Goal: Information Seeking & Learning: Learn about a topic

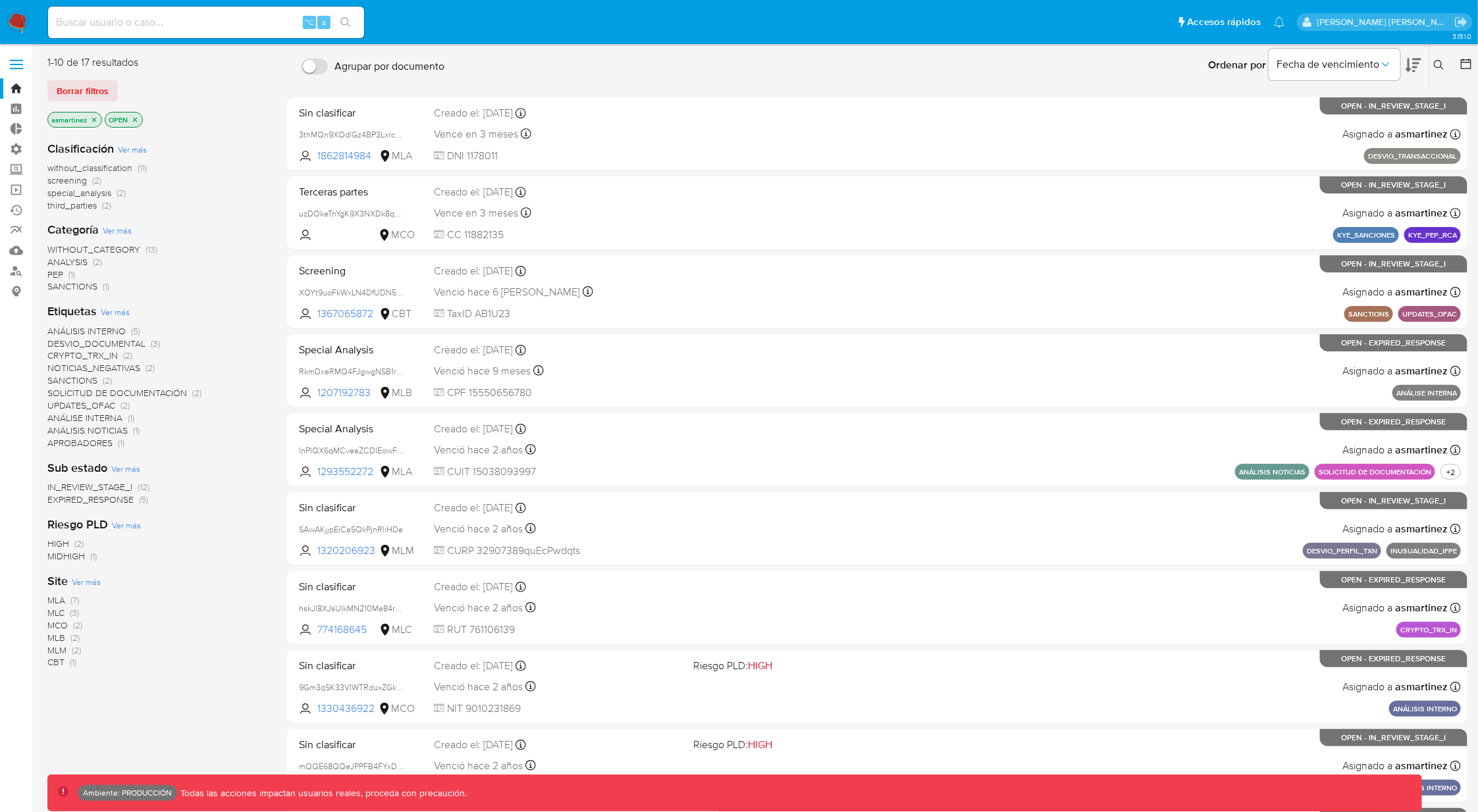
drag, startPoint x: 0, startPoint y: 0, endPoint x: 112, endPoint y: 86, distance: 141.2
click at [112, 87] on button "Borrar filtros" at bounding box center [82, 91] width 70 height 21
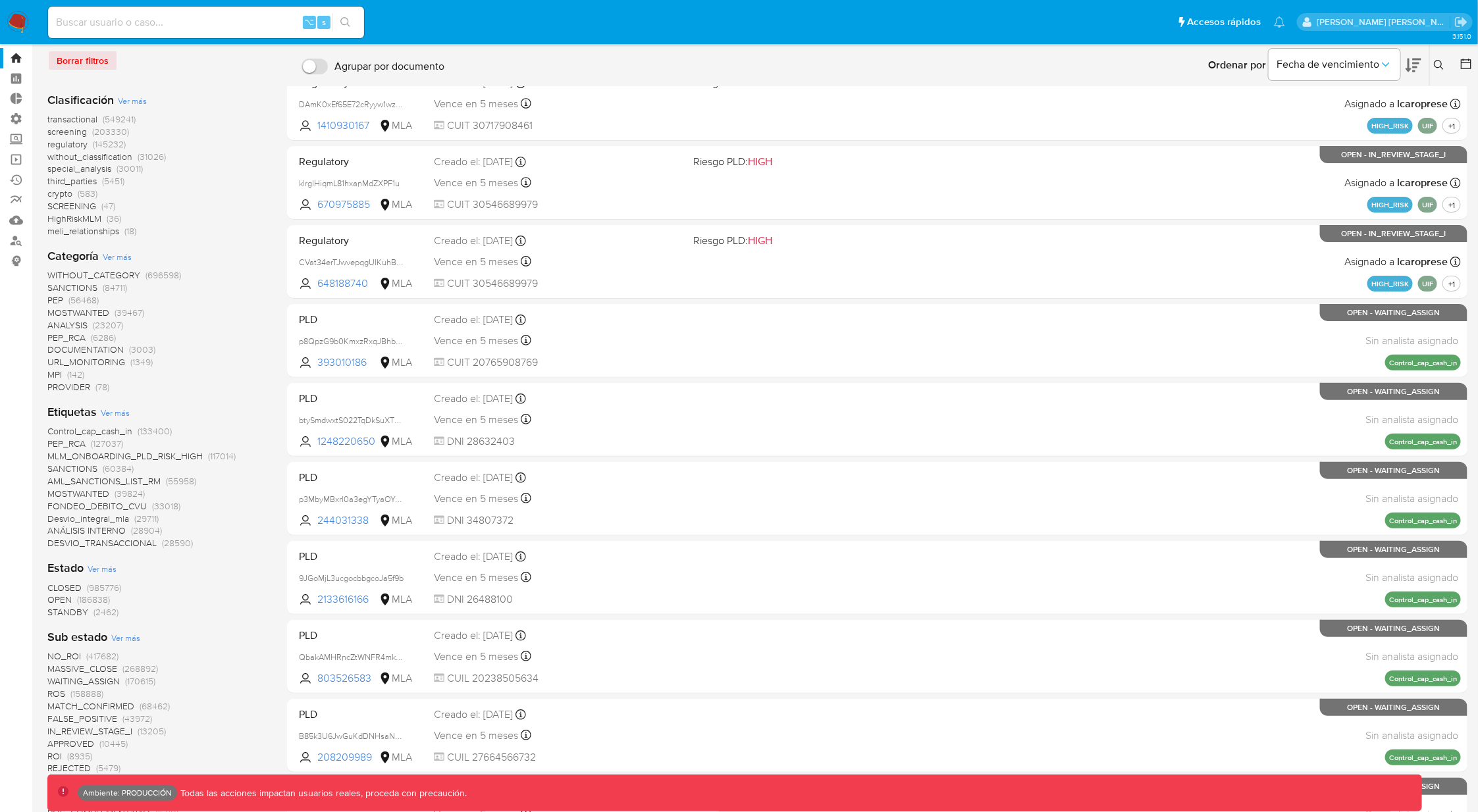
scroll to position [614, 0]
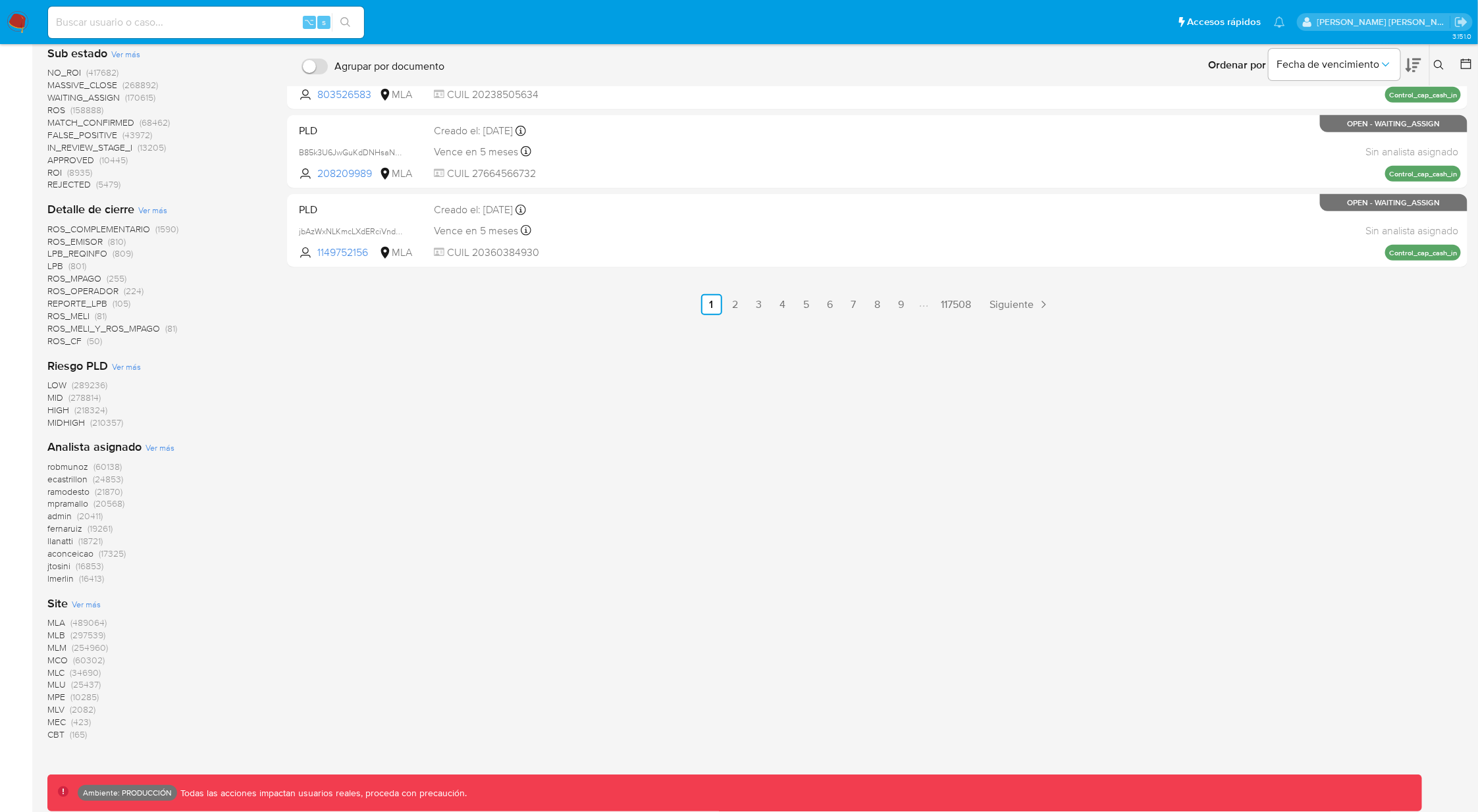
click at [60, 623] on span "MLA" at bounding box center [56, 622] width 18 height 13
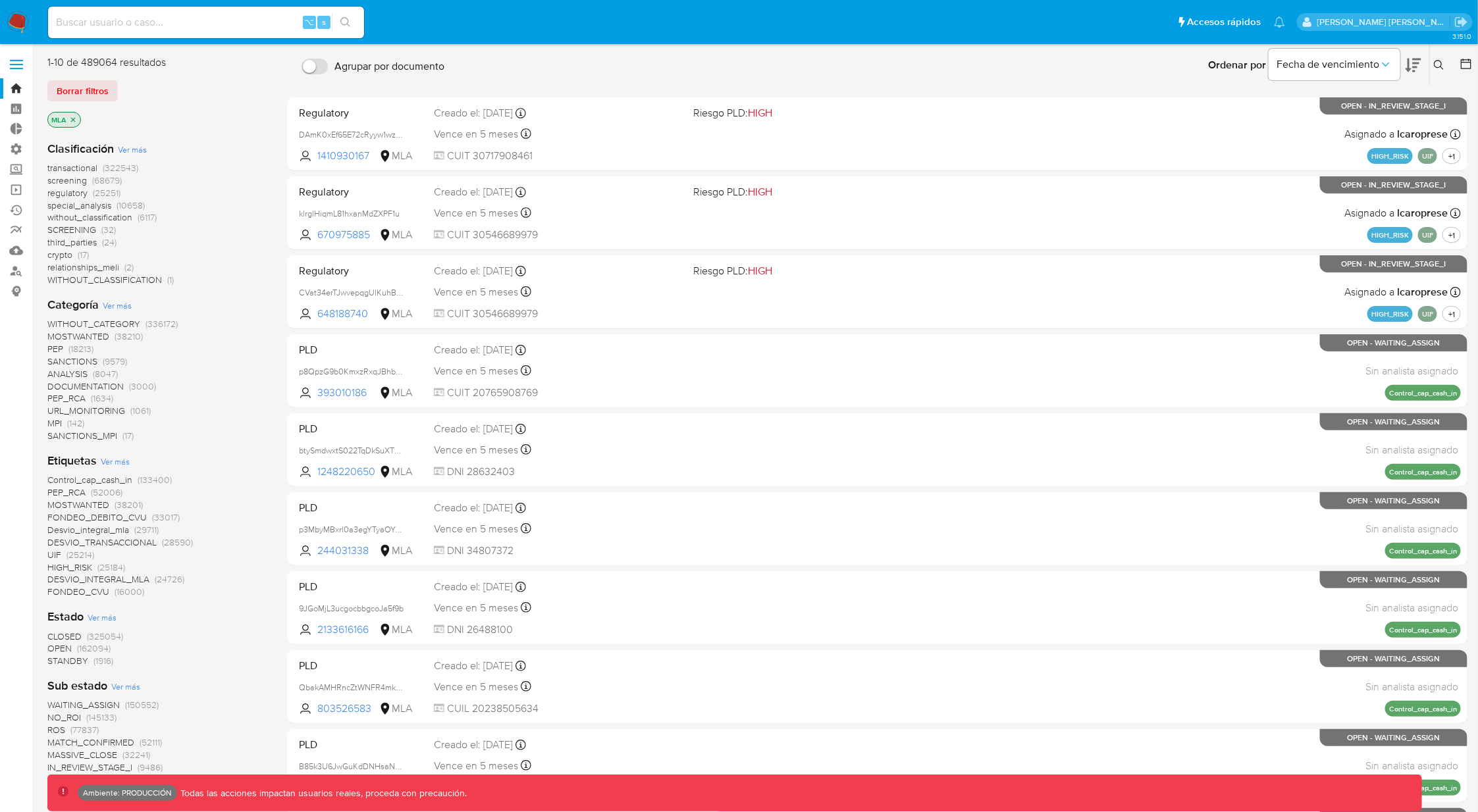
click at [61, 647] on span "OPEN" at bounding box center [59, 647] width 24 height 13
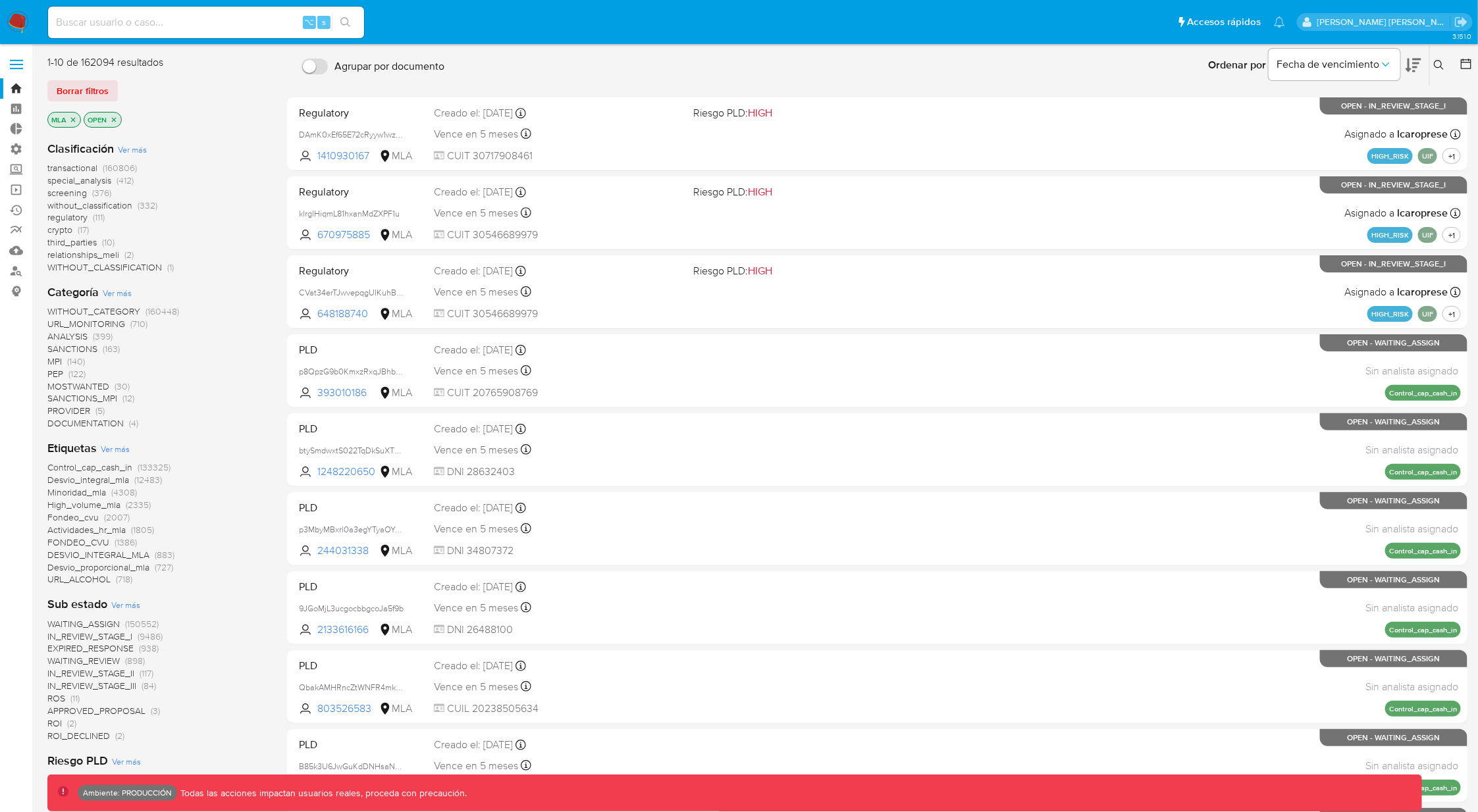
click at [105, 624] on span "WAITING_ASSIGN" at bounding box center [83, 623] width 72 height 13
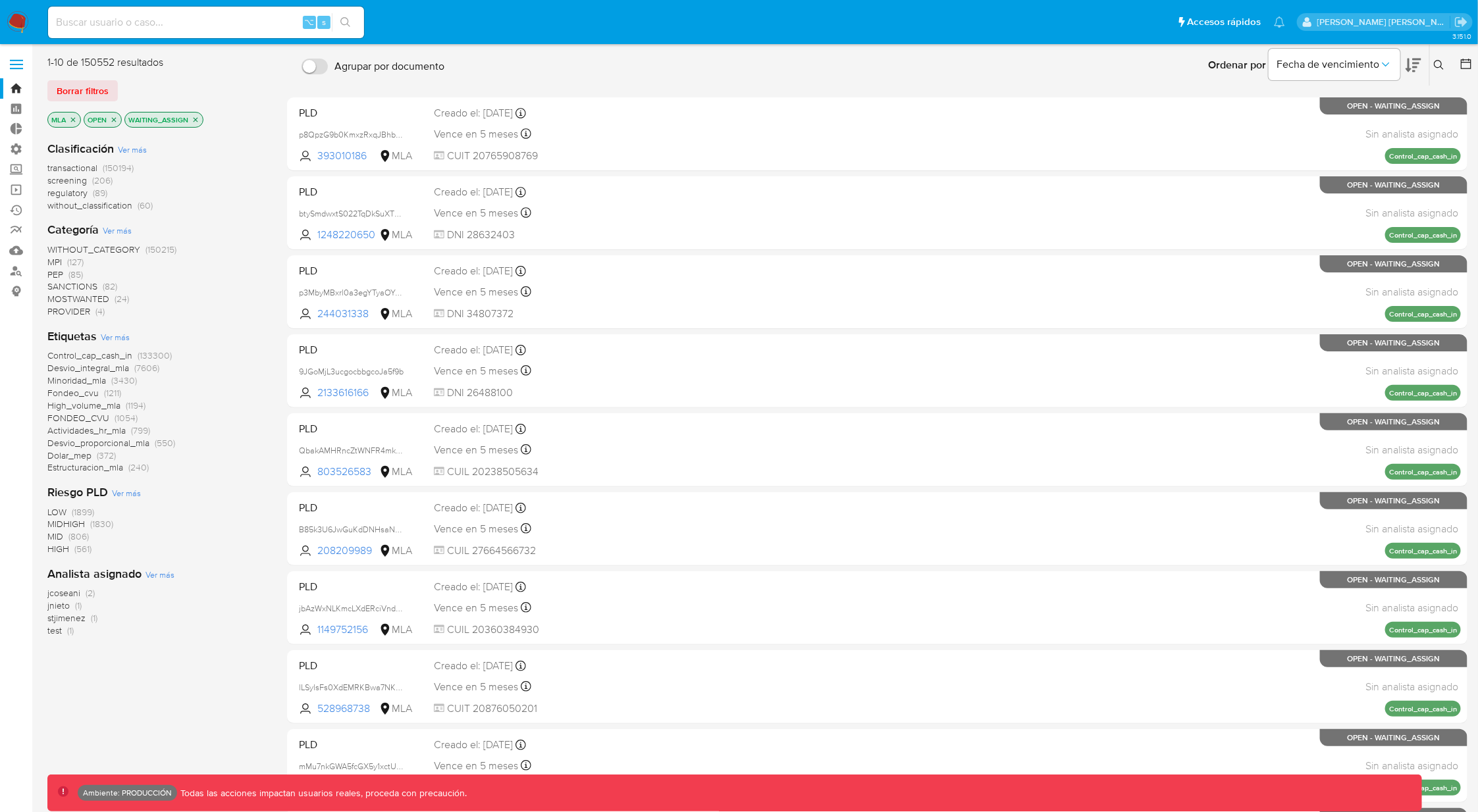
click at [115, 250] on span "WITHOUT_CATEGORY" at bounding box center [94, 249] width 93 height 13
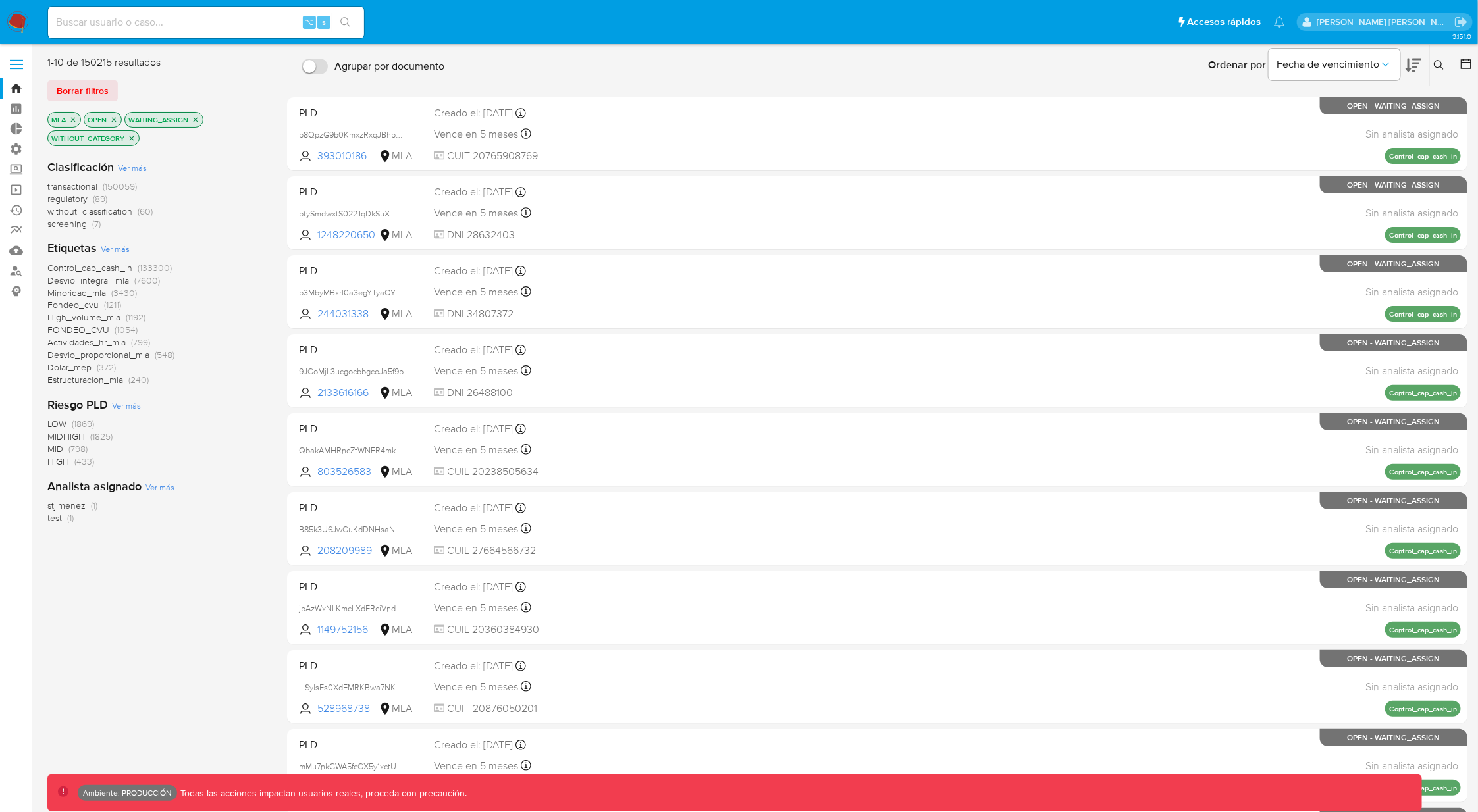
click at [135, 136] on icon "close-filter" at bounding box center [131, 137] width 4 height 4
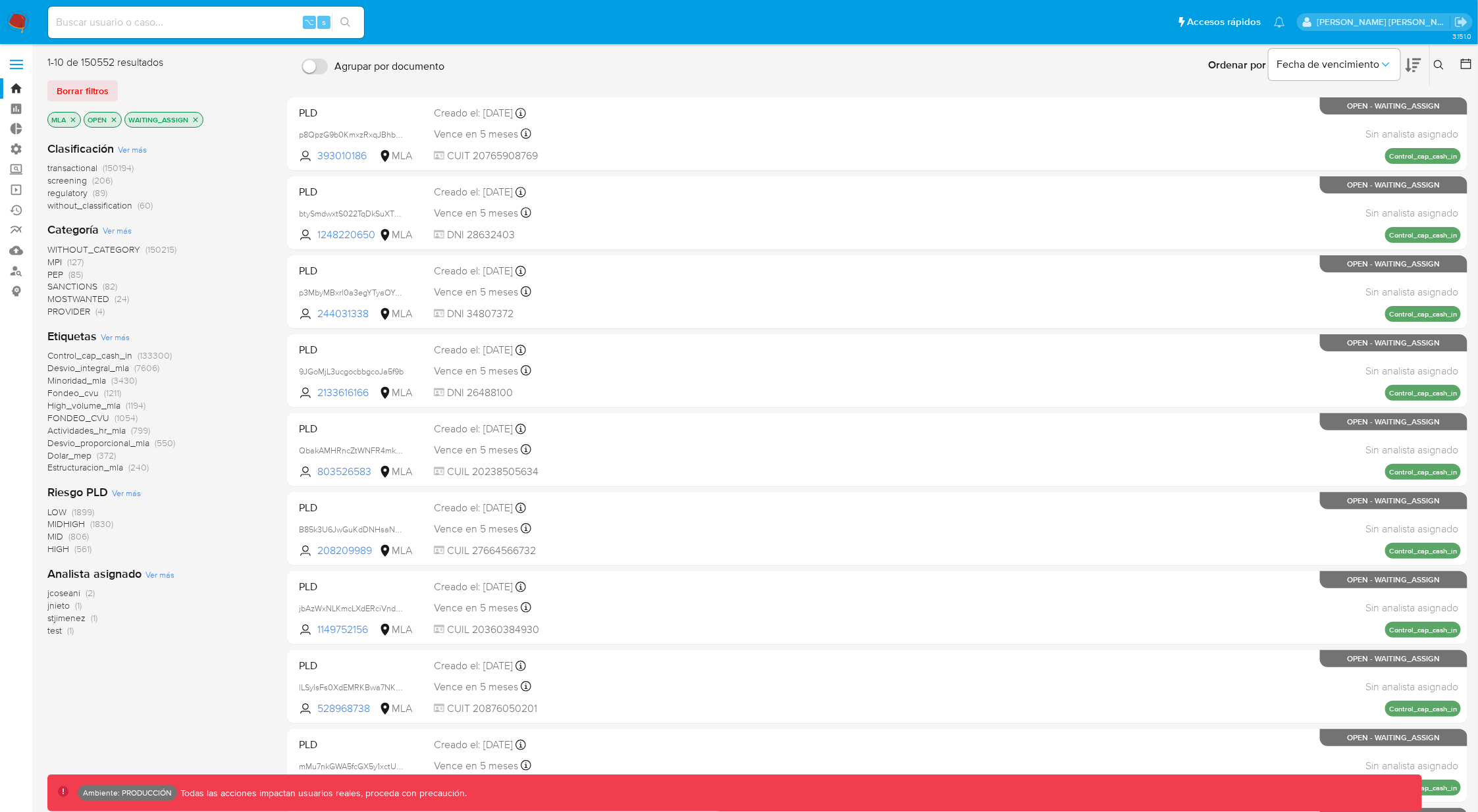
click at [100, 205] on span "without_classification" at bounding box center [89, 205] width 85 height 13
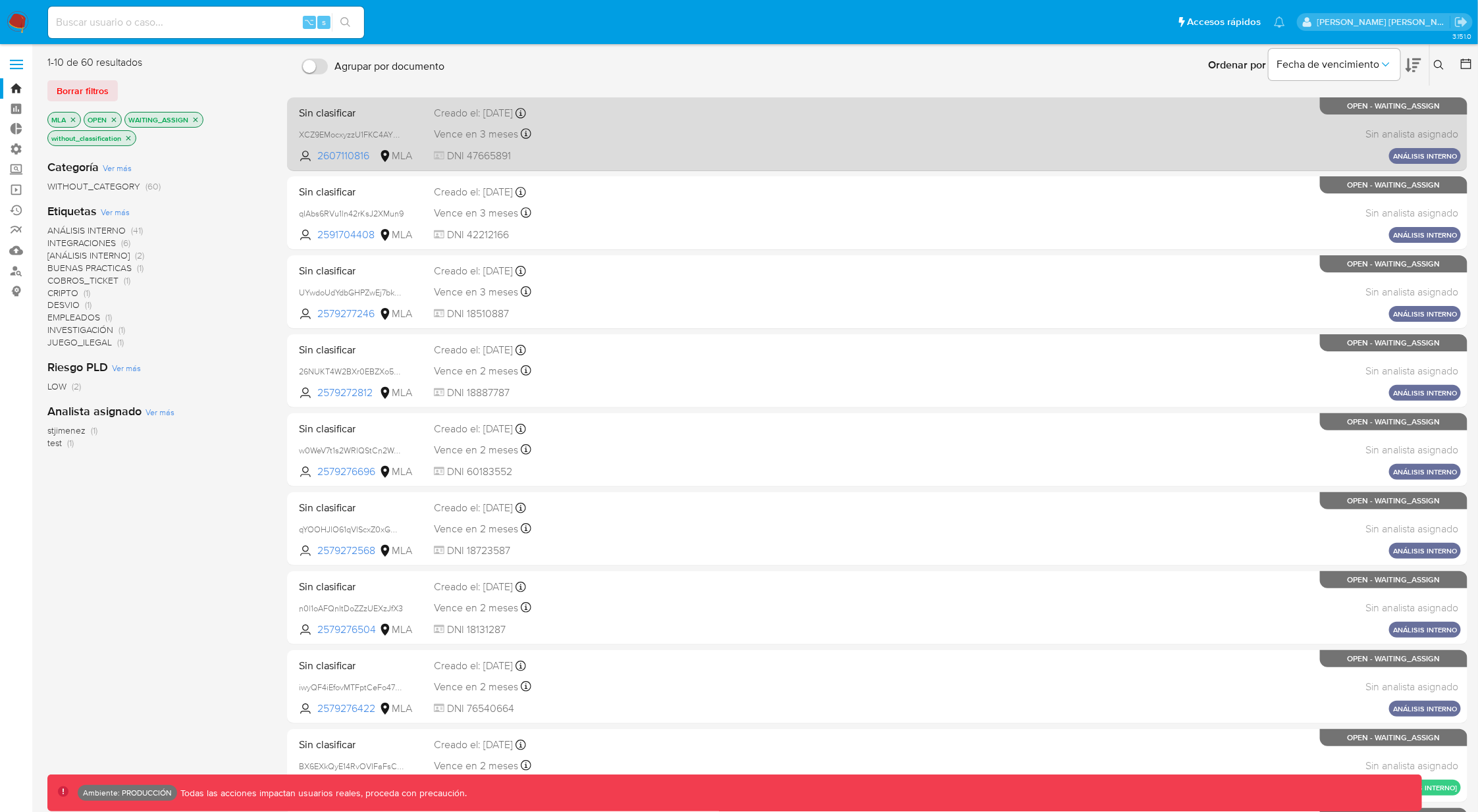
click at [654, 136] on div "Vence en 3 meses Vence el 03/11/2025 09:05:04" at bounding box center [558, 134] width 249 height 18
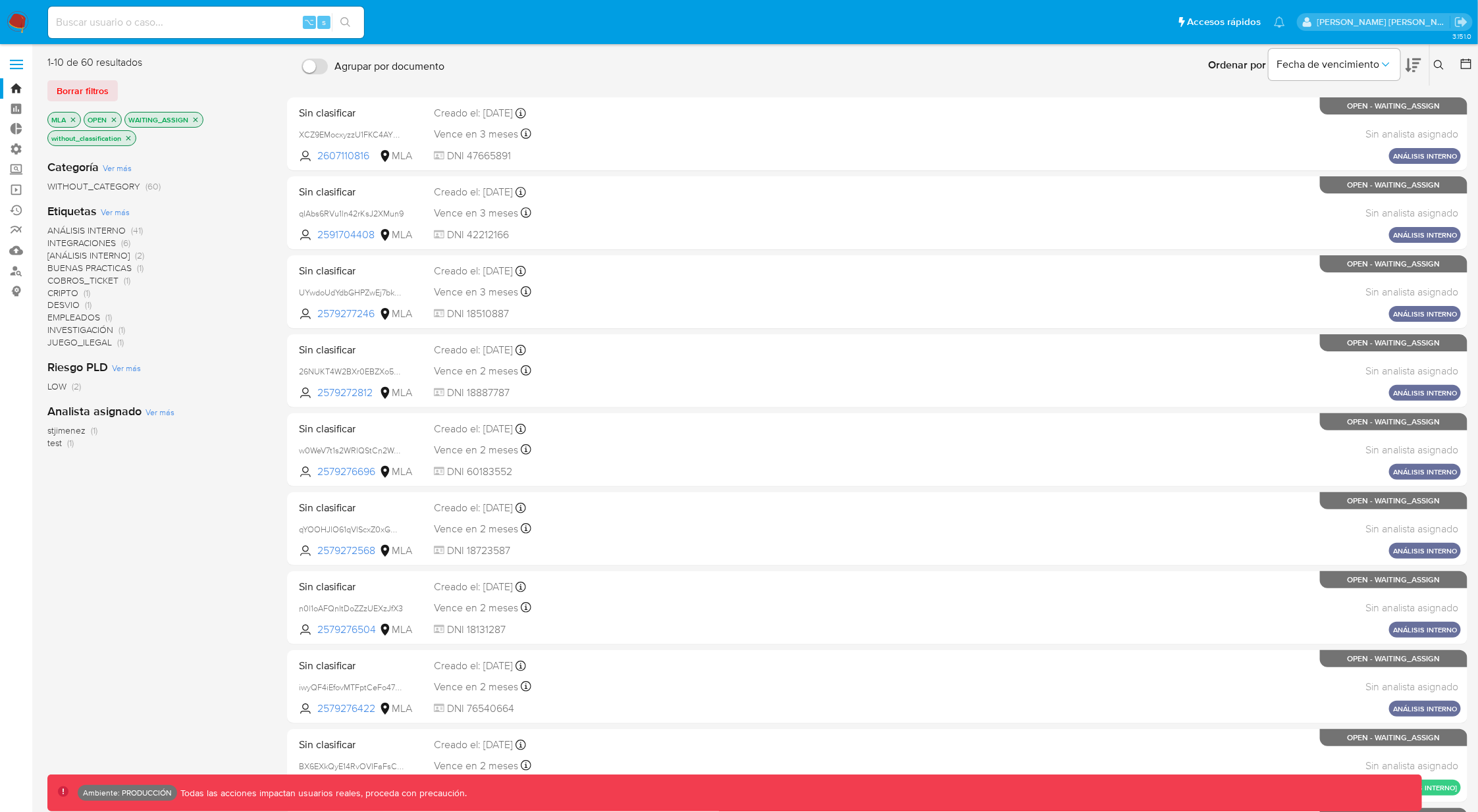
click at [130, 136] on icon "close-filter" at bounding box center [128, 138] width 8 height 8
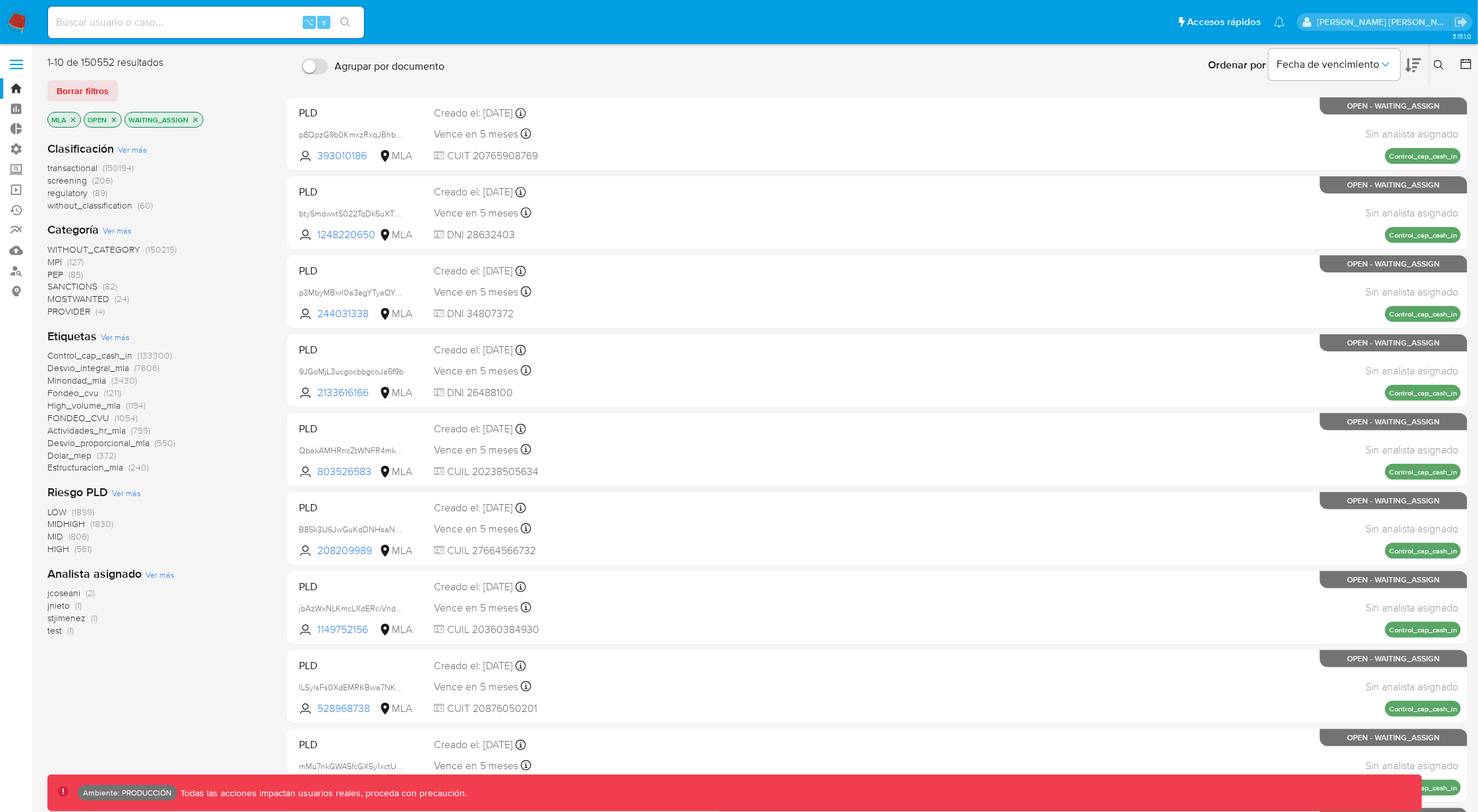
click at [60, 261] on span "MPI" at bounding box center [54, 262] width 15 height 13
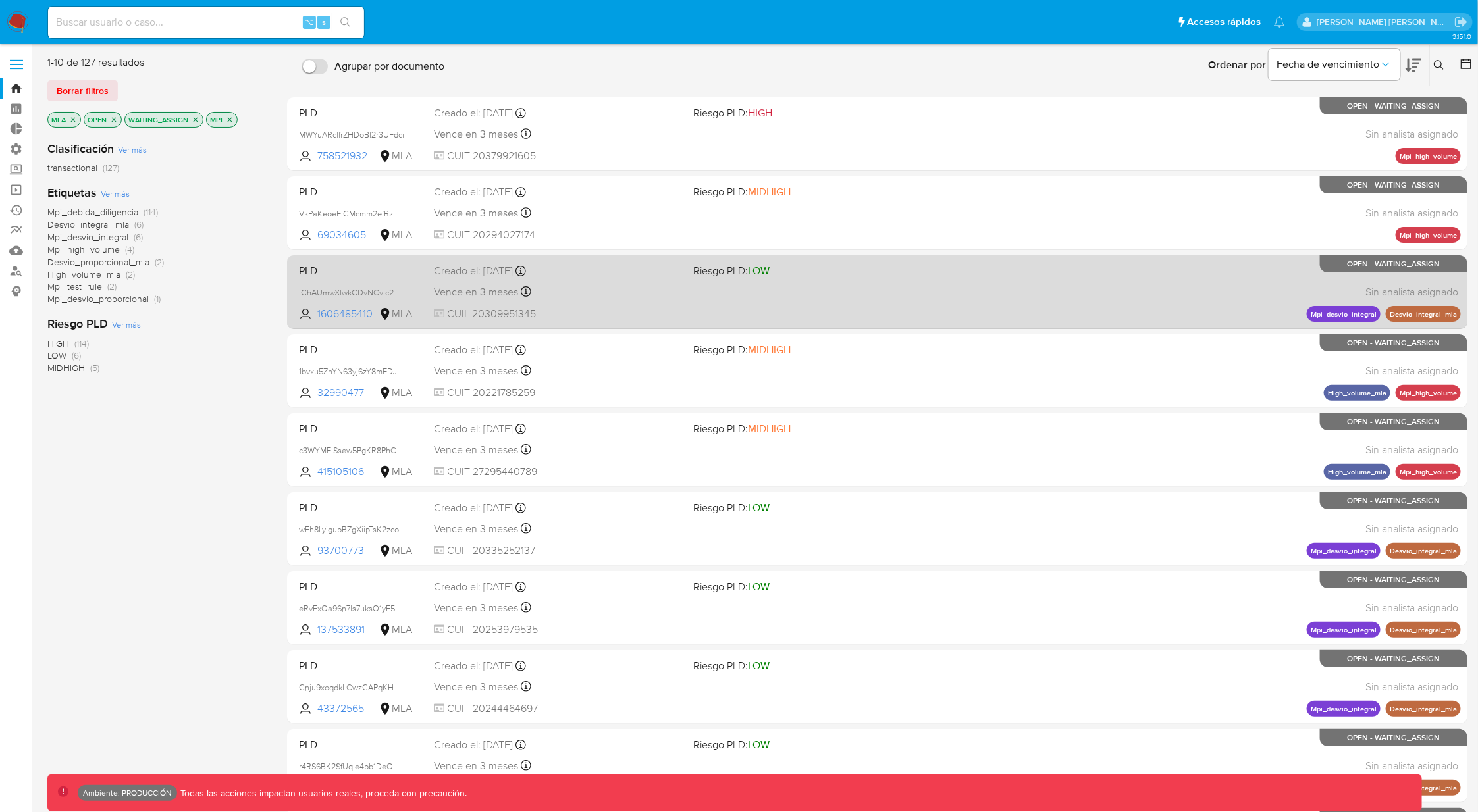
click at [1071, 296] on div "PLD lChAUmwXlwkCDvNCvlc2Epnt 1606485410 MLA Riesgo PLD: LOW Creado el: 12/08/20…" at bounding box center [877, 292] width 1167 height 67
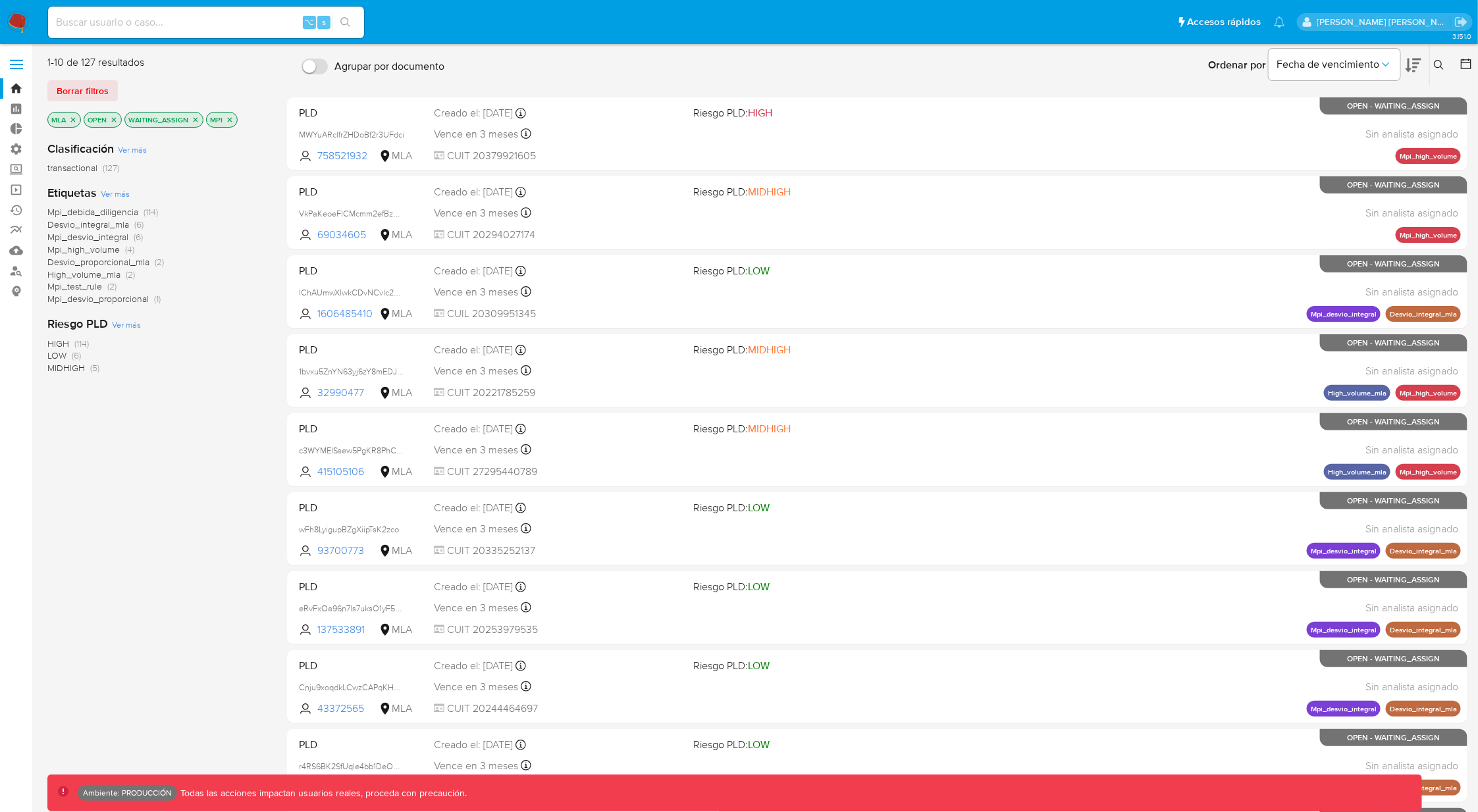
click at [227, 120] on icon "close-filter" at bounding box center [229, 119] width 8 height 8
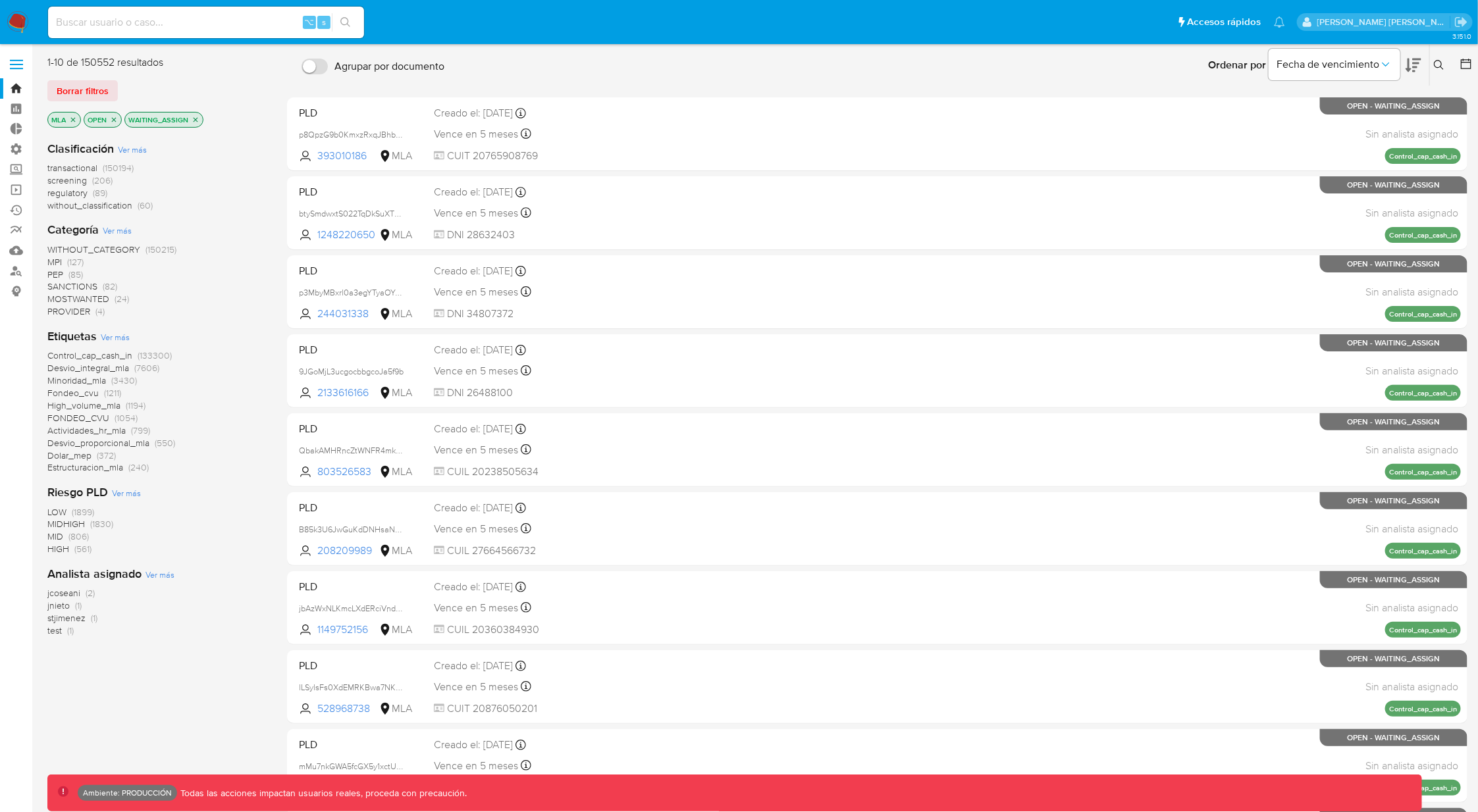
click at [129, 340] on span "Ver más" at bounding box center [115, 337] width 29 height 12
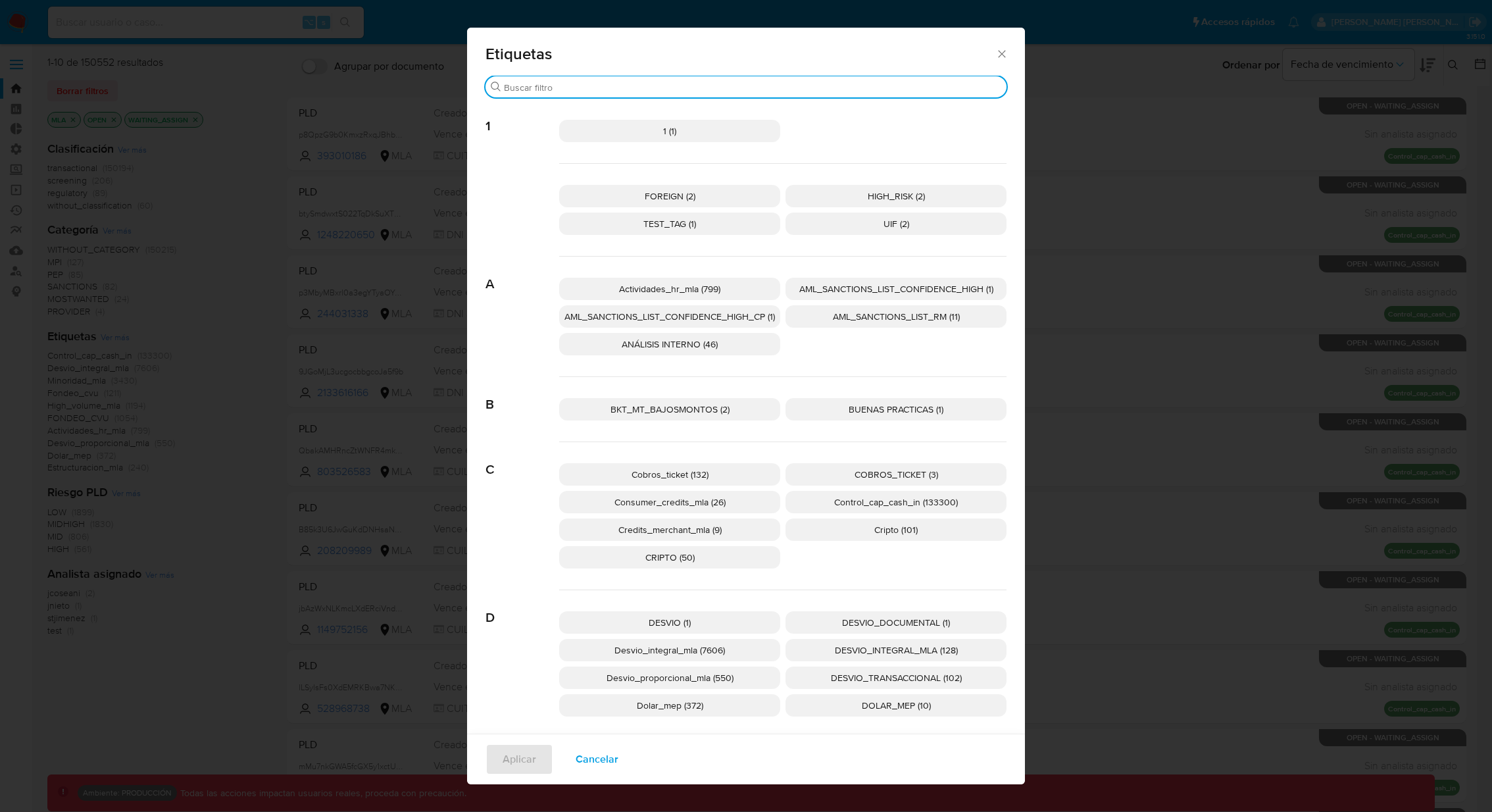
click at [522, 91] on input "Buscar" at bounding box center [753, 87] width 497 height 12
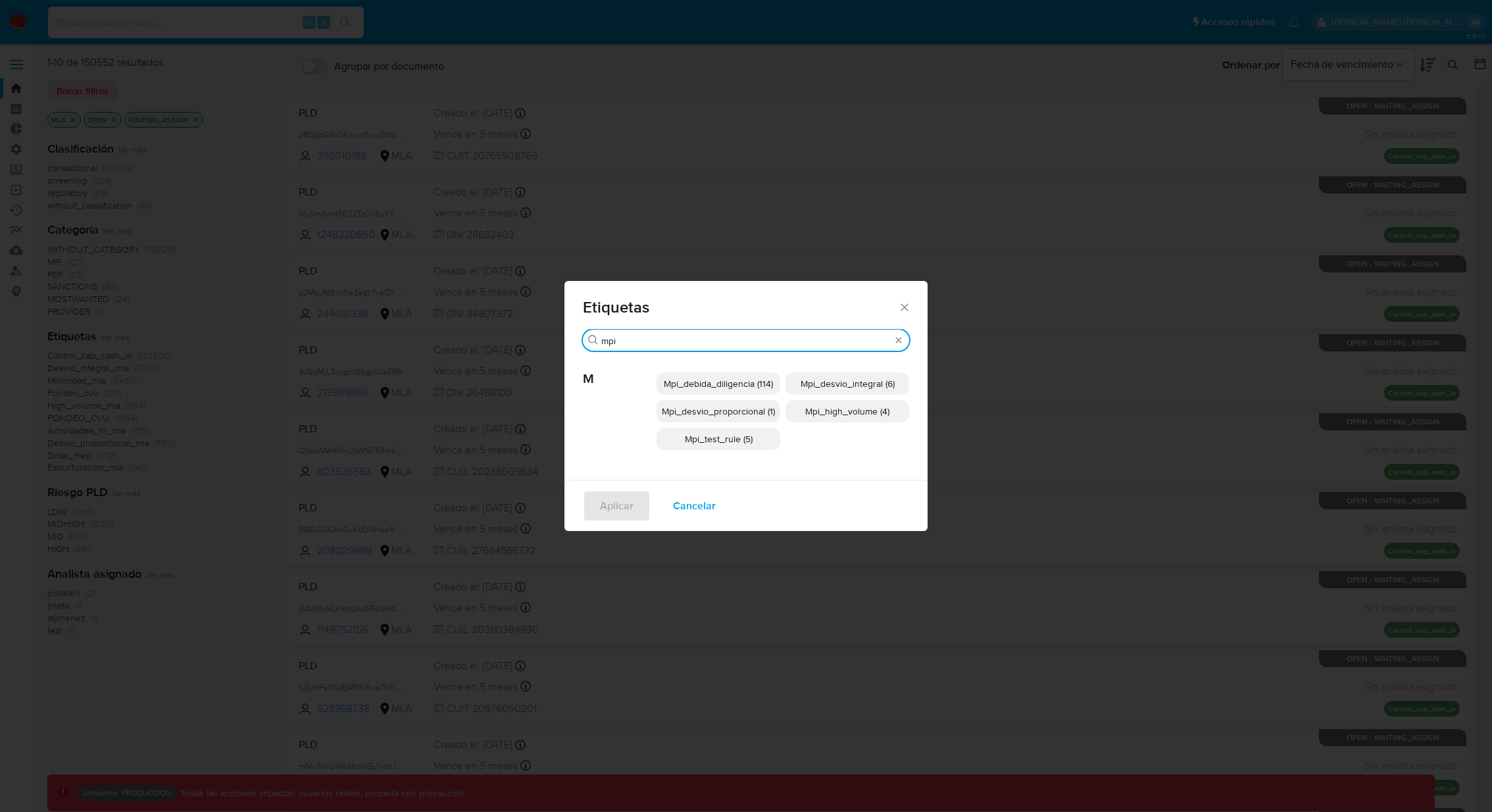
type input "mpi"
click at [755, 387] on span "Mpi_debida_diligencia (114)" at bounding box center [718, 383] width 109 height 13
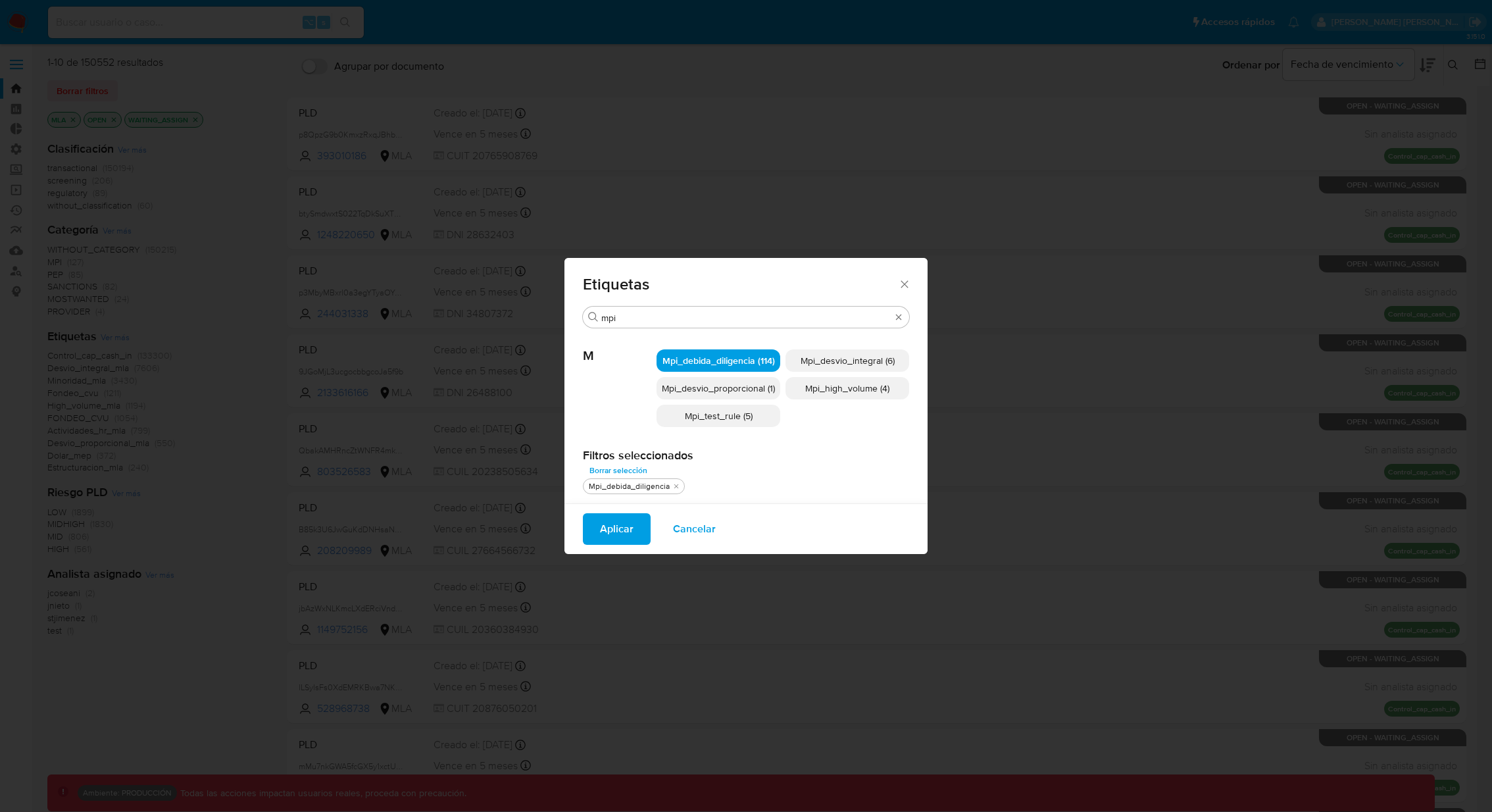
click at [867, 358] on span "Mpi_desvio_integral (6)" at bounding box center [848, 360] width 94 height 13
click at [759, 385] on span "Mpi_desvio_proporcional (1)" at bounding box center [719, 388] width 113 height 13
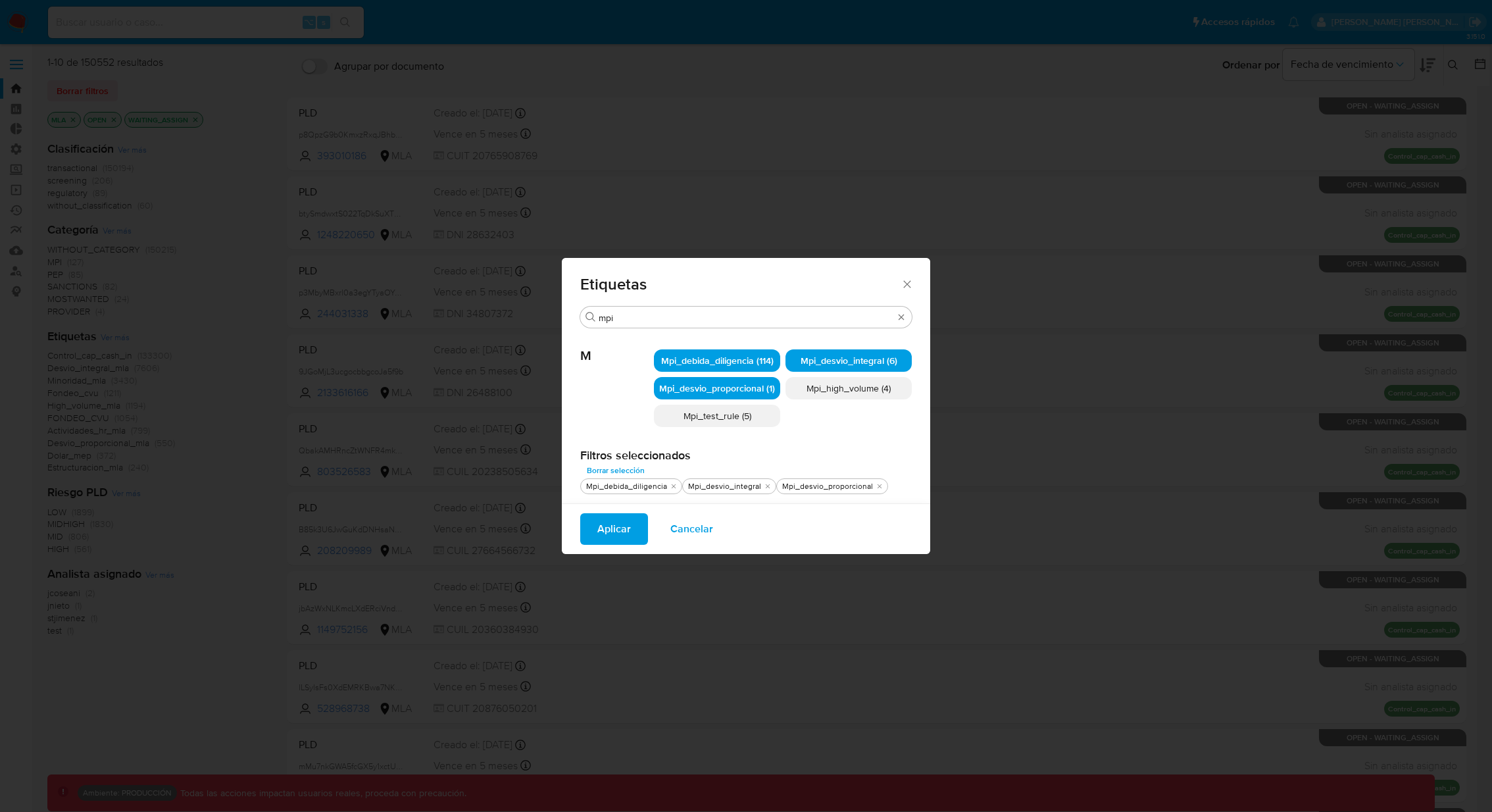
click at [843, 390] on span "Mpi_high_volume (4)" at bounding box center [849, 388] width 84 height 13
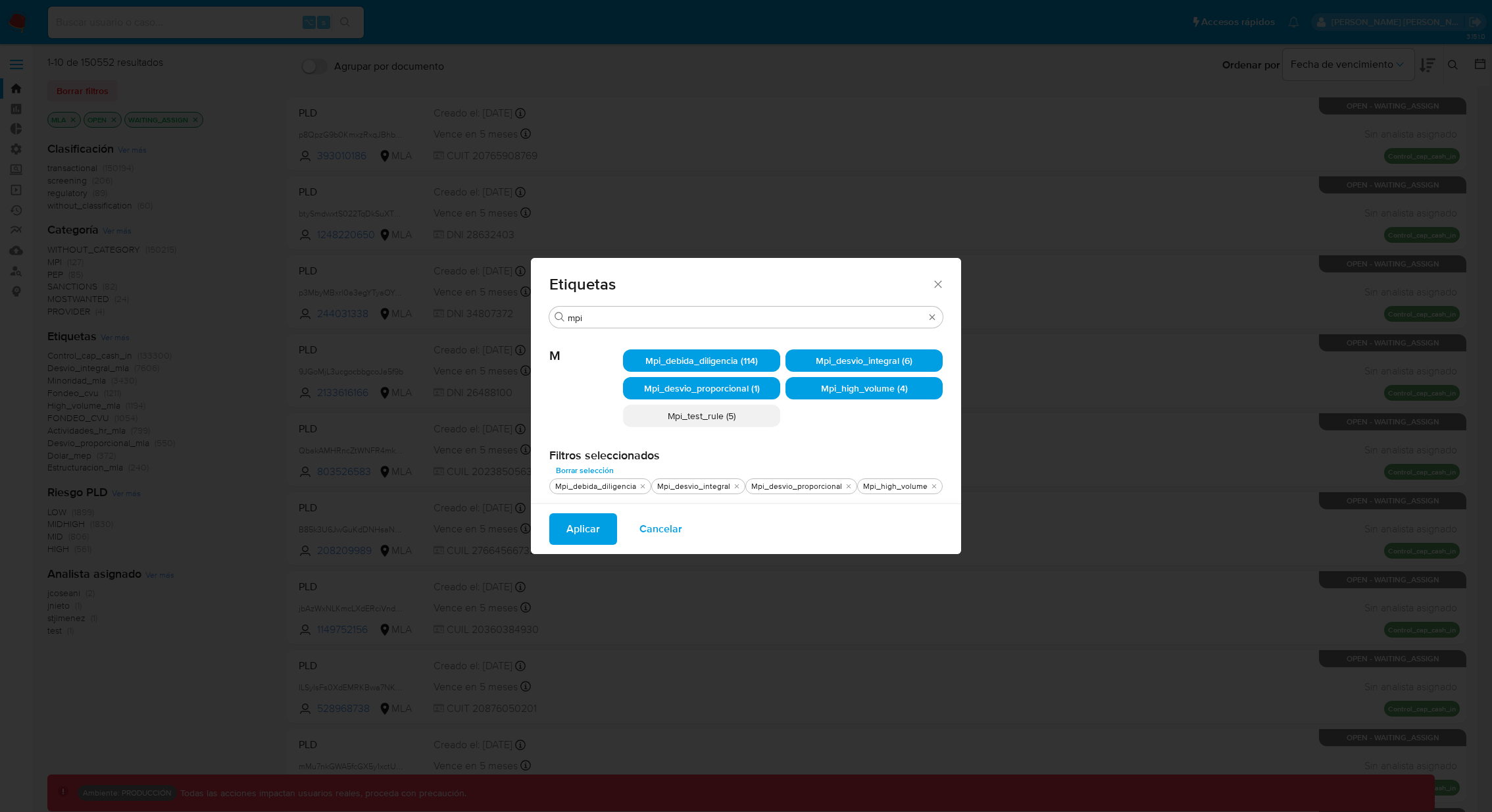
click at [719, 420] on span "Mpi_test_rule (5)" at bounding box center [701, 415] width 68 height 13
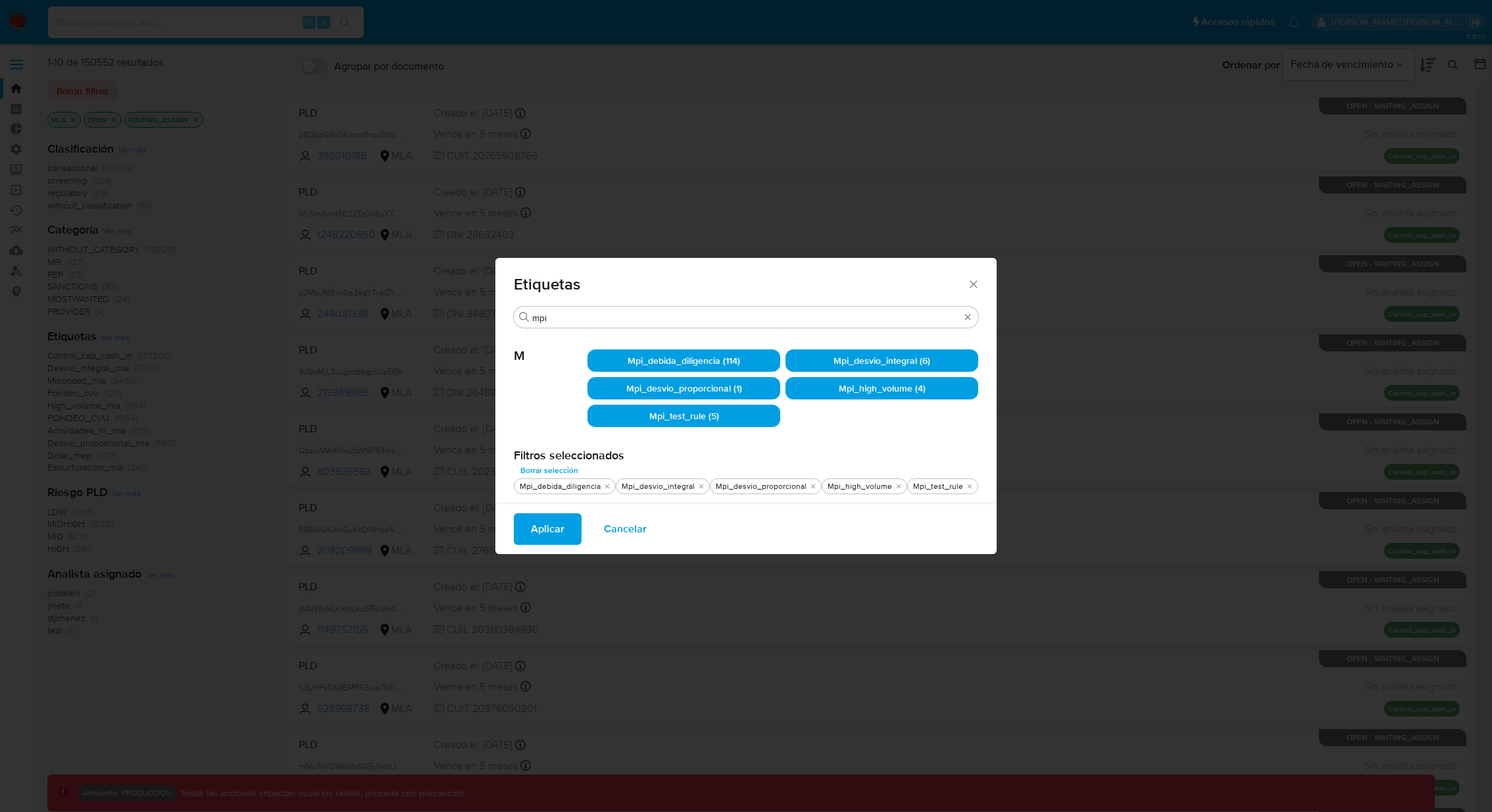
click at [563, 527] on span "Aplicar" at bounding box center [547, 529] width 33 height 29
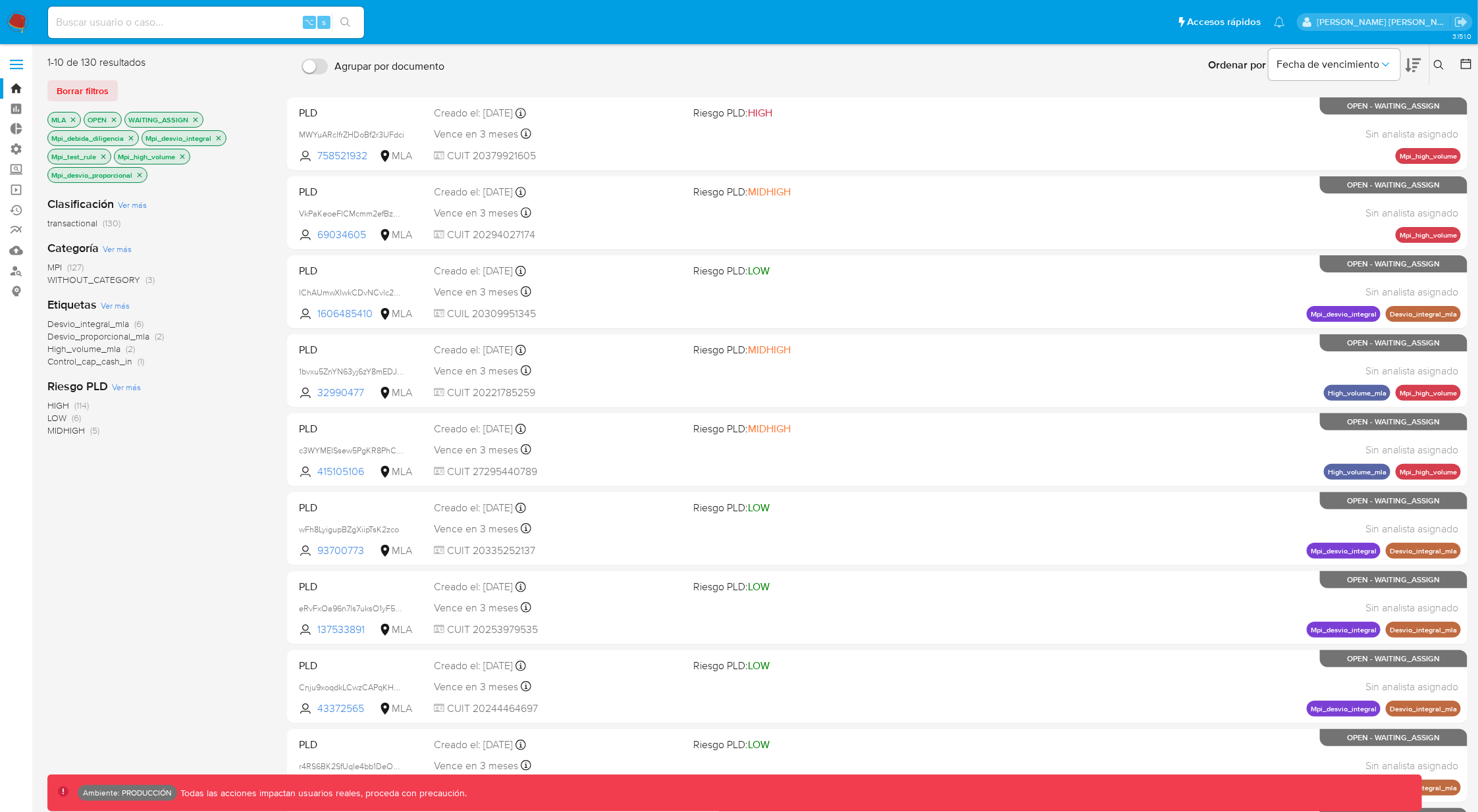
click at [109, 279] on span "WITHOUT_CATEGORY" at bounding box center [94, 279] width 93 height 13
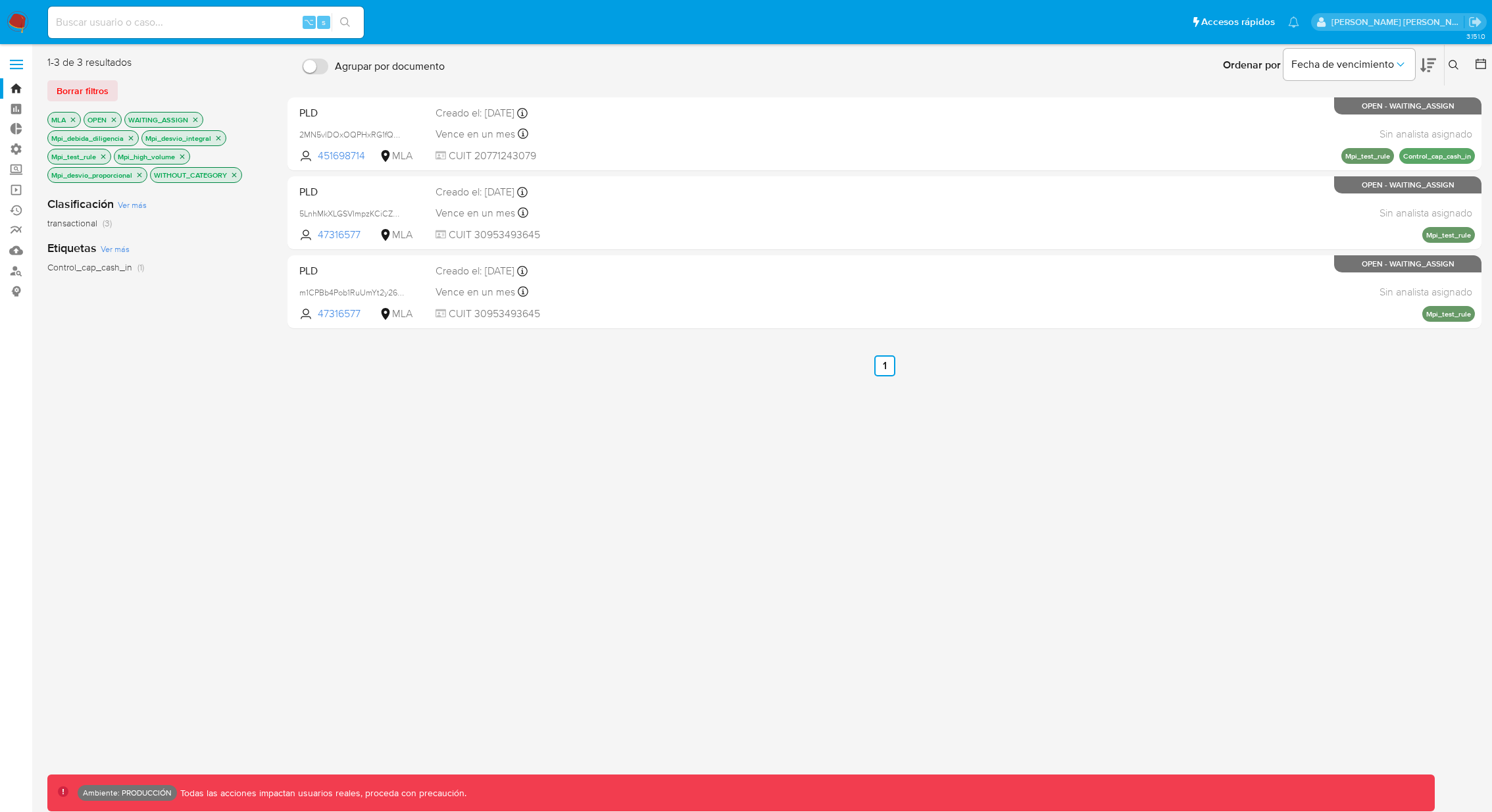
click at [236, 176] on icon "close-filter" at bounding box center [234, 175] width 8 height 8
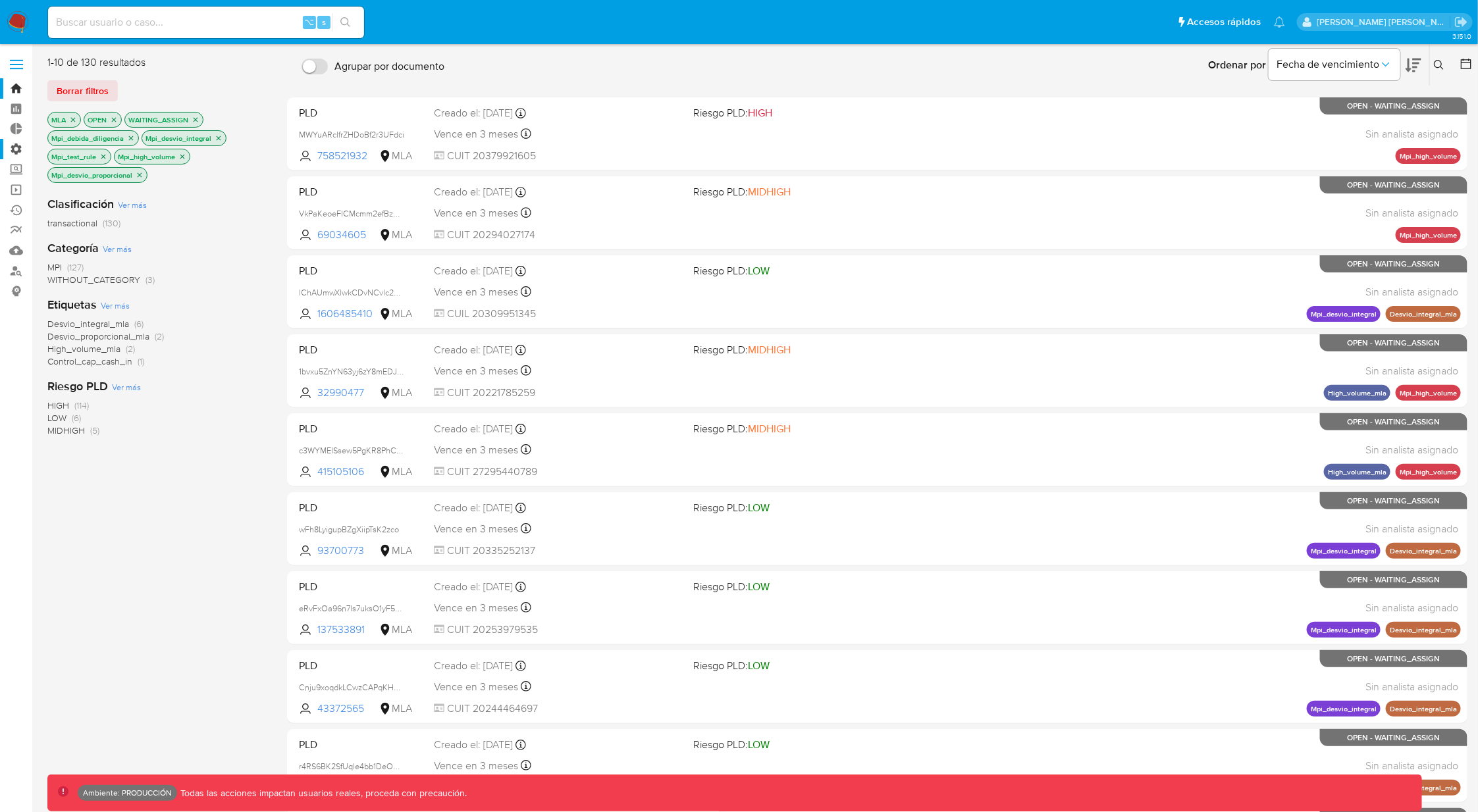
click at [18, 148] on label "Administración" at bounding box center [78, 149] width 157 height 21
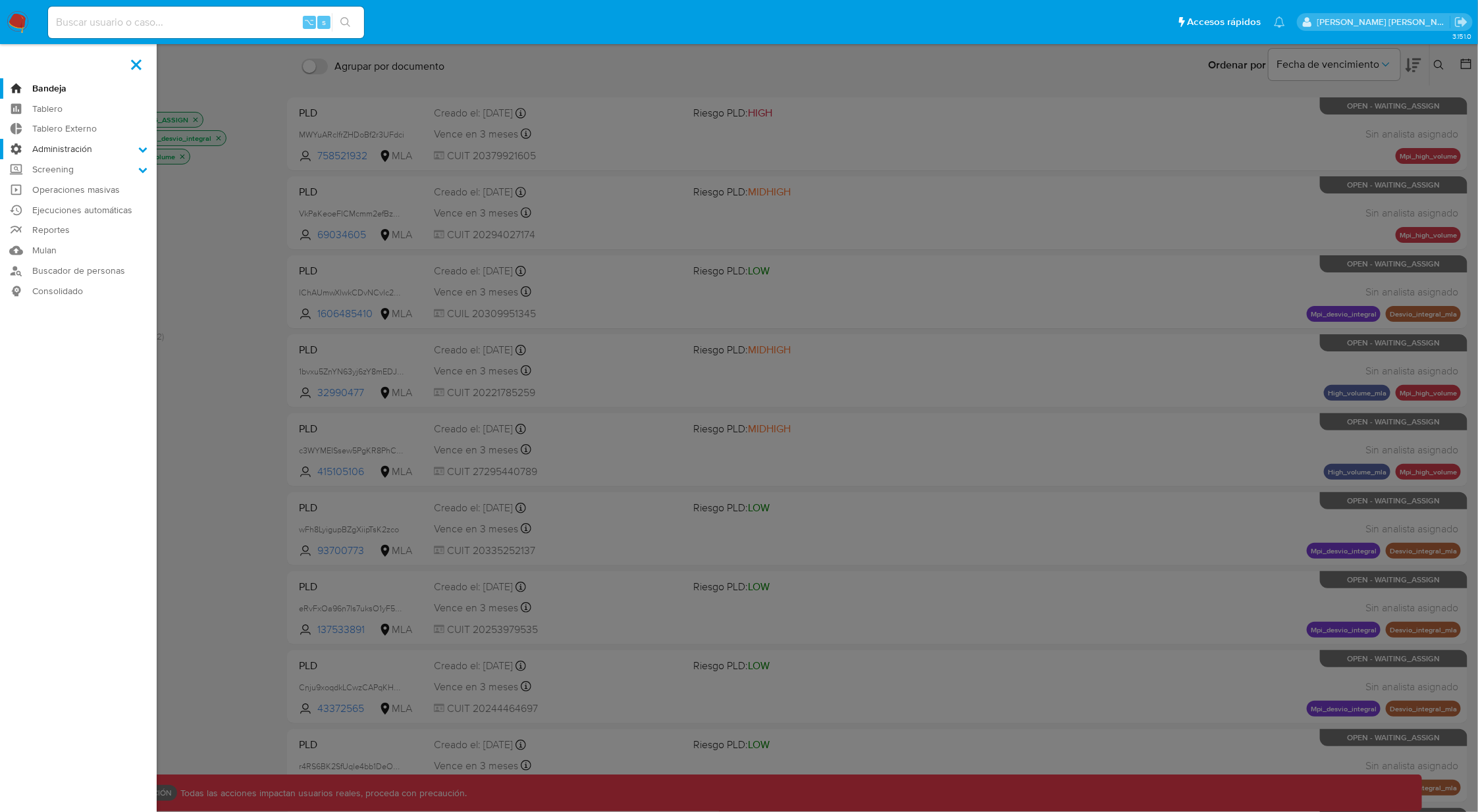
click at [0, 0] on input "Administración" at bounding box center [0, 0] width 0 height 0
click at [60, 165] on link "Reglas" at bounding box center [78, 167] width 157 height 16
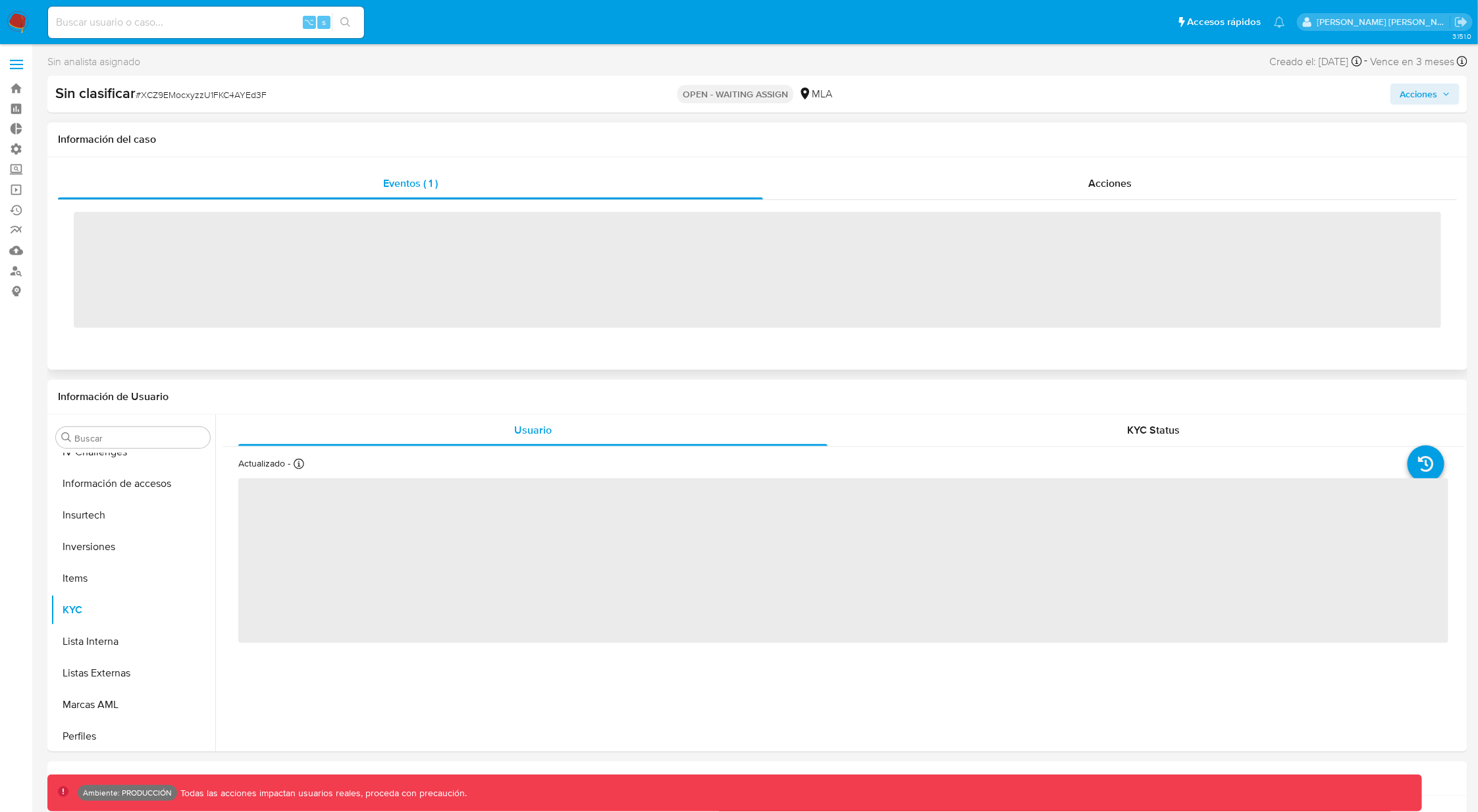
scroll to position [587, 0]
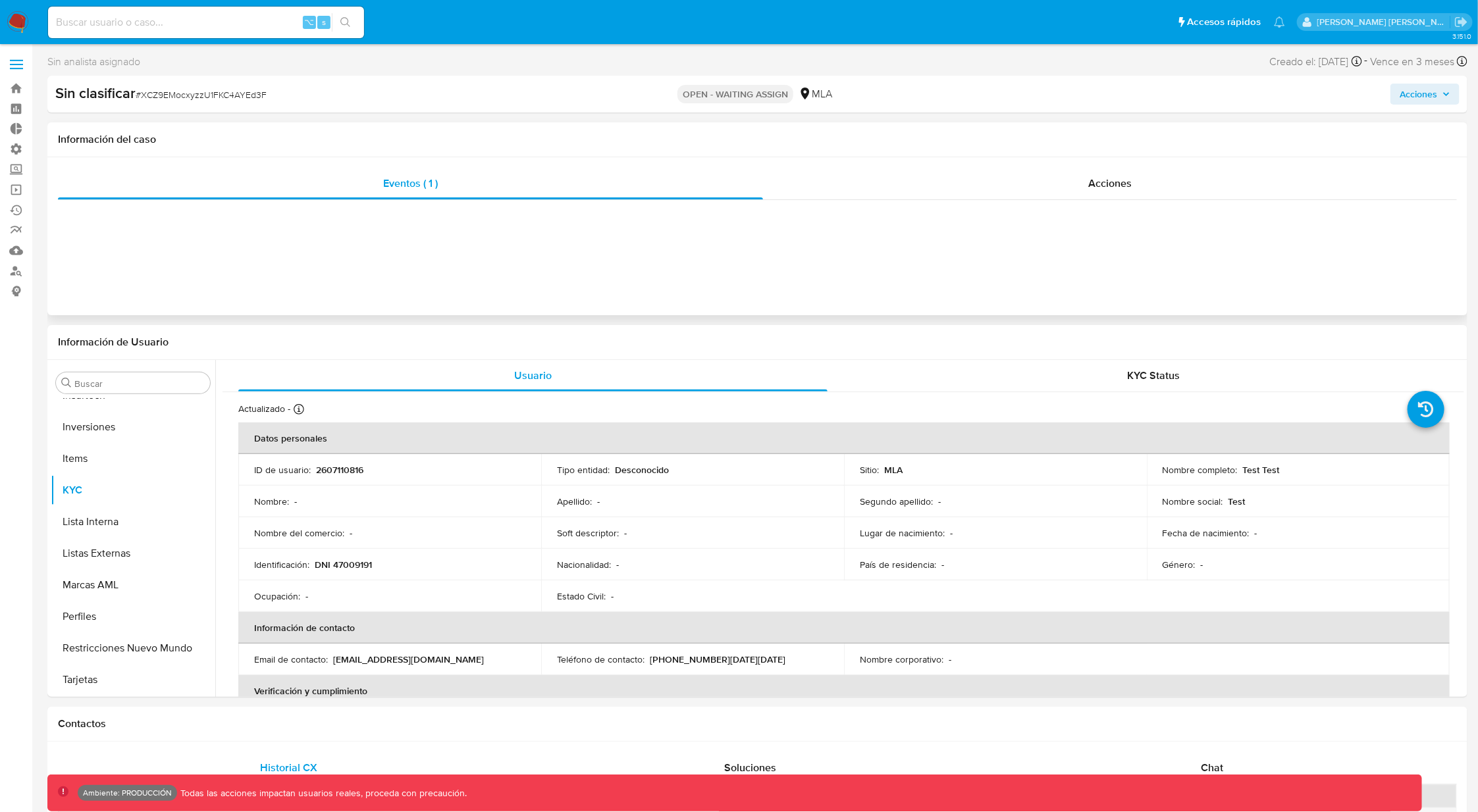
select select "10"
click at [1099, 190] on span "Acciones" at bounding box center [1109, 183] width 44 height 15
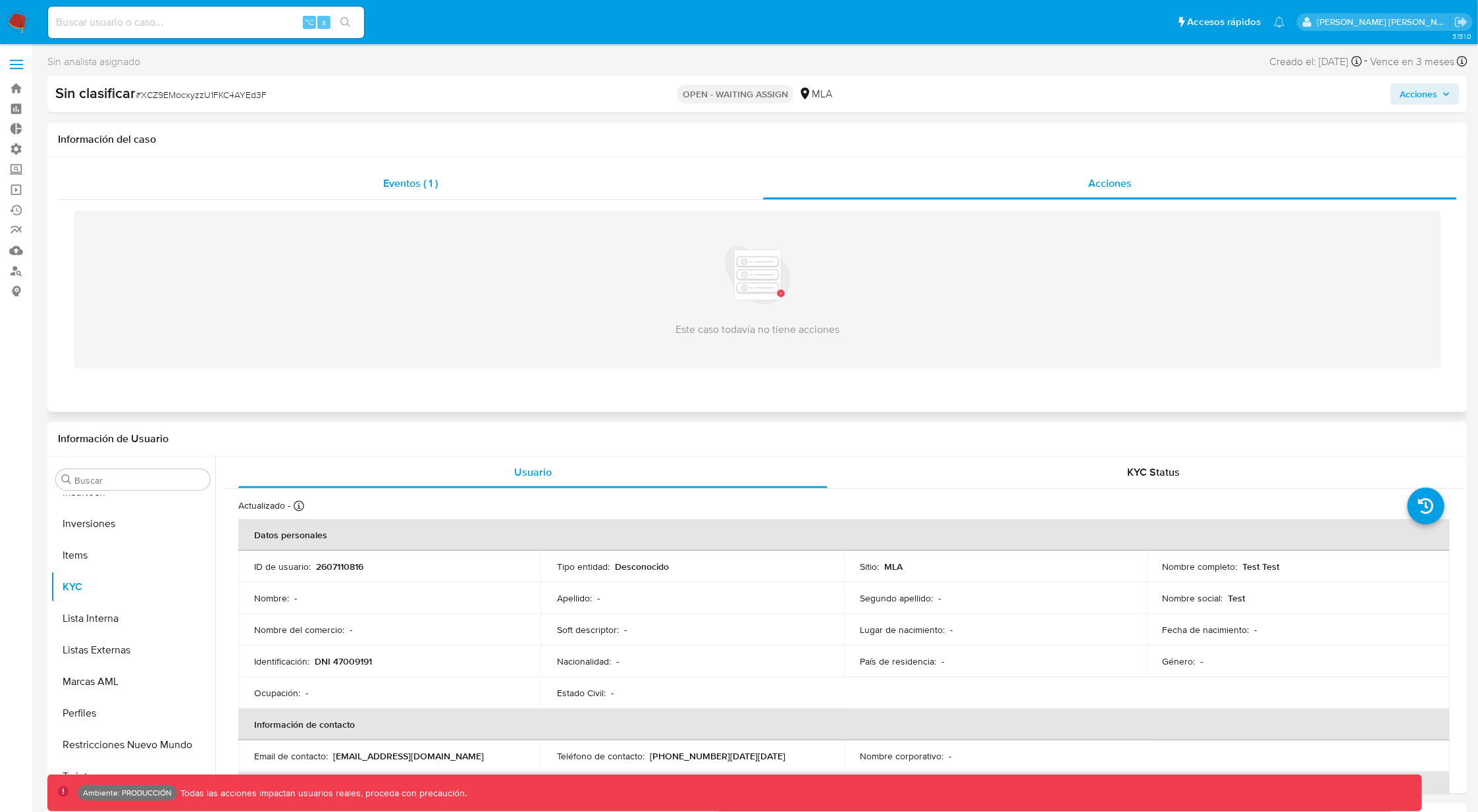
click at [422, 180] on span "Eventos ( 1 )" at bounding box center [411, 183] width 55 height 15
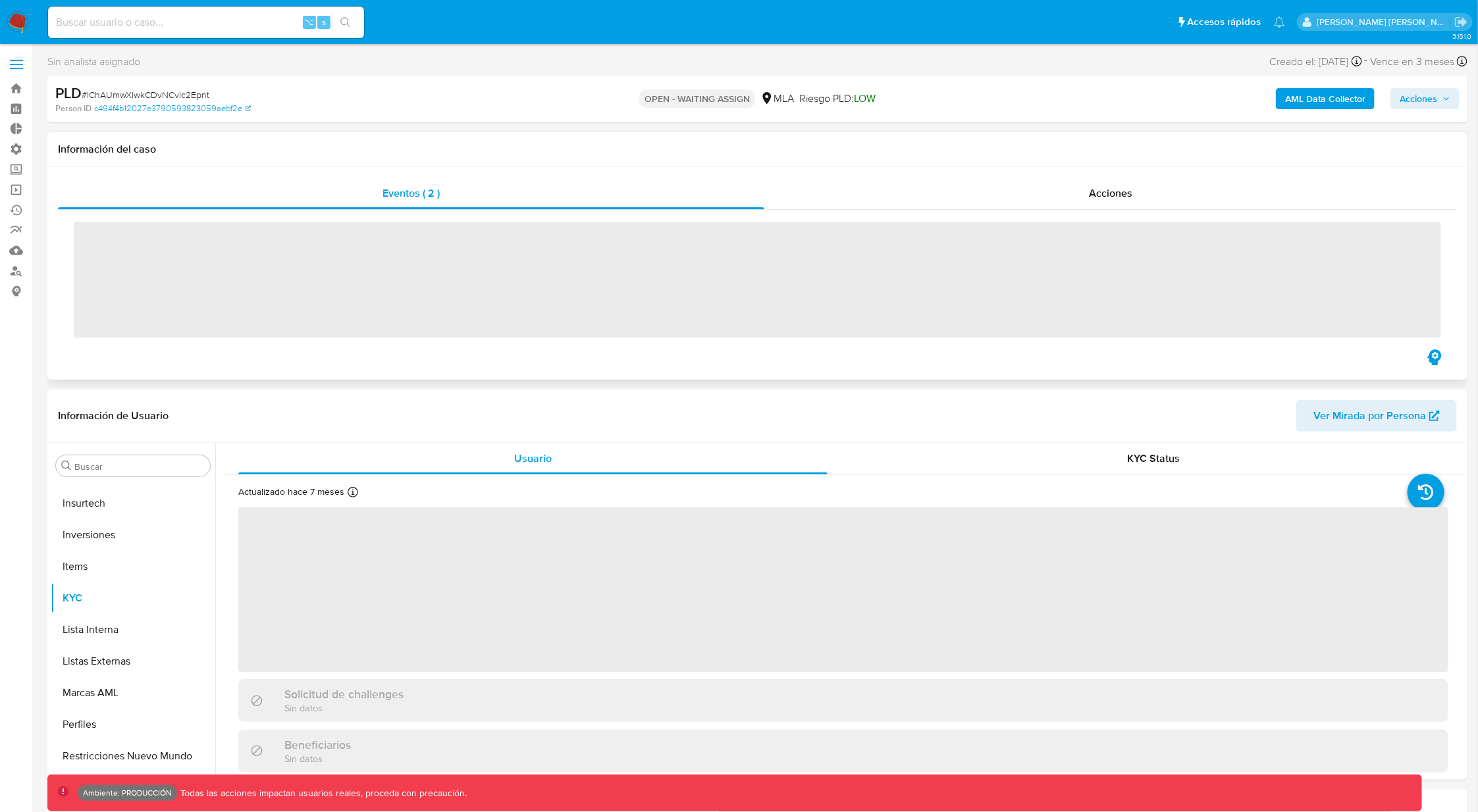
scroll to position [586, 0]
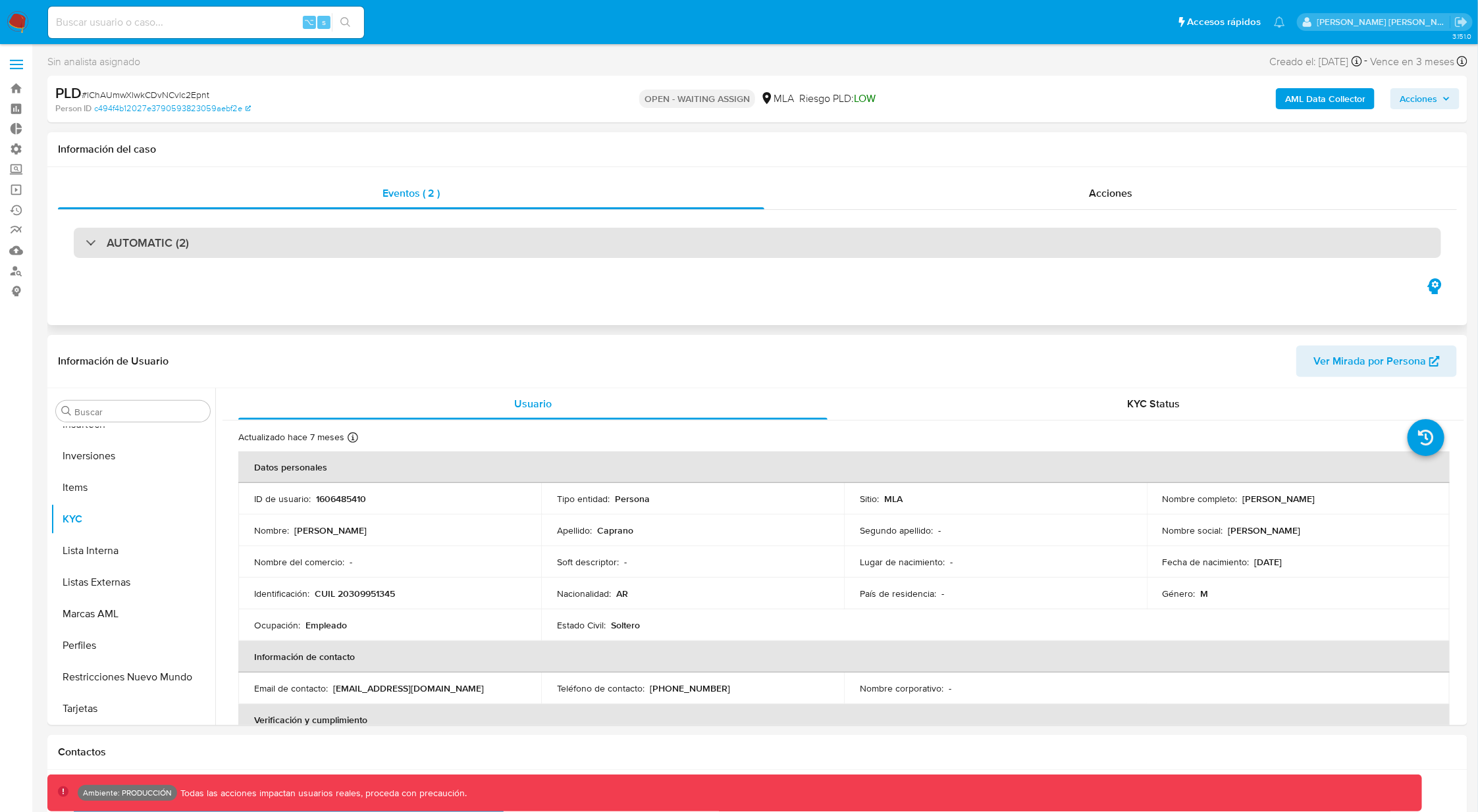
select select "10"
click at [878, 248] on div "AUTOMATIC (2)" at bounding box center [757, 242] width 1367 height 30
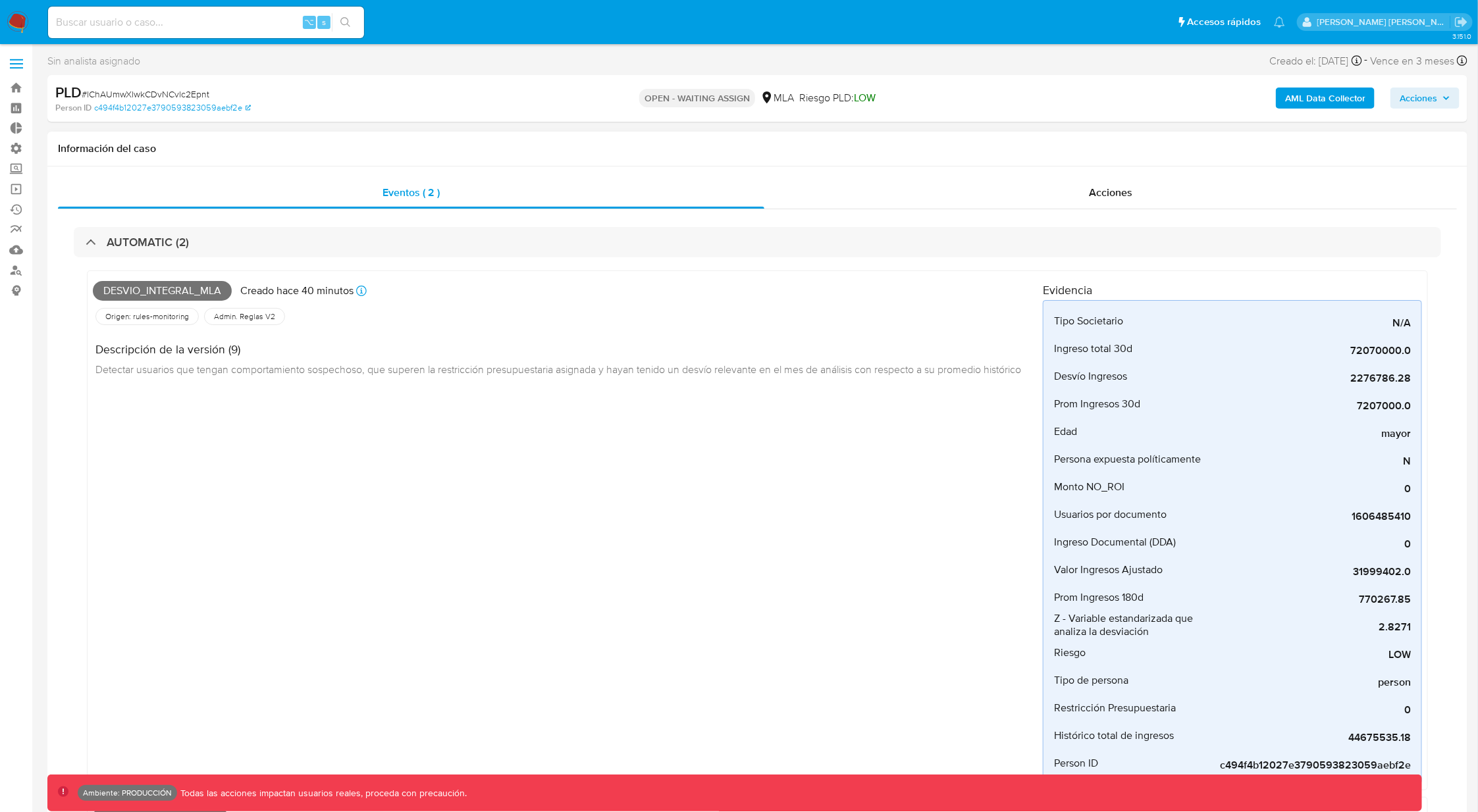
scroll to position [0, 0]
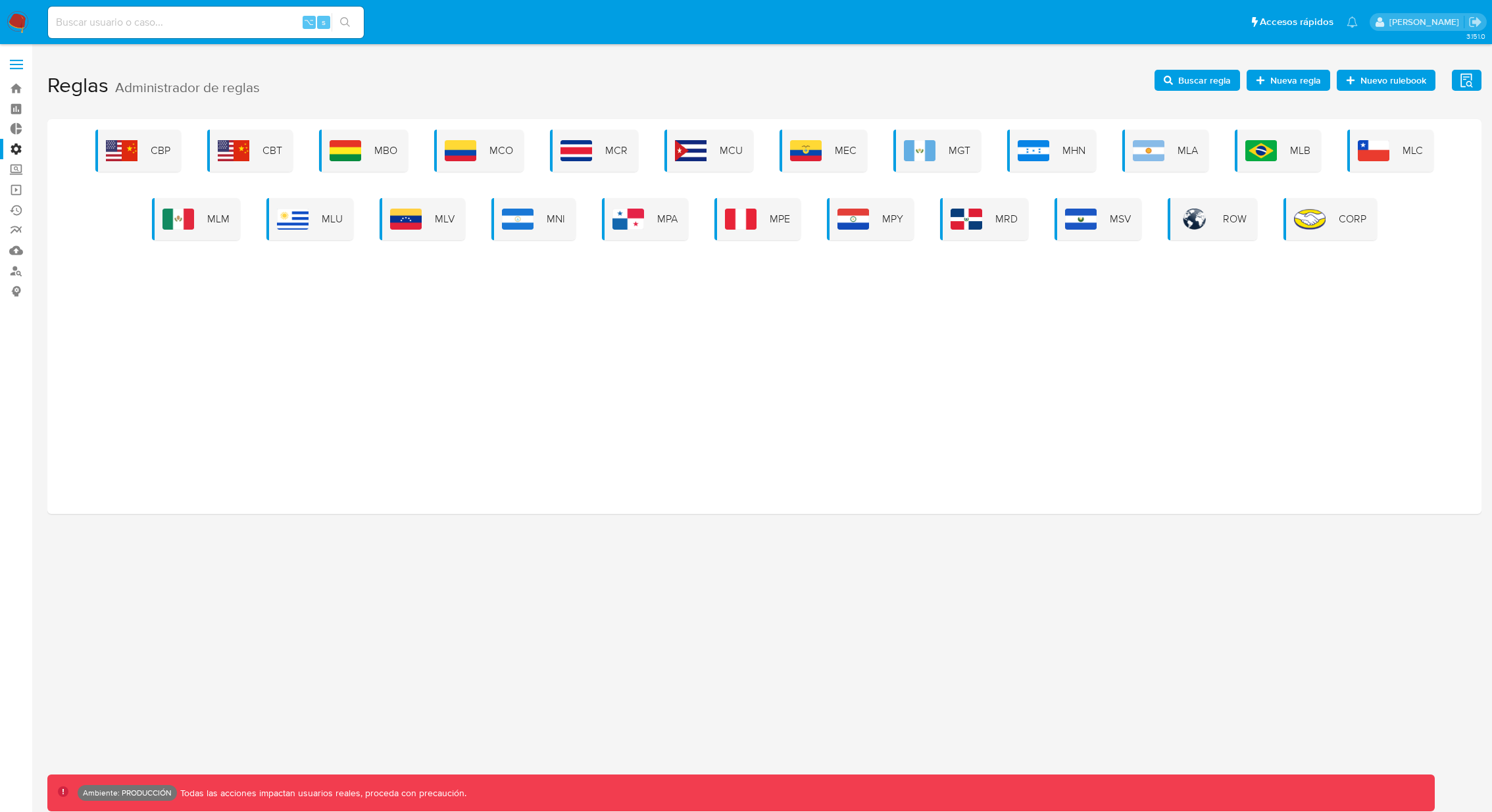
click at [1201, 159] on div "MLA" at bounding box center [1165, 150] width 87 height 42
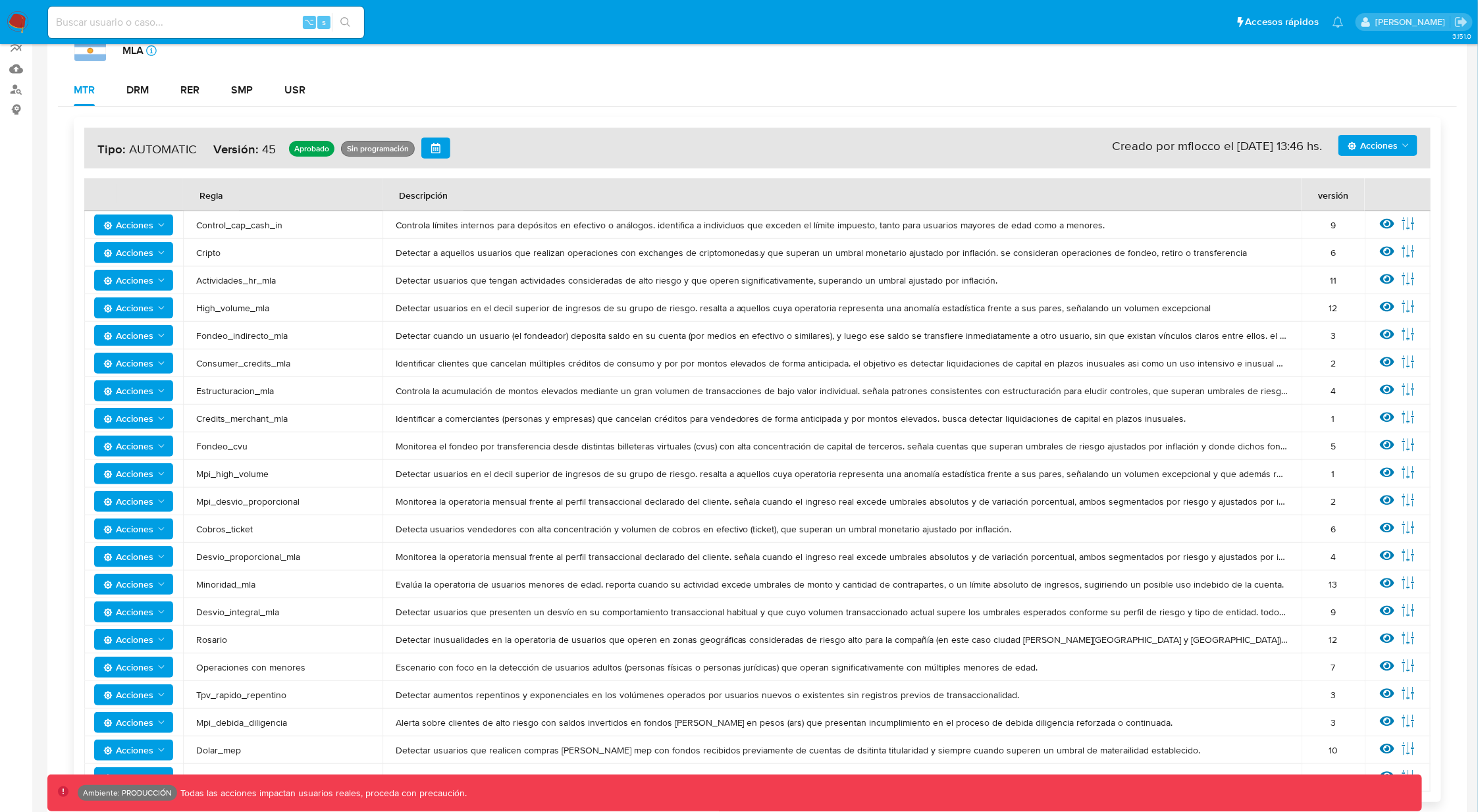
scroll to position [188, 0]
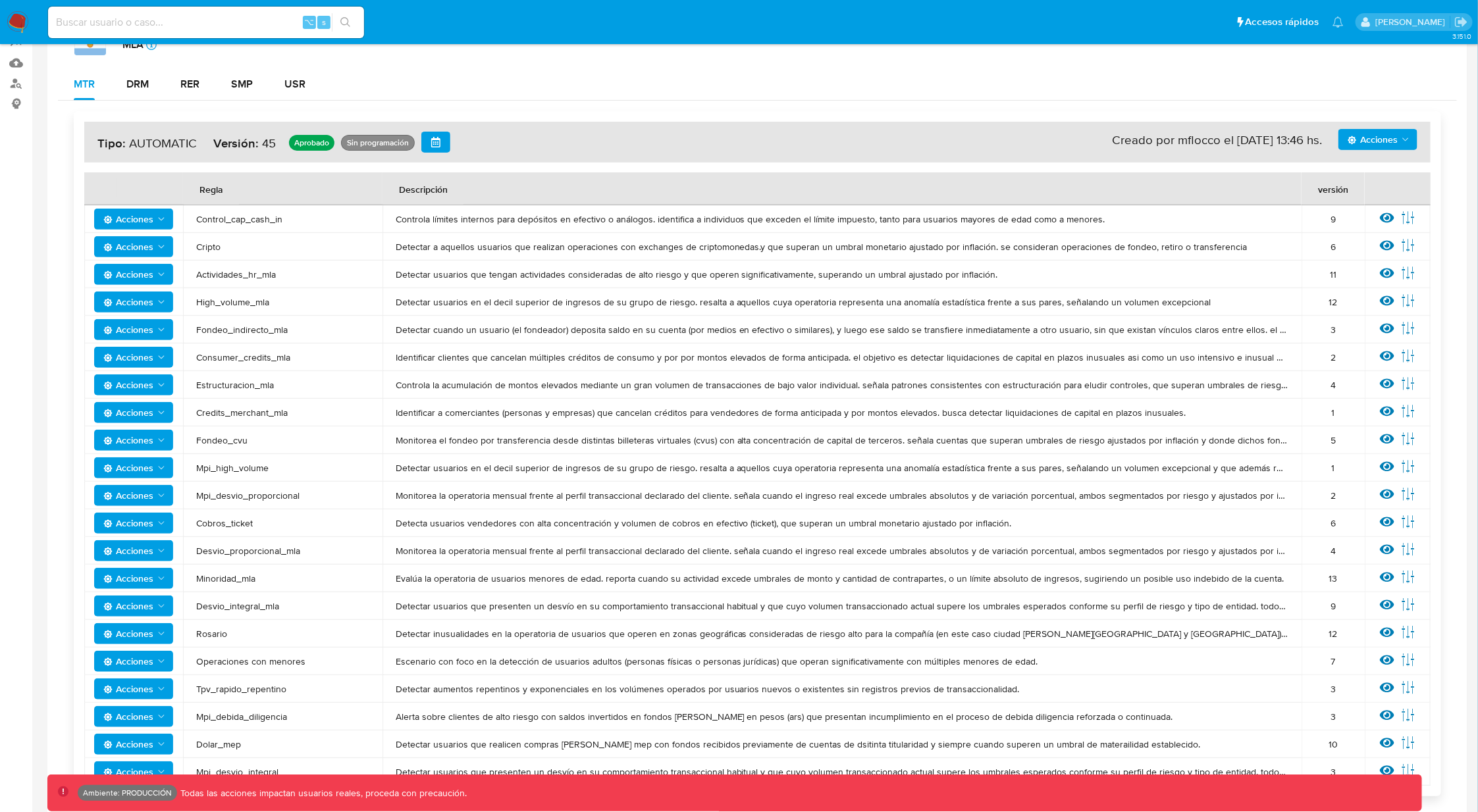
click at [165, 602] on icon "Acciones" at bounding box center [161, 606] width 10 height 10
click at [244, 612] on td "Desvio_integral_mla" at bounding box center [282, 606] width 200 height 27
click at [1387, 606] on icon at bounding box center [1386, 604] width 15 height 15
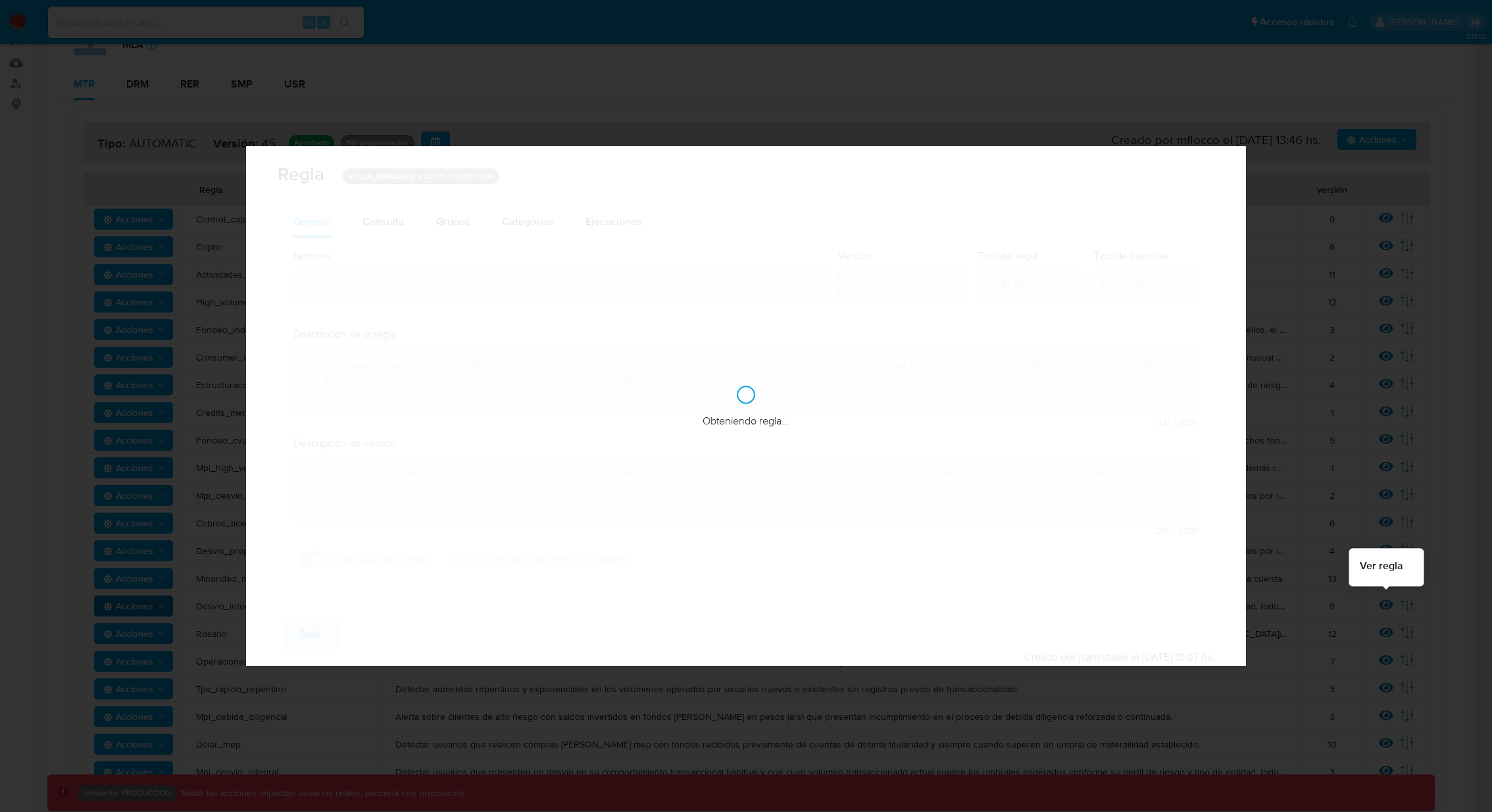
checkbox input "true"
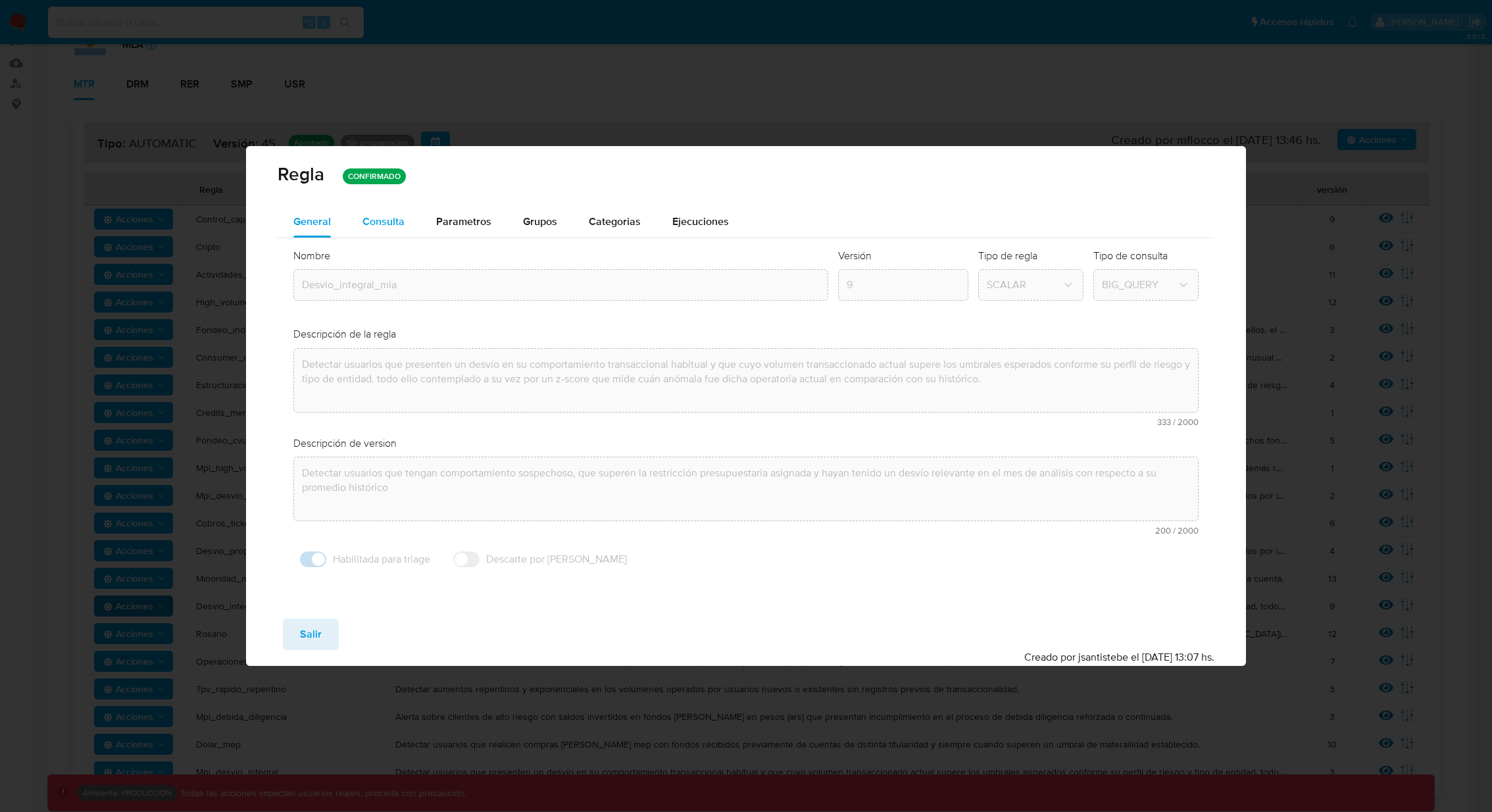
click at [382, 227] on span "Consulta" at bounding box center [383, 221] width 42 height 15
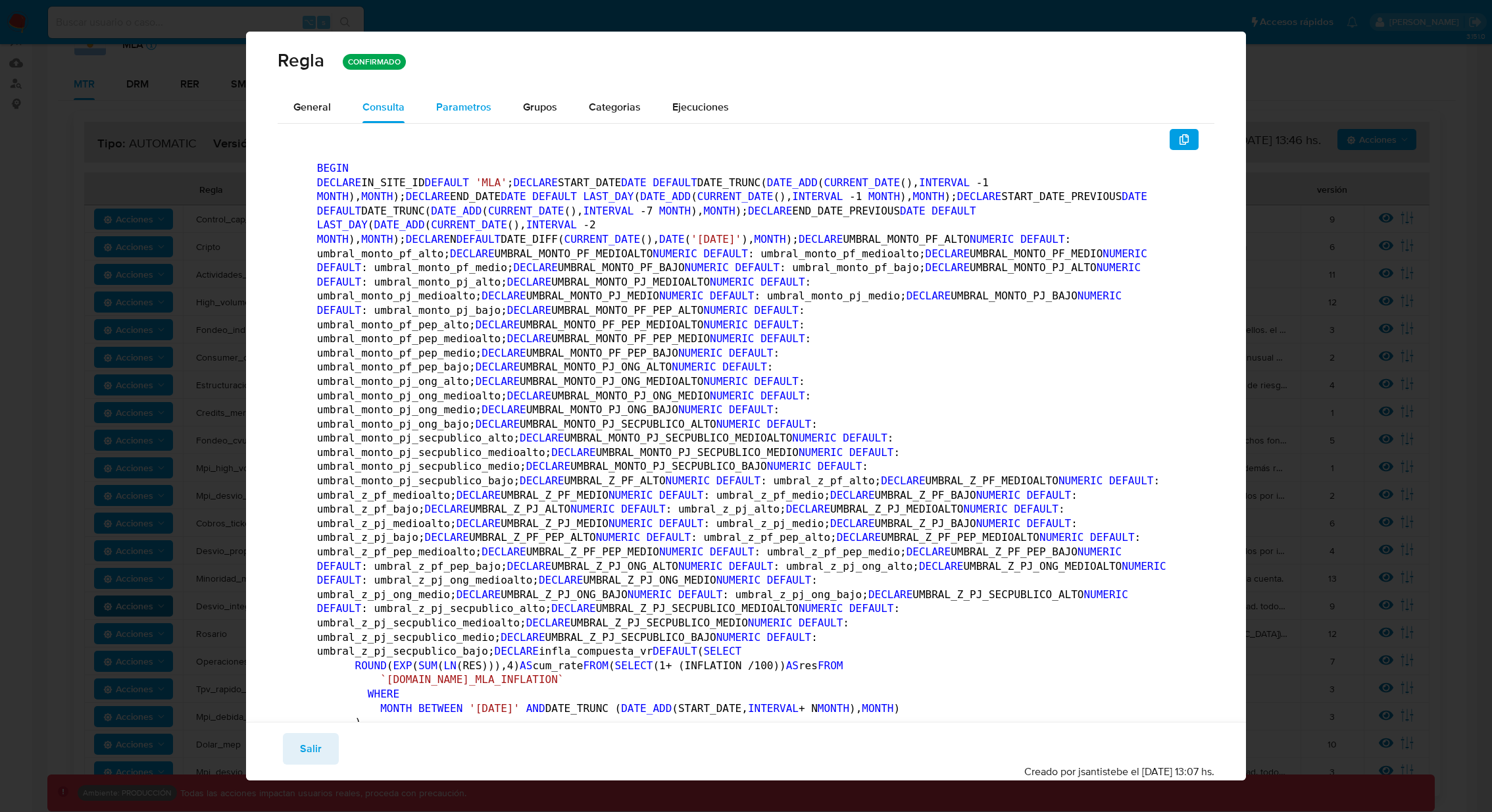
click at [442, 103] on span "Parametros" at bounding box center [464, 107] width 55 height 15
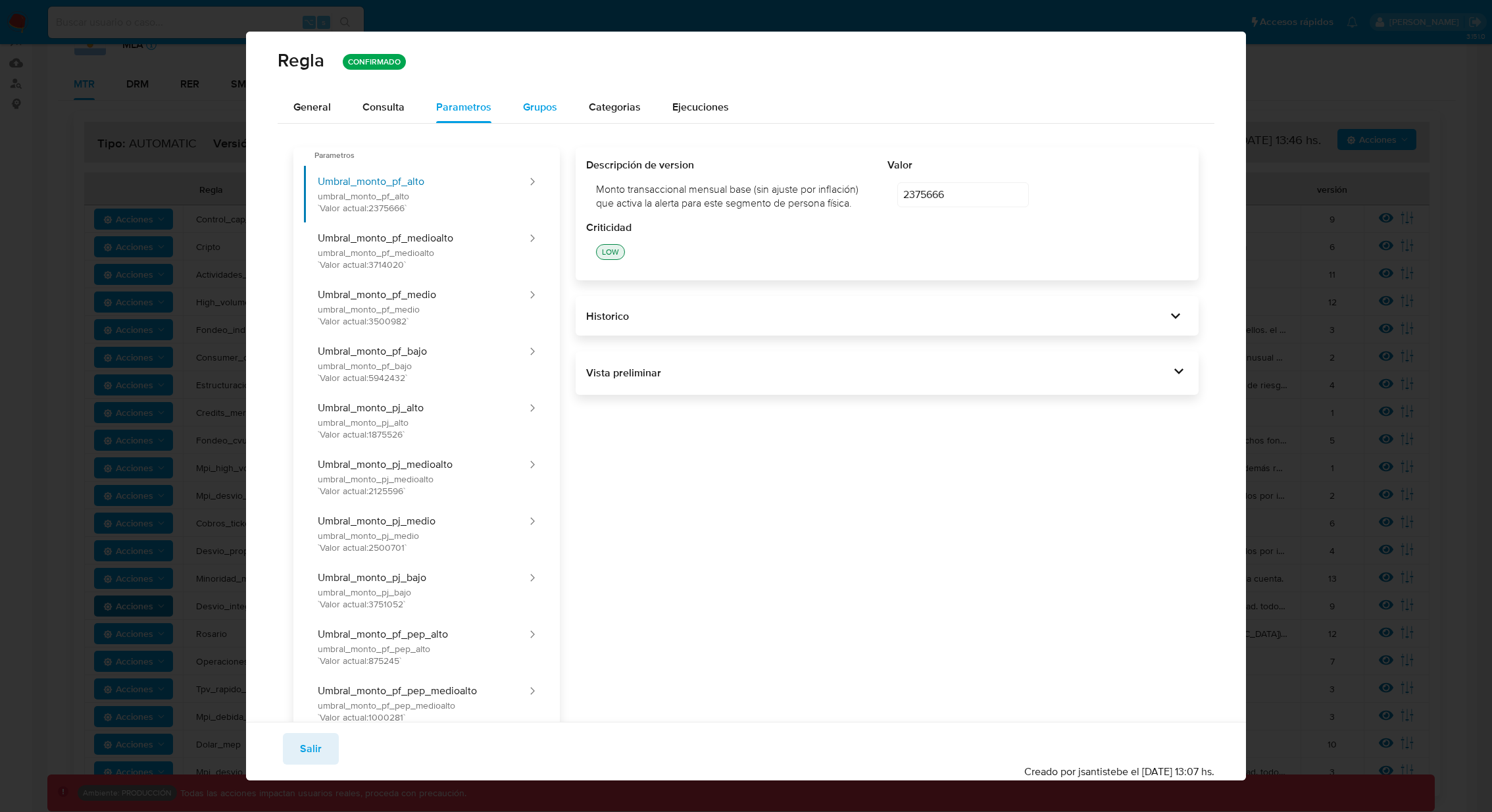
click at [515, 106] on button "Grupos" at bounding box center [540, 107] width 66 height 32
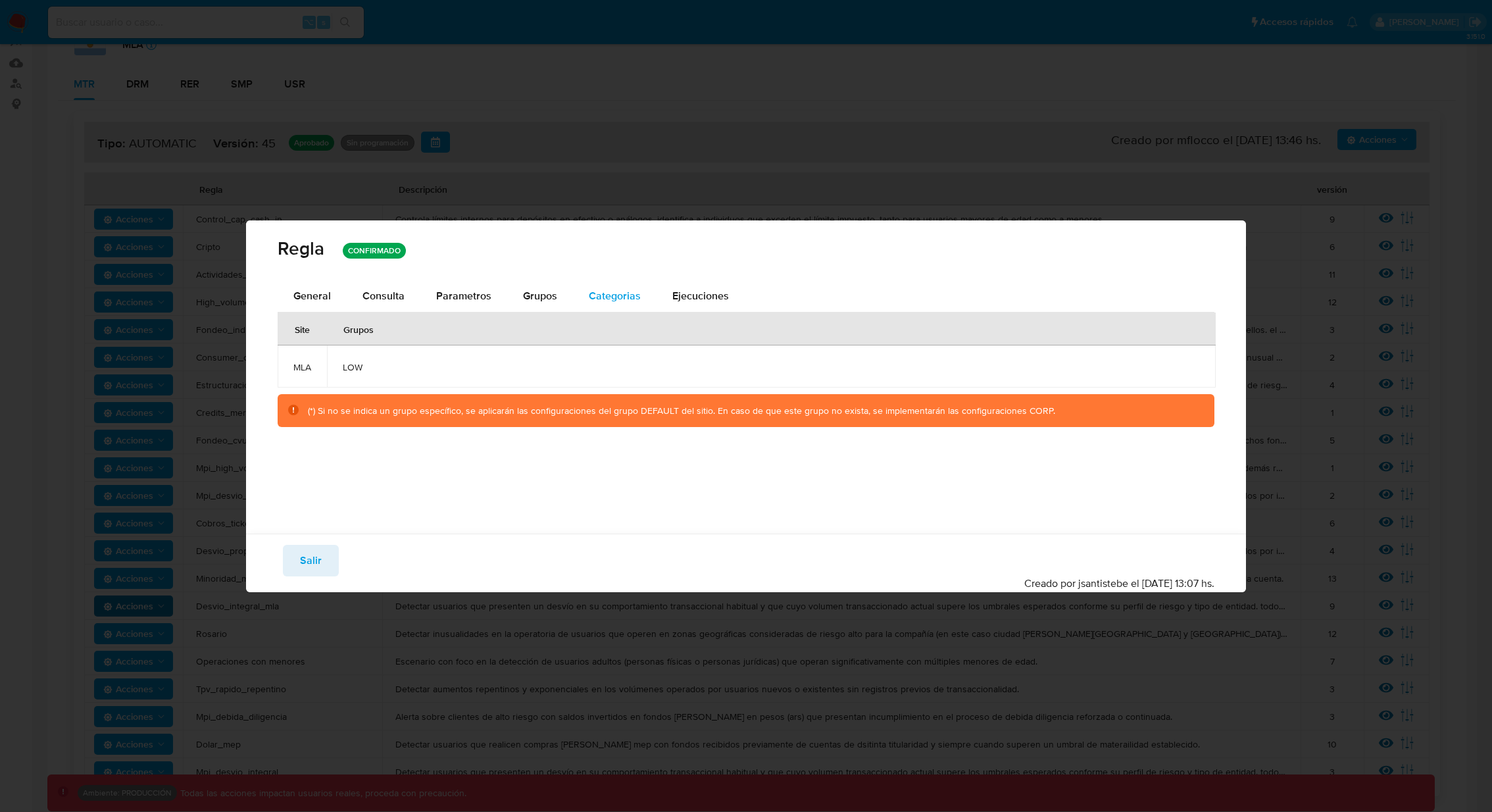
click at [611, 295] on span "Categorias" at bounding box center [615, 296] width 52 height 15
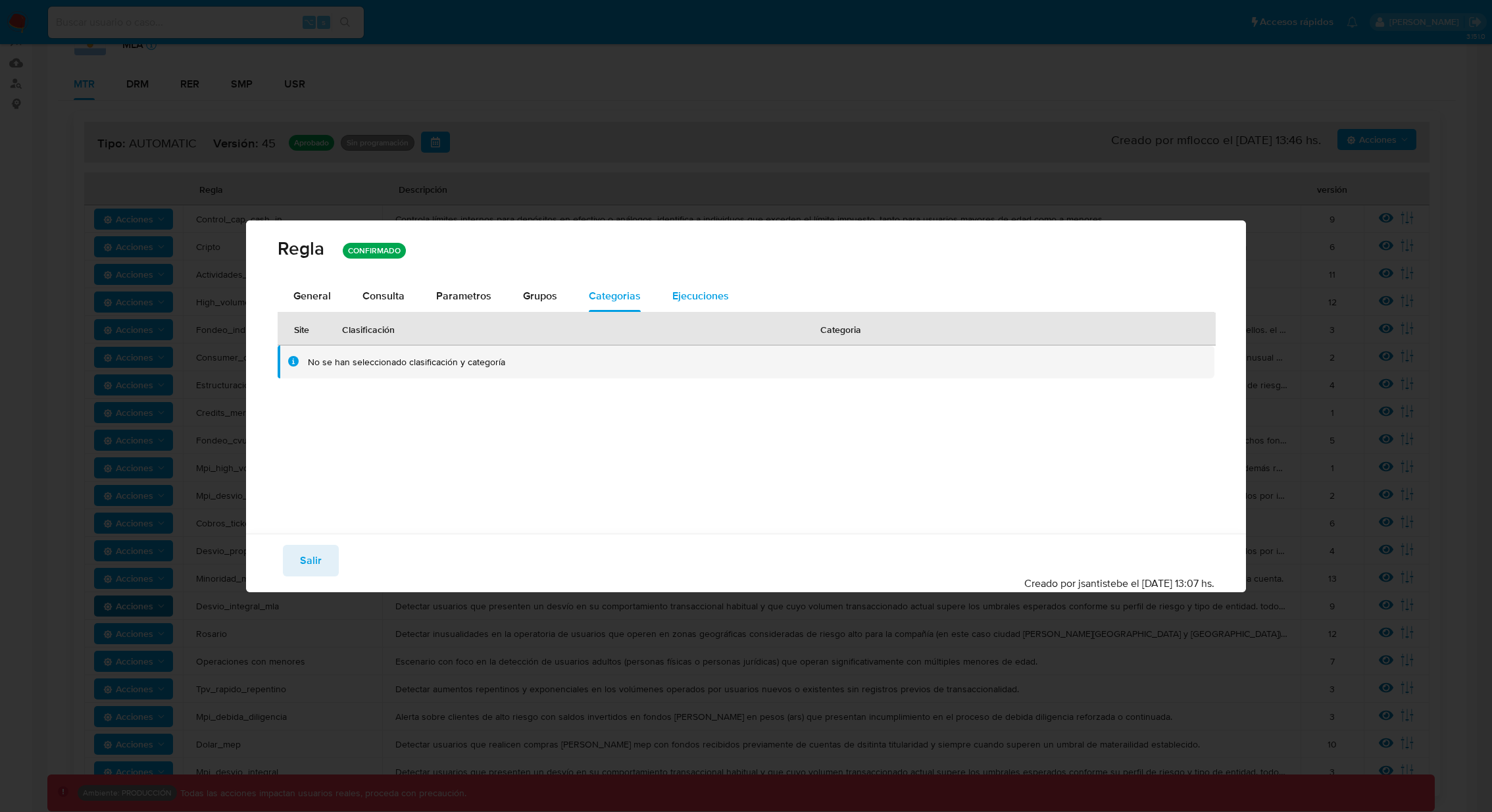
click at [689, 298] on span "Ejecuciones" at bounding box center [701, 296] width 57 height 15
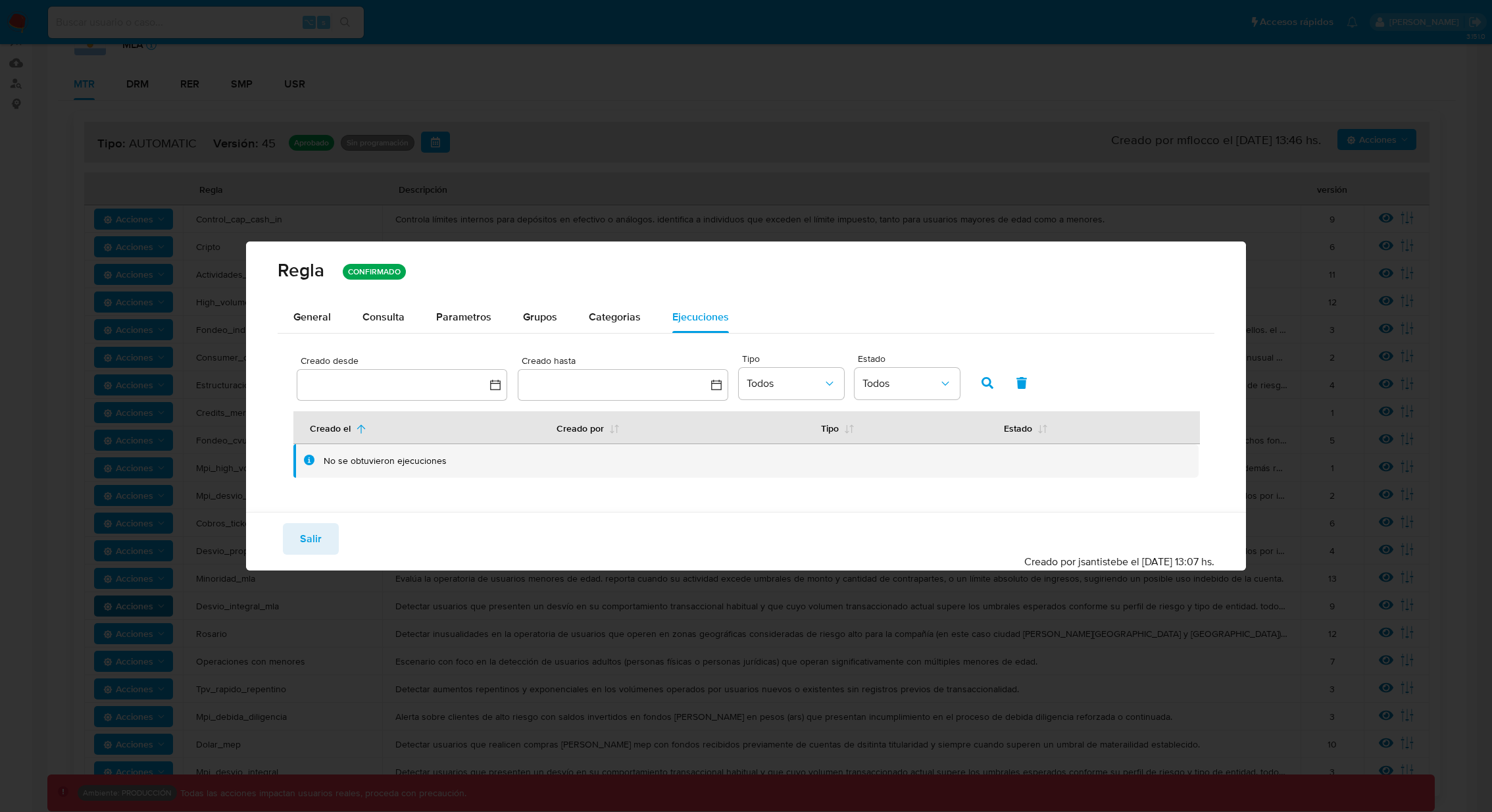
click at [696, 174] on div "Regla CONFIRMADO General Consulta Parametros Grupos Categorias Ejecuciones Crea…" at bounding box center [746, 406] width 1492 height 812
click at [308, 543] on span "Salir" at bounding box center [310, 539] width 21 height 29
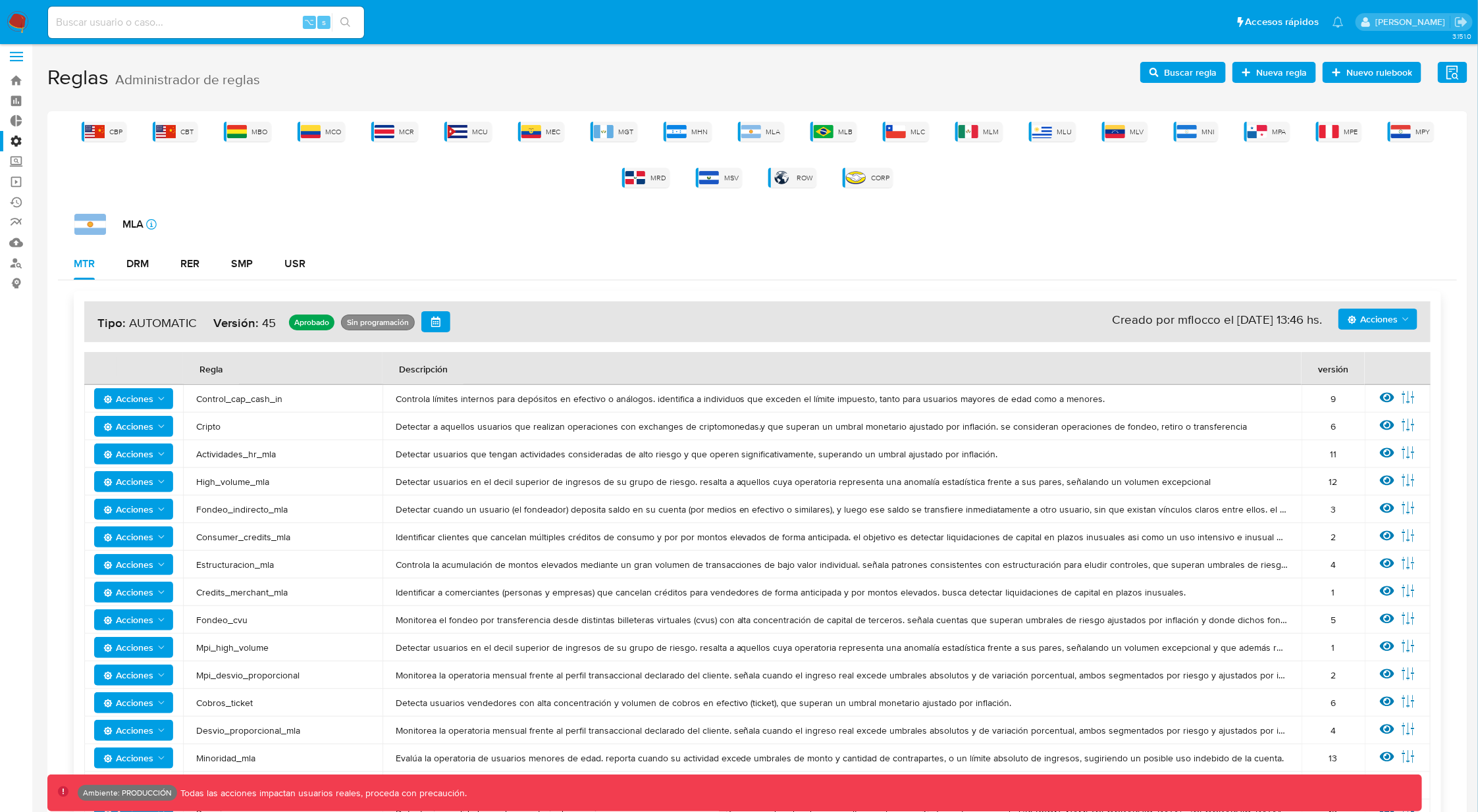
scroll to position [0, 0]
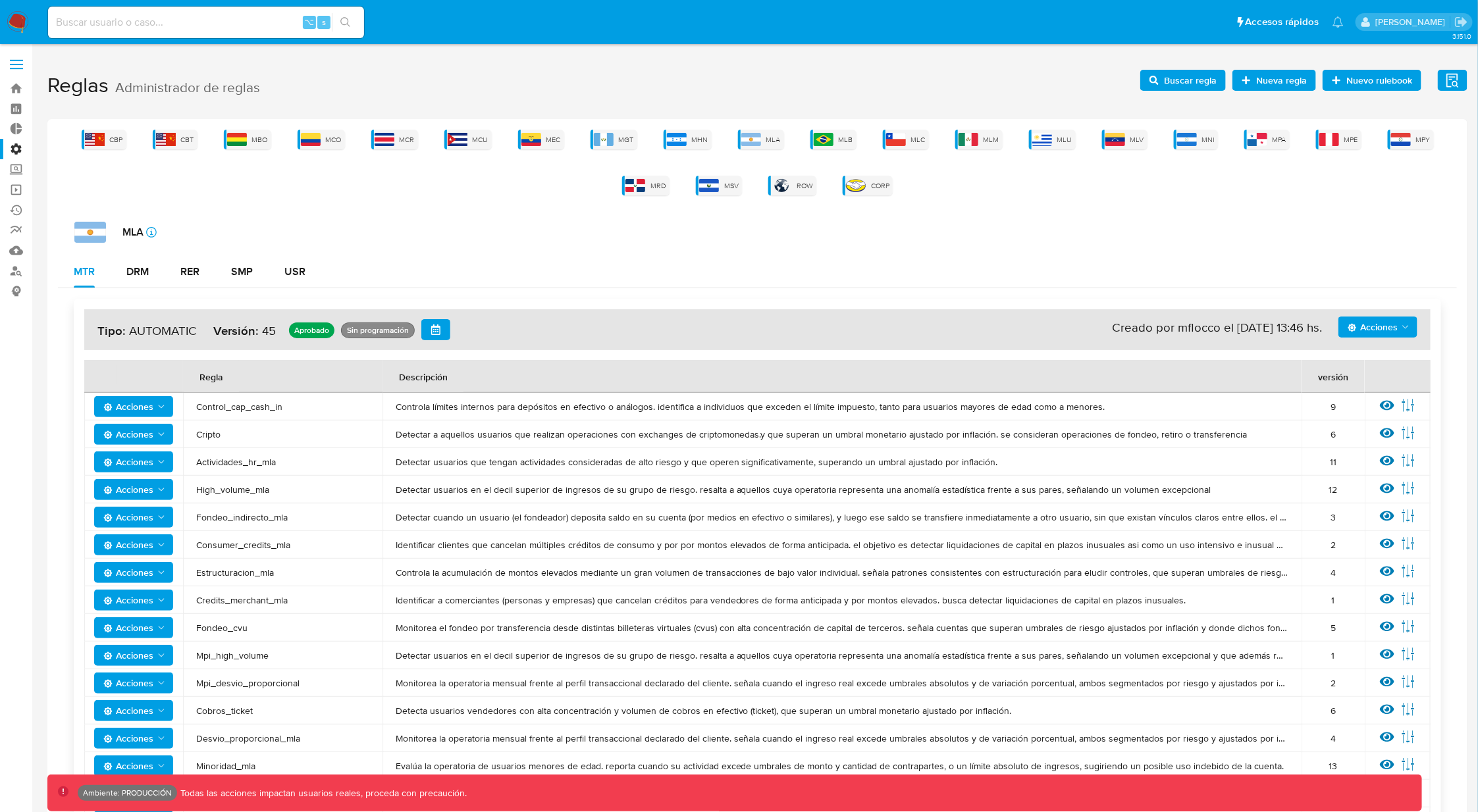
click at [21, 78] on label at bounding box center [16, 64] width 33 height 27
click at [0, 0] on input "checkbox" at bounding box center [0, 0] width 0 height 0
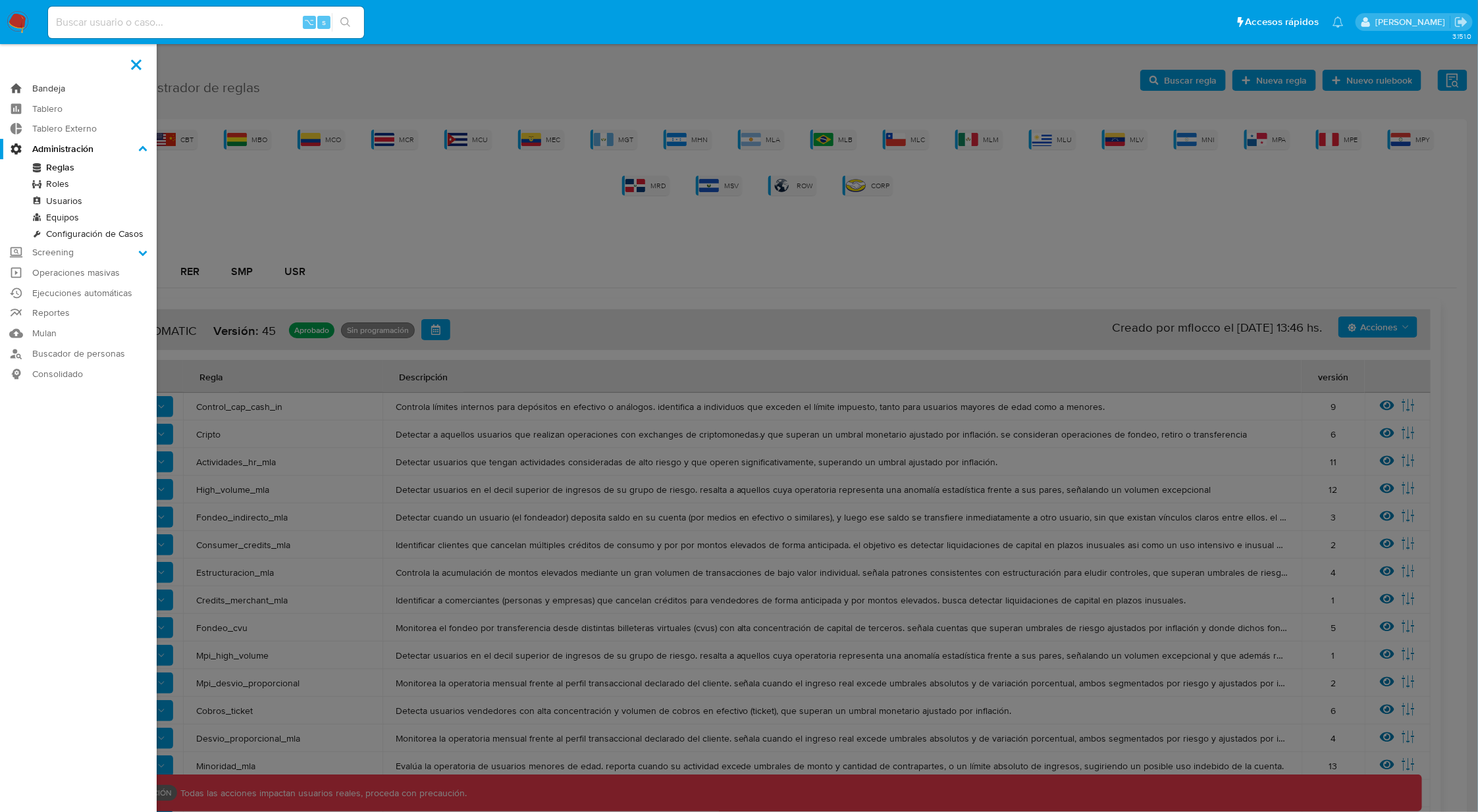
click at [72, 86] on link "Bandeja" at bounding box center [78, 88] width 157 height 21
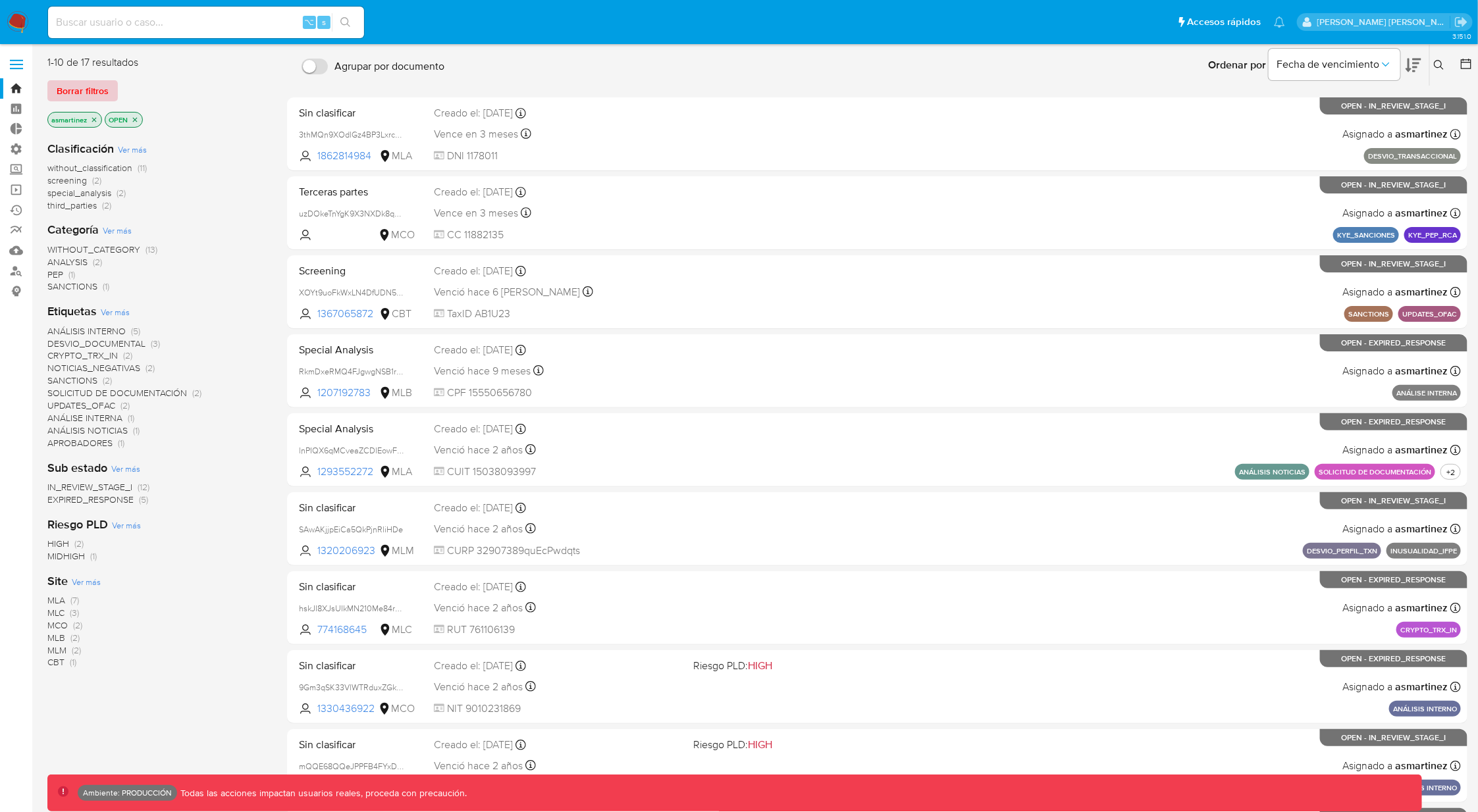
click at [86, 89] on span "Borrar filtros" at bounding box center [82, 90] width 52 height 18
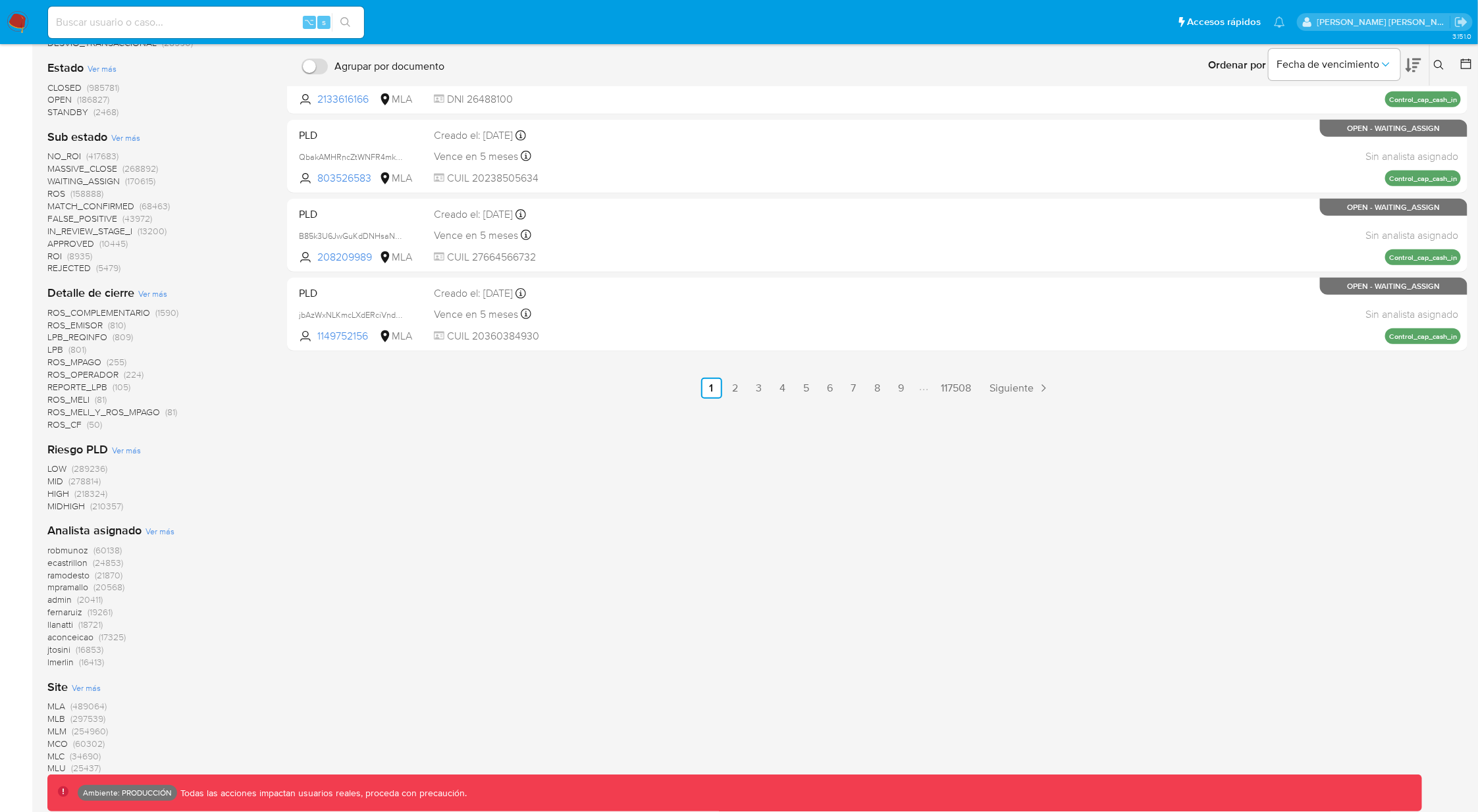
scroll to position [593, 0]
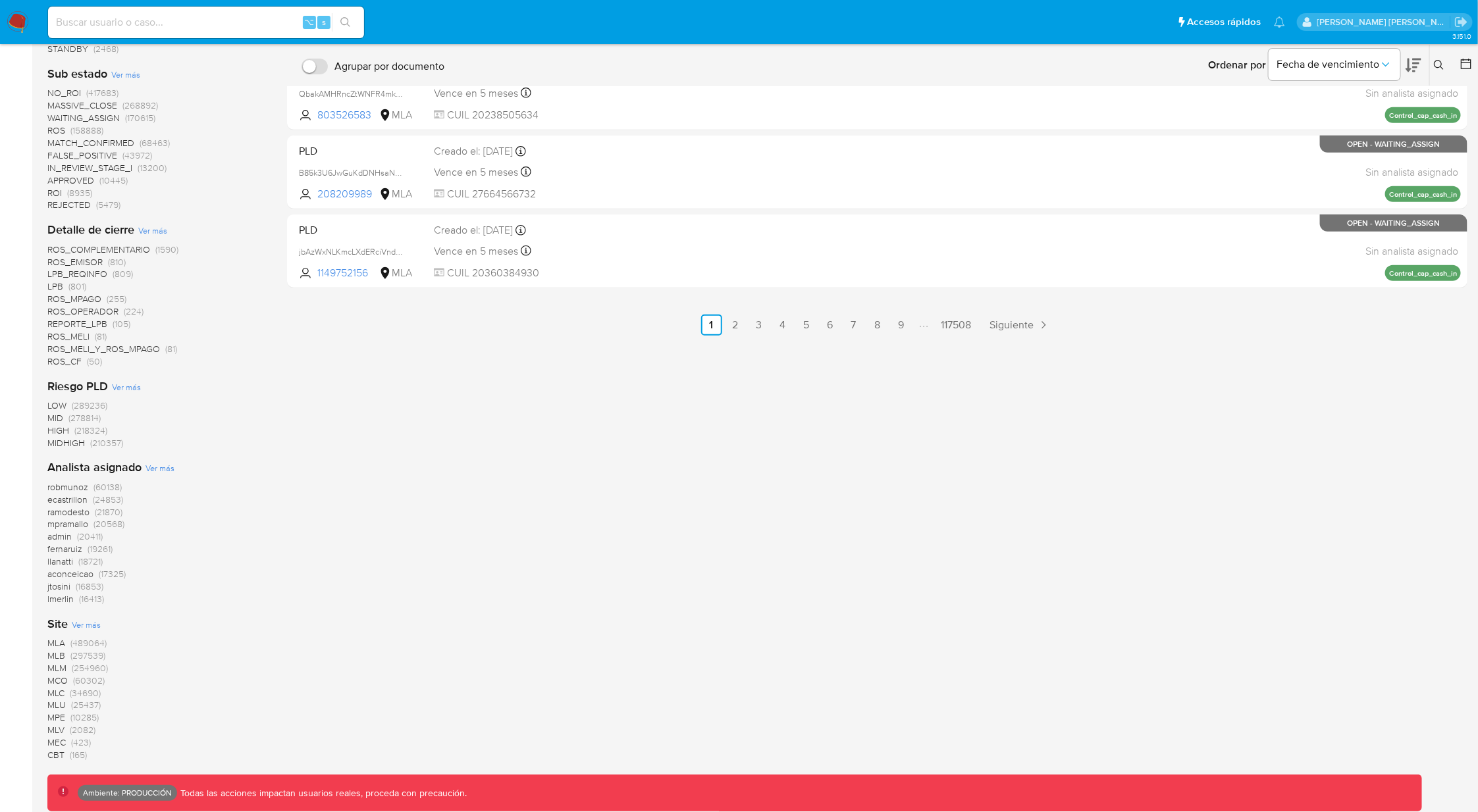
click at [66, 644] on span "MLA (489064)" at bounding box center [76, 643] width 59 height 13
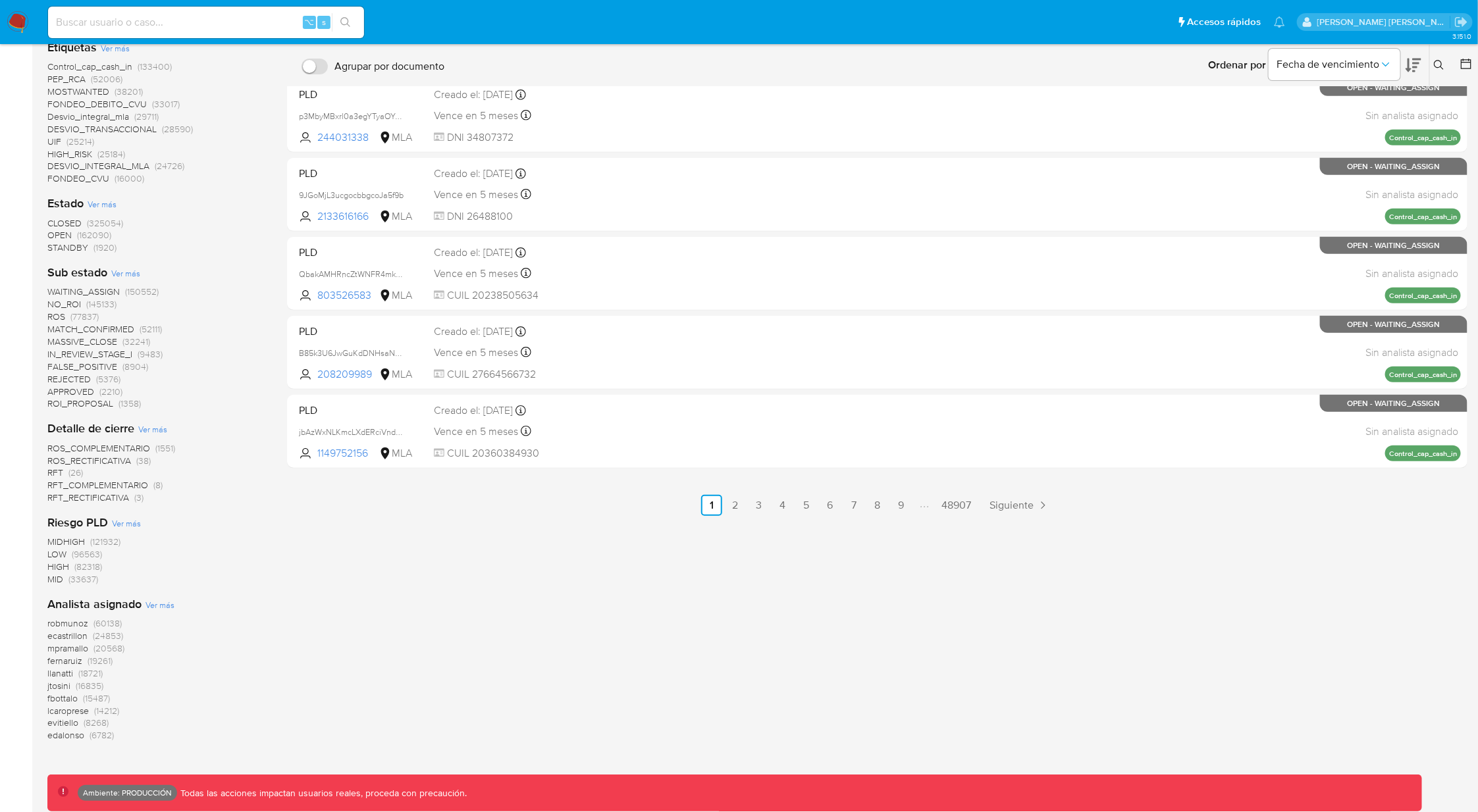
scroll to position [9, 0]
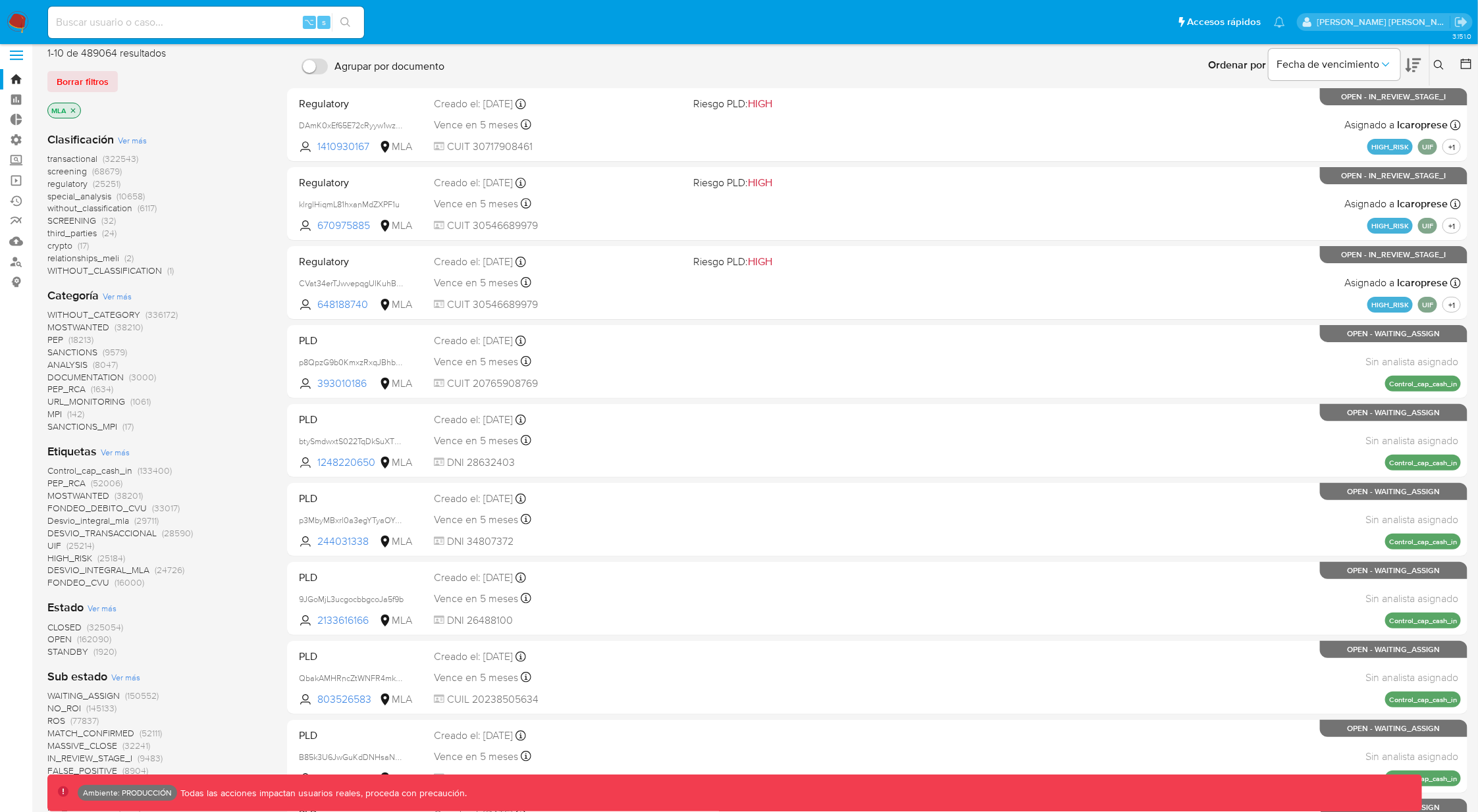
click at [63, 636] on span "OPEN" at bounding box center [59, 638] width 24 height 13
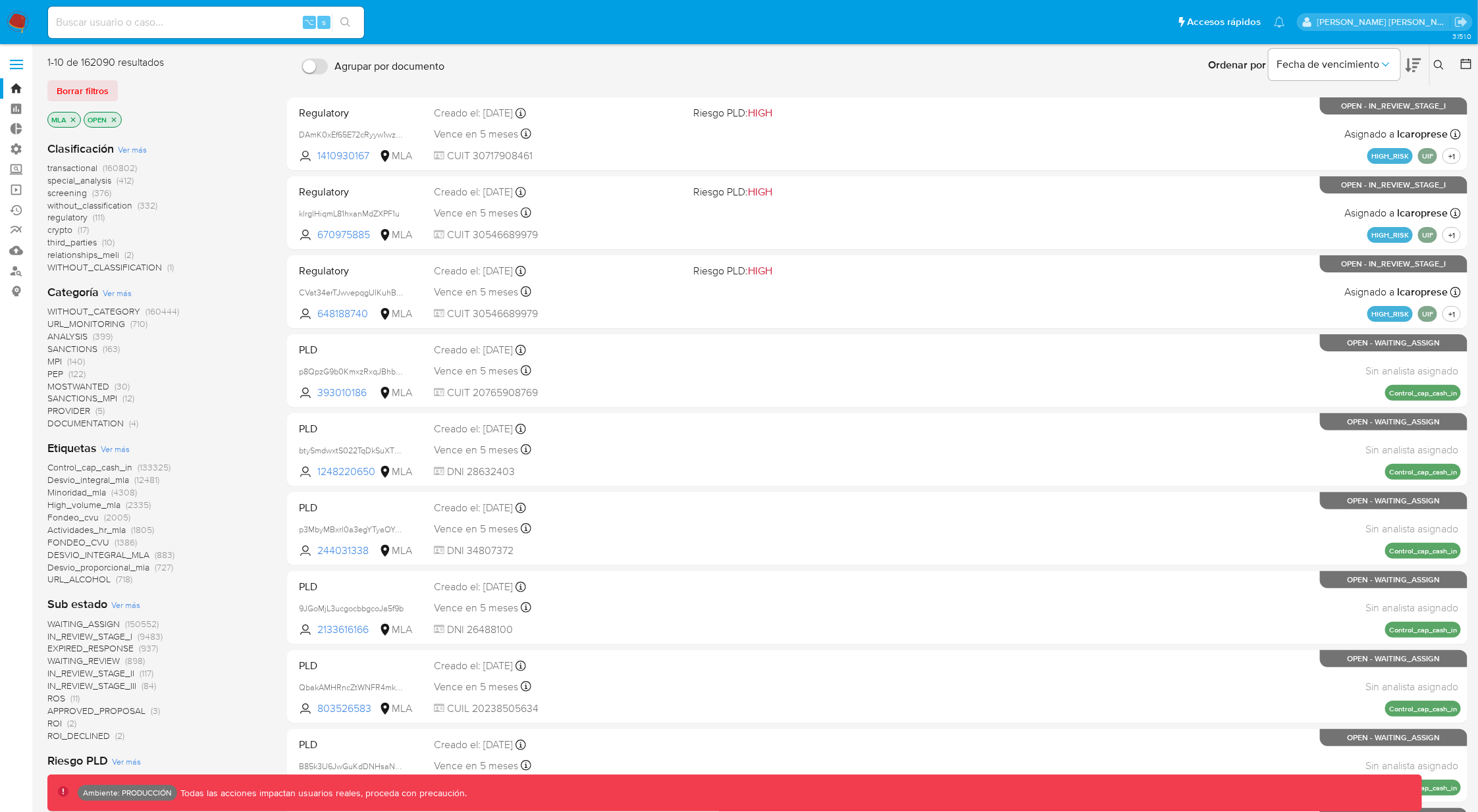
click at [109, 623] on span "WAITING_ASSIGN" at bounding box center [83, 623] width 72 height 13
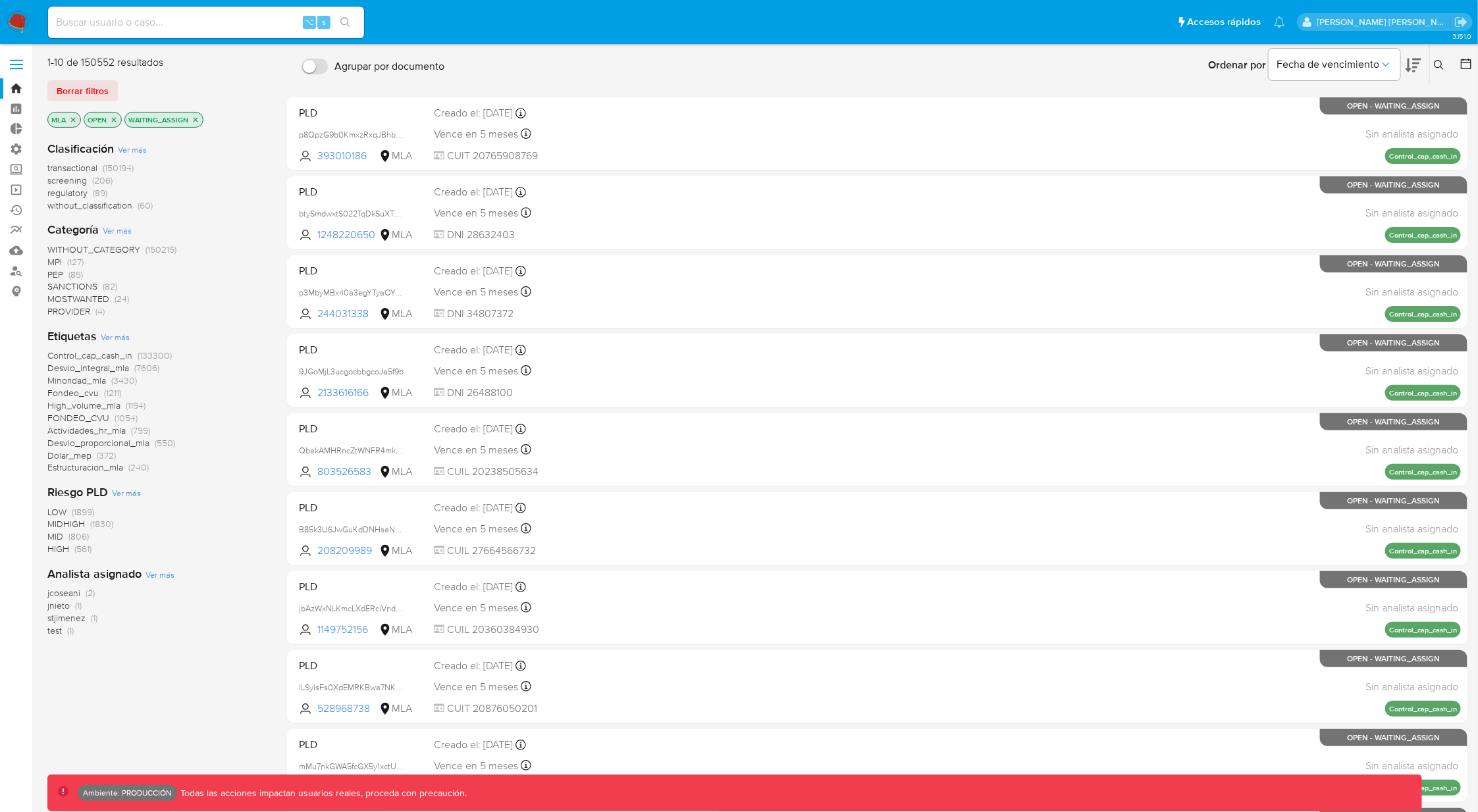
click at [117, 165] on span "(150194)" at bounding box center [118, 167] width 31 height 13
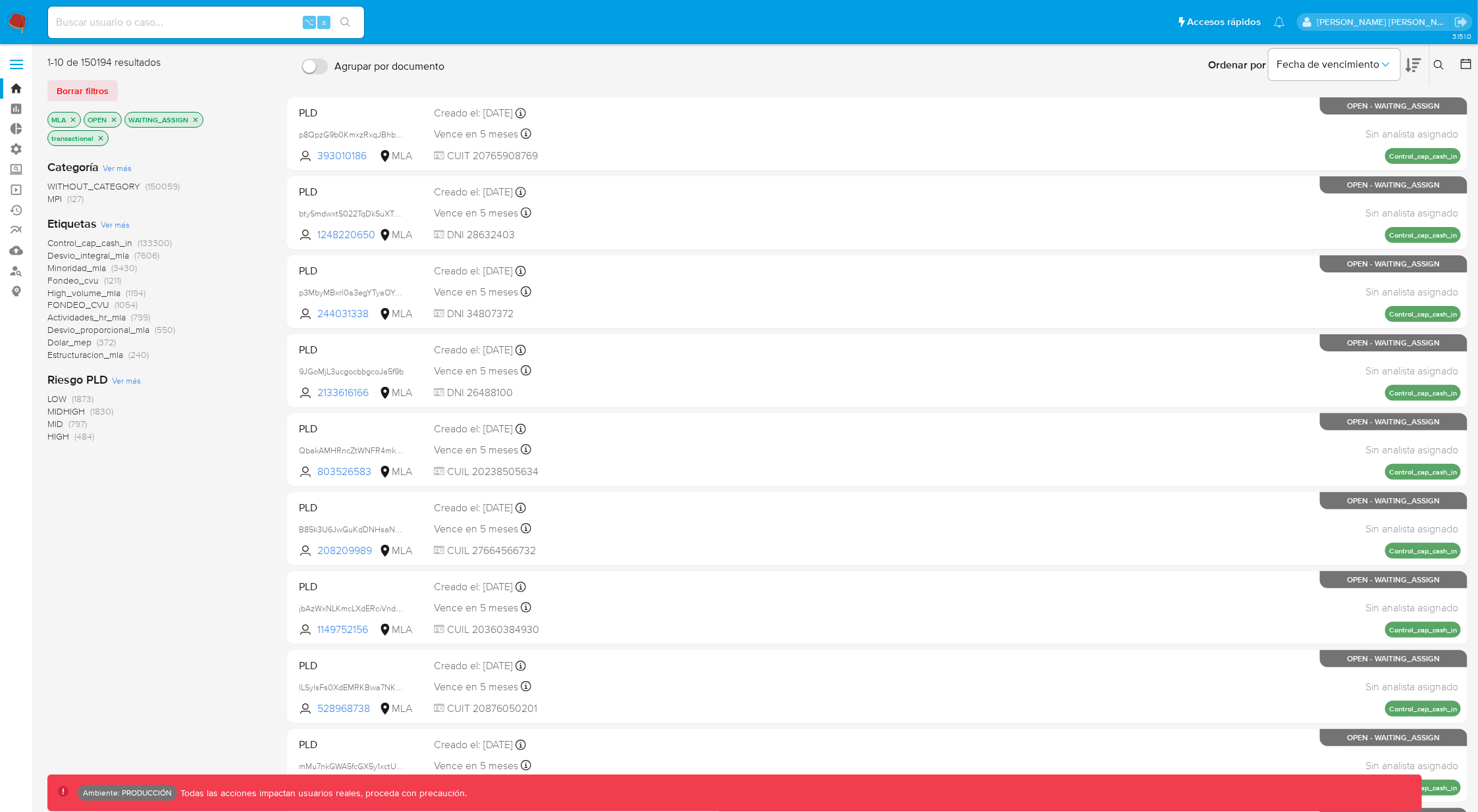
click at [128, 184] on span "WITHOUT_CATEGORY" at bounding box center [94, 185] width 93 height 13
click at [118, 167] on span "Ver más" at bounding box center [115, 168] width 29 height 12
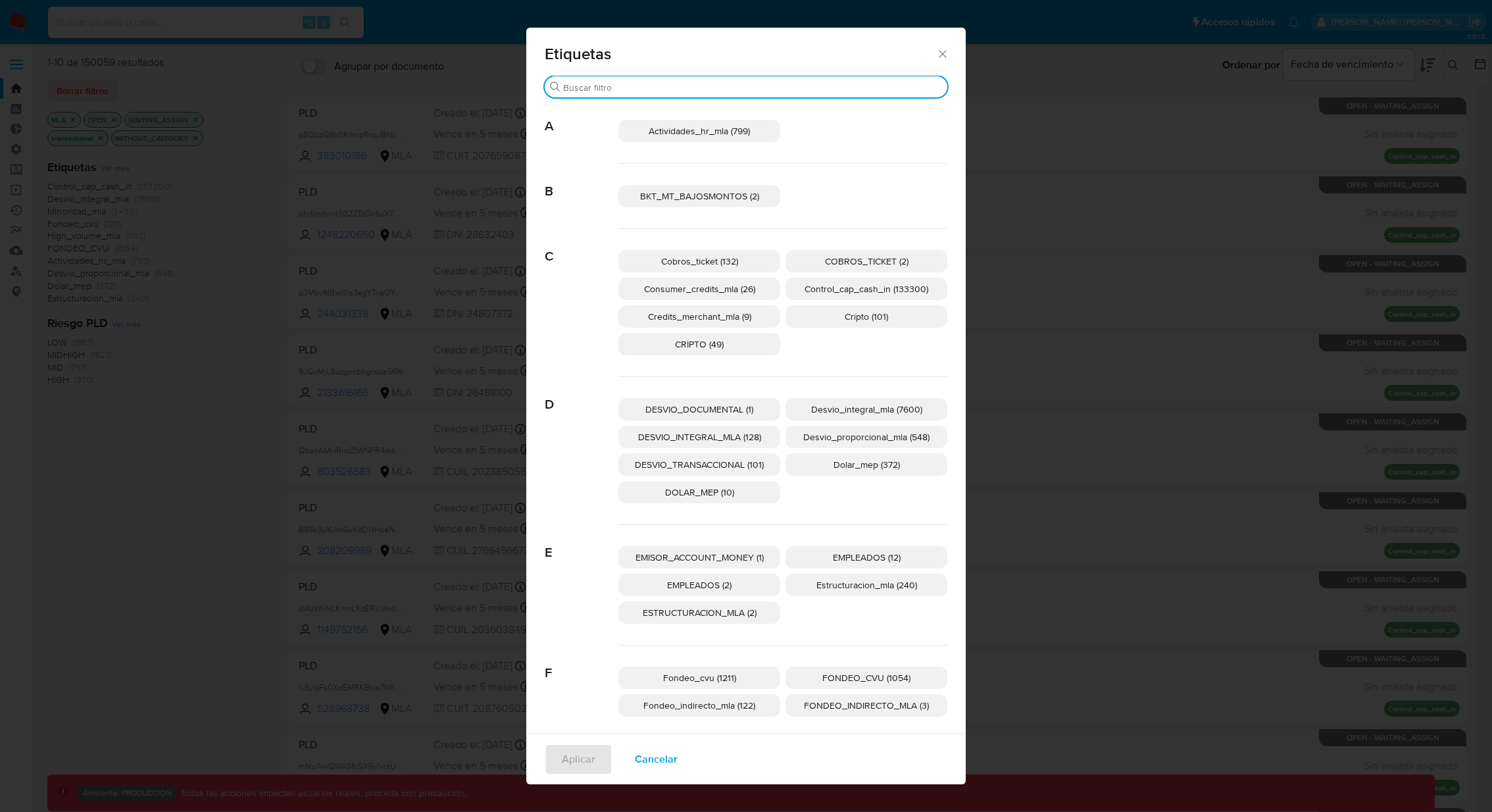
click at [630, 87] on input "Buscar" at bounding box center [753, 87] width 379 height 12
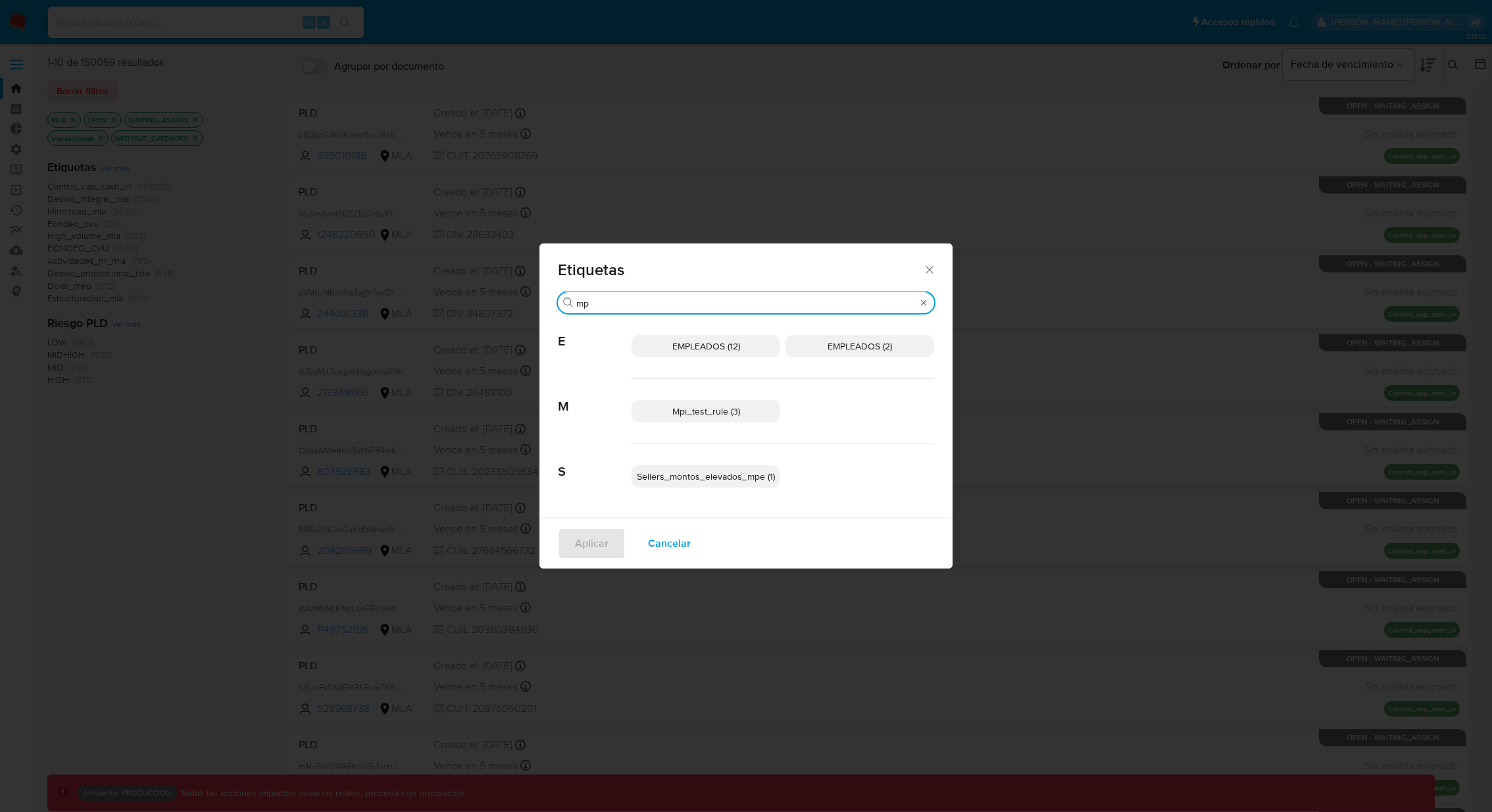
type input "mpi"
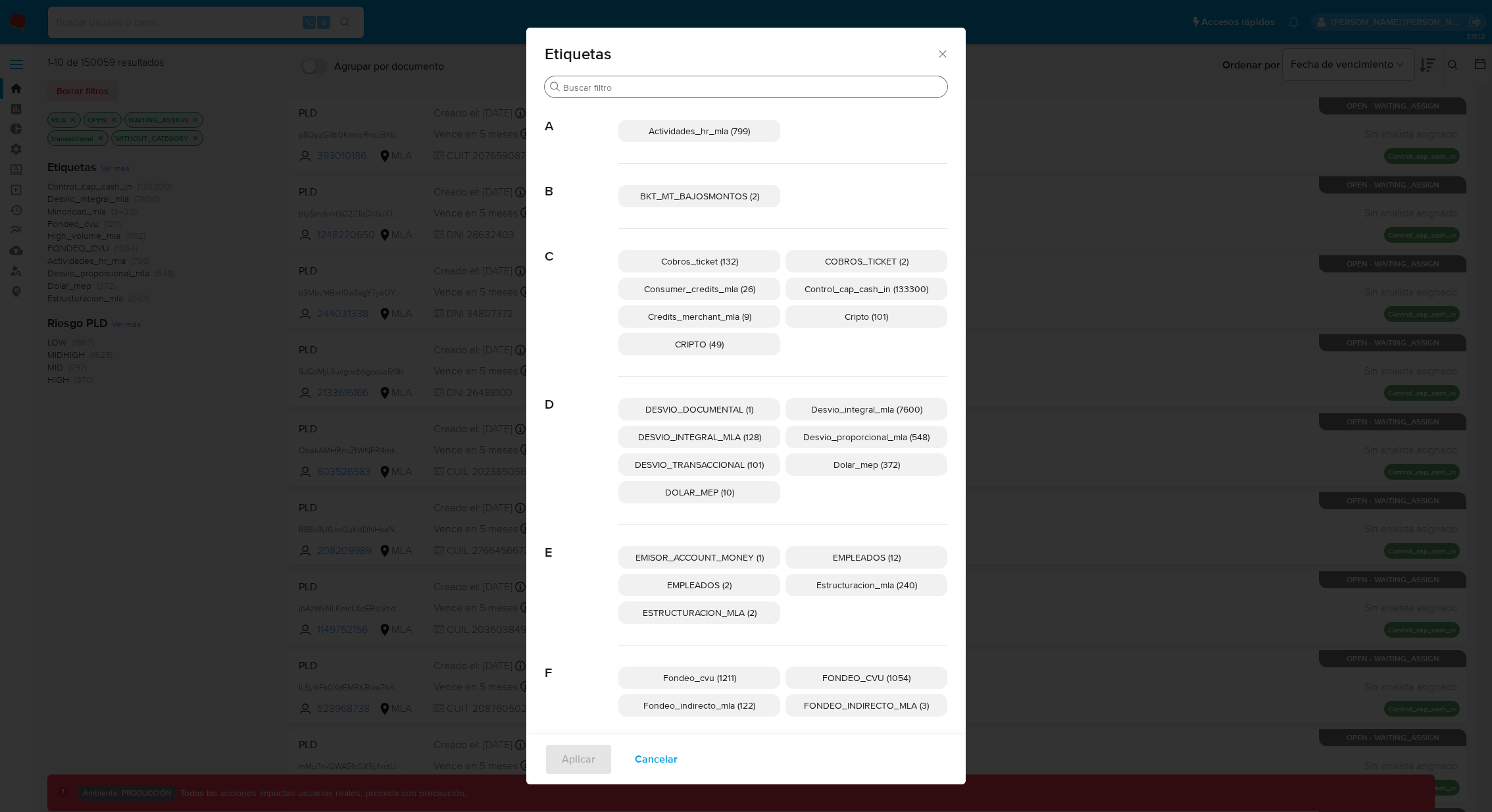
click at [937, 53] on icon "Cerrar" at bounding box center [942, 53] width 13 height 13
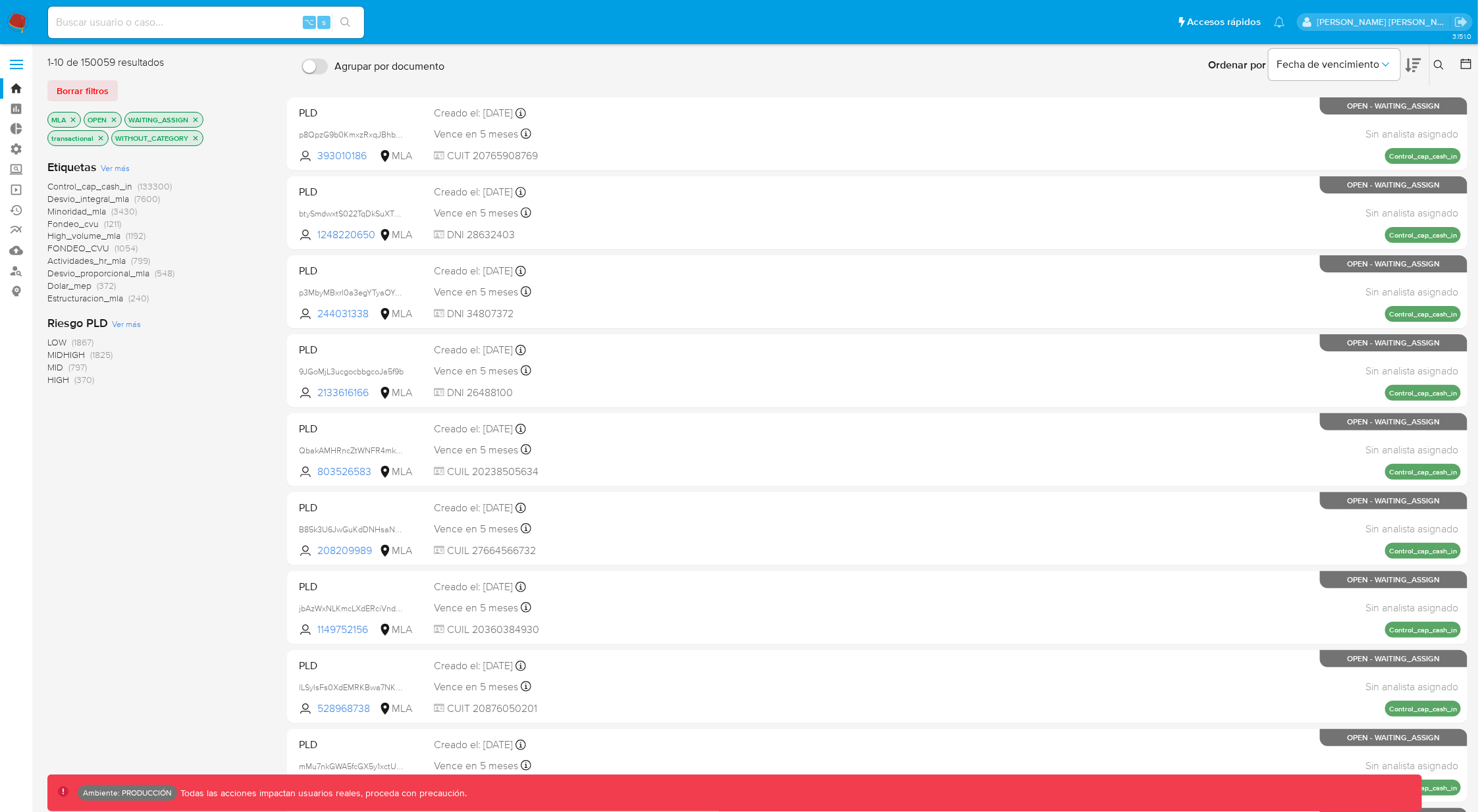
click at [196, 137] on icon "close-filter" at bounding box center [195, 138] width 8 height 8
click at [55, 198] on span "MPI" at bounding box center [54, 198] width 15 height 13
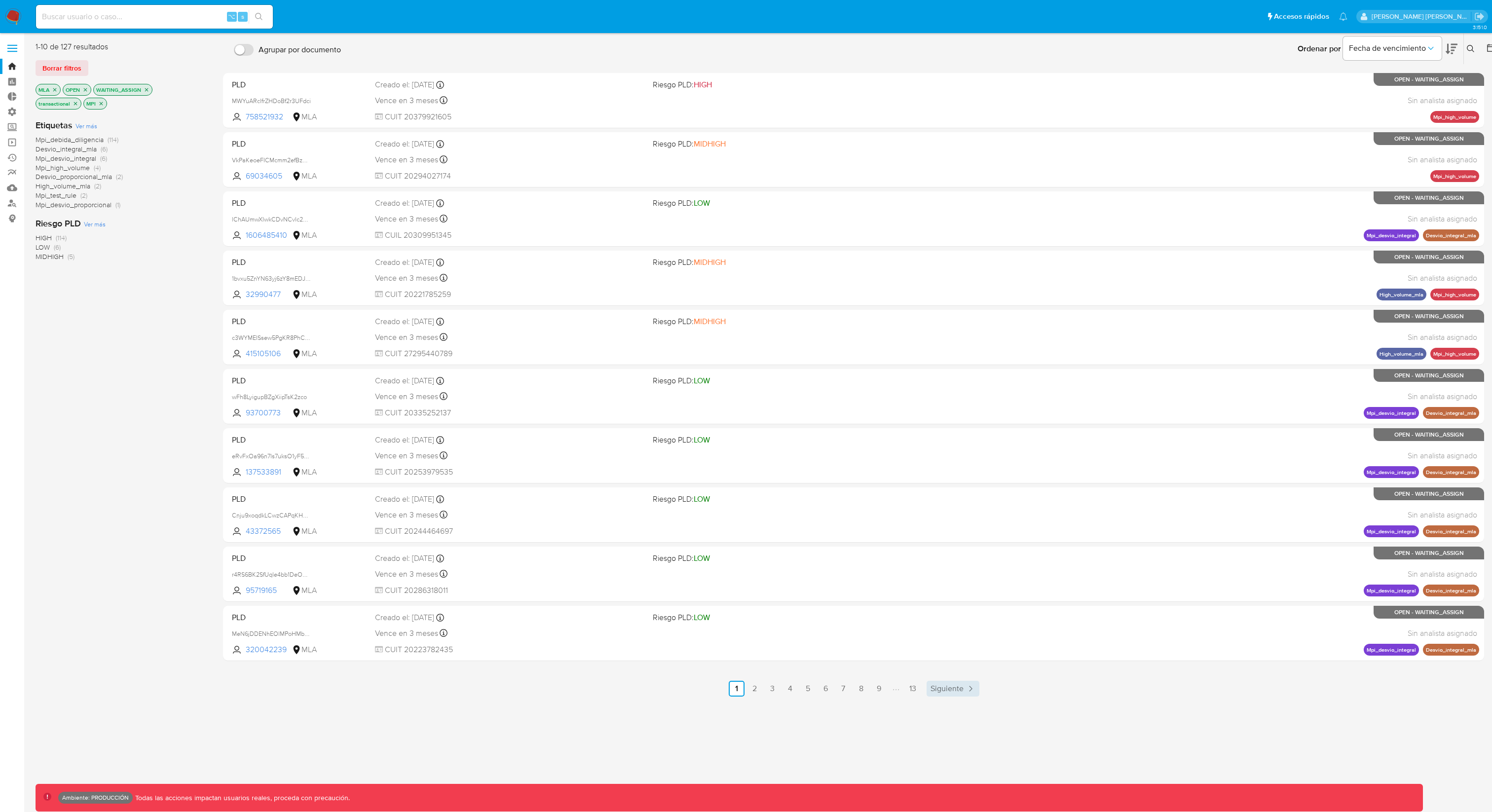
click at [952, 608] on span "Siguiente" at bounding box center [947, 689] width 33 height 8
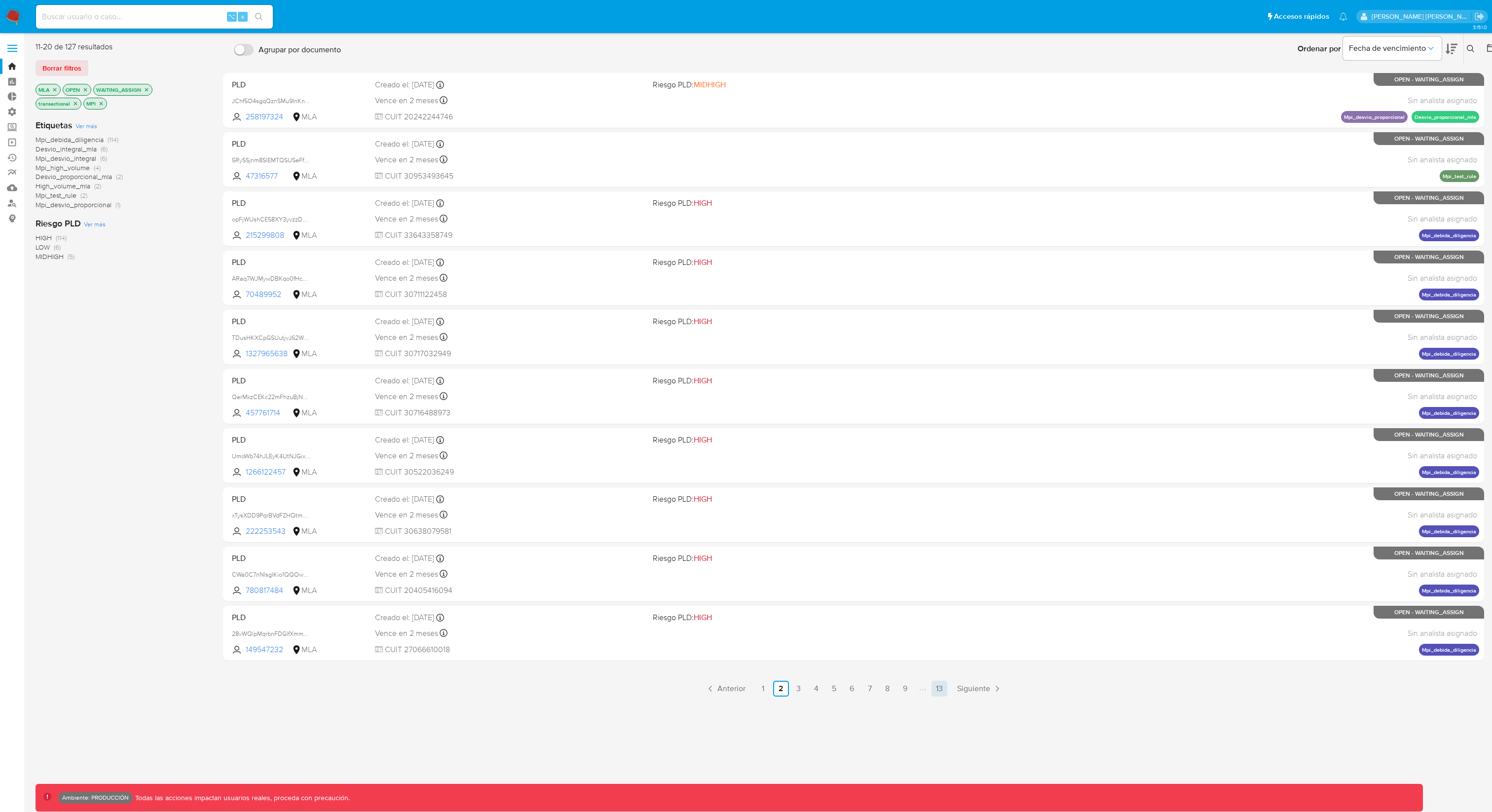
click at [943, 608] on link "13" at bounding box center [940, 689] width 16 height 16
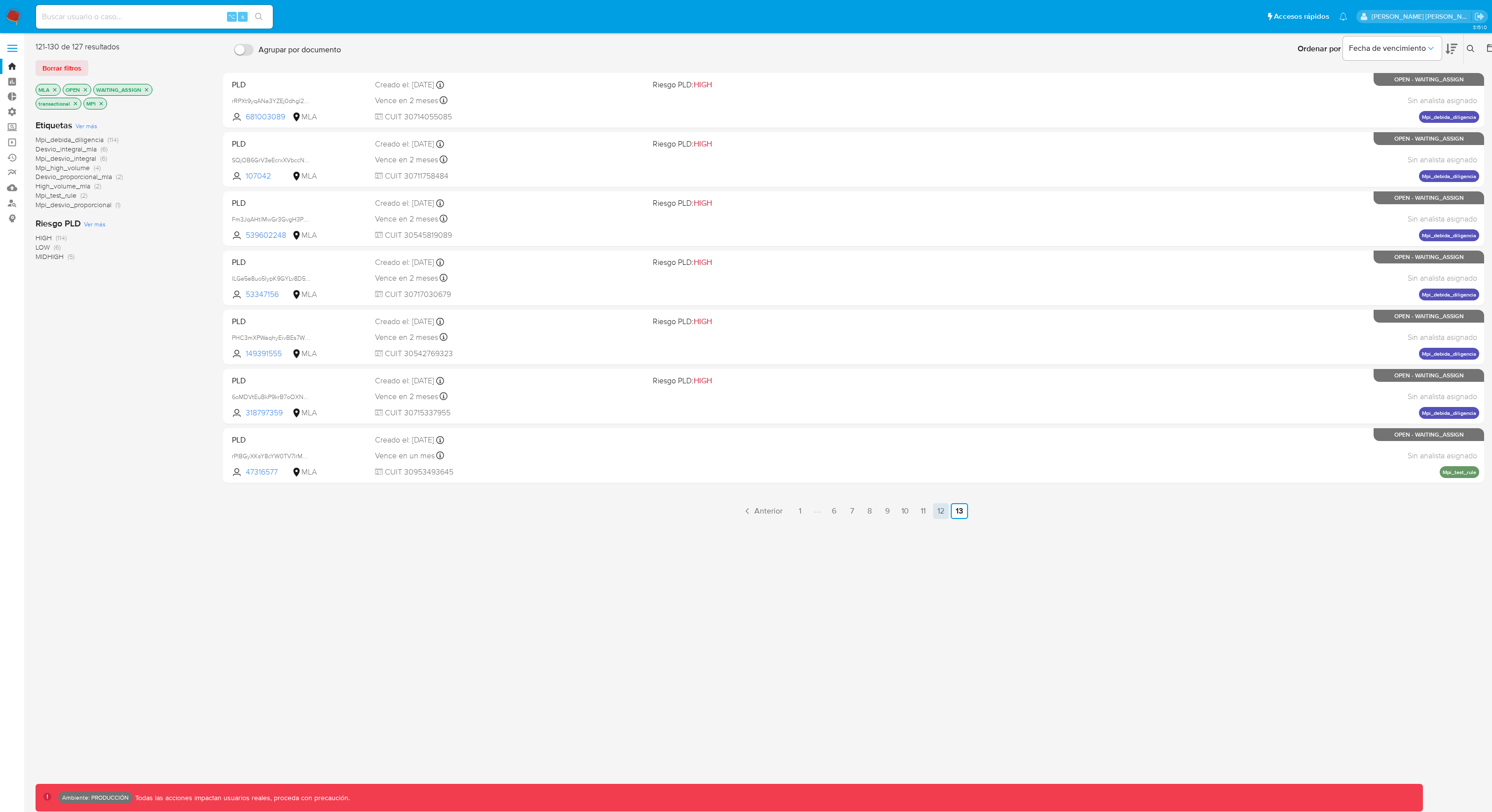
click at [942, 512] on link "12" at bounding box center [941, 511] width 16 height 16
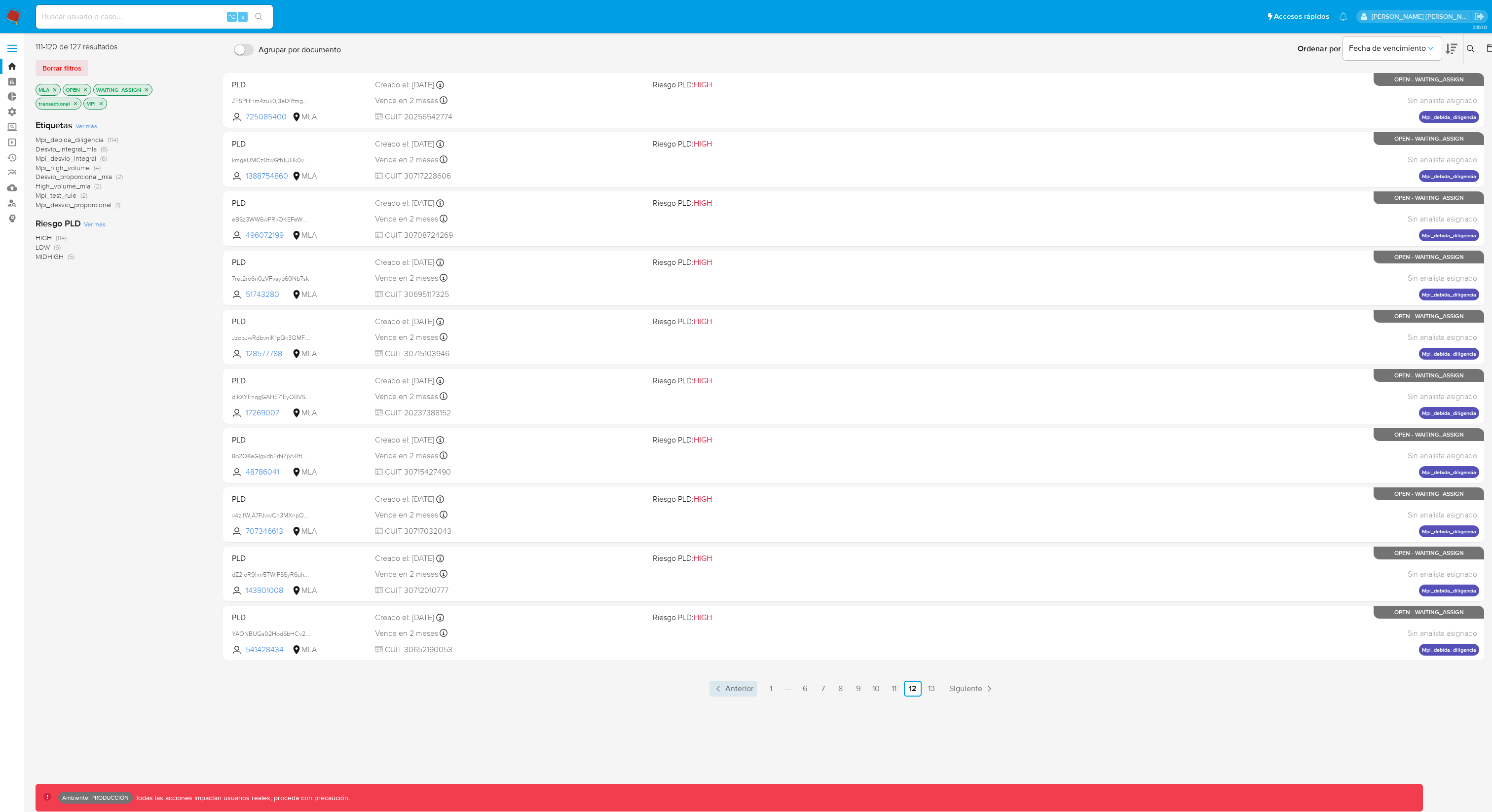
click at [724, 608] on link "Anterior" at bounding box center [733, 689] width 48 height 16
click at [91, 124] on span "Ver más" at bounding box center [86, 126] width 22 height 9
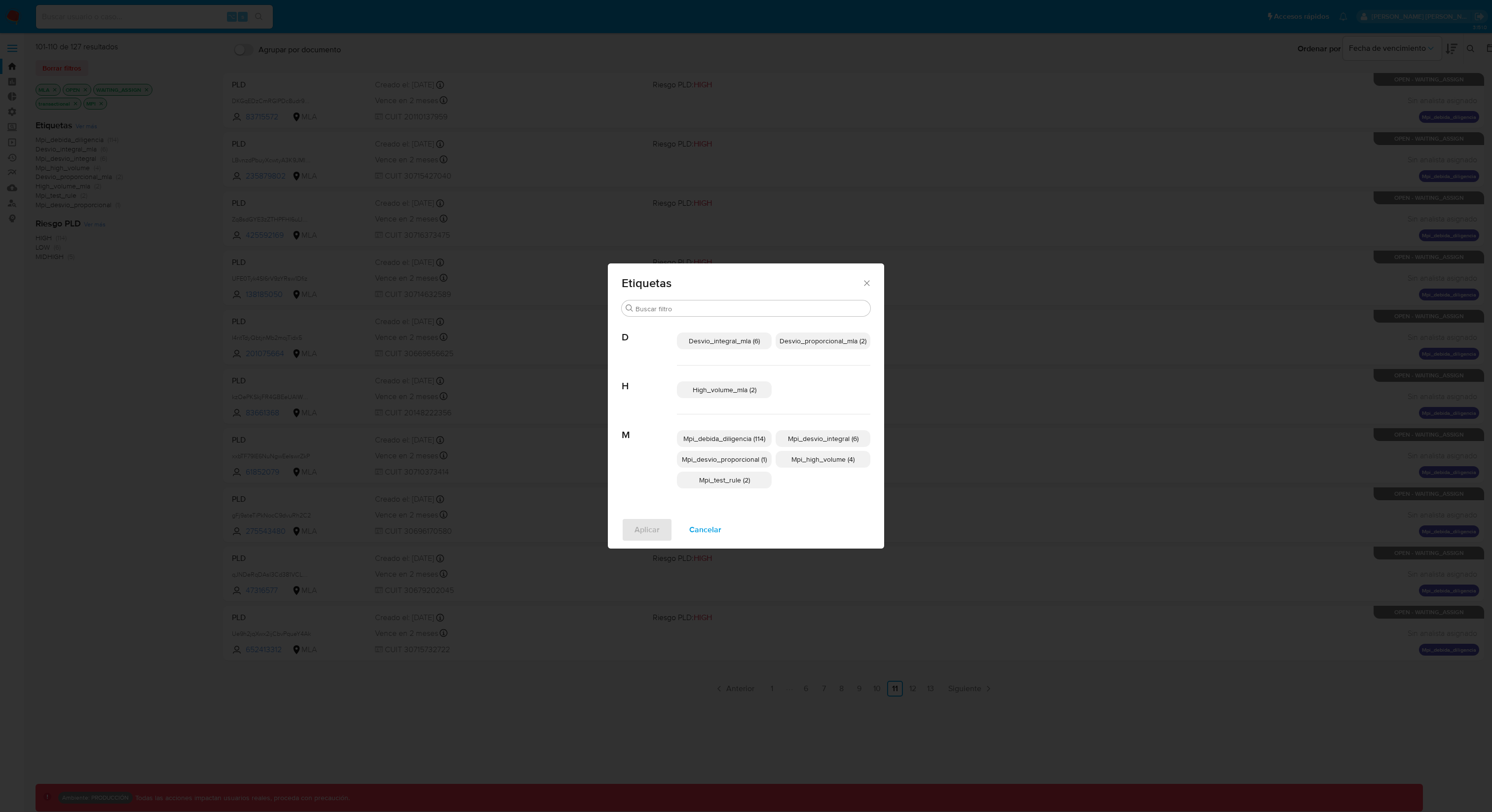
click at [722, 342] on span "Desvio_integral_mla (6)" at bounding box center [724, 341] width 71 height 10
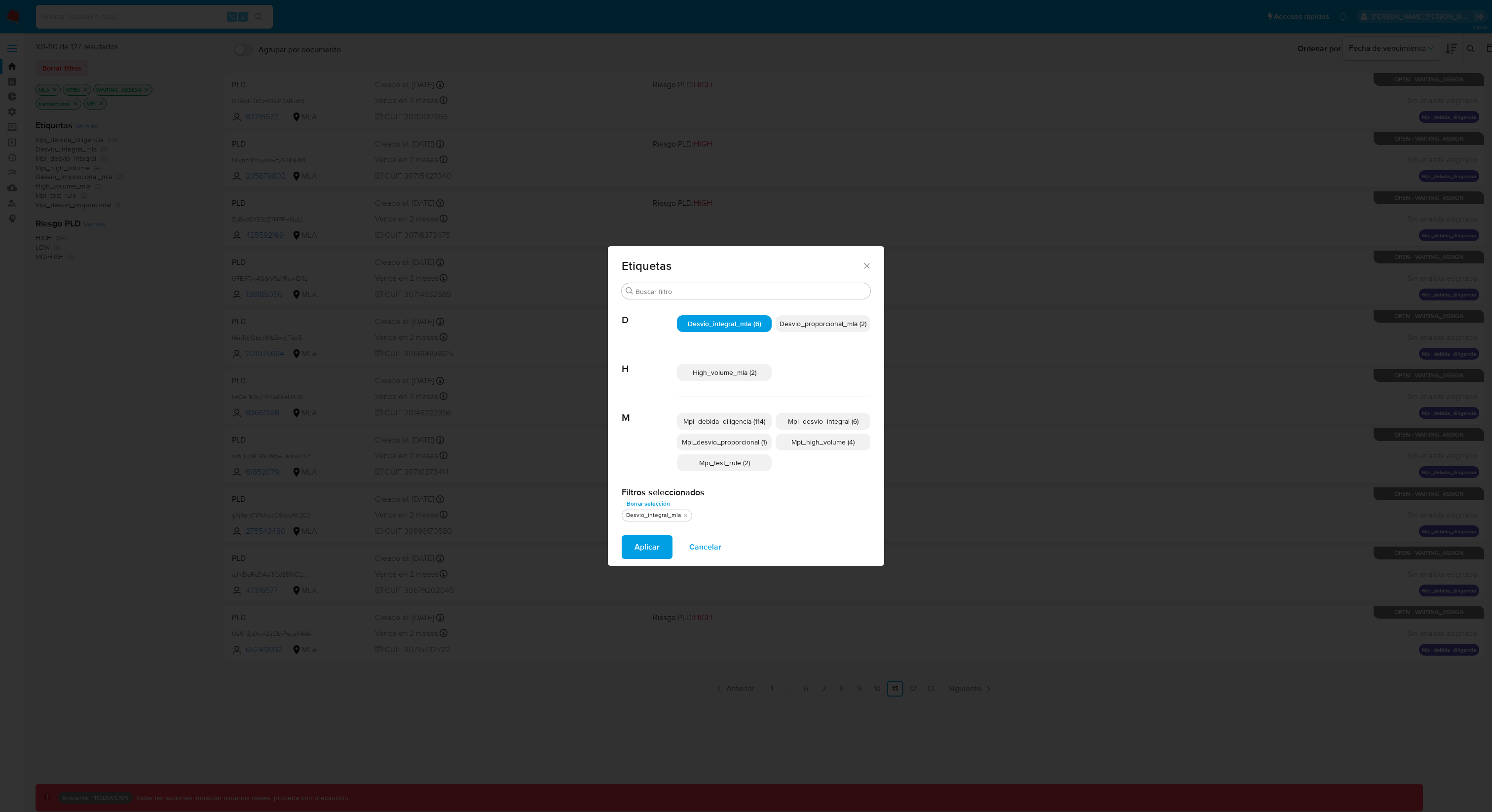
click at [844, 321] on span "Desvio_proporcional_mla (2)" at bounding box center [823, 323] width 87 height 10
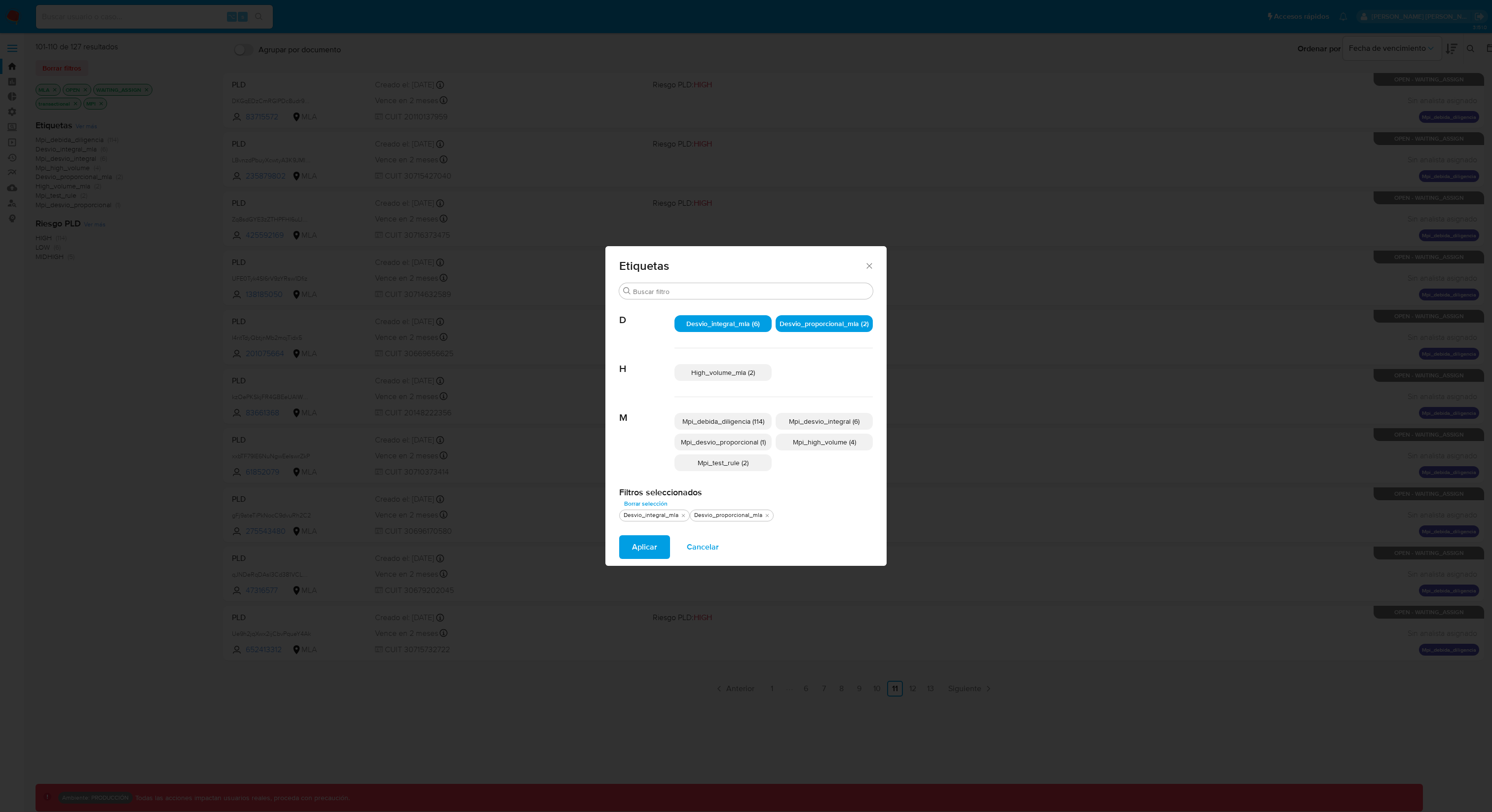
click at [750, 373] on span "High_volume_mla (2)" at bounding box center [723, 372] width 64 height 10
click at [635, 550] on span "Aplicar" at bounding box center [644, 547] width 25 height 22
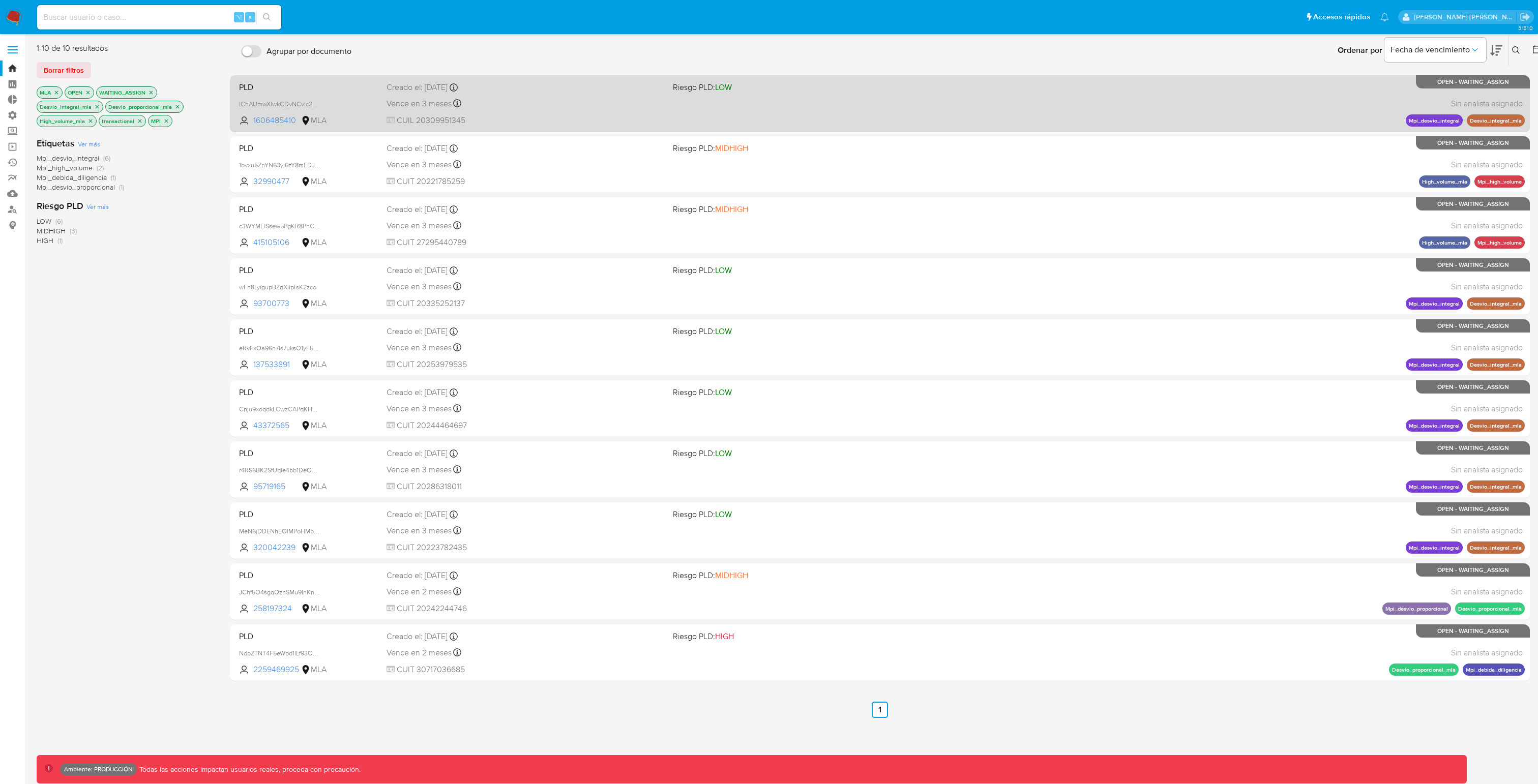
click at [1154, 117] on div "PLD lChAUmwXlwkCDvNCvlc2Epnt 1606485410 MLA Riesgo PLD: LOW Creado el: 12/08/20…" at bounding box center [880, 103] width 1290 height 52
click at [908, 97] on div "PLD lChAUmwXlwkCDvNCvlc2Epnt 1606485410 MLA Riesgo PLD: LOW Creado el: 12/08/20…" at bounding box center [880, 103] width 1290 height 52
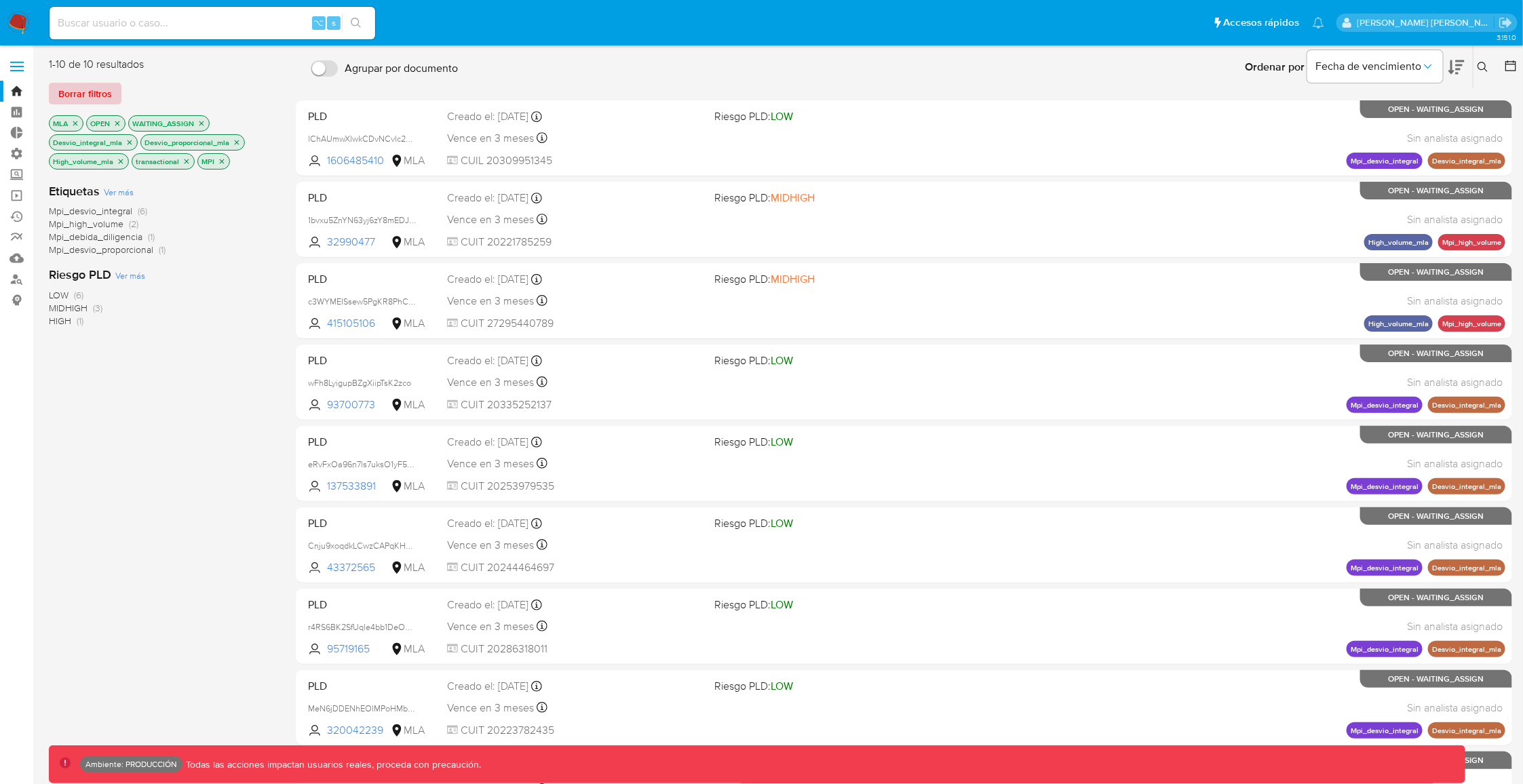
click at [110, 94] on span "Borrar filtros" at bounding box center [85, 93] width 54 height 19
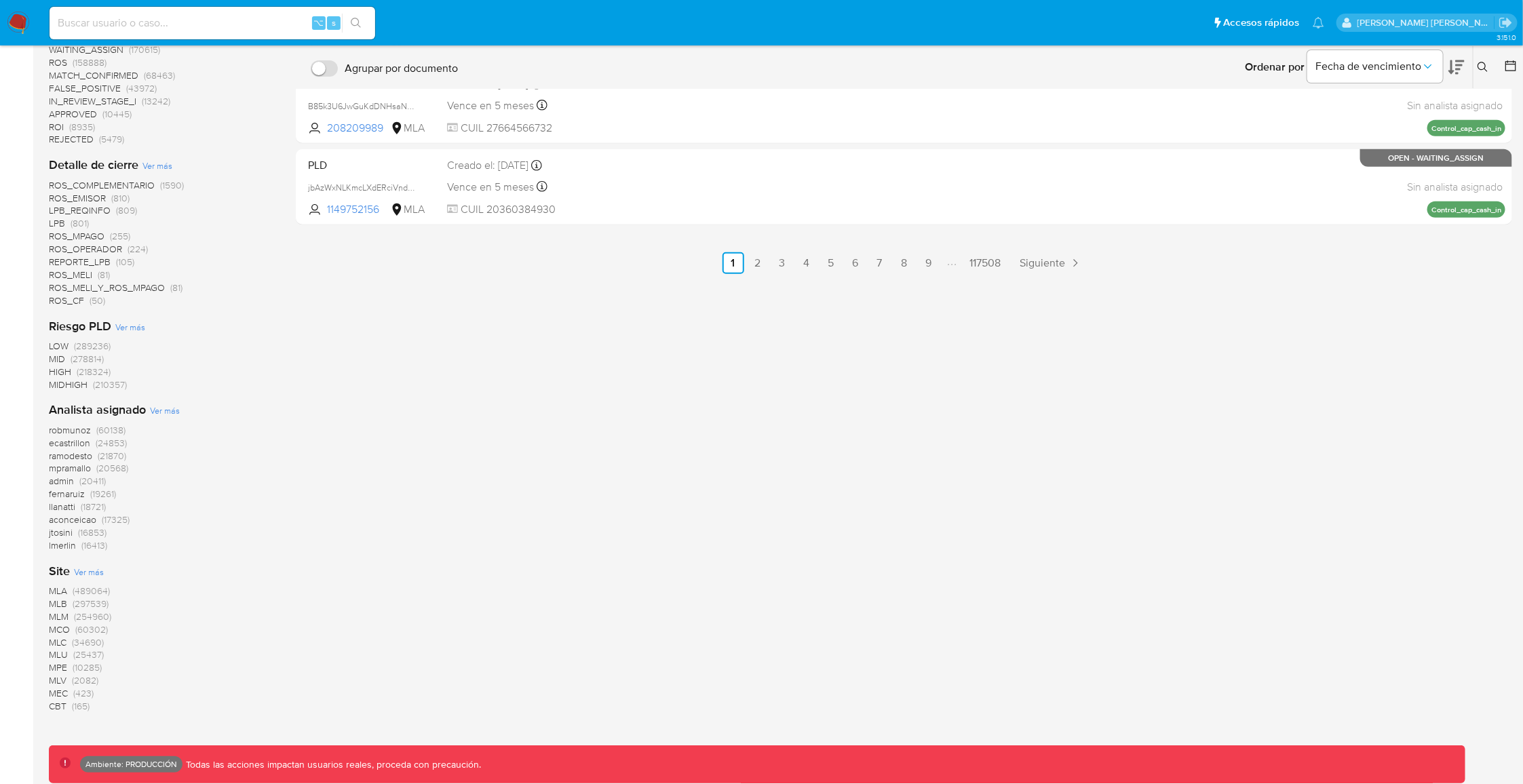
scroll to position [686, 0]
click at [60, 588] on span "MLA" at bounding box center [57, 588] width 19 height 13
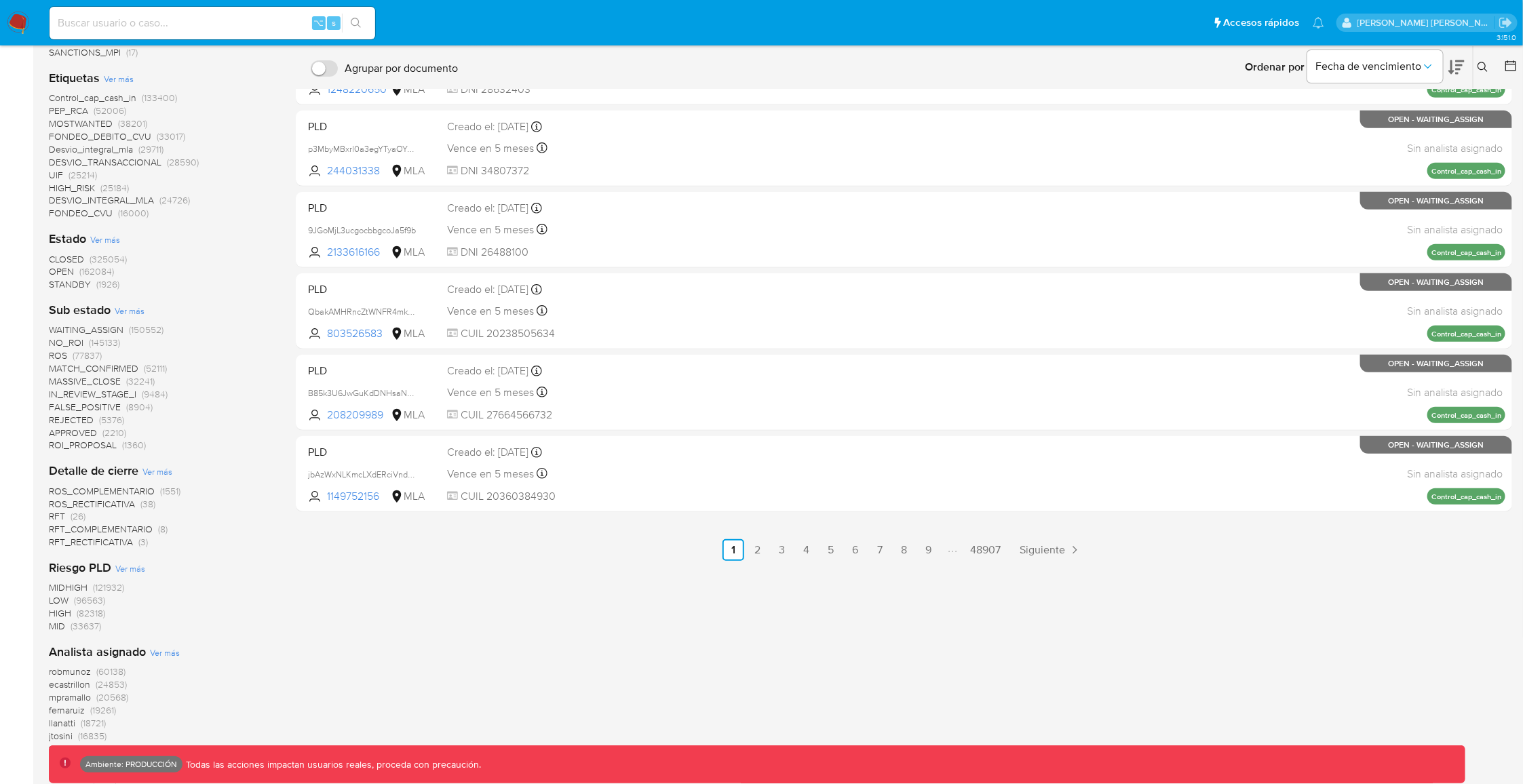
scroll to position [300, 0]
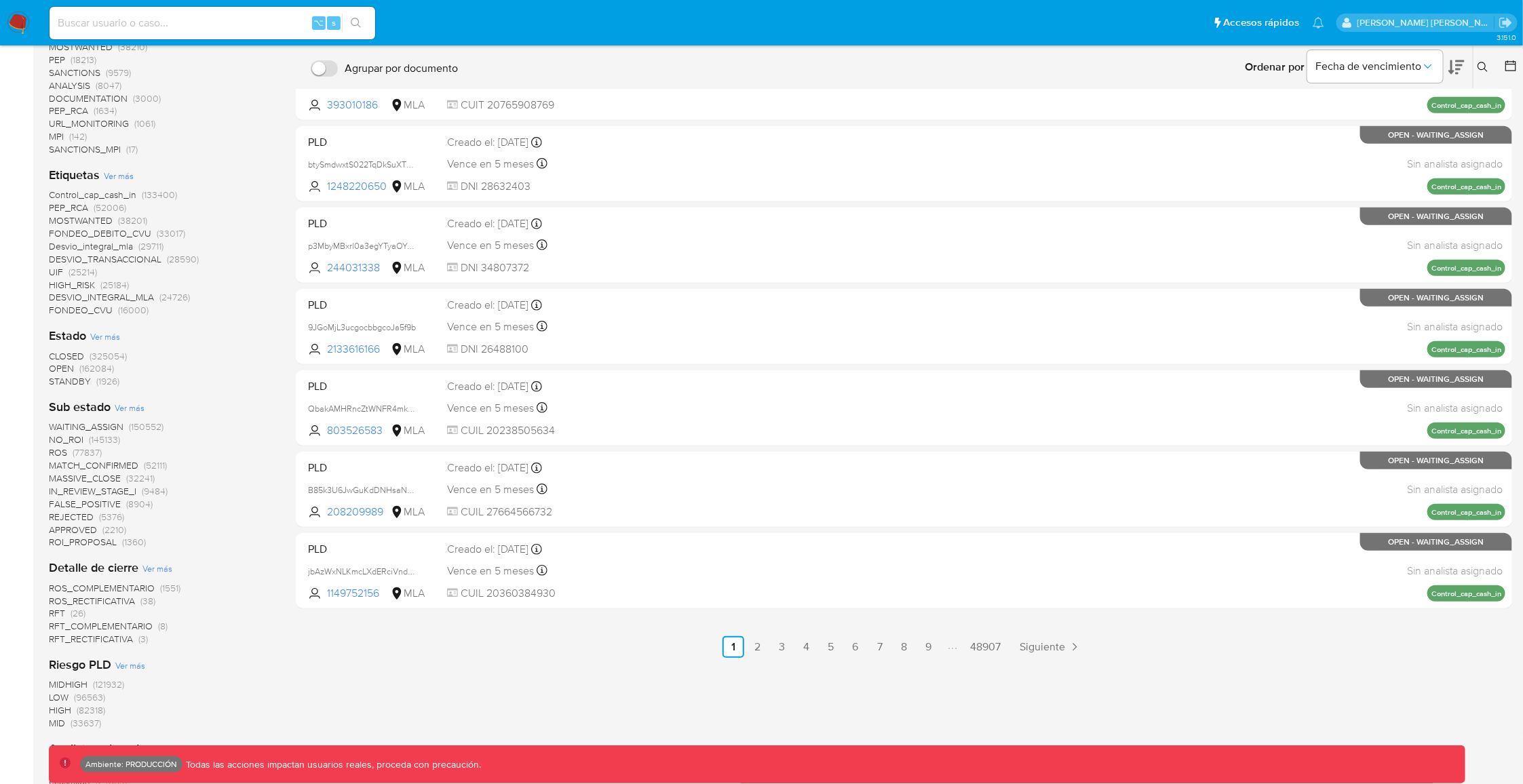
click at [105, 428] on span "WAITING_ASSIGN" at bounding box center [86, 426] width 74 height 13
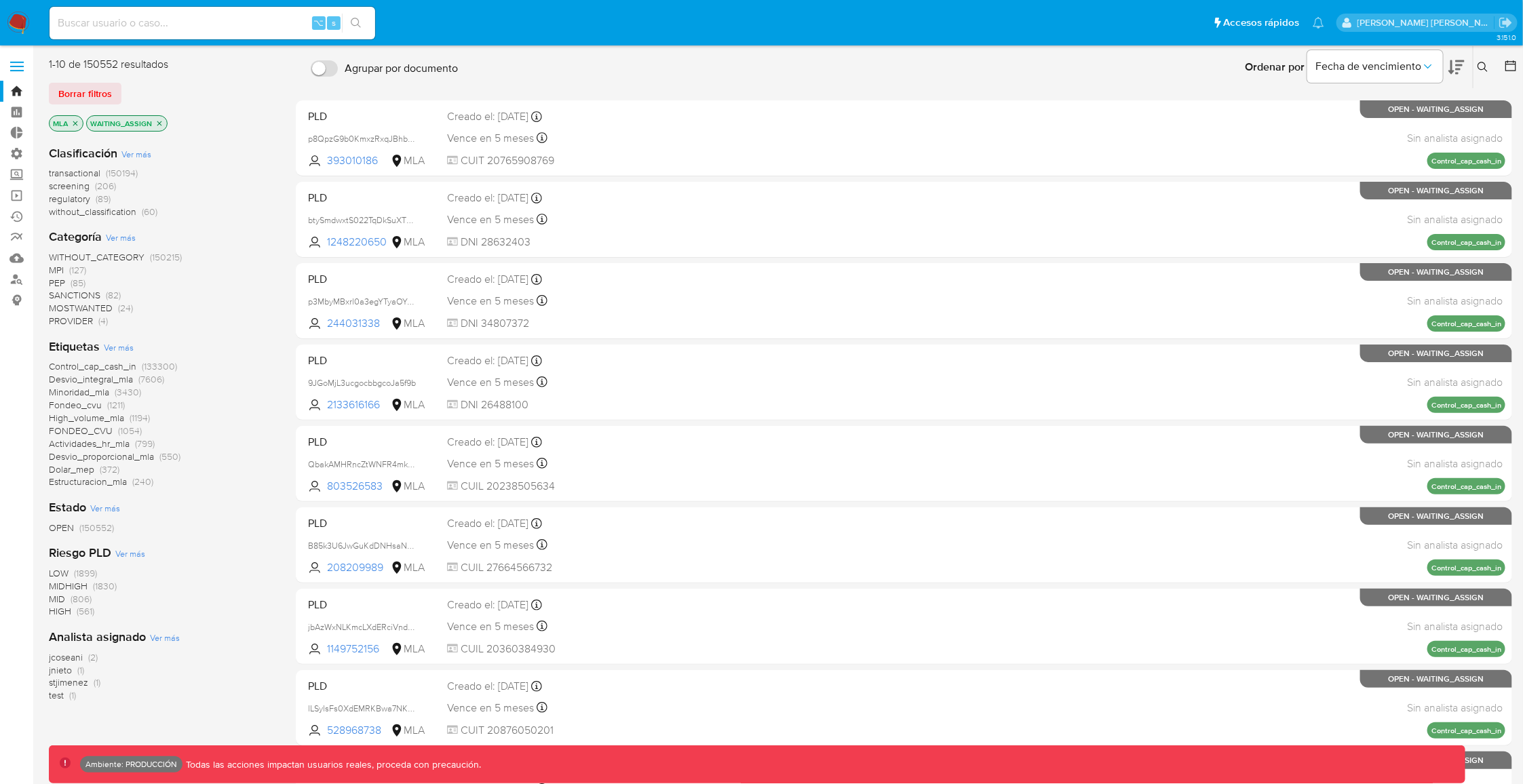
click at [81, 172] on span "transactional" at bounding box center [74, 172] width 51 height 13
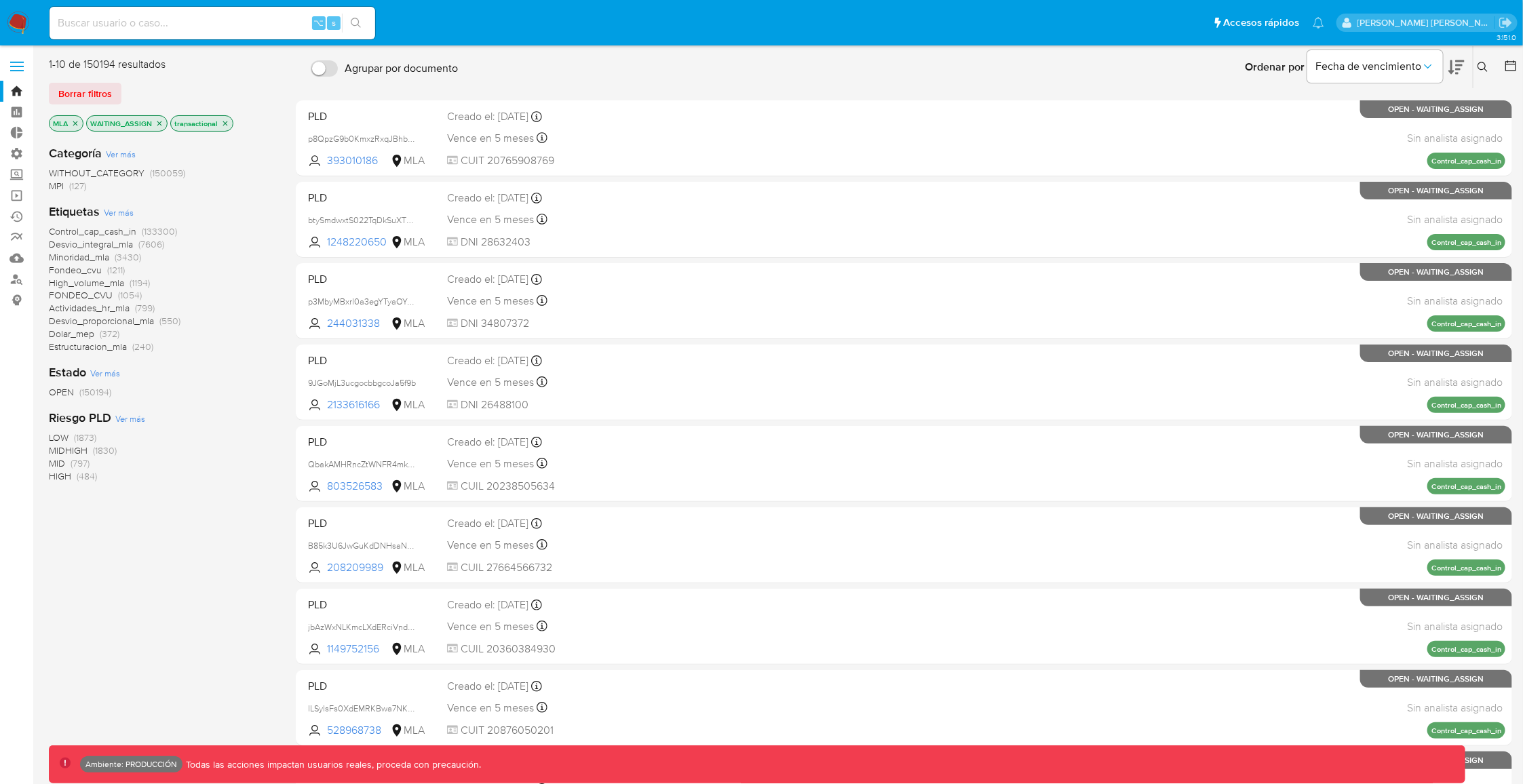
click at [224, 124] on icon "close-filter" at bounding box center [225, 123] width 4 height 4
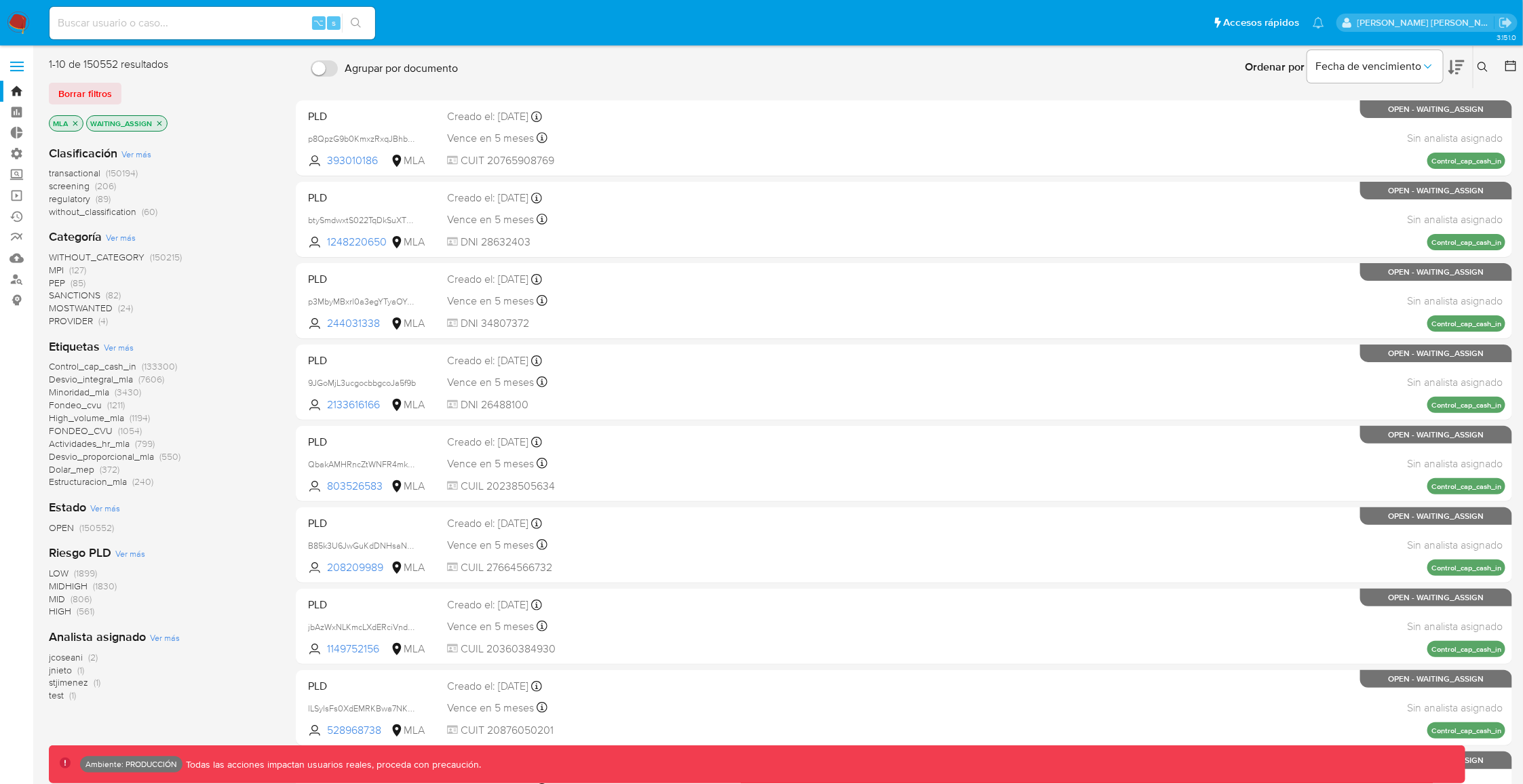
click at [121, 214] on span "without_classification" at bounding box center [92, 211] width 88 height 13
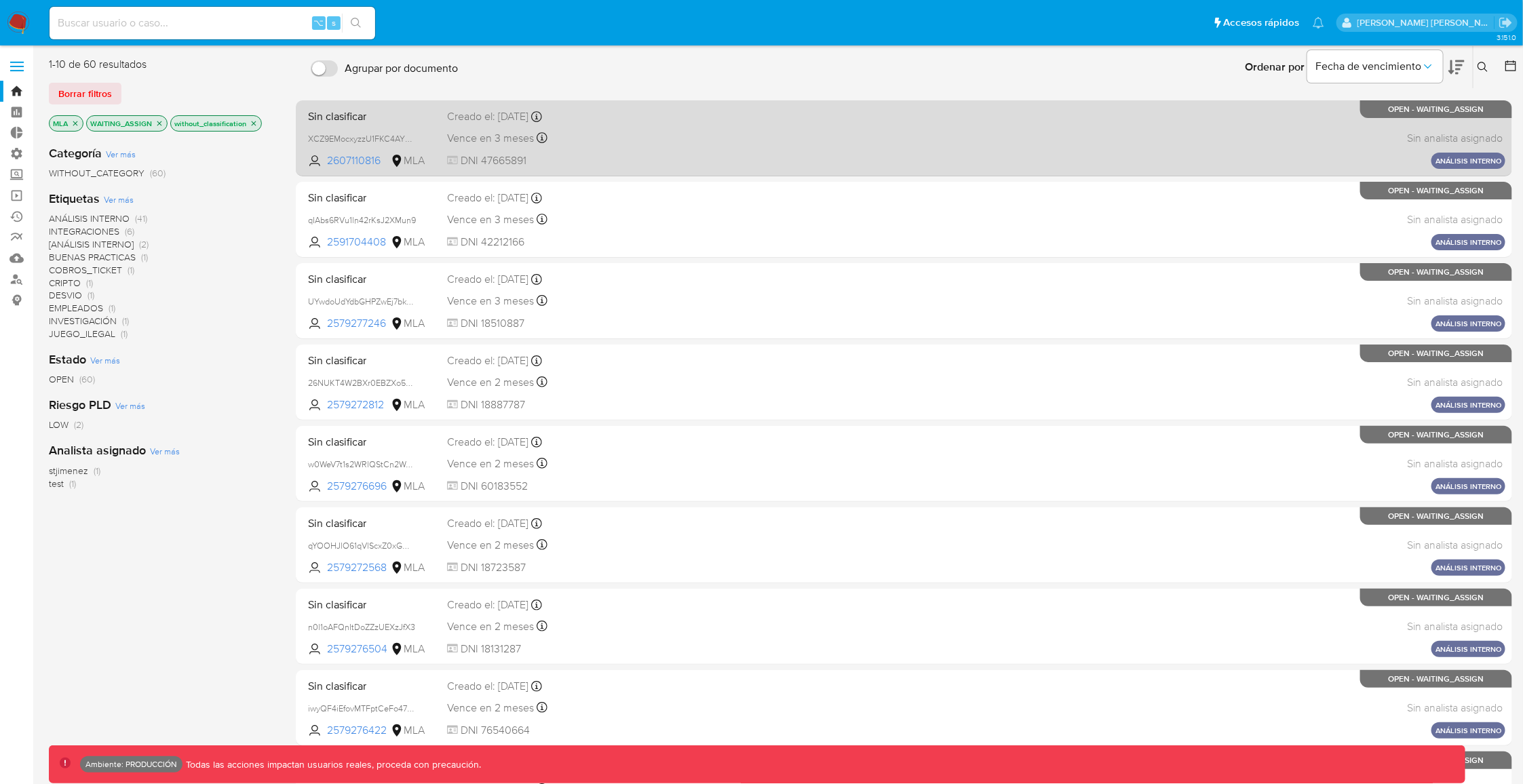
click at [827, 146] on div "Sin clasificar XCZ9EMocxyzzU1FKC4AYEd3F 2607110816 MLA Creado el: 05/08/2025 Cr…" at bounding box center [903, 138] width 1202 height 69
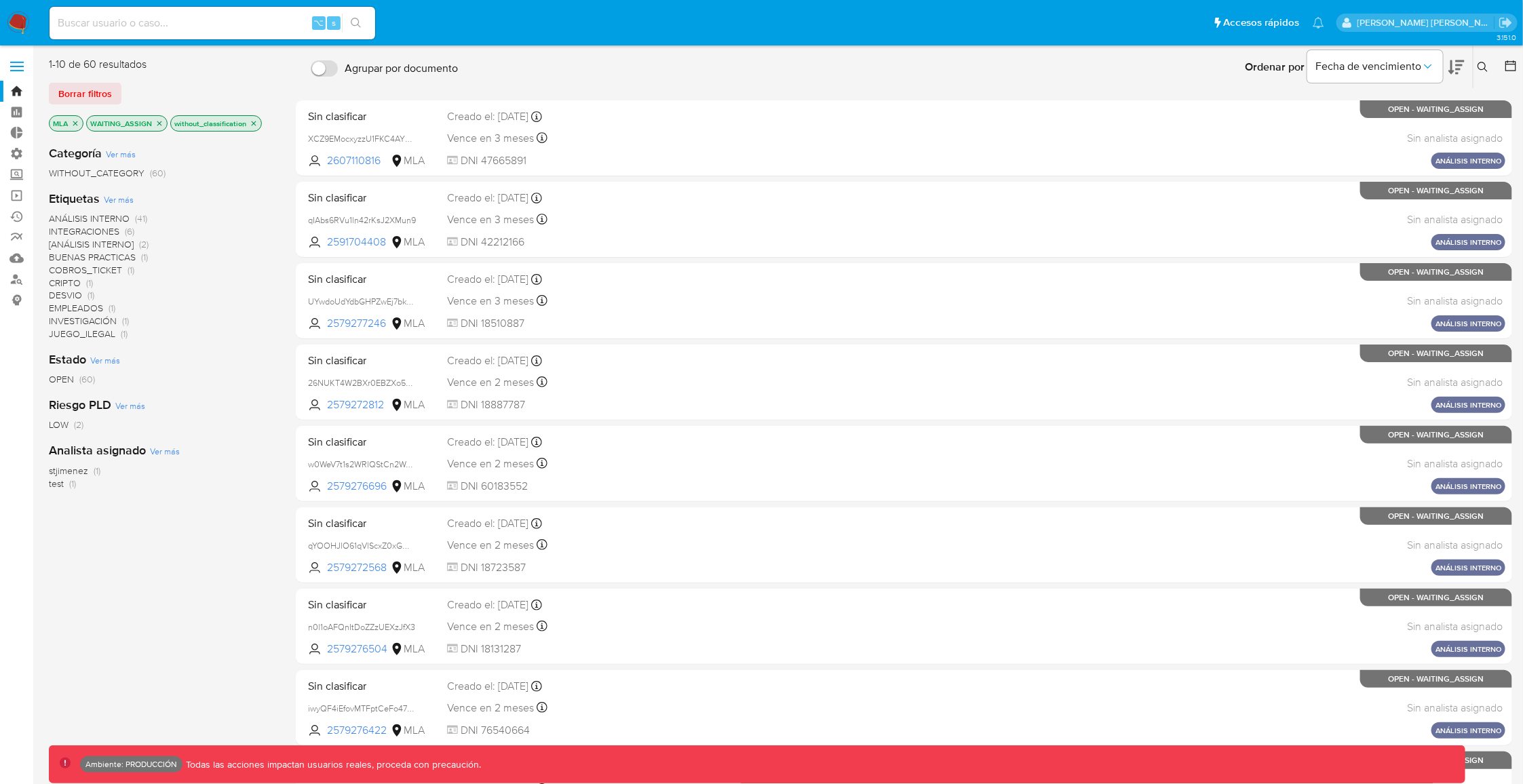
click at [253, 124] on icon "close-filter" at bounding box center [253, 123] width 8 height 8
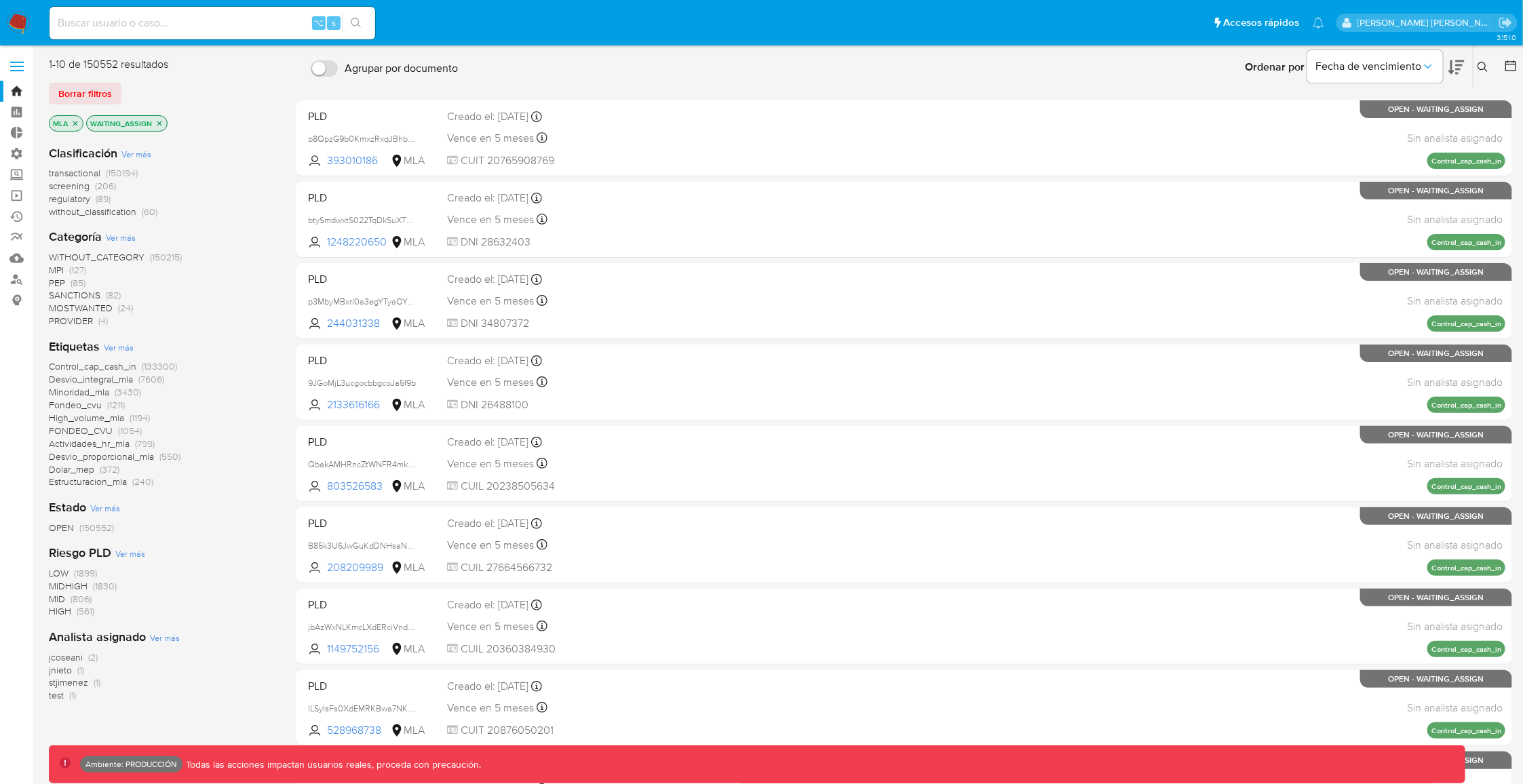
click at [86, 171] on span "transactional" at bounding box center [74, 172] width 51 height 13
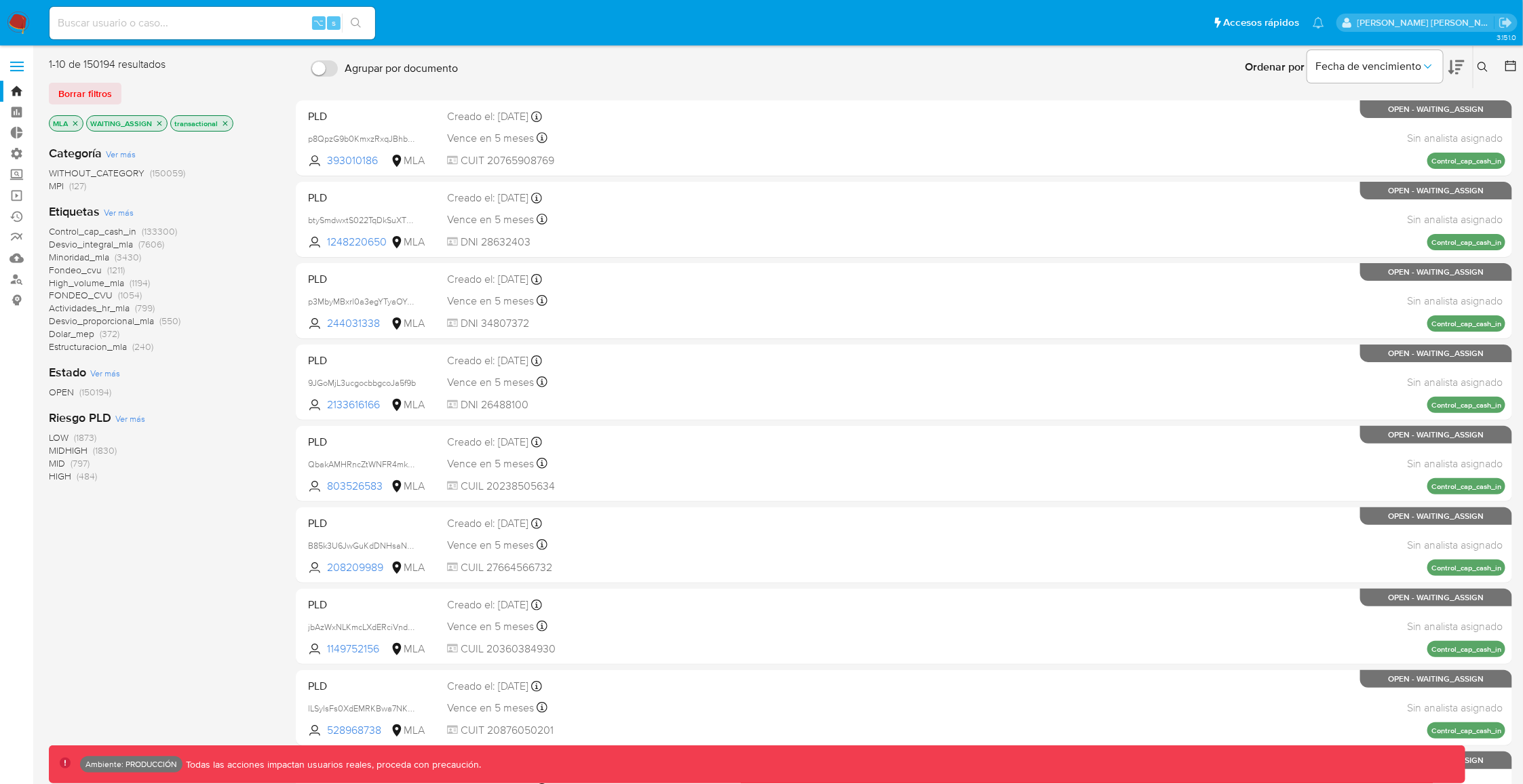
click at [1511, 66] on icon at bounding box center [1510, 65] width 13 height 13
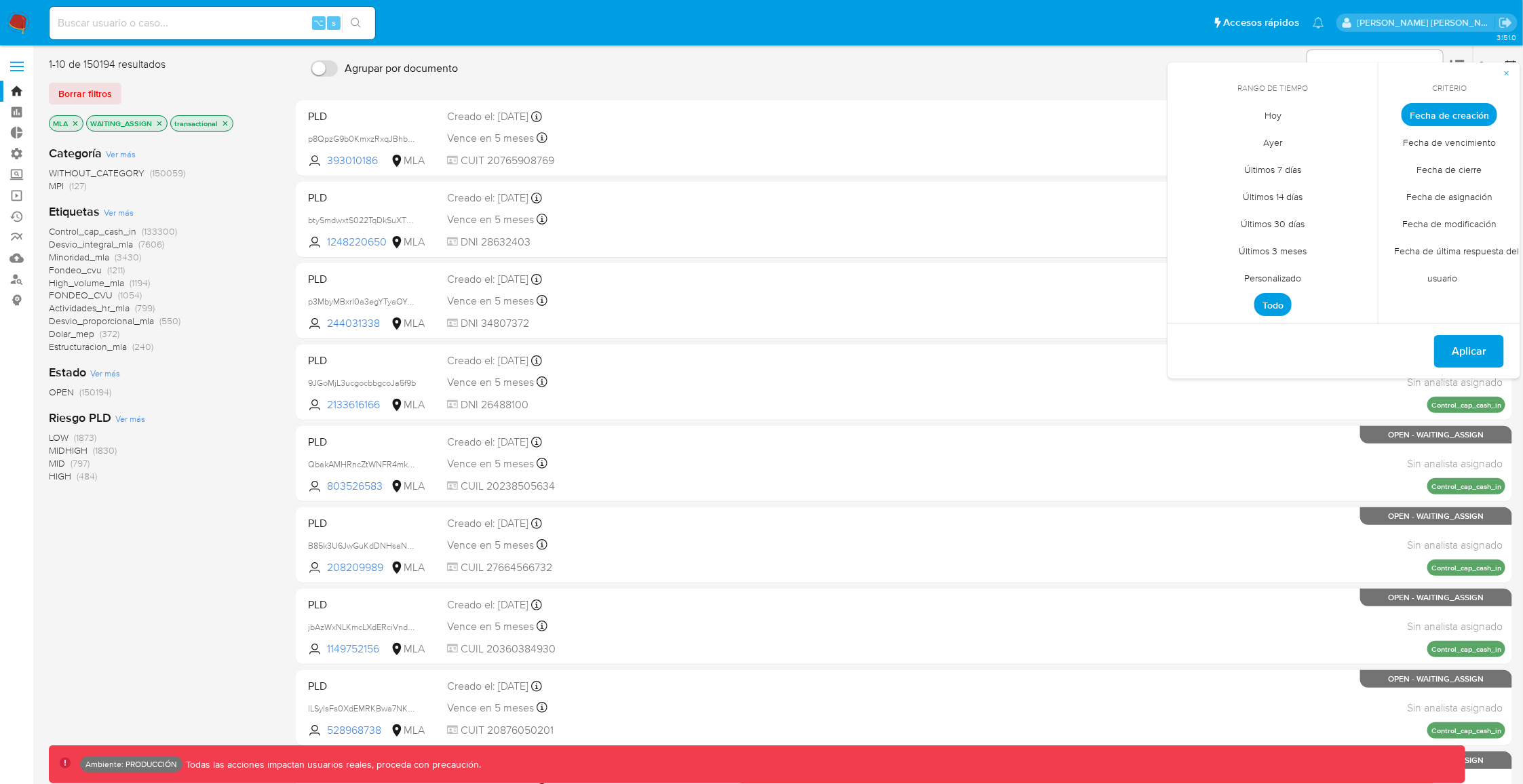
click at [1276, 117] on span "Hoy" at bounding box center [1272, 115] width 45 height 27
click at [1466, 354] on span "Aplicar" at bounding box center [1468, 352] width 34 height 30
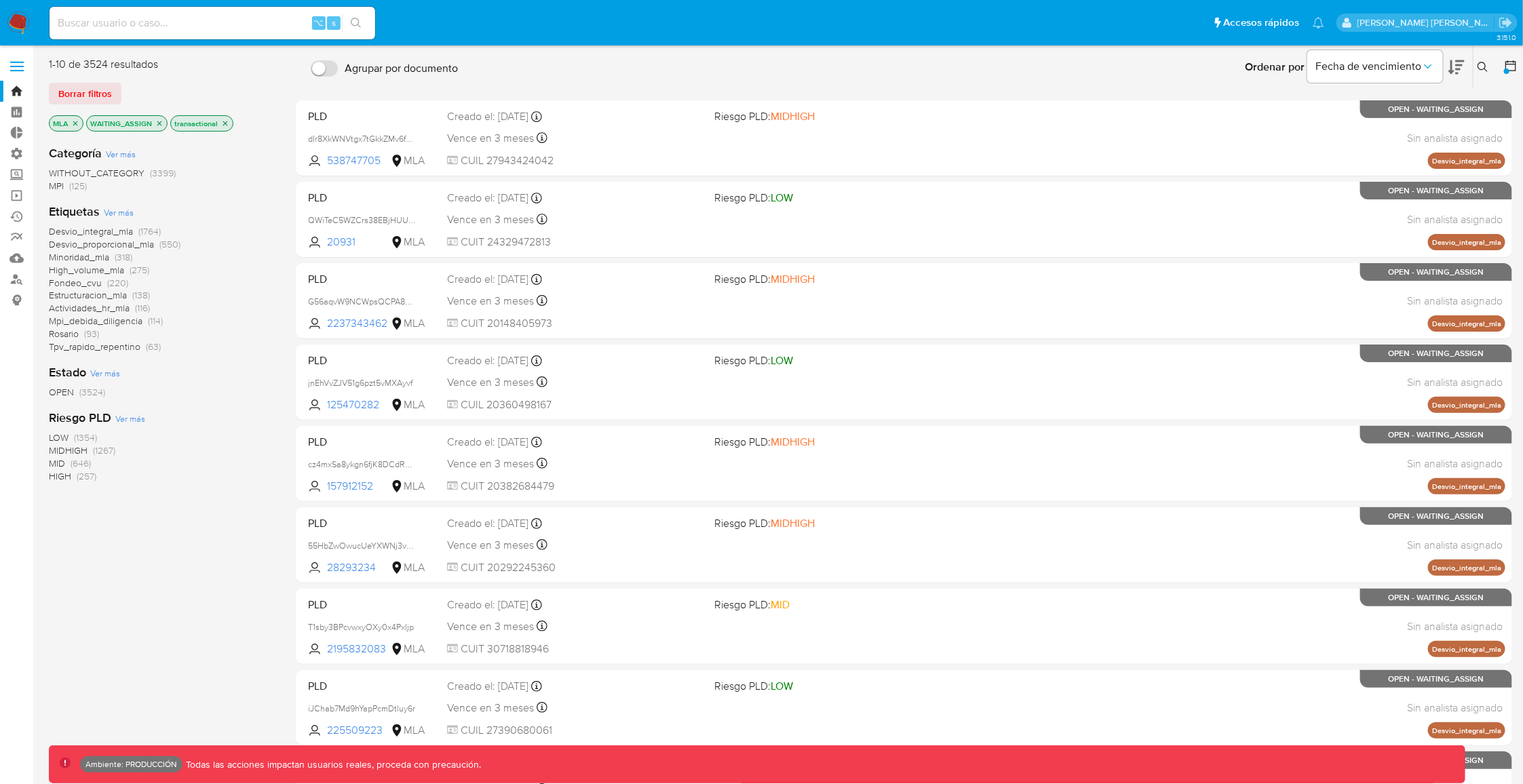
click at [1512, 66] on icon at bounding box center [1510, 65] width 13 height 13
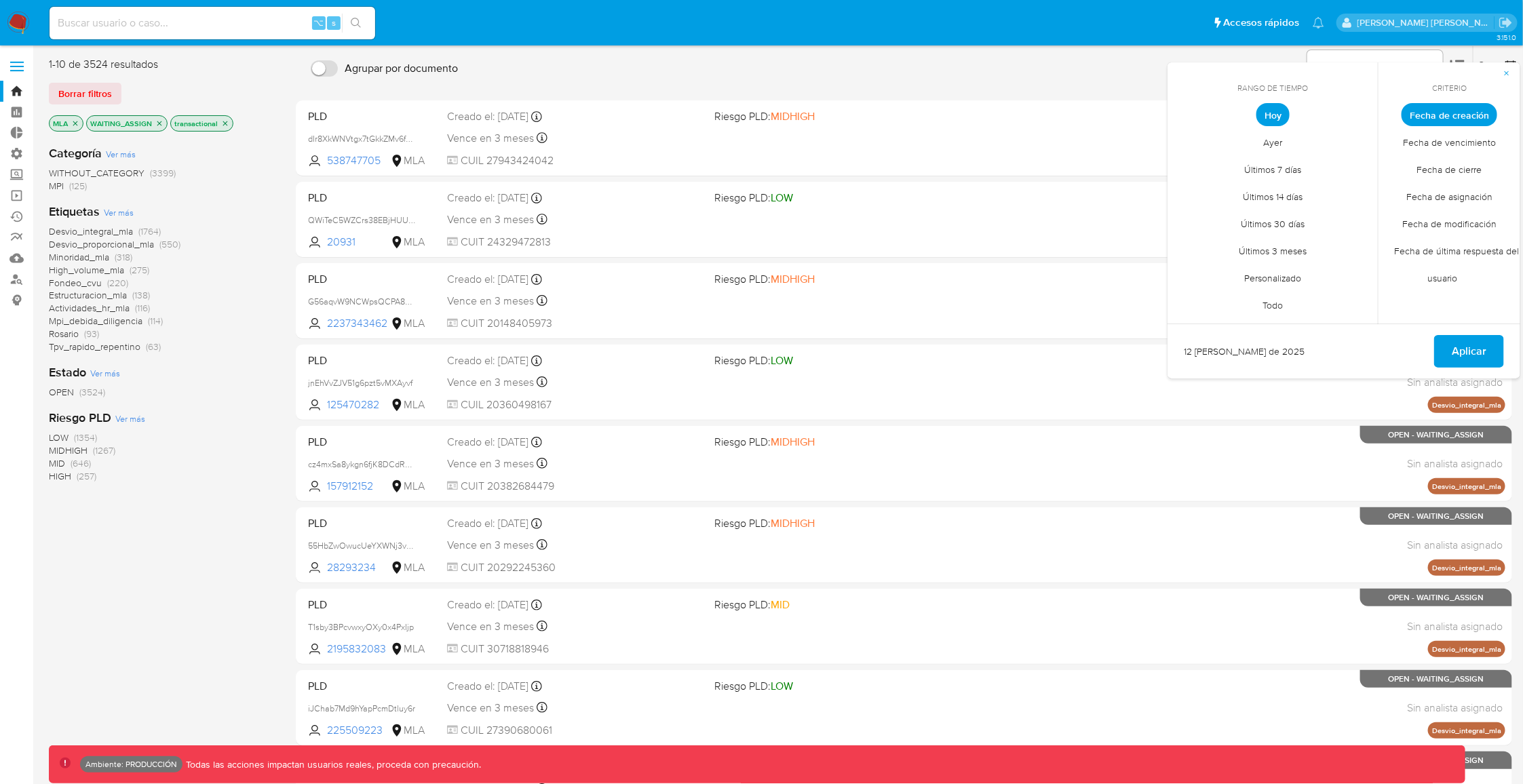
click at [1284, 278] on span "Personalizado" at bounding box center [1272, 278] width 86 height 27
click at [1191, 244] on button "11" at bounding box center [1191, 244] width 22 height 22
click at [1215, 247] on button "12" at bounding box center [1218, 244] width 22 height 22
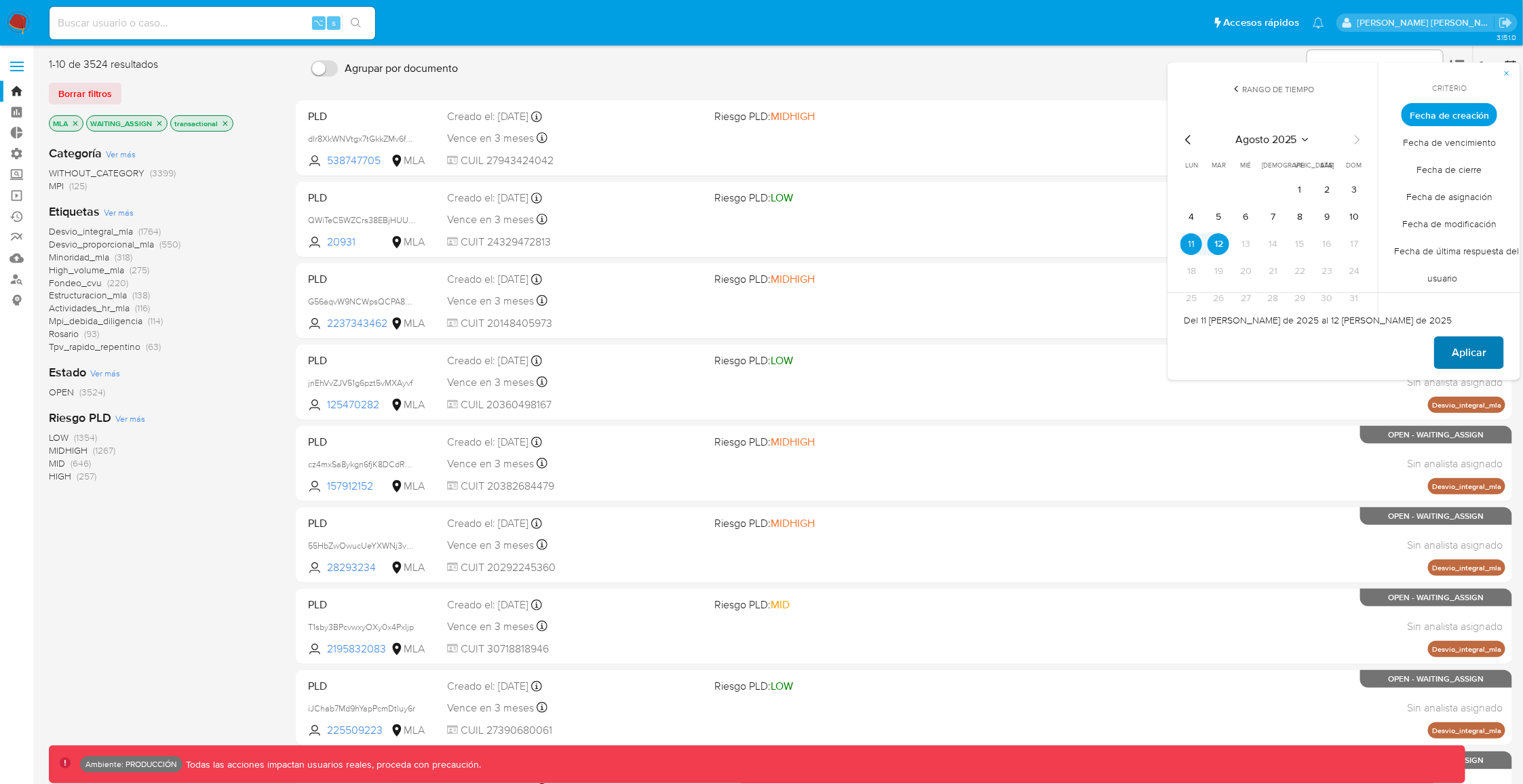
click at [1459, 354] on span "Aplicar" at bounding box center [1468, 353] width 34 height 30
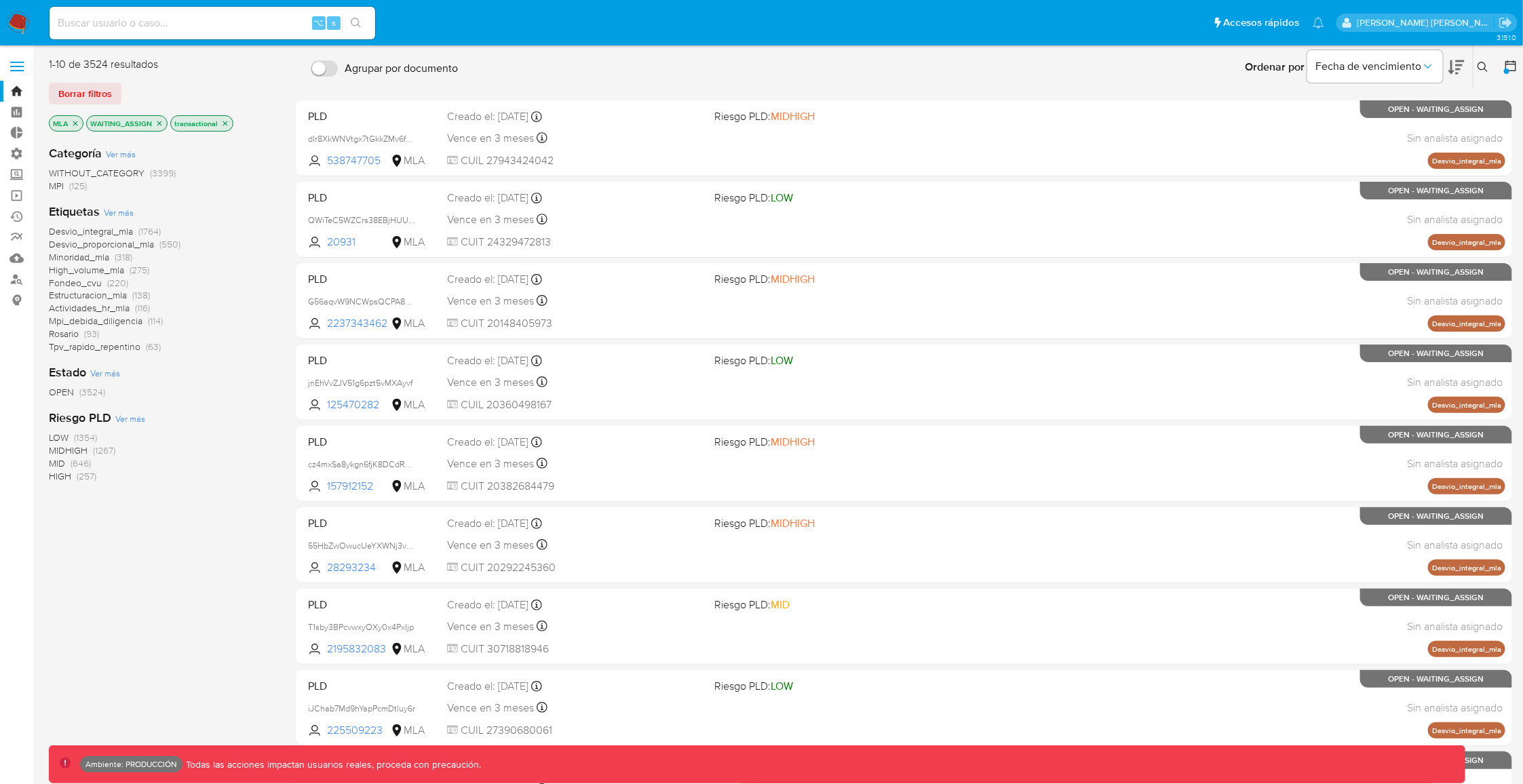
click at [224, 123] on icon "close-filter" at bounding box center [225, 123] width 8 height 8
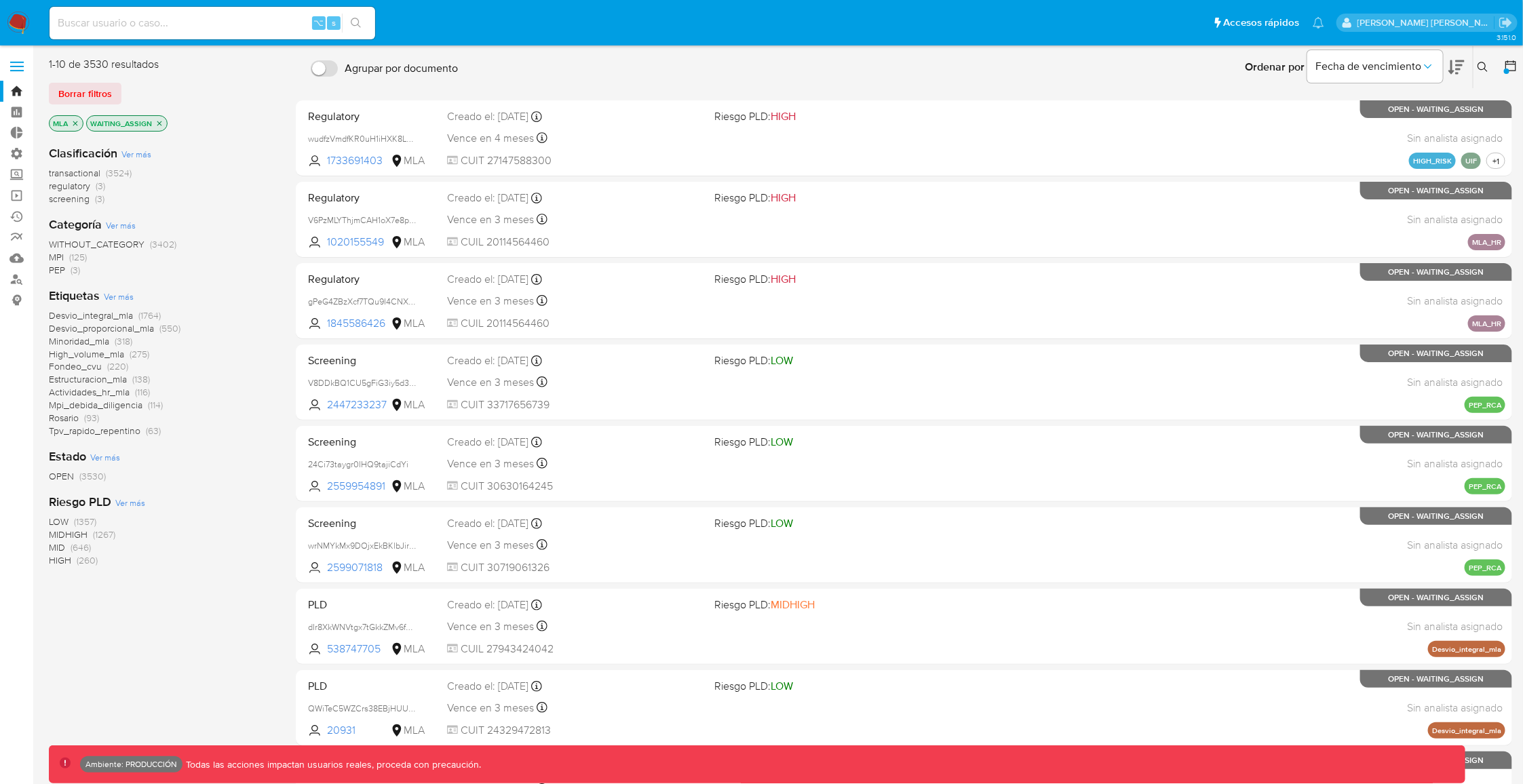
click at [127, 244] on span "WITHOUT_CATEGORY" at bounding box center [96, 244] width 95 height 13
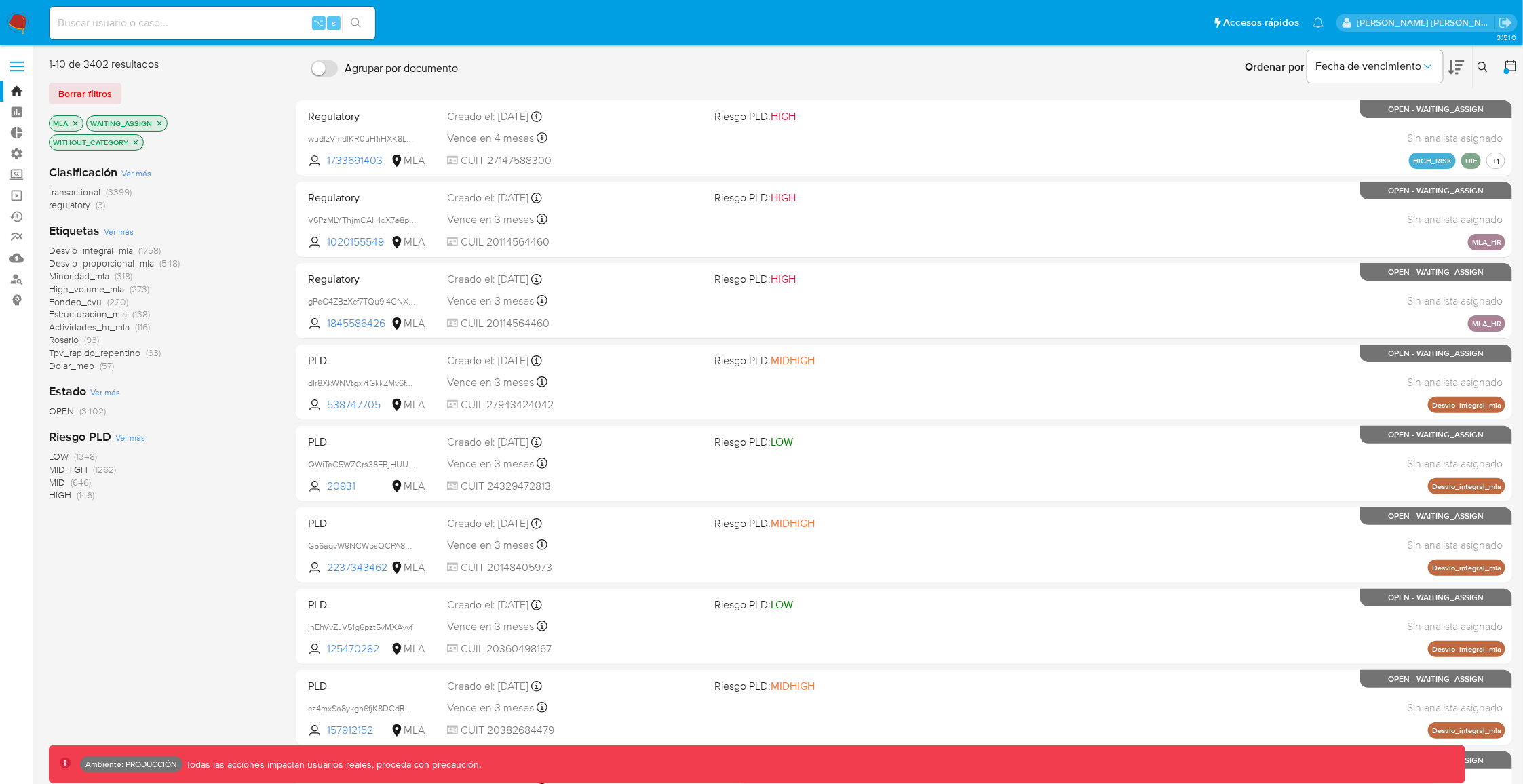
click at [119, 231] on span "Ver más" at bounding box center [118, 232] width 30 height 12
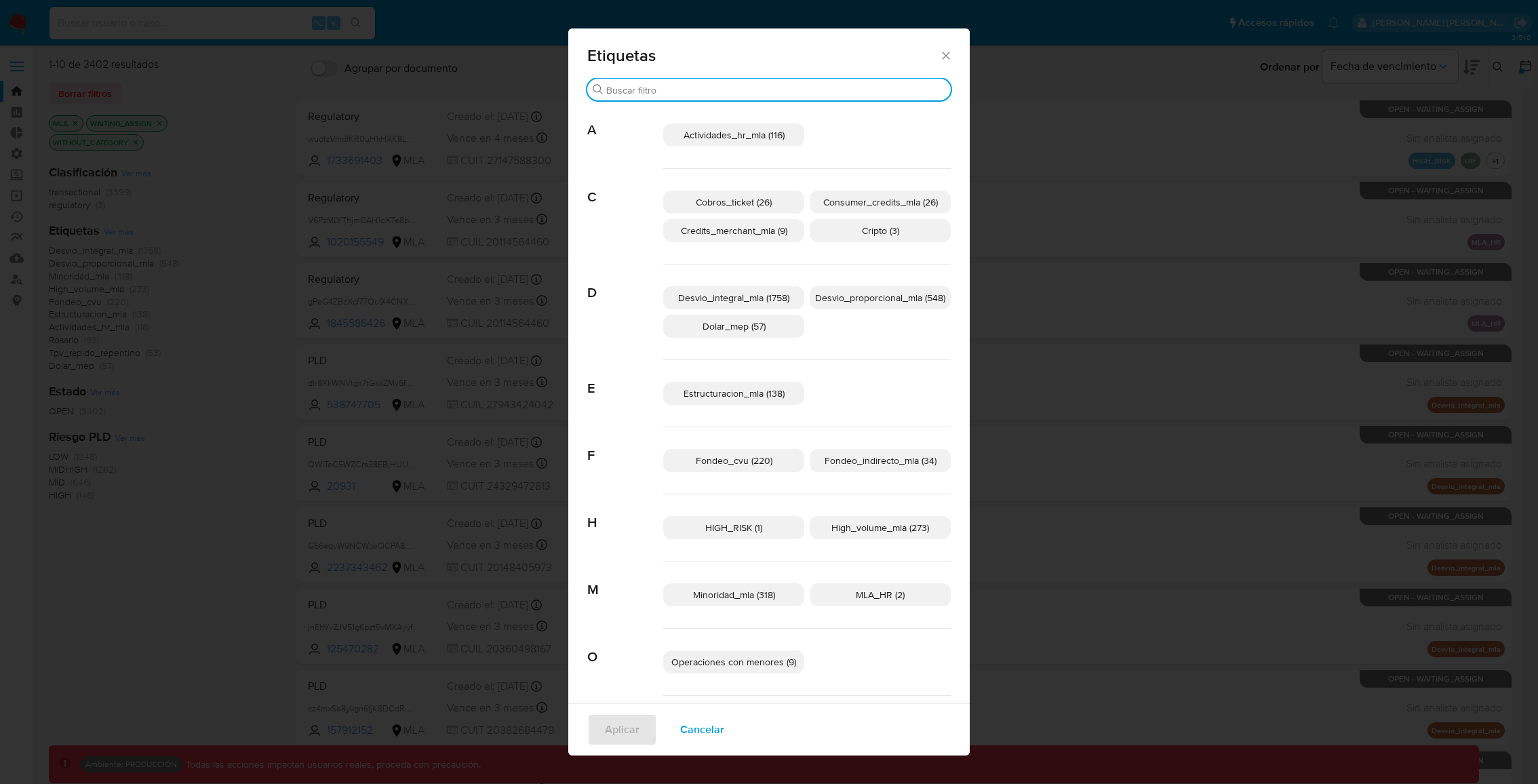
click at [714, 91] on input "Buscar" at bounding box center [776, 90] width 339 height 12
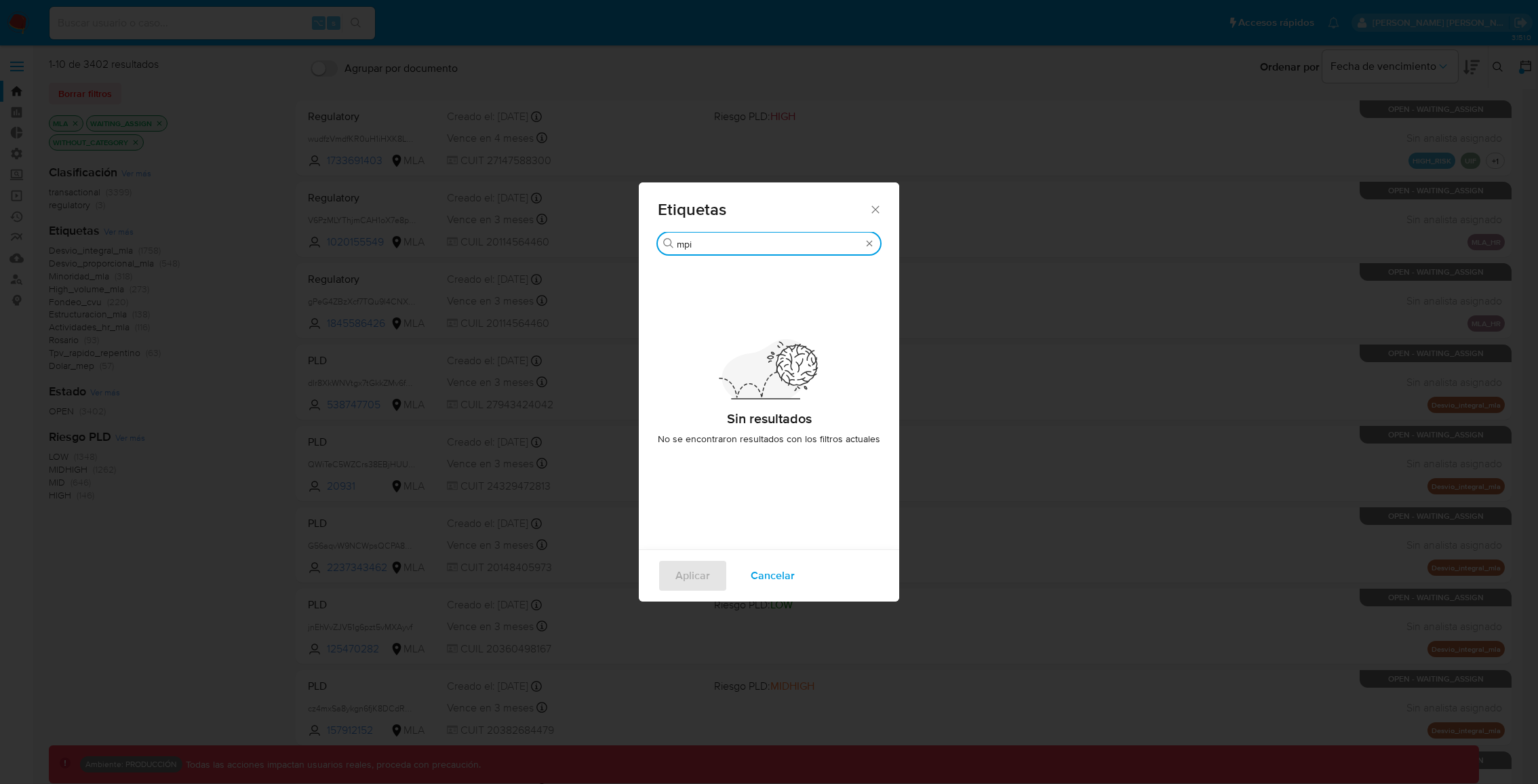
type input "mpi"
click at [874, 209] on icon "Cerrar" at bounding box center [875, 209] width 13 height 13
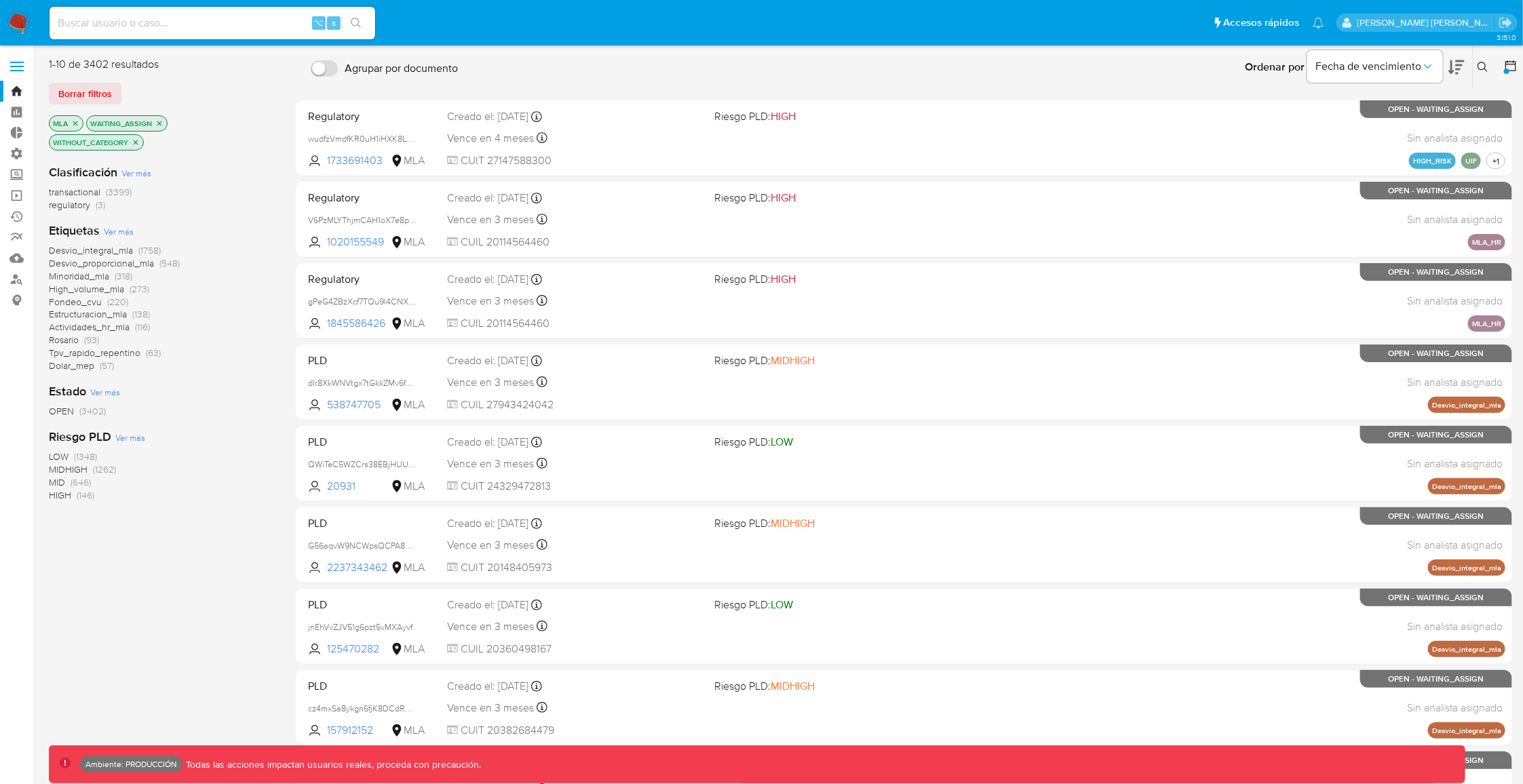
click at [137, 141] on icon "close-filter" at bounding box center [135, 142] width 8 height 8
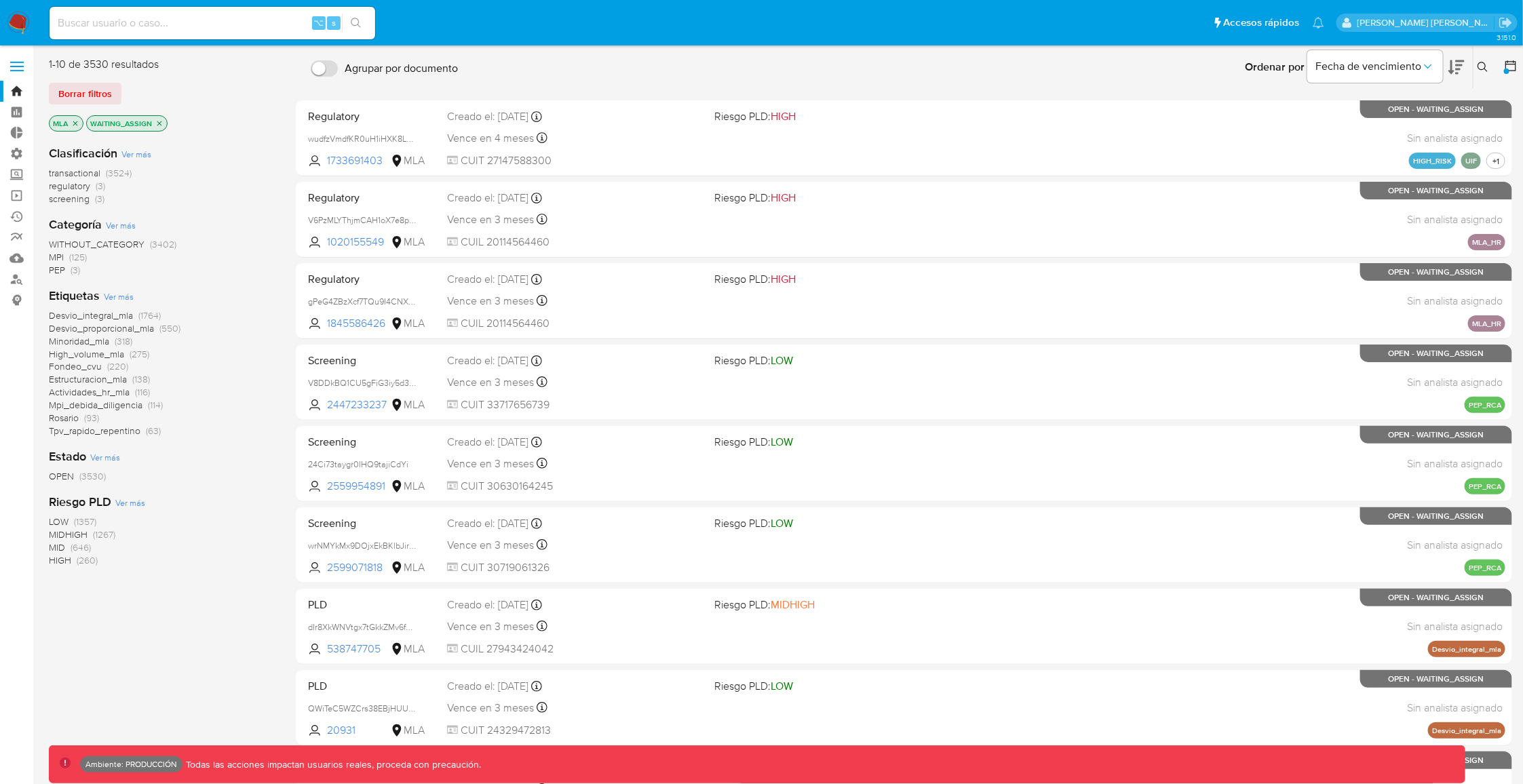
click at [58, 256] on span "MPI" at bounding box center [56, 256] width 15 height 13
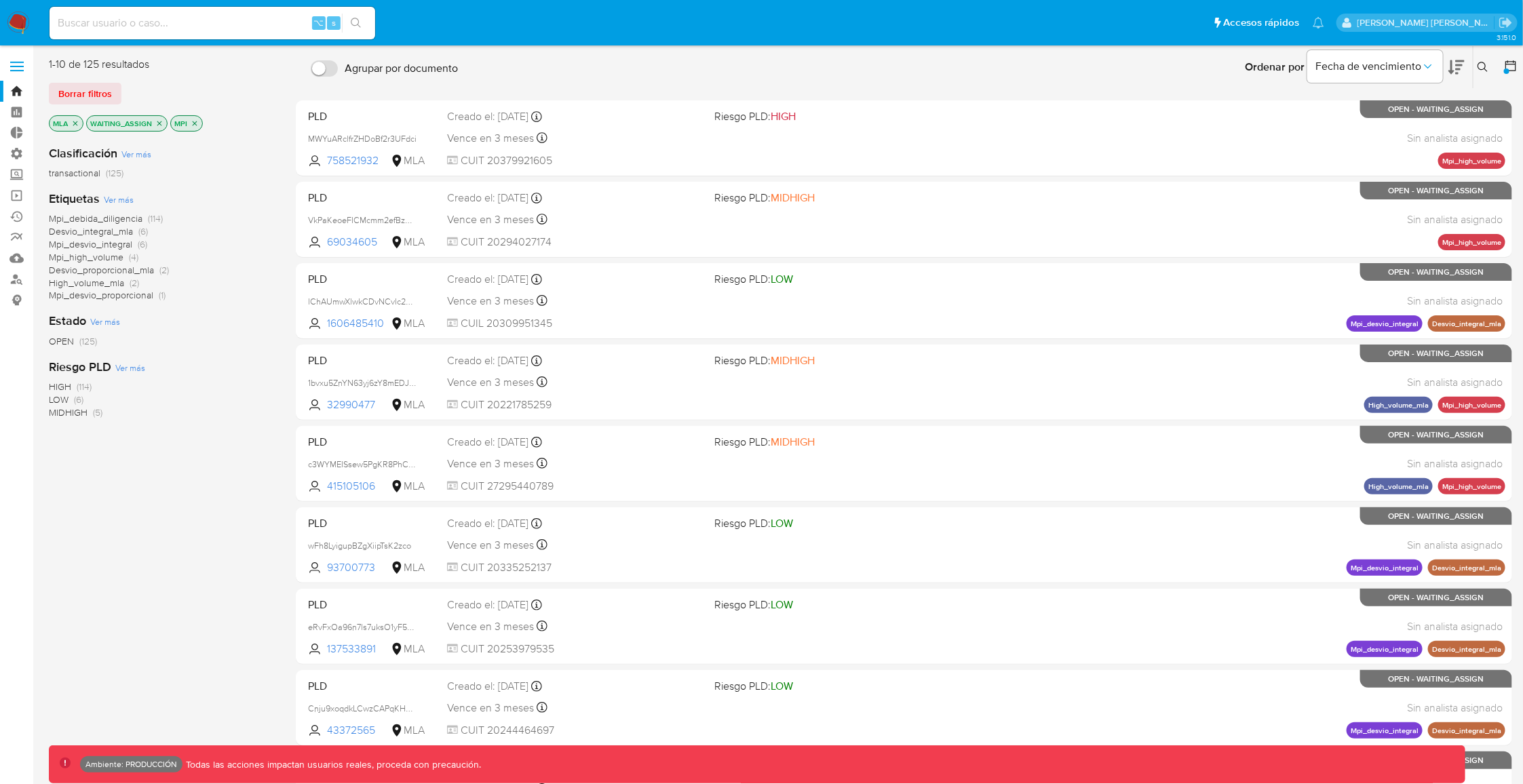
click at [126, 202] on span "Ver más" at bounding box center [118, 200] width 30 height 12
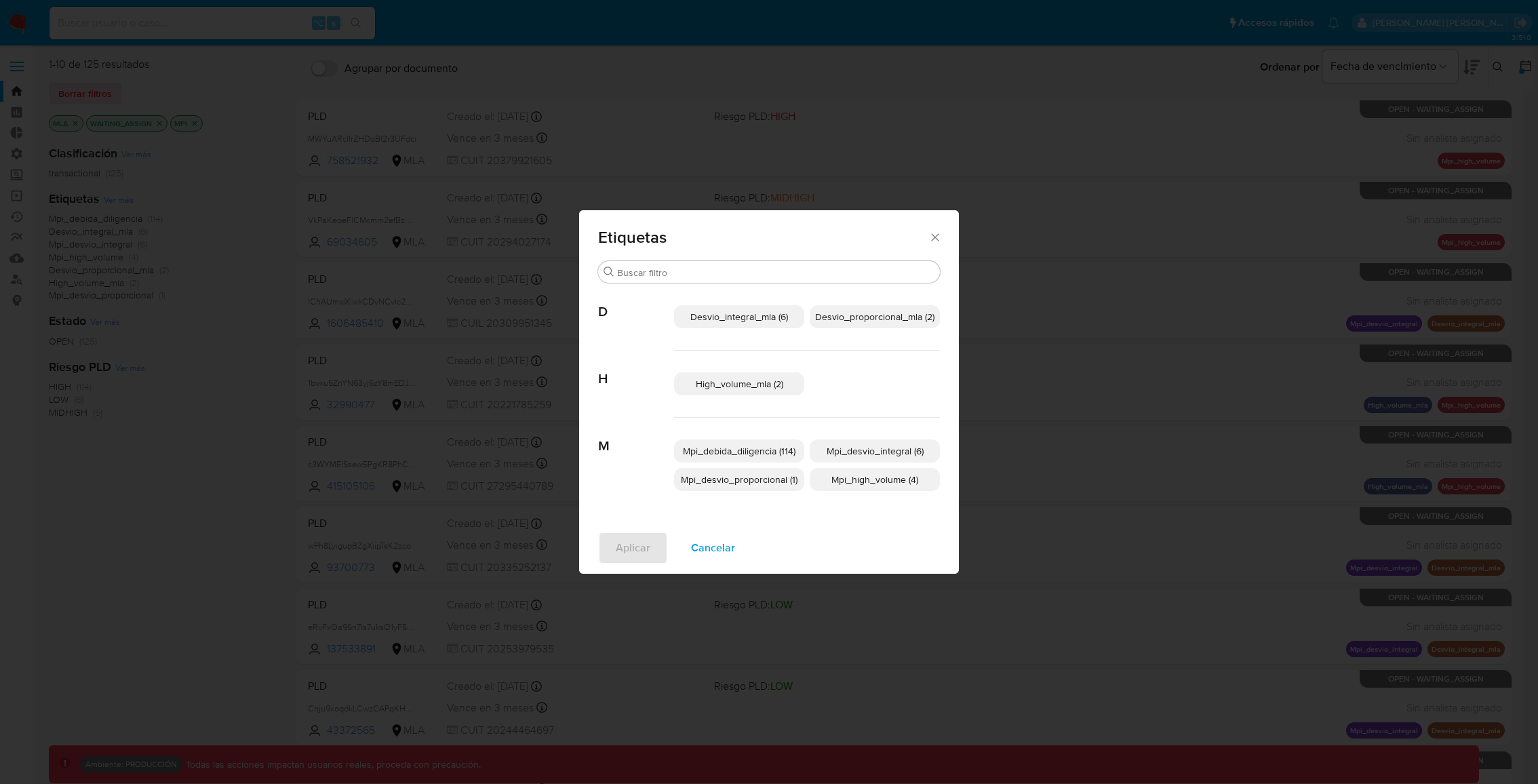
click at [764, 319] on span "Desvio_integral_mla (6)" at bounding box center [739, 316] width 97 height 13
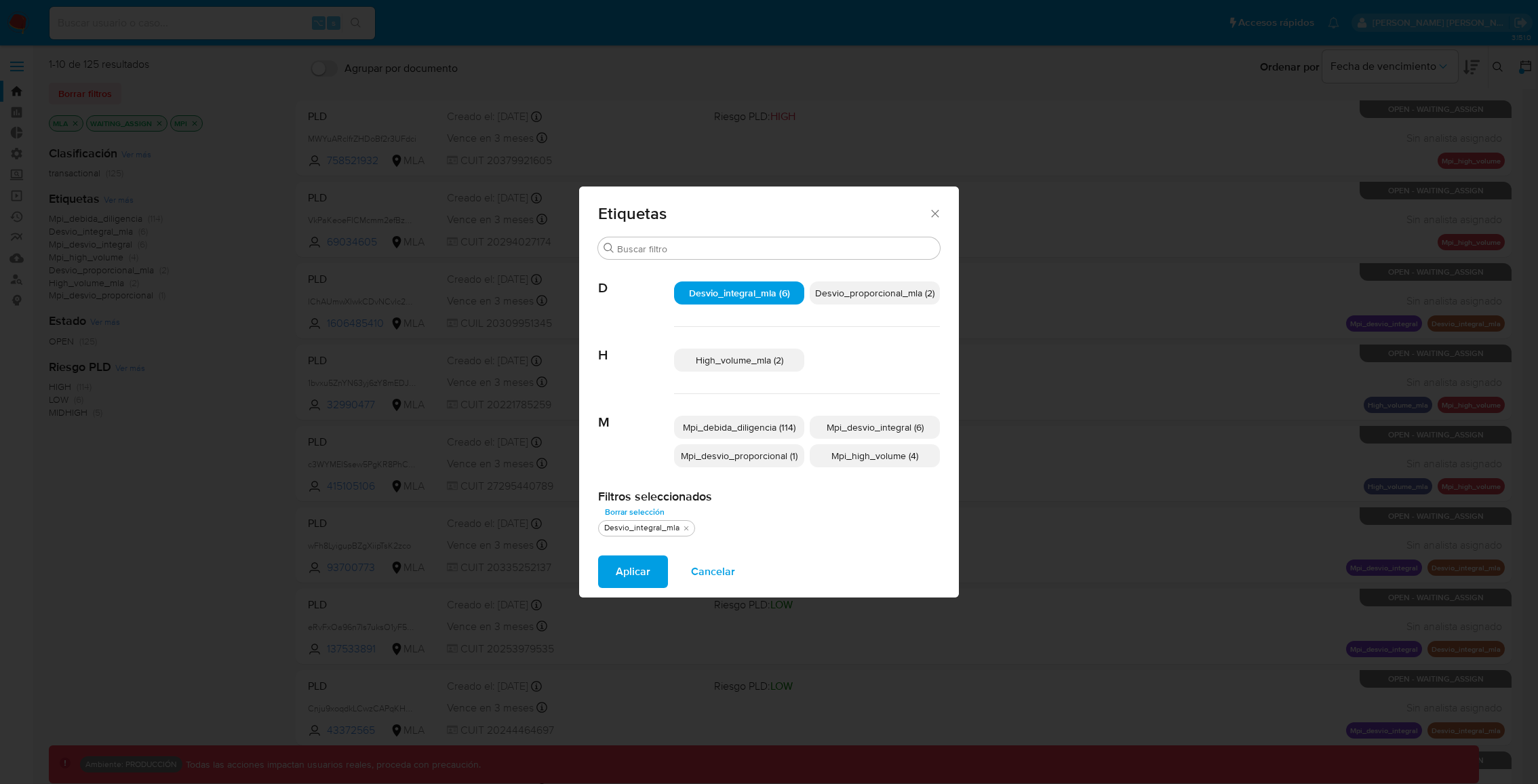
click at [866, 295] on span "Desvio_proporcional_mla (2)" at bounding box center [874, 293] width 119 height 13
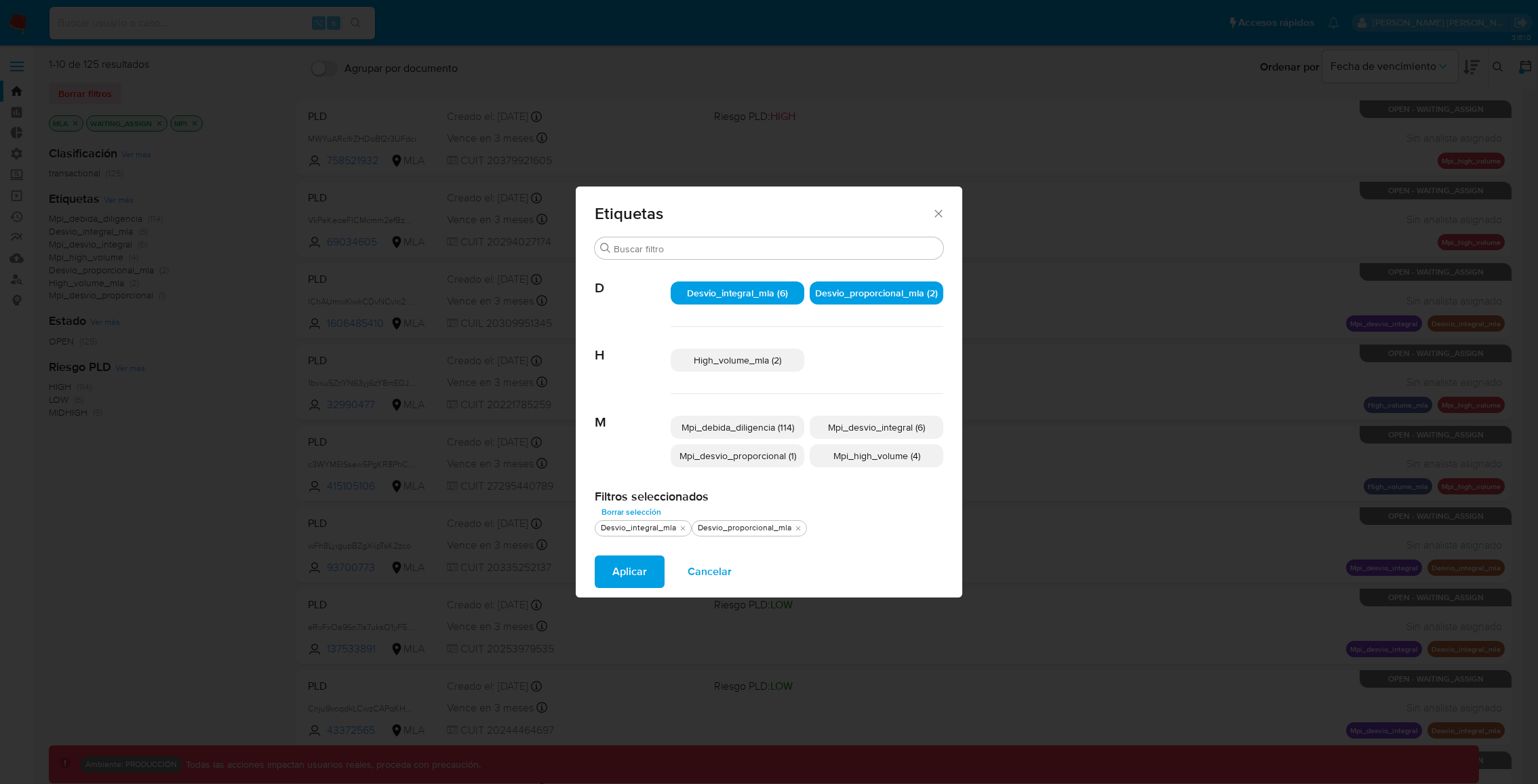
click at [773, 360] on span "High_volume_mla (2)" at bounding box center [737, 360] width 88 height 13
click at [648, 573] on button "Aplicar" at bounding box center [629, 571] width 70 height 33
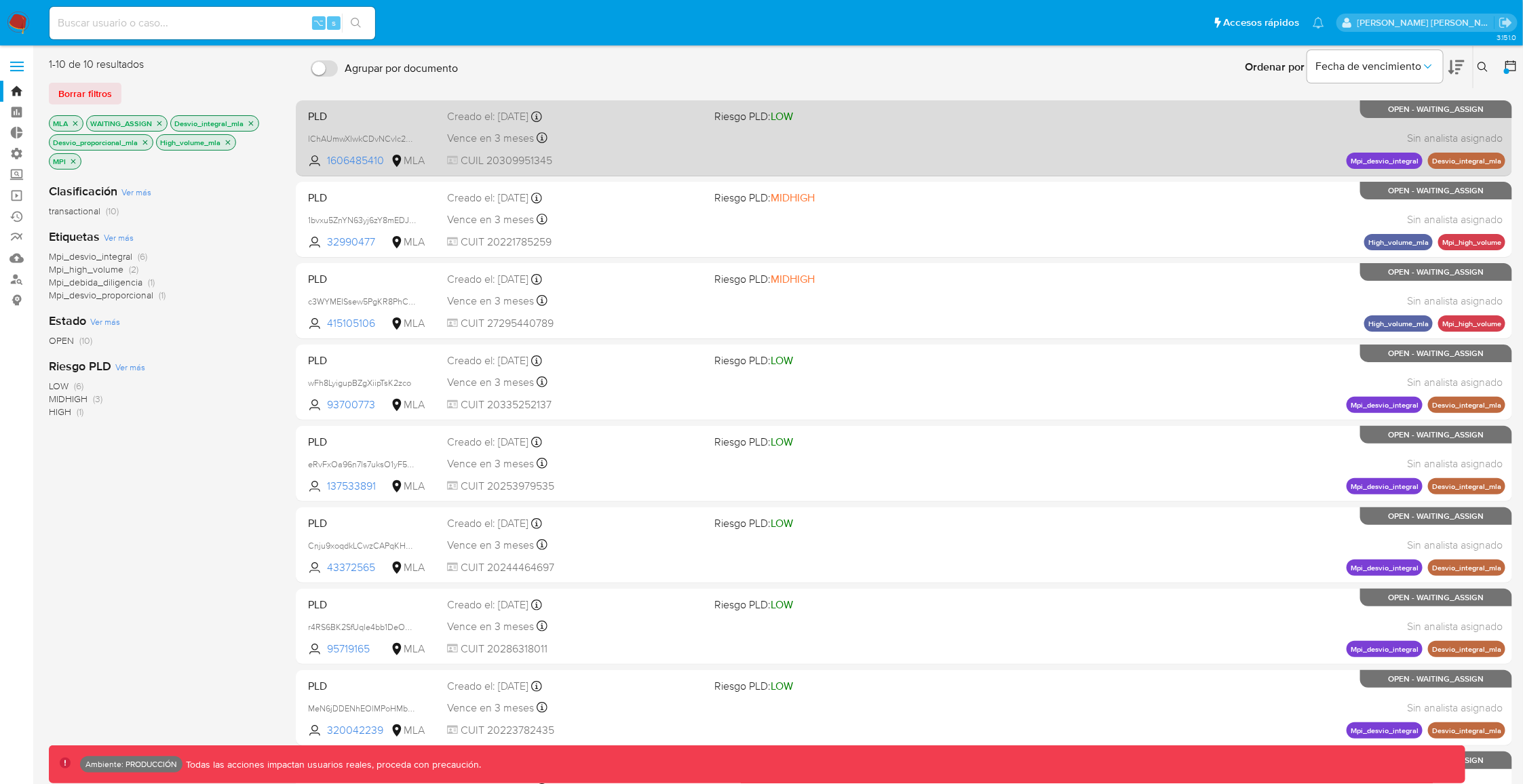
click at [929, 117] on span "Riesgo PLD: LOW" at bounding box center [842, 115] width 256 height 18
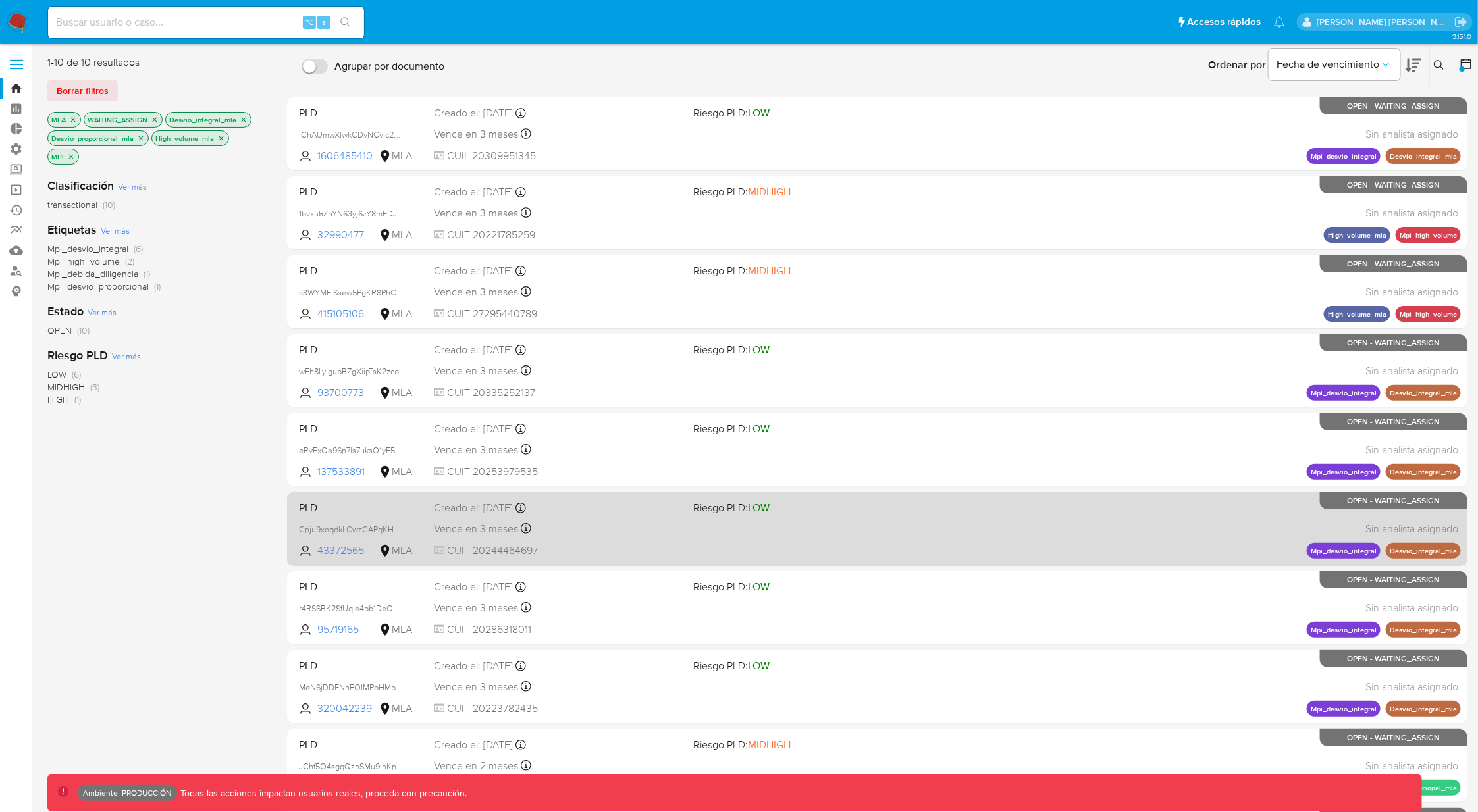
click at [966, 543] on div "PLD Cnju9xoqdkLCwzCAPqKHN6Gf 43372565 MLA Riesgo PLD: LOW Creado el: 12/08/2025…" at bounding box center [877, 529] width 1167 height 67
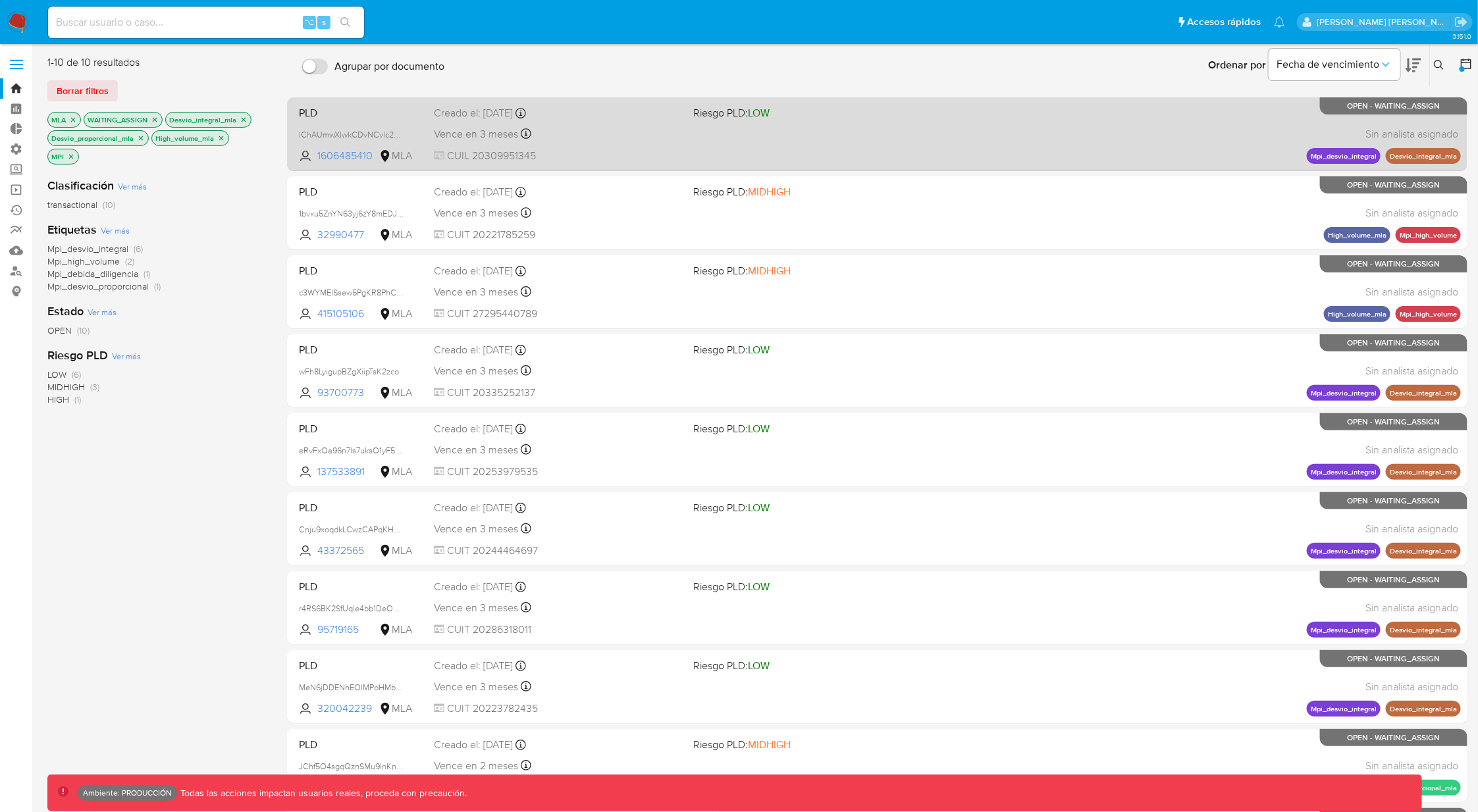
click at [624, 136] on div "Vence en 3 meses Vence el 29/10/2025 10:30:00" at bounding box center [558, 134] width 249 height 18
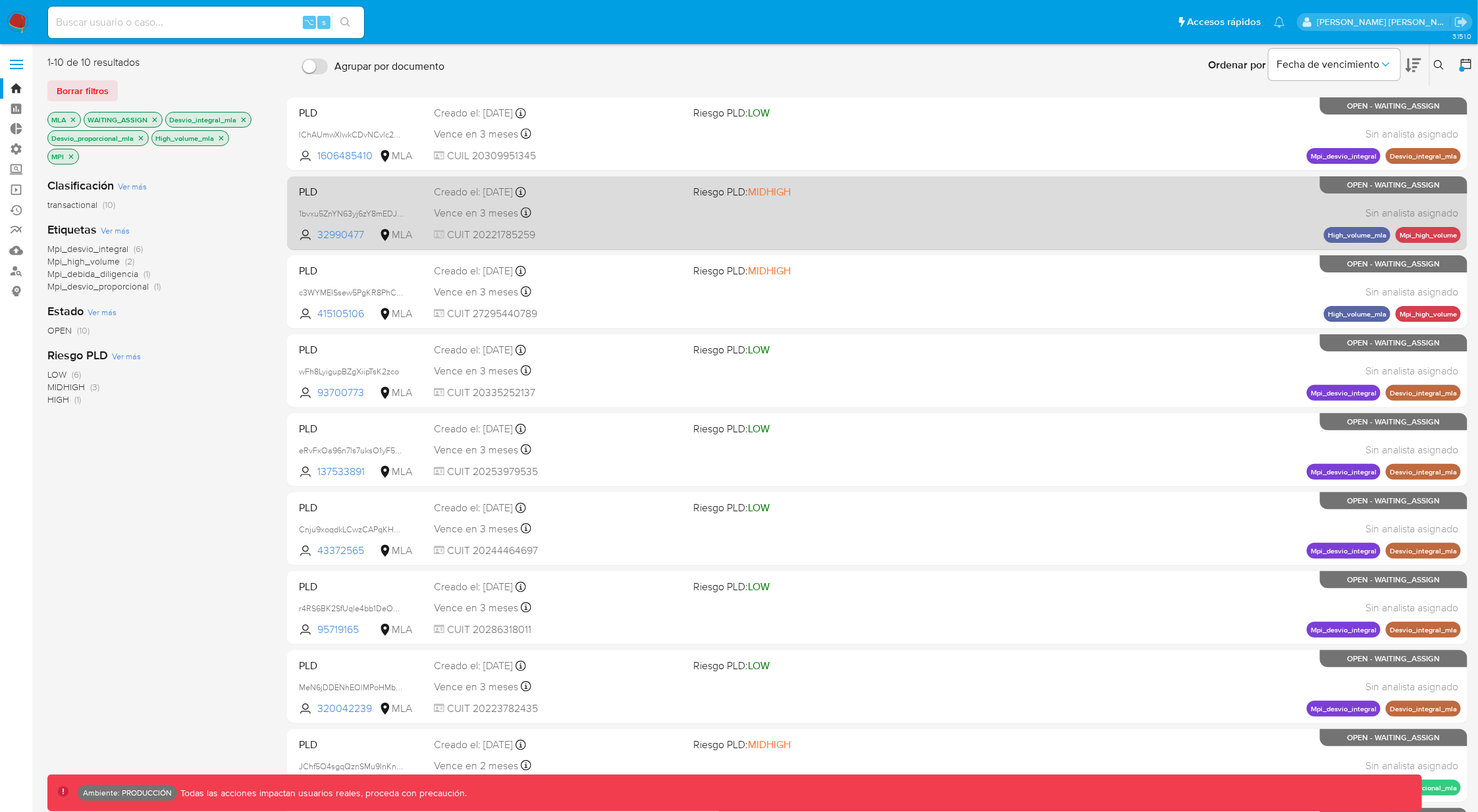
click at [635, 223] on div "PLD 1bvxu5ZnYN63yj6zY8mEDJZc 32990477 MLA Riesgo PLD: MIDHIGH Creado el: 12/08/…" at bounding box center [877, 213] width 1167 height 67
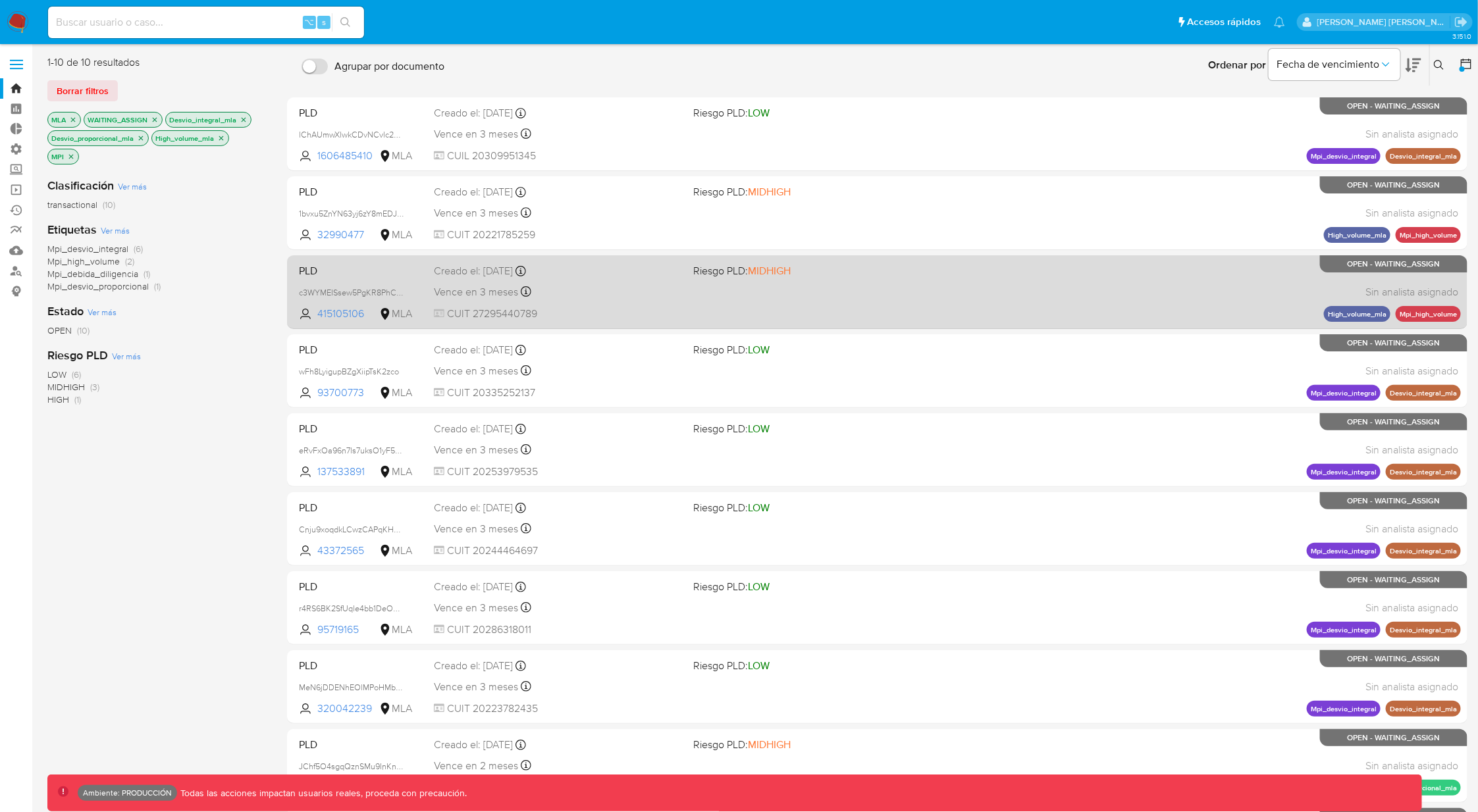
click at [621, 310] on span "CUIT 27295440789" at bounding box center [558, 314] width 249 height 15
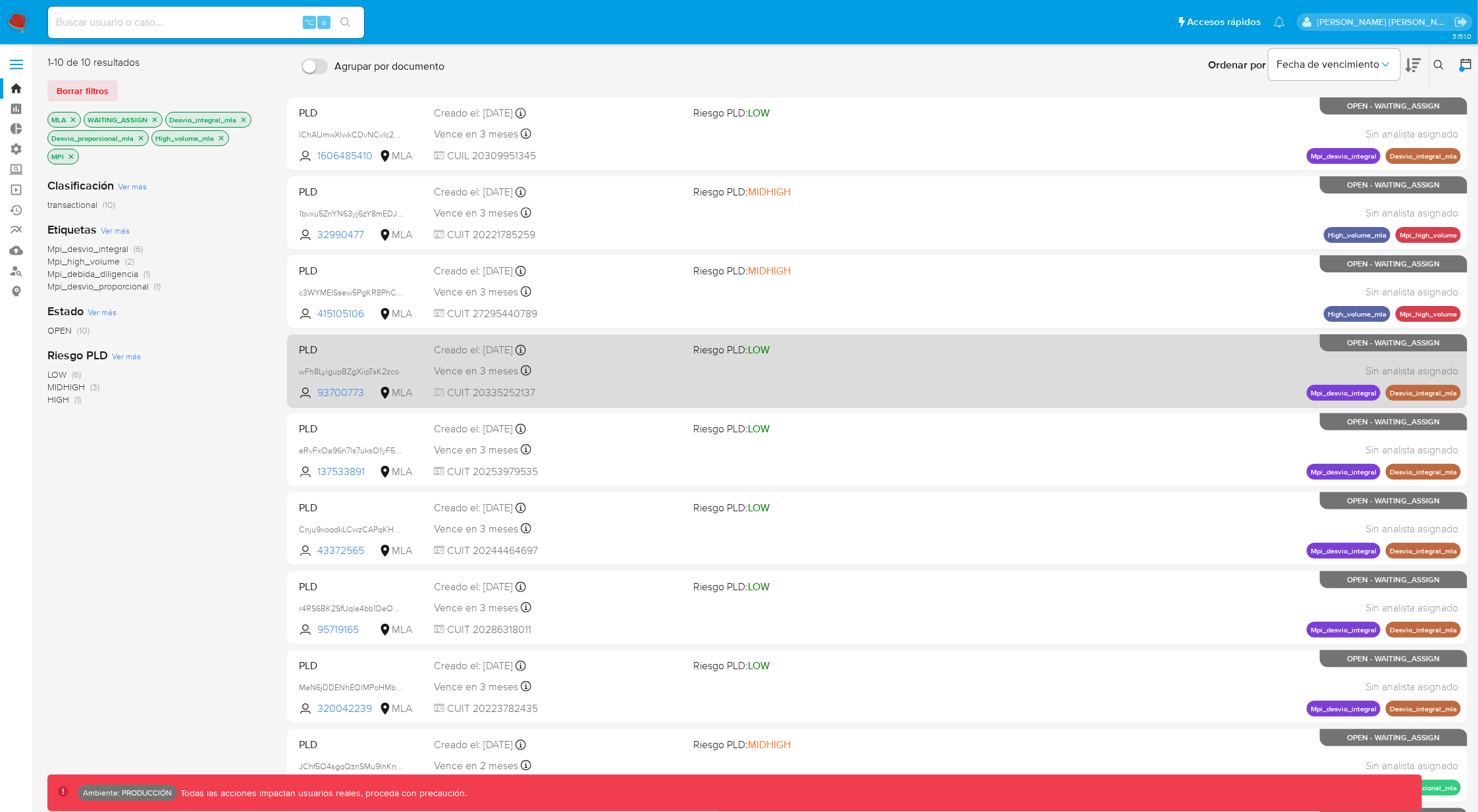
click at [655, 387] on span "CUIT 20335252137" at bounding box center [558, 393] width 249 height 15
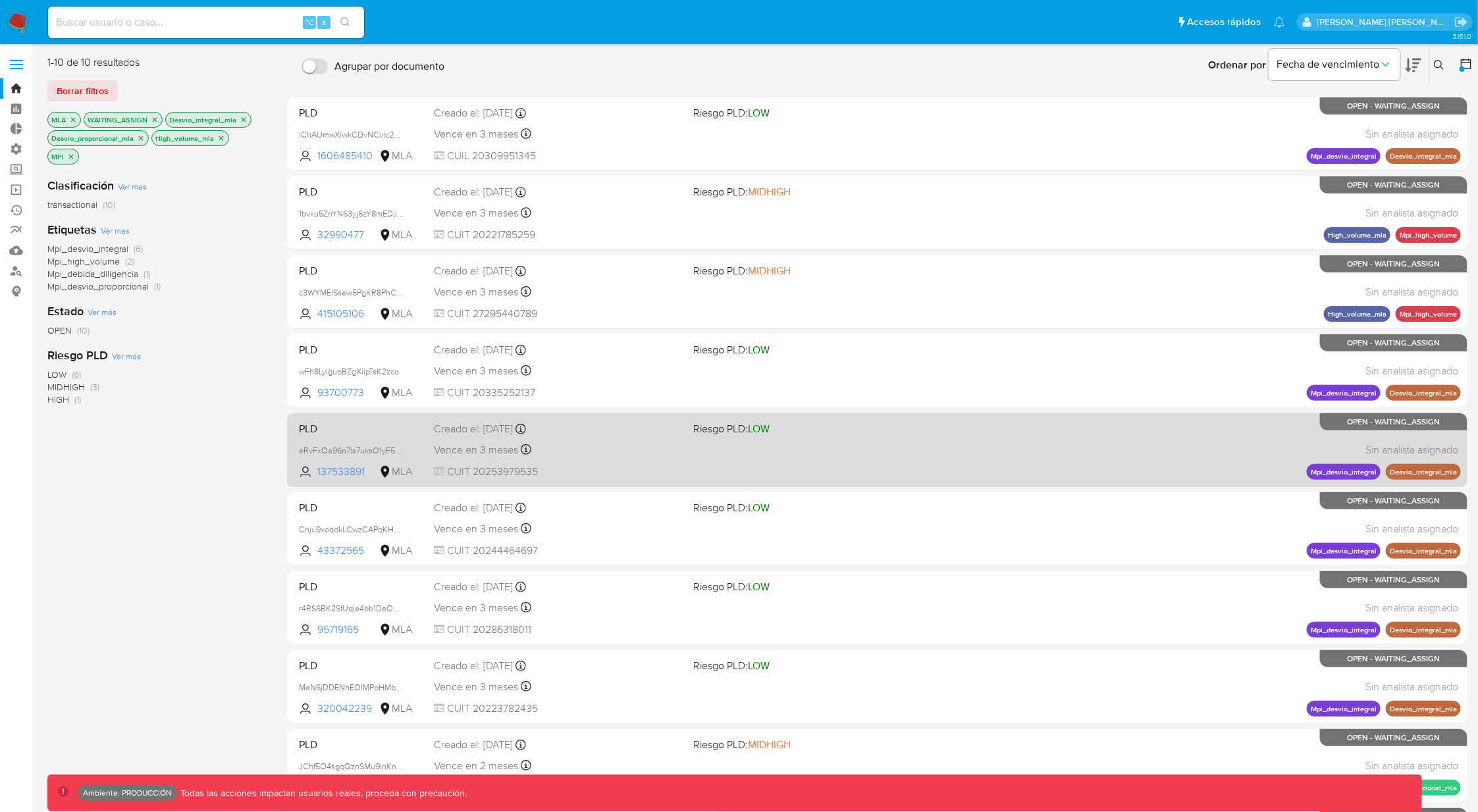
click at [683, 477] on span "CUIT 20253979535" at bounding box center [558, 472] width 249 height 15
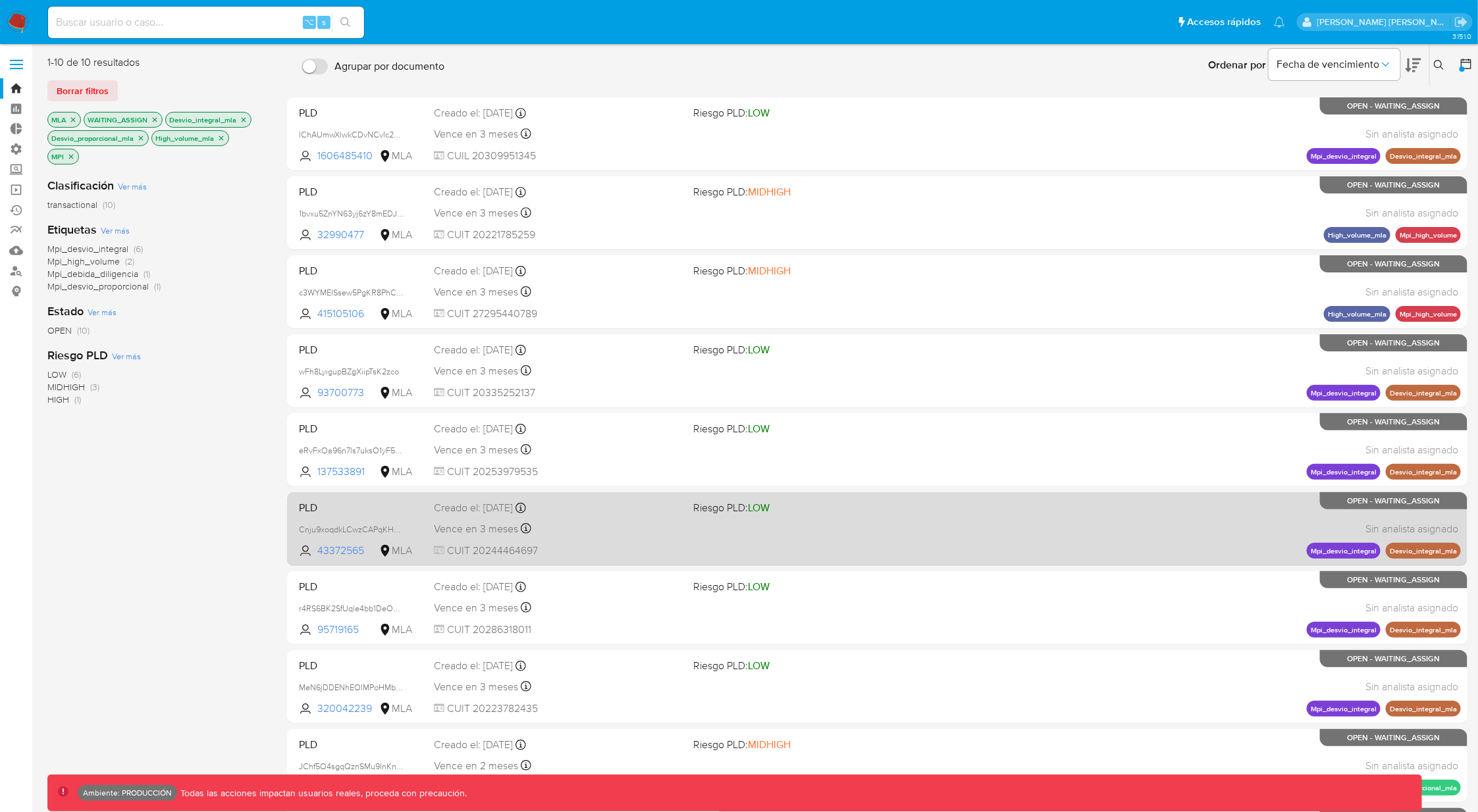
click at [746, 550] on div "PLD Cnju9xoqdkLCwzCAPqKHN6Gf 43372565 MLA Riesgo PLD: LOW Creado el: 12/08/2025…" at bounding box center [877, 529] width 1167 height 67
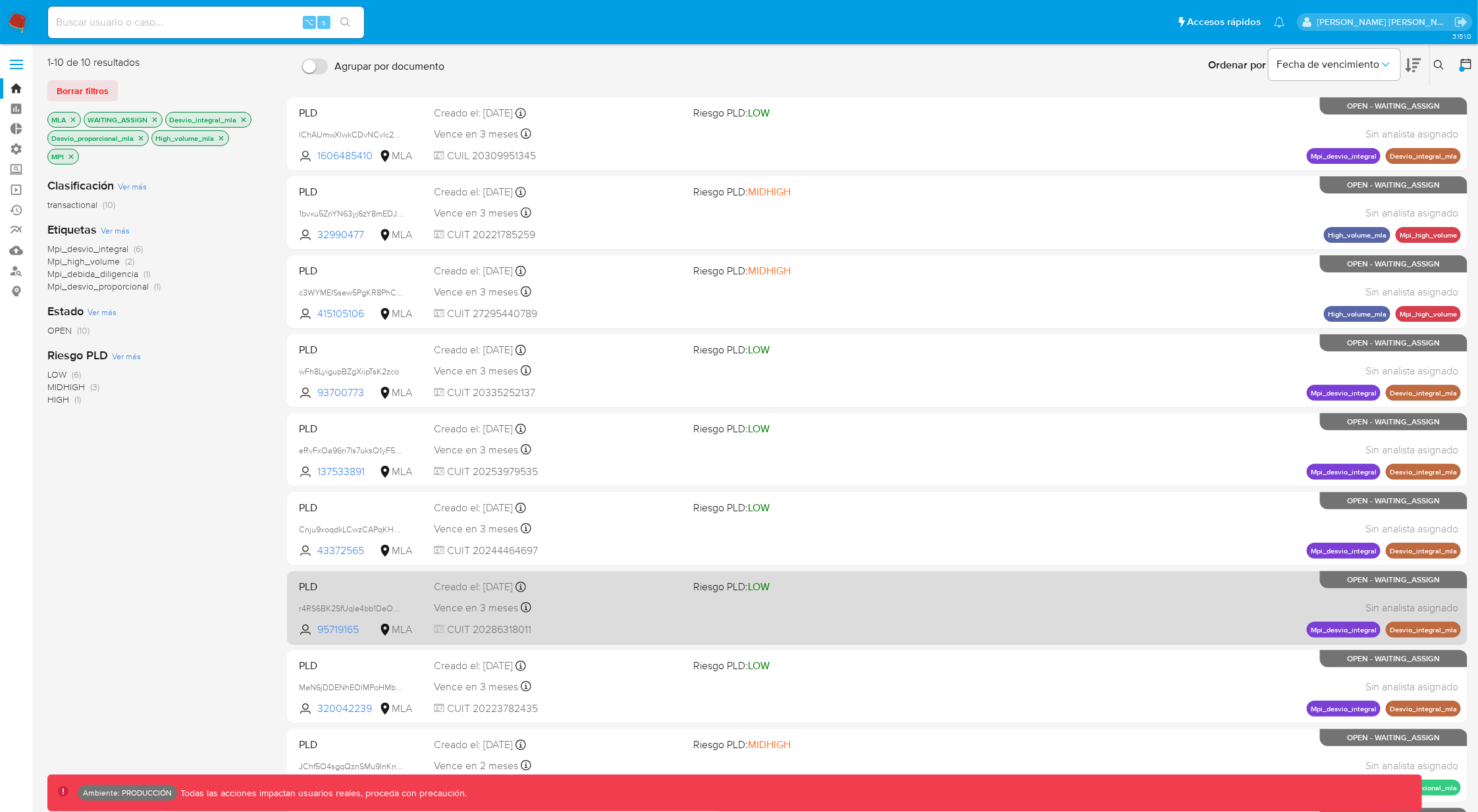
click at [655, 618] on div "PLD r4RS6BK2SfUqle4bb1DeO8u5 95719165 MLA Riesgo PLD: LOW Creado el: 12/08/2025…" at bounding box center [877, 608] width 1167 height 67
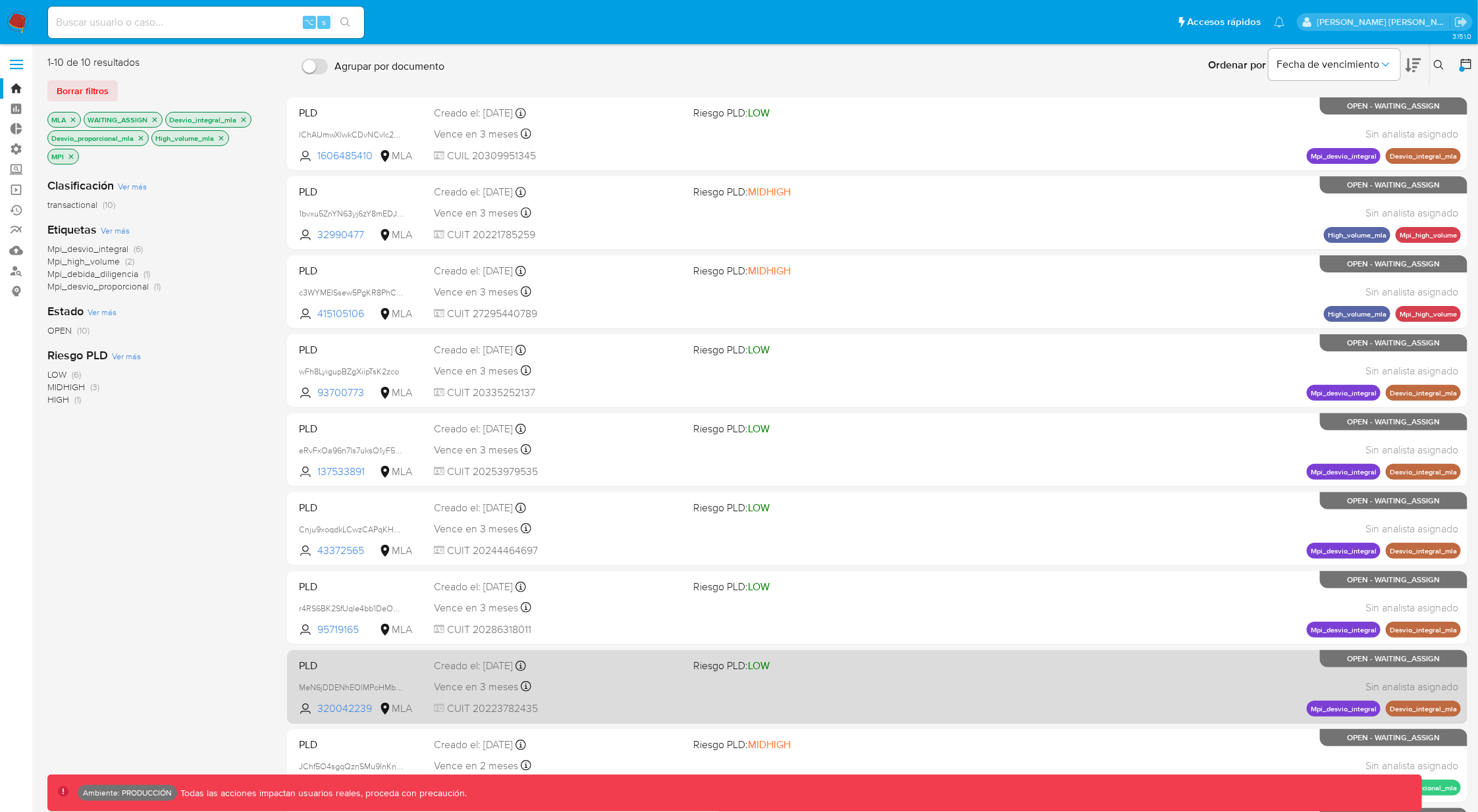
click at [599, 689] on div "Vence en 3 meses Vence el 29/10/2025 10:06:45" at bounding box center [558, 686] width 249 height 18
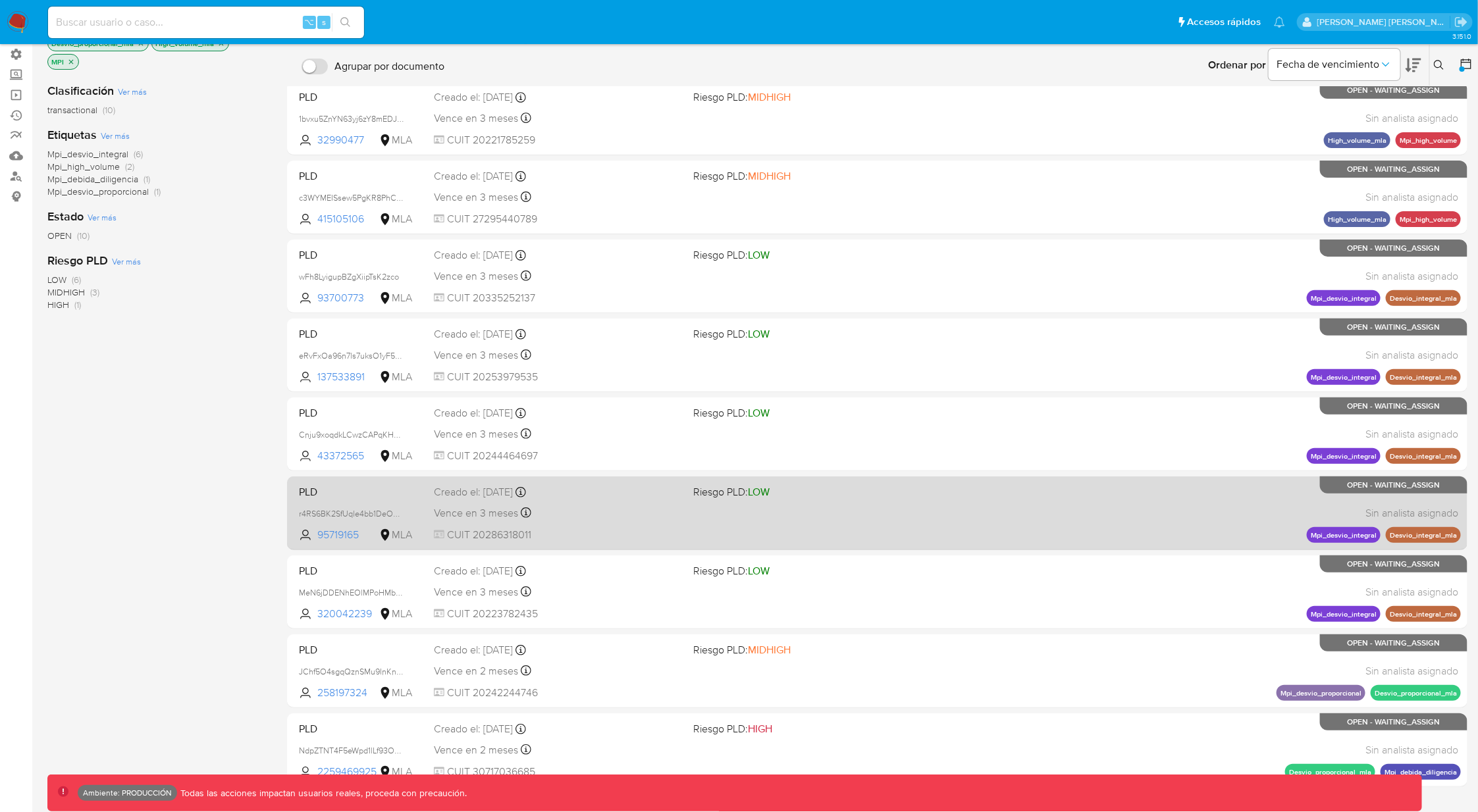
scroll to position [125, 0]
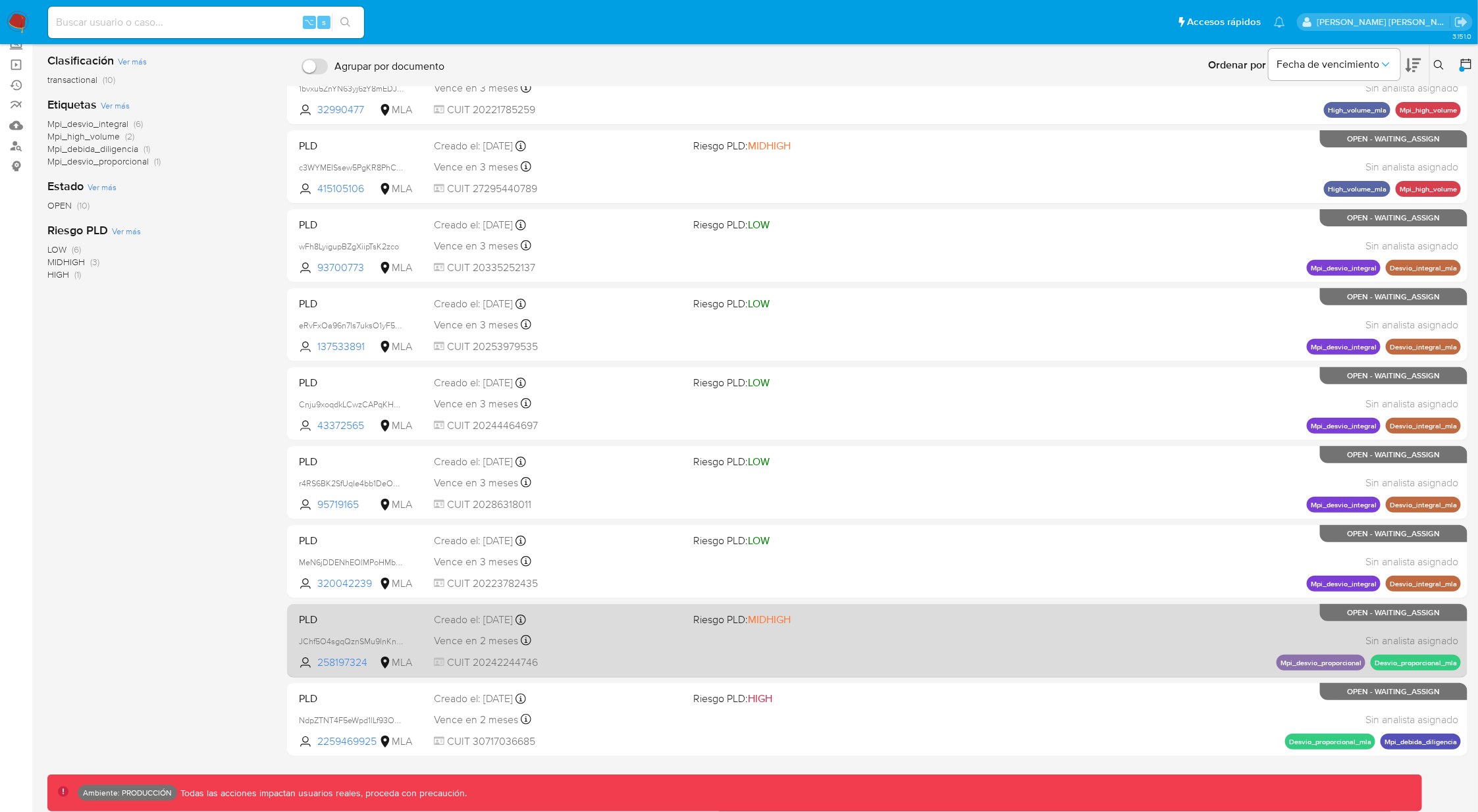
click at [624, 649] on div "PLD JChf5O4sgqQznSMu9InKn1Yh 258197324 MLA Riesgo PLD: MIDHIGH Creado el: 12/08…" at bounding box center [877, 641] width 1167 height 67
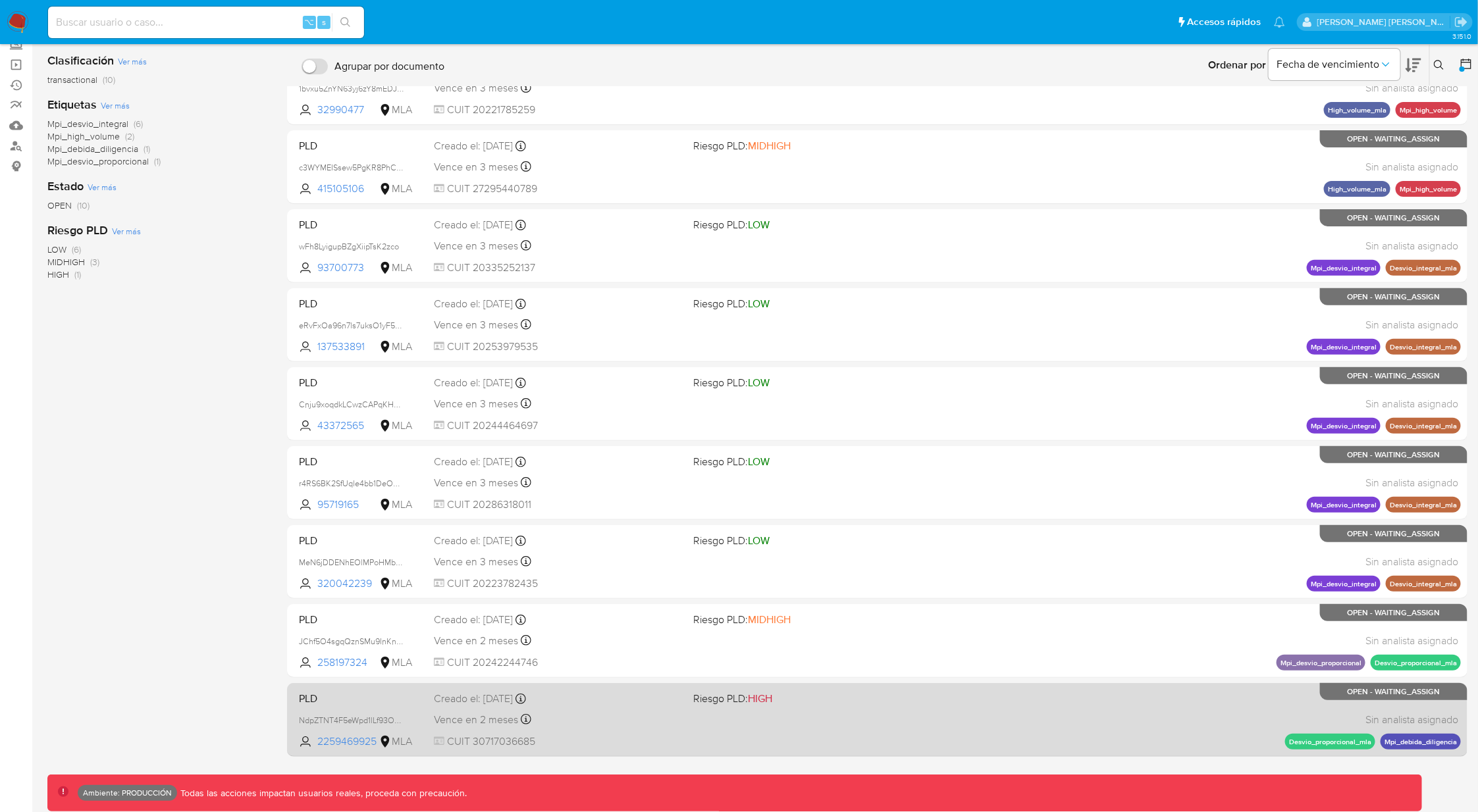
click at [645, 725] on div "Vence en 2 meses Vence el 29/09/2025 10:07:57" at bounding box center [558, 719] width 249 height 18
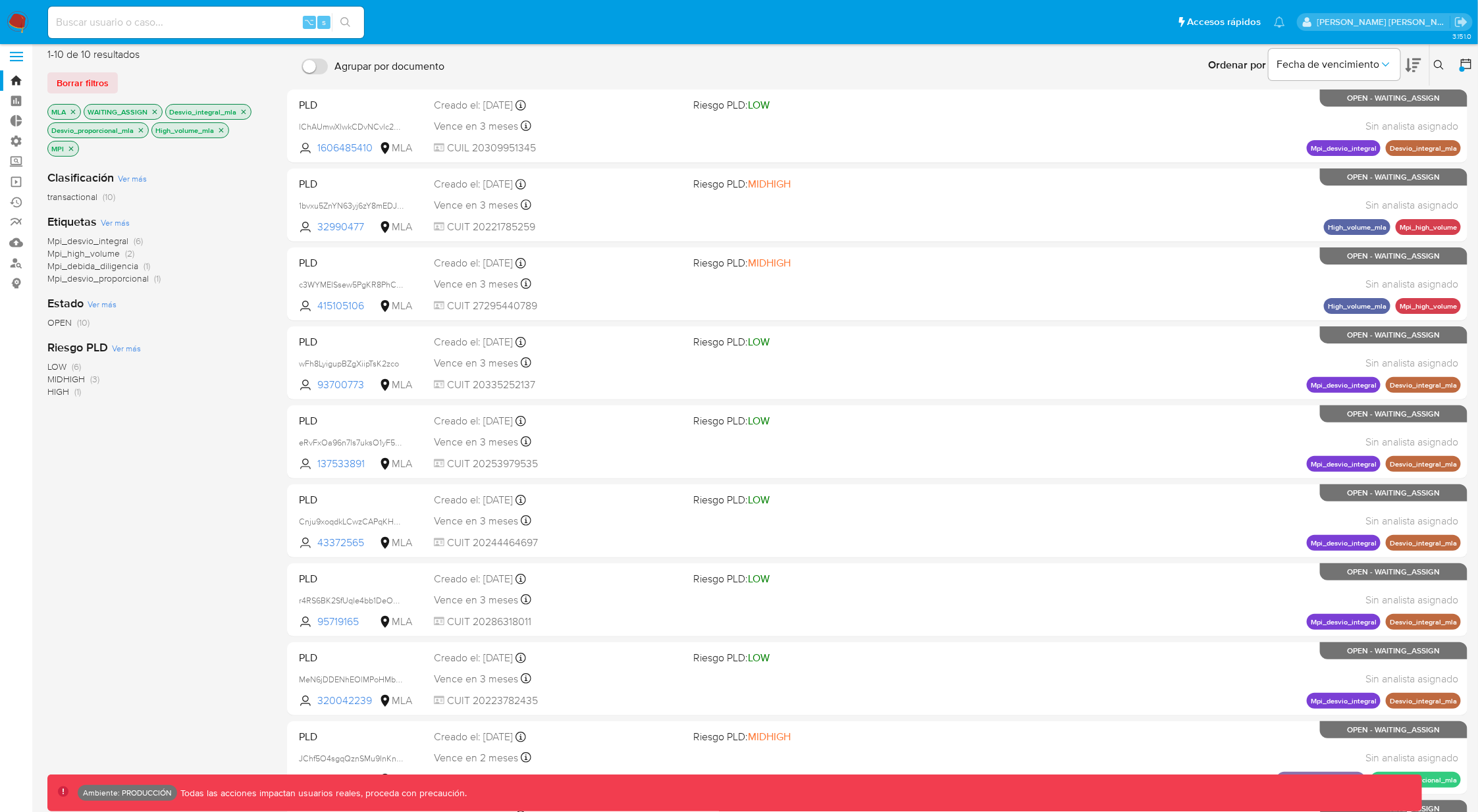
scroll to position [0, 0]
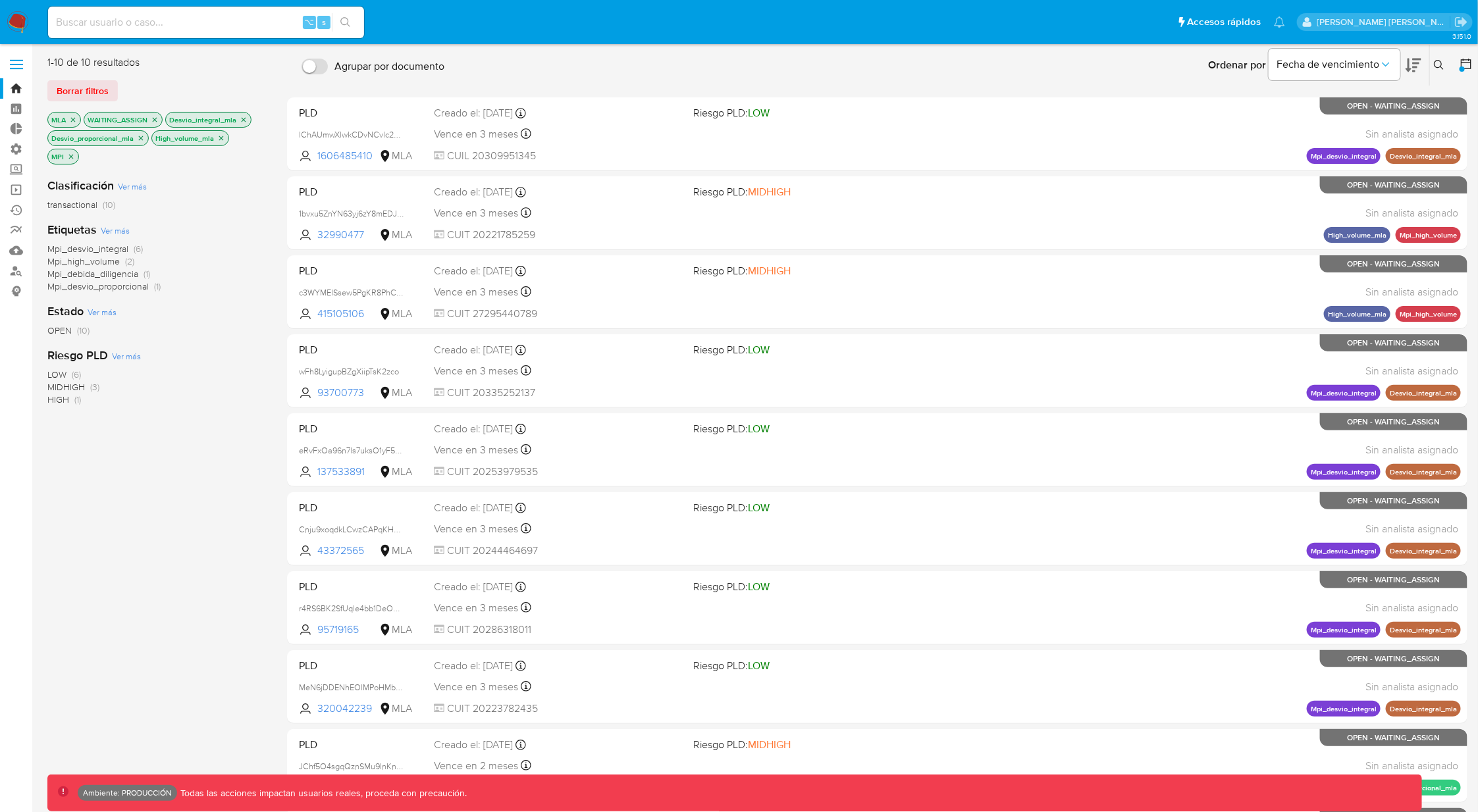
click at [73, 157] on icon "close-filter" at bounding box center [70, 156] width 8 height 8
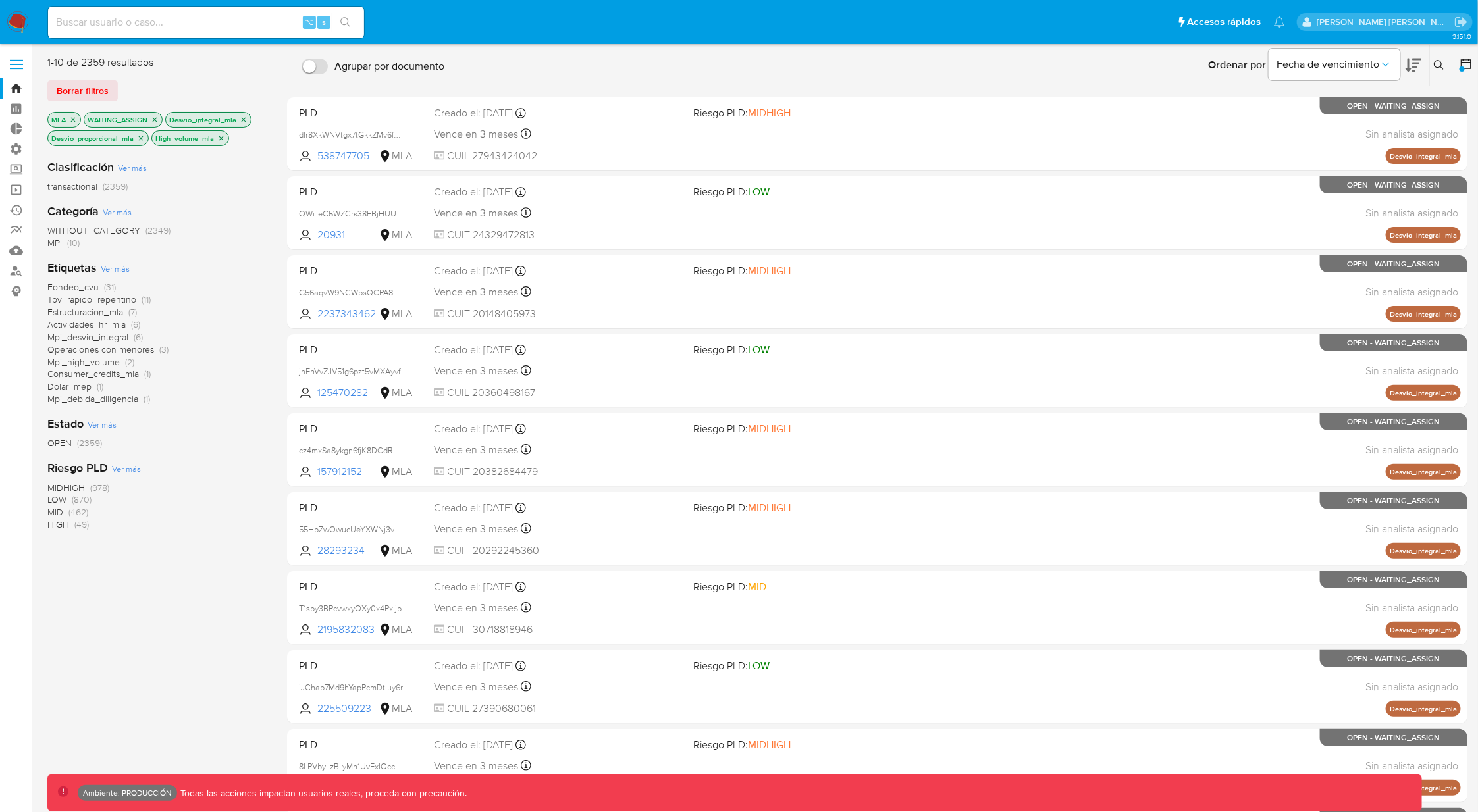
click at [144, 137] on icon "close-filter" at bounding box center [141, 138] width 8 height 8
click at [243, 119] on icon "close-filter" at bounding box center [243, 119] width 8 height 8
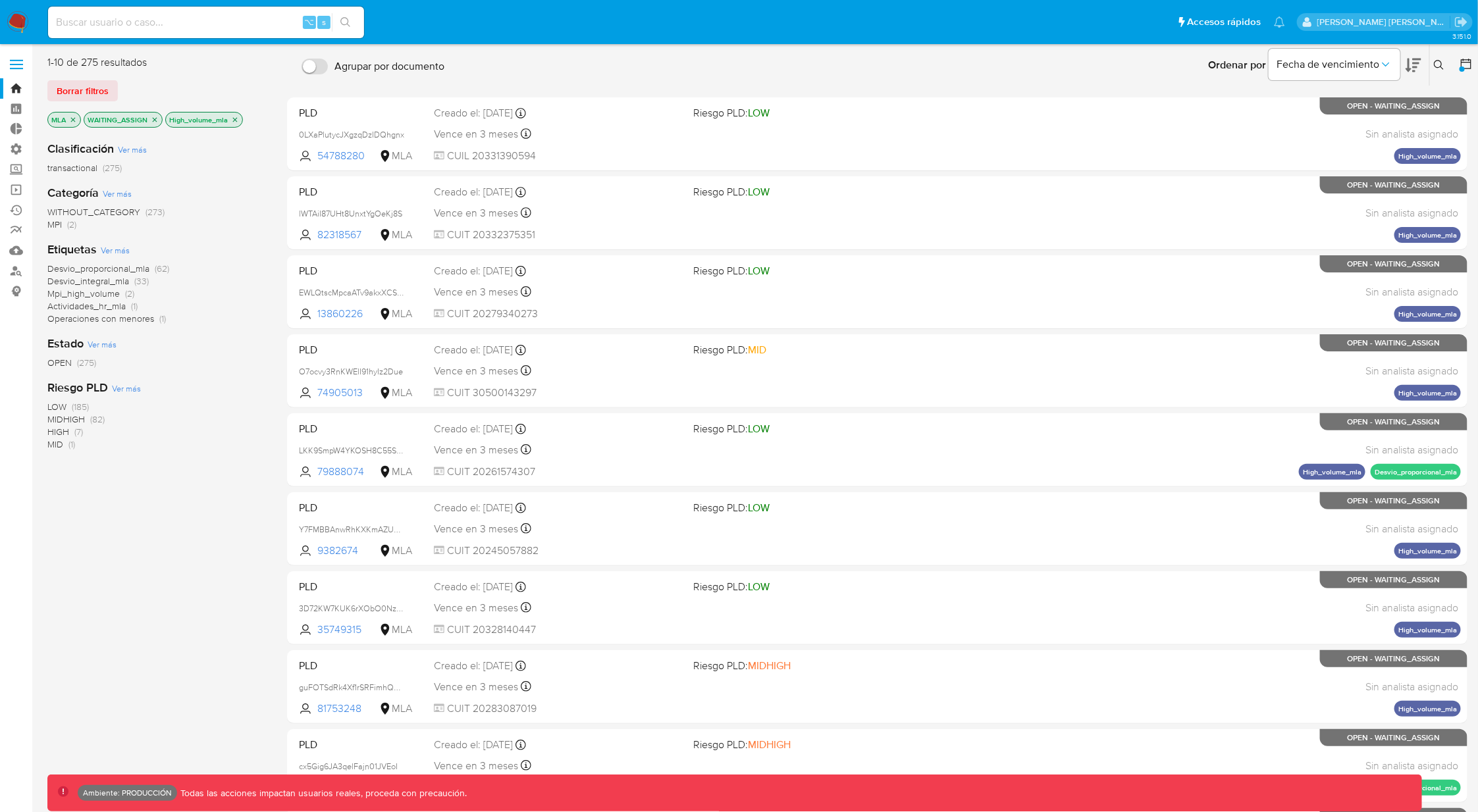
click at [233, 117] on icon "close-filter" at bounding box center [234, 119] width 8 height 8
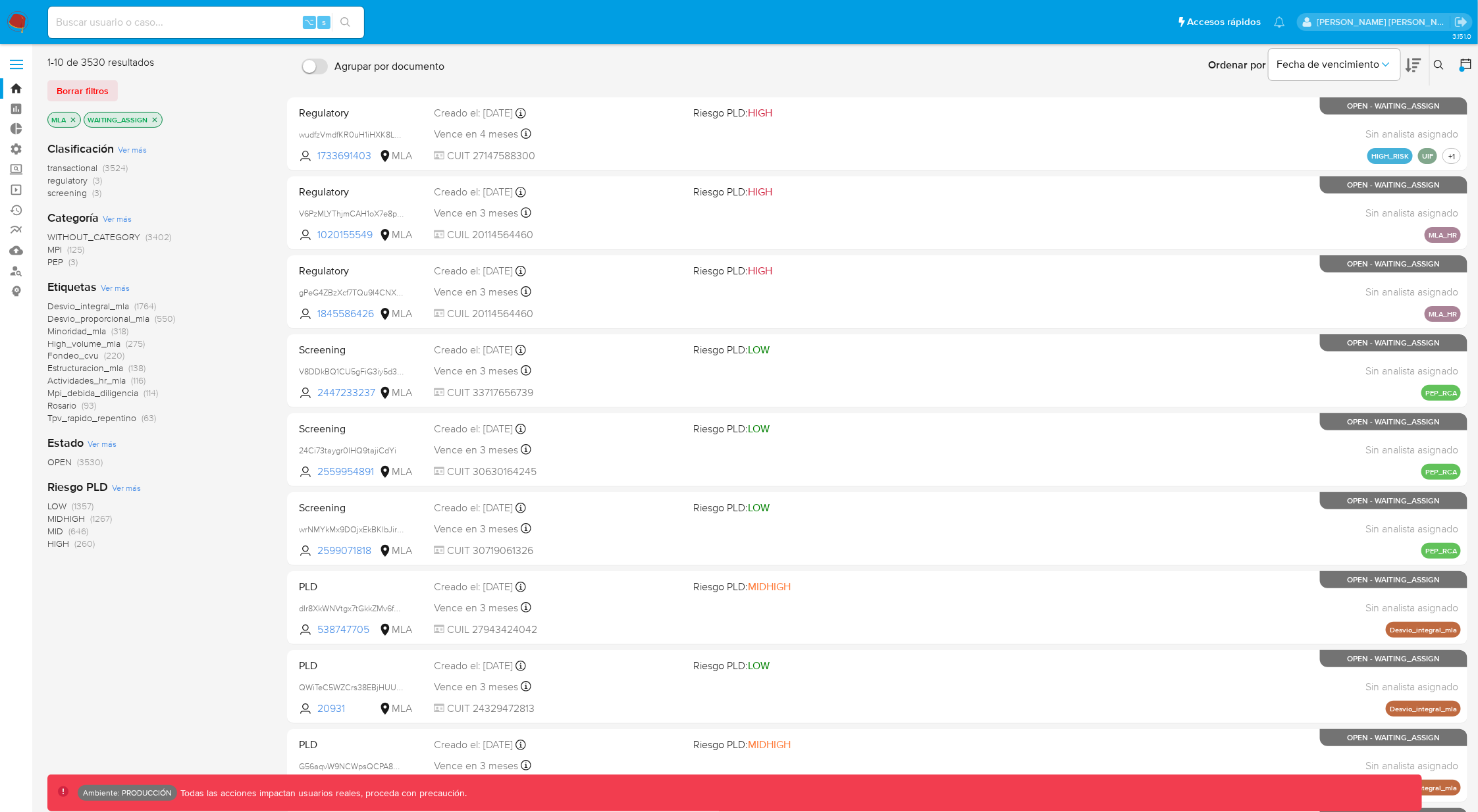
click at [250, 59] on div "1-10 de 3530 resultados" at bounding box center [153, 62] width 211 height 15
click at [87, 166] on span "transactional" at bounding box center [72, 167] width 50 height 13
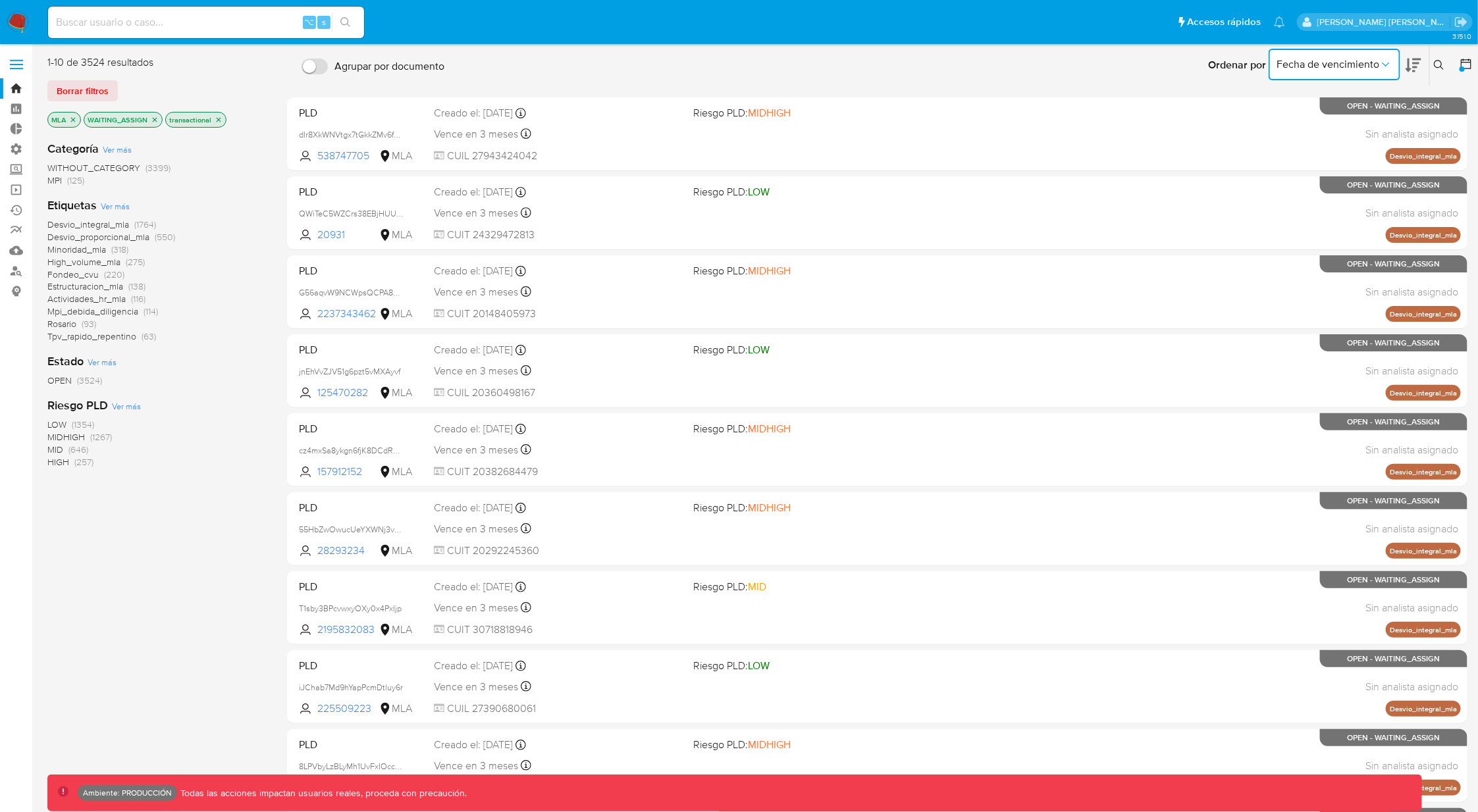
click at [1390, 65] on icon "Ordenar por" at bounding box center [1385, 64] width 13 height 13
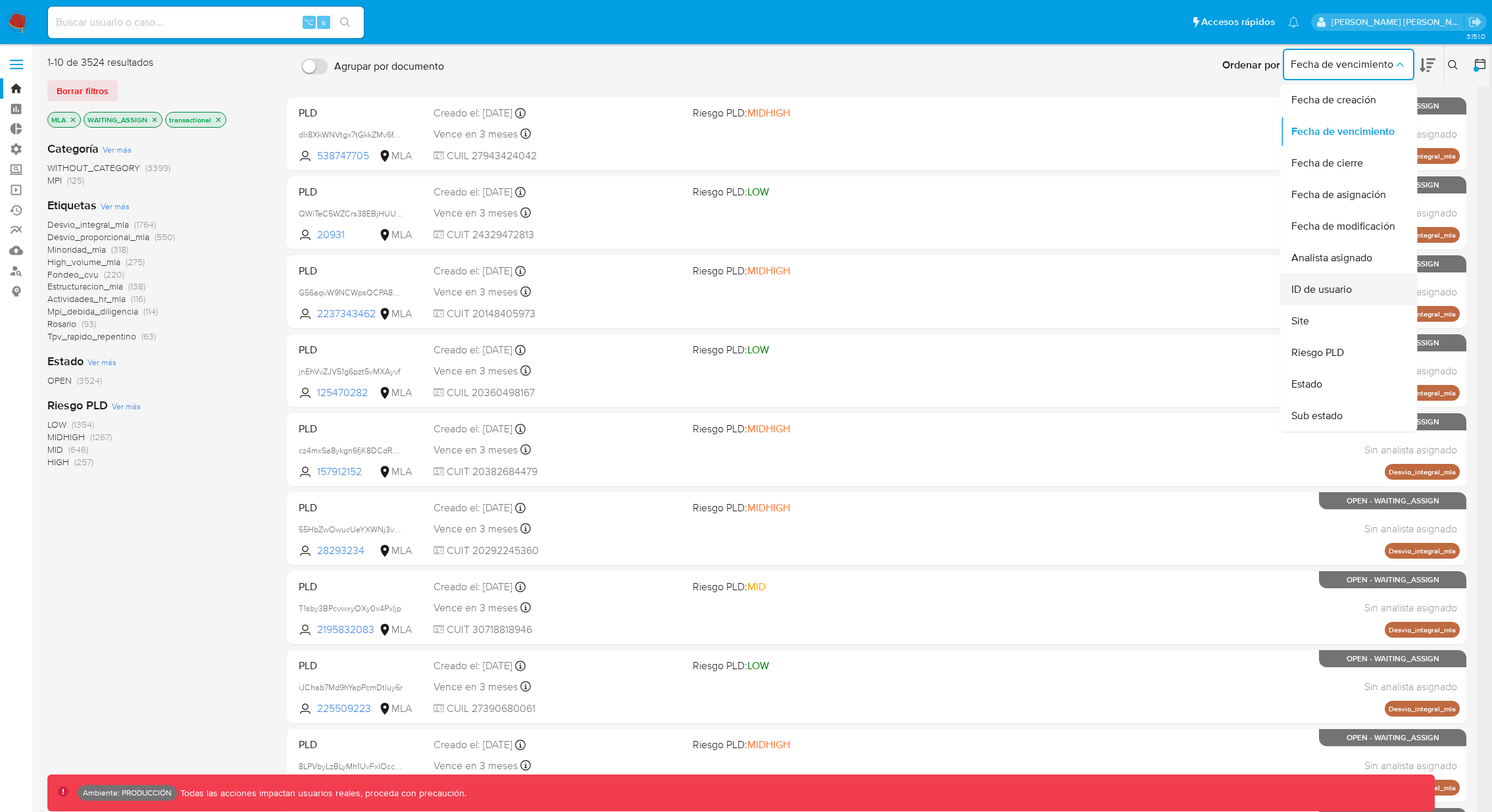
click at [1337, 292] on span "ID de usuario" at bounding box center [1321, 289] width 61 height 13
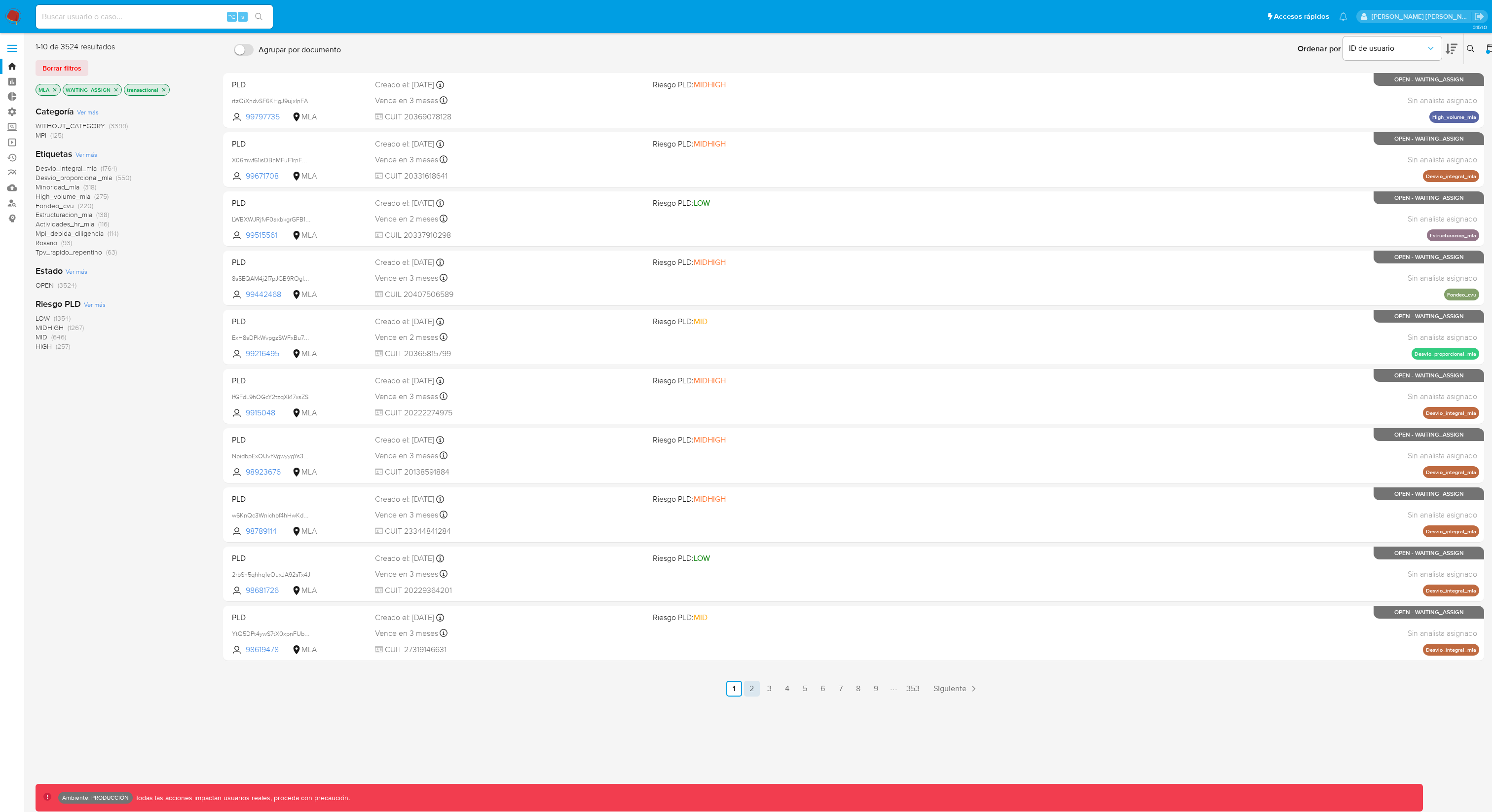
click at [752, 608] on link "2" at bounding box center [752, 689] width 16 height 16
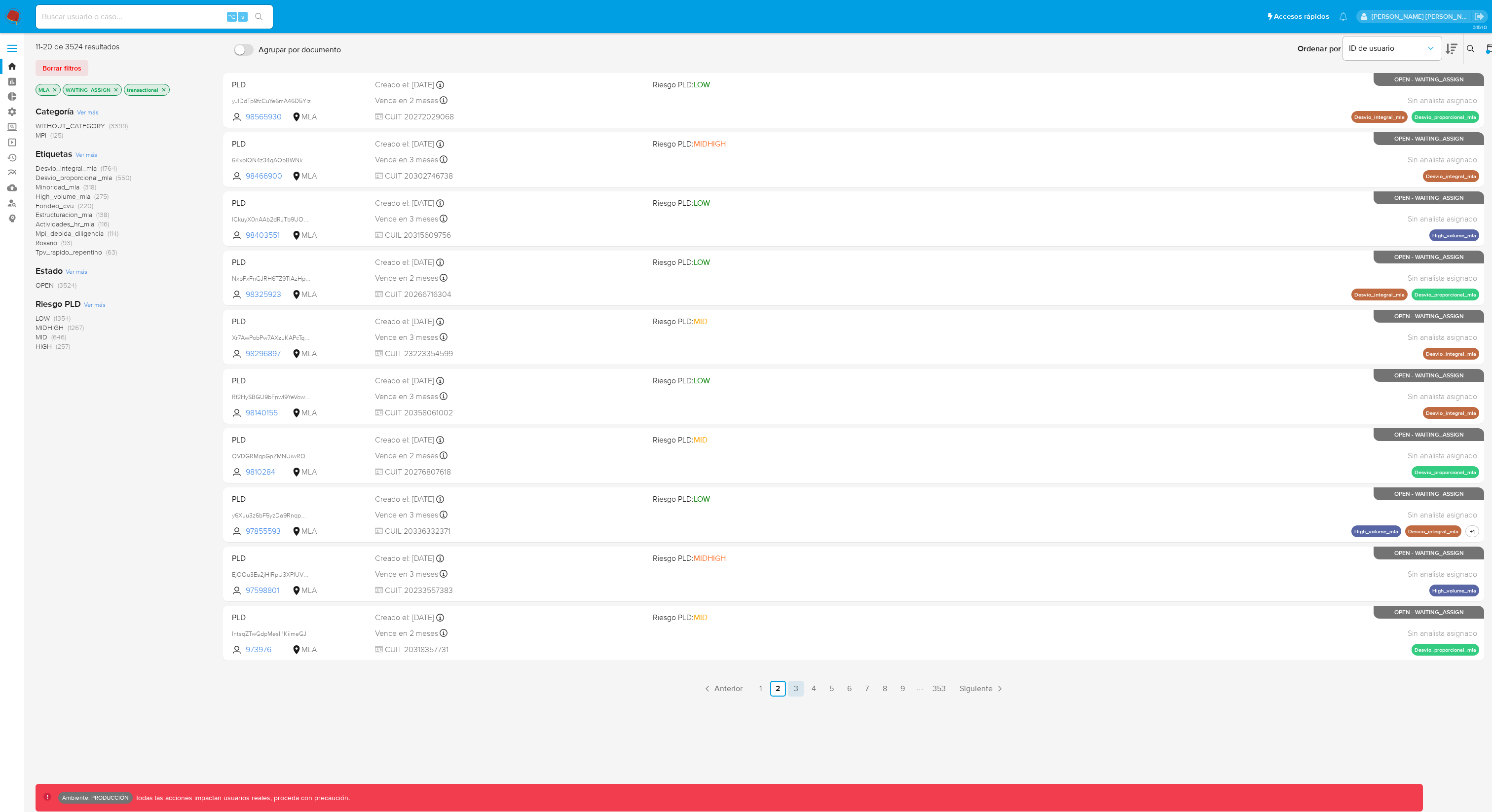
click at [801, 608] on link "3" at bounding box center [796, 689] width 16 height 16
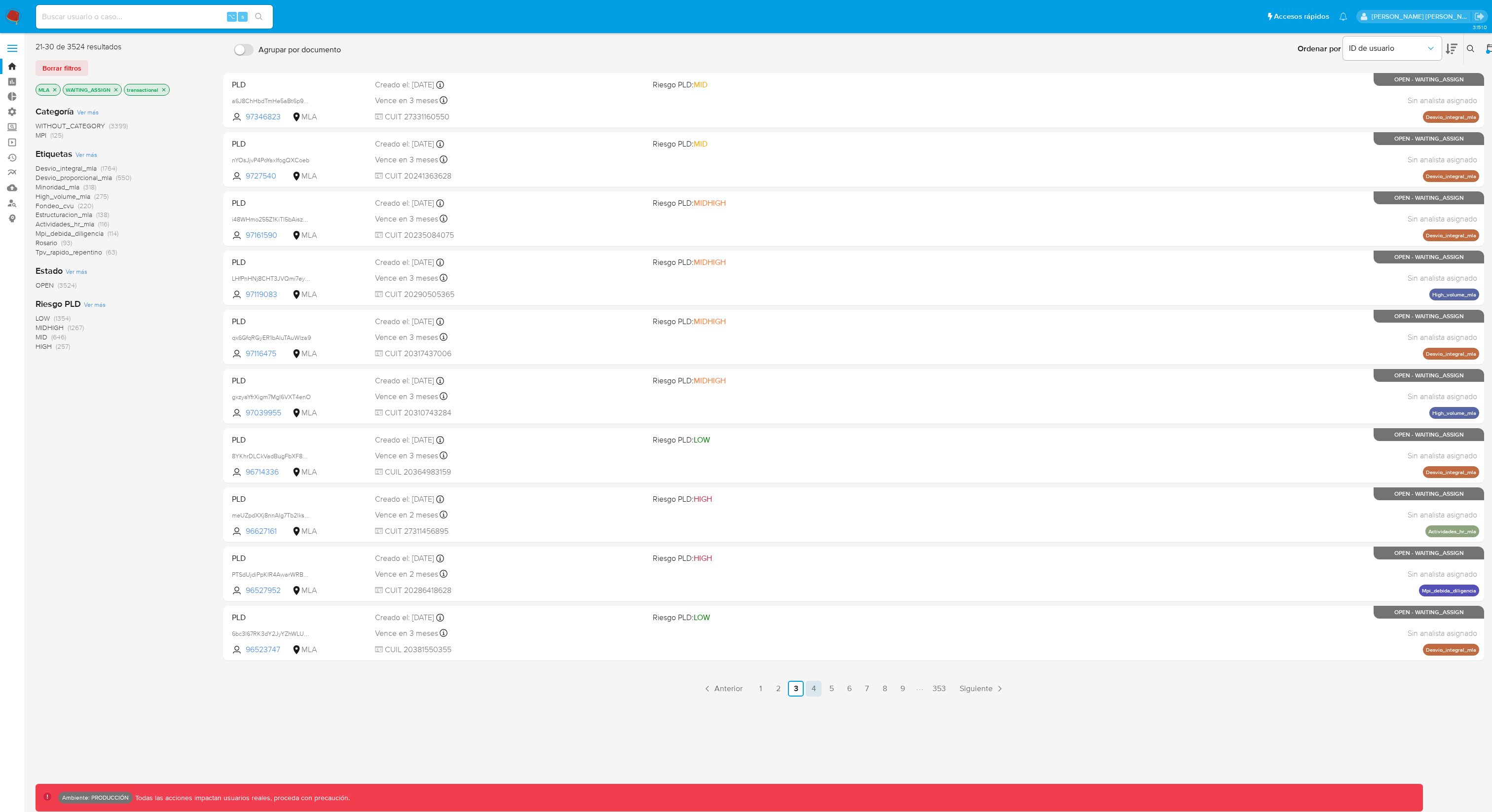
click at [816, 608] on link "4" at bounding box center [814, 689] width 16 height 16
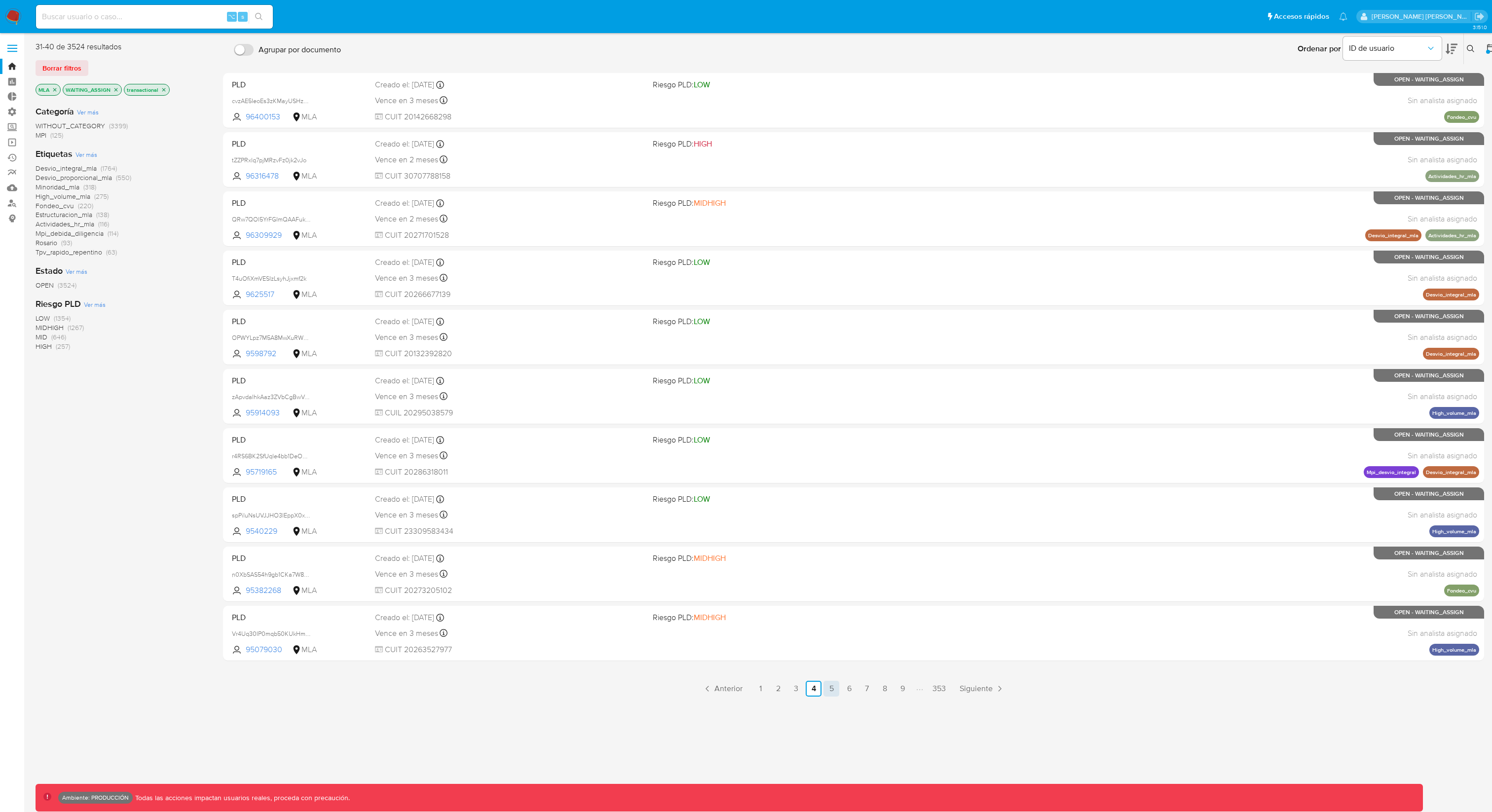
click at [832, 608] on link "5" at bounding box center [832, 689] width 16 height 16
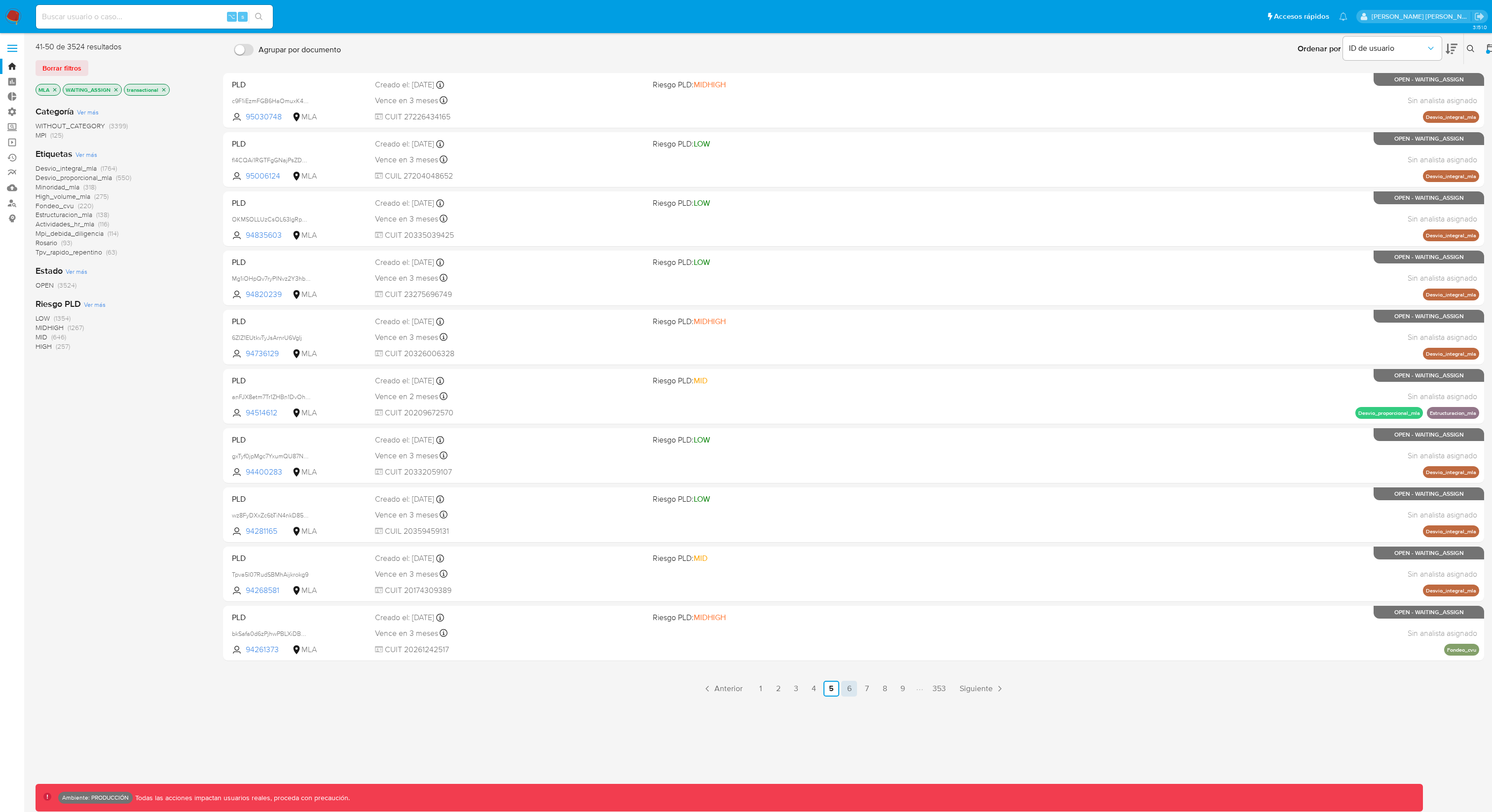
click at [855, 608] on link "6" at bounding box center [849, 689] width 16 height 16
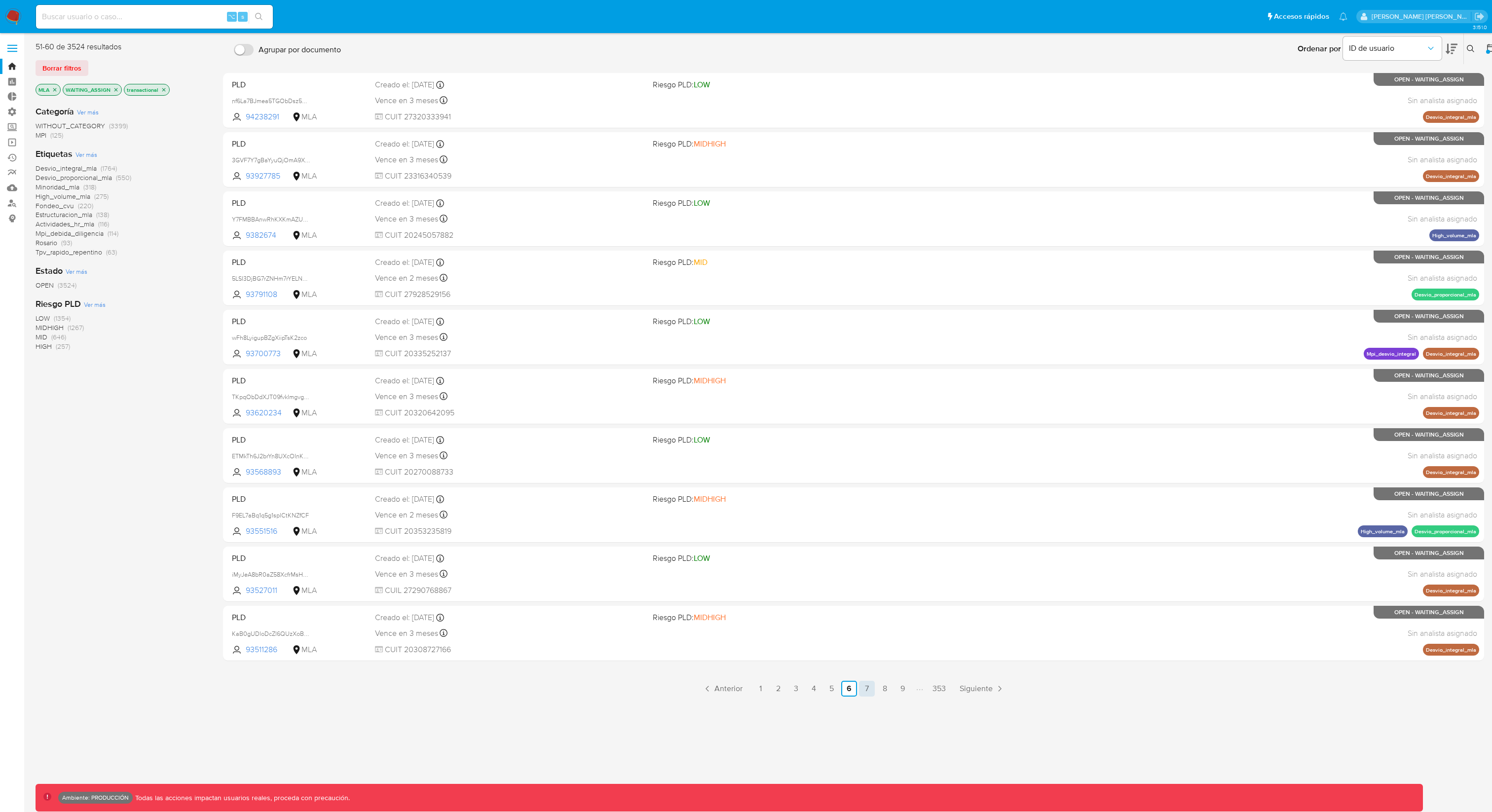
click at [866, 608] on link "7" at bounding box center [867, 689] width 16 height 16
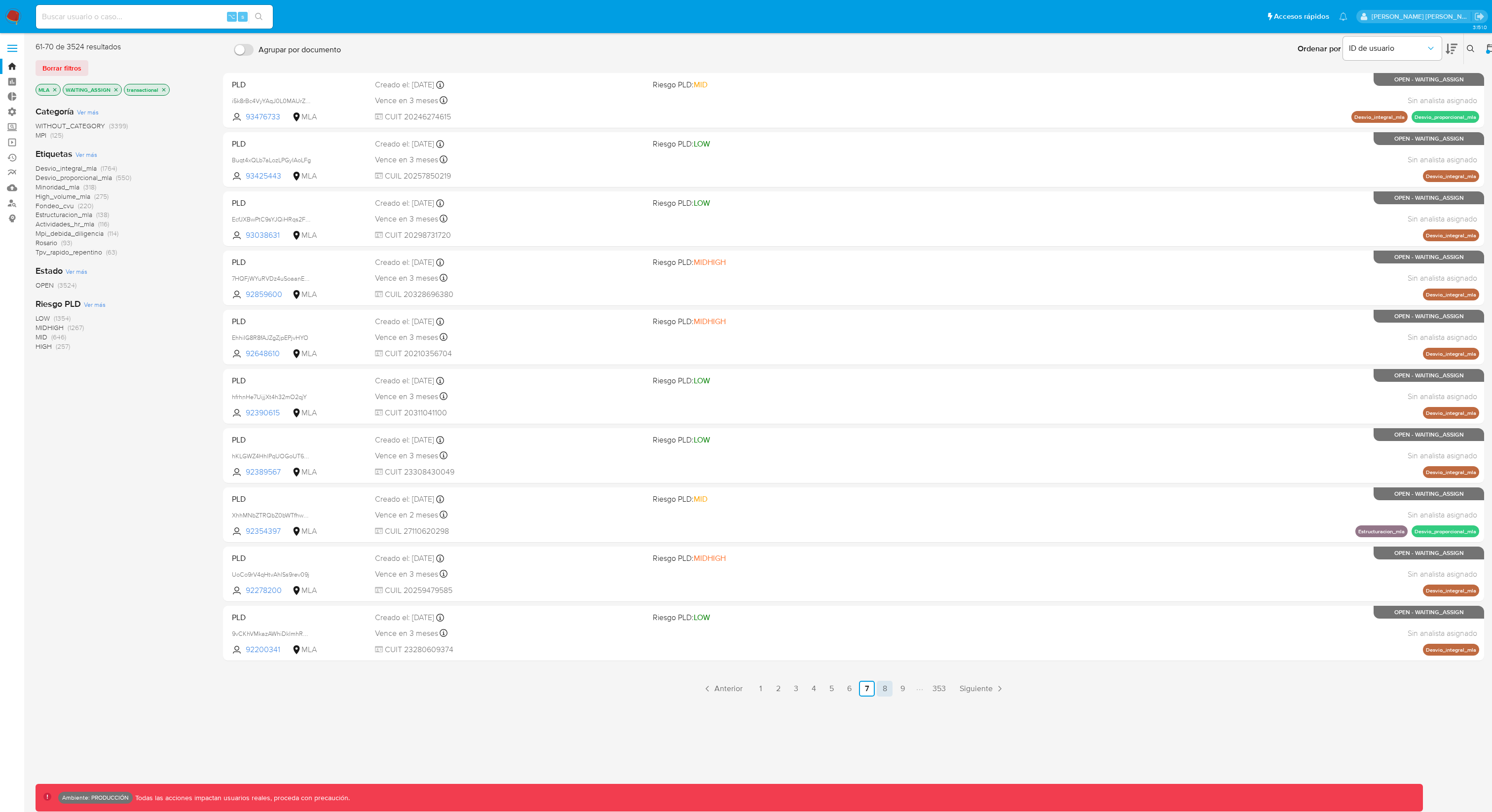
click at [886, 608] on link "8" at bounding box center [885, 689] width 16 height 16
click at [900, 608] on link "9" at bounding box center [902, 689] width 16 height 16
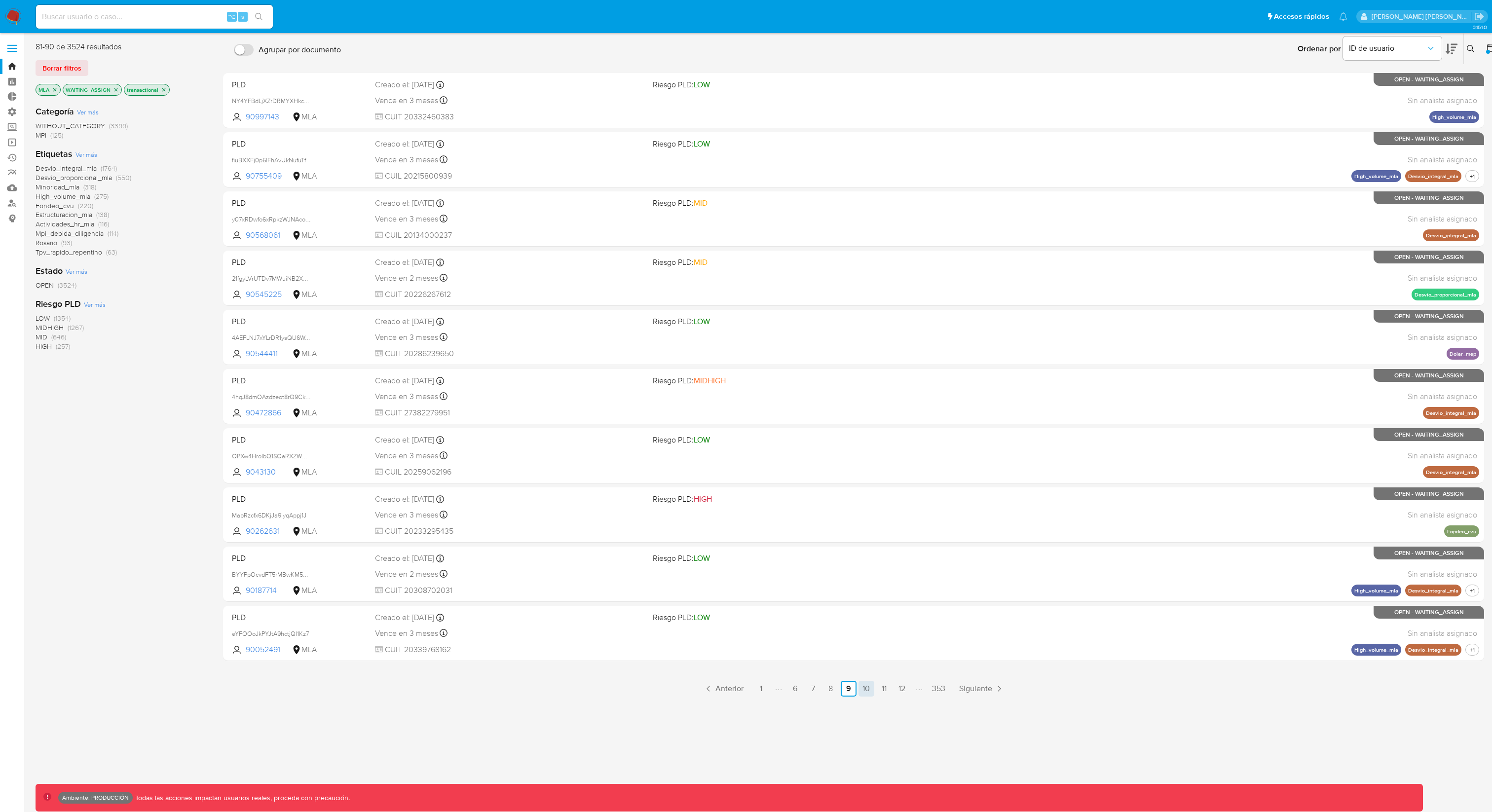
click at [868, 608] on link "10" at bounding box center [866, 689] width 16 height 16
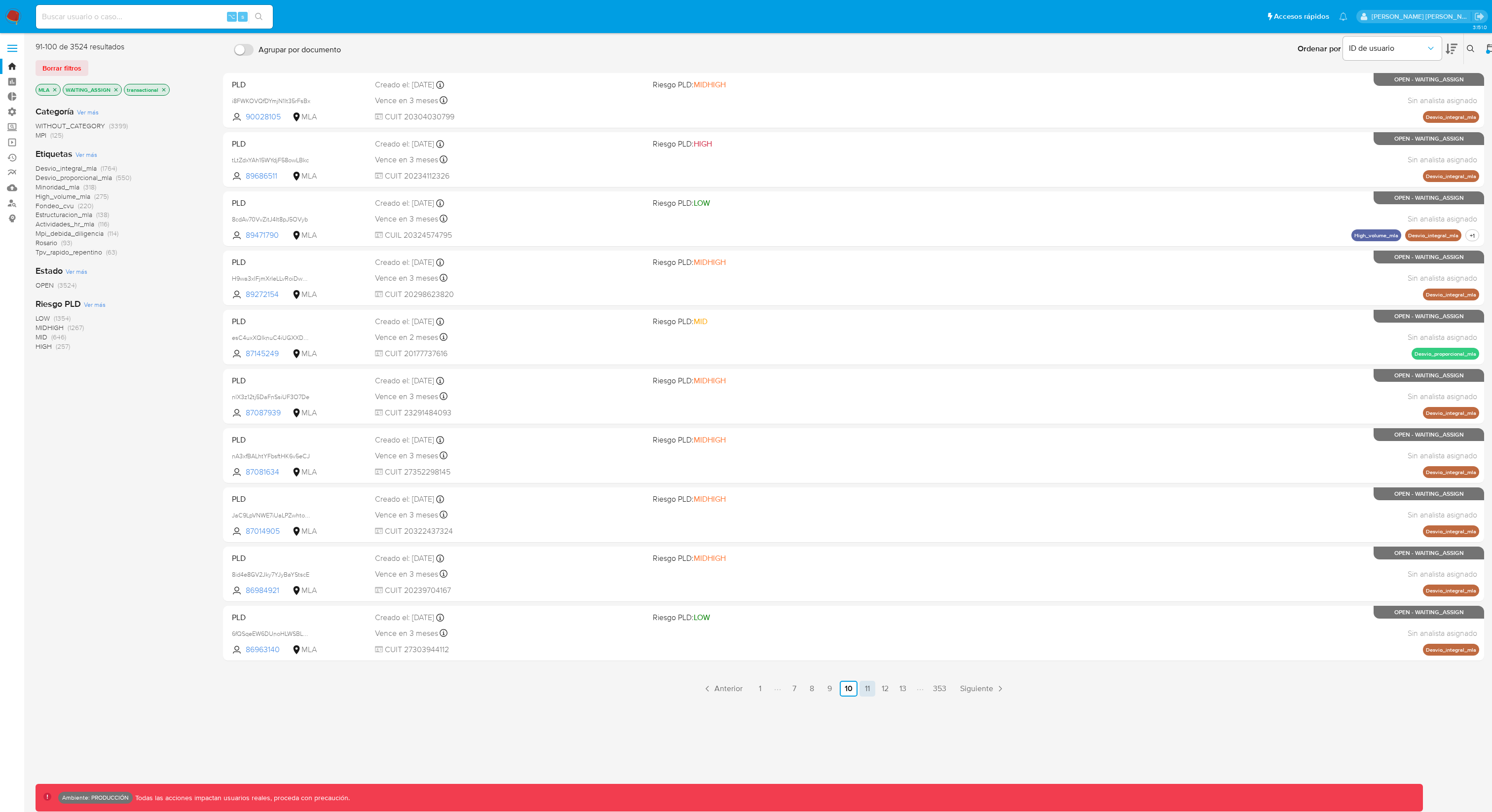
click at [868, 608] on link "11" at bounding box center [868, 689] width 16 height 16
click at [871, 608] on link "12" at bounding box center [866, 689] width 16 height 16
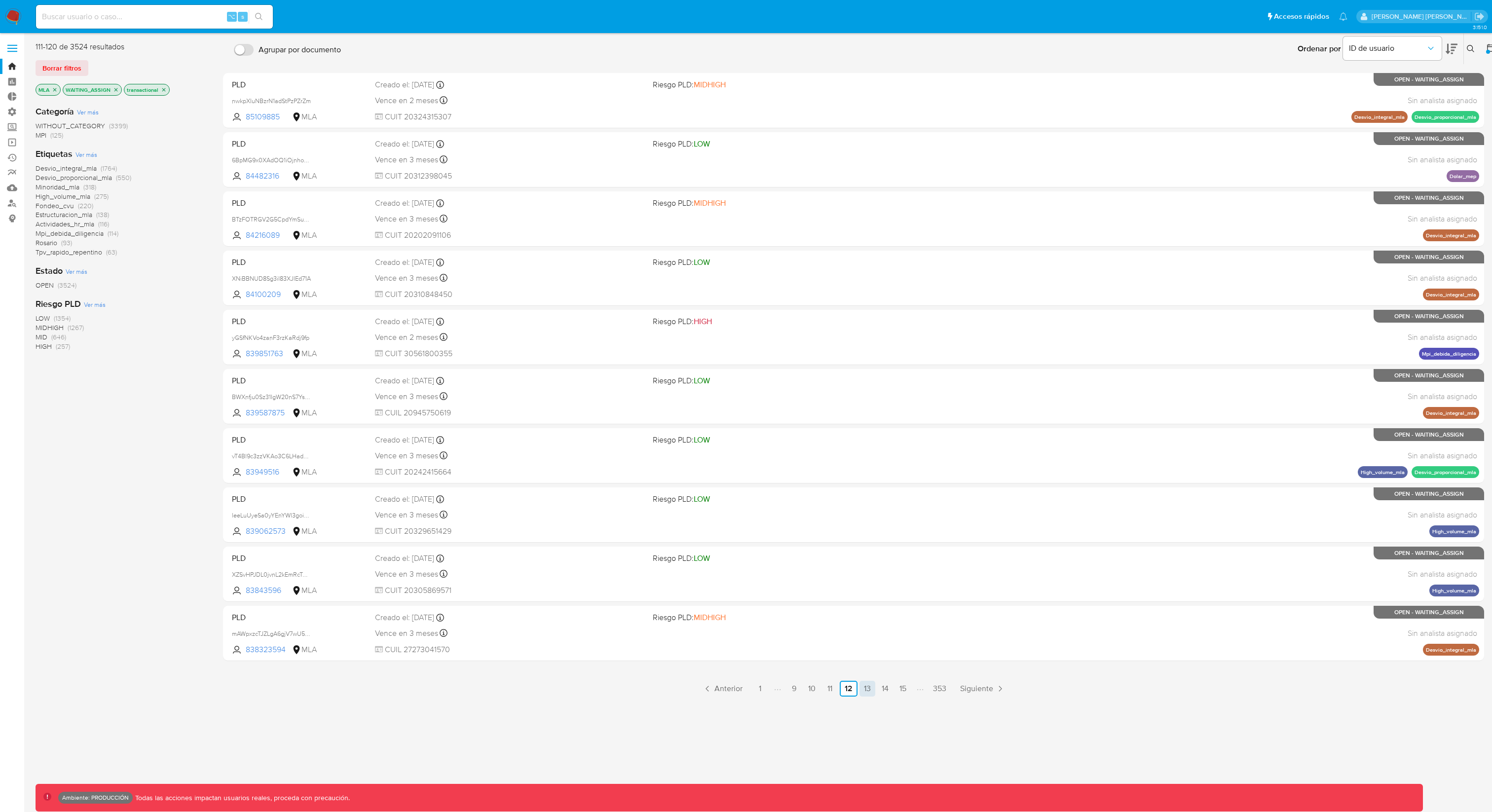
click at [873, 608] on link "13" at bounding box center [868, 689] width 16 height 16
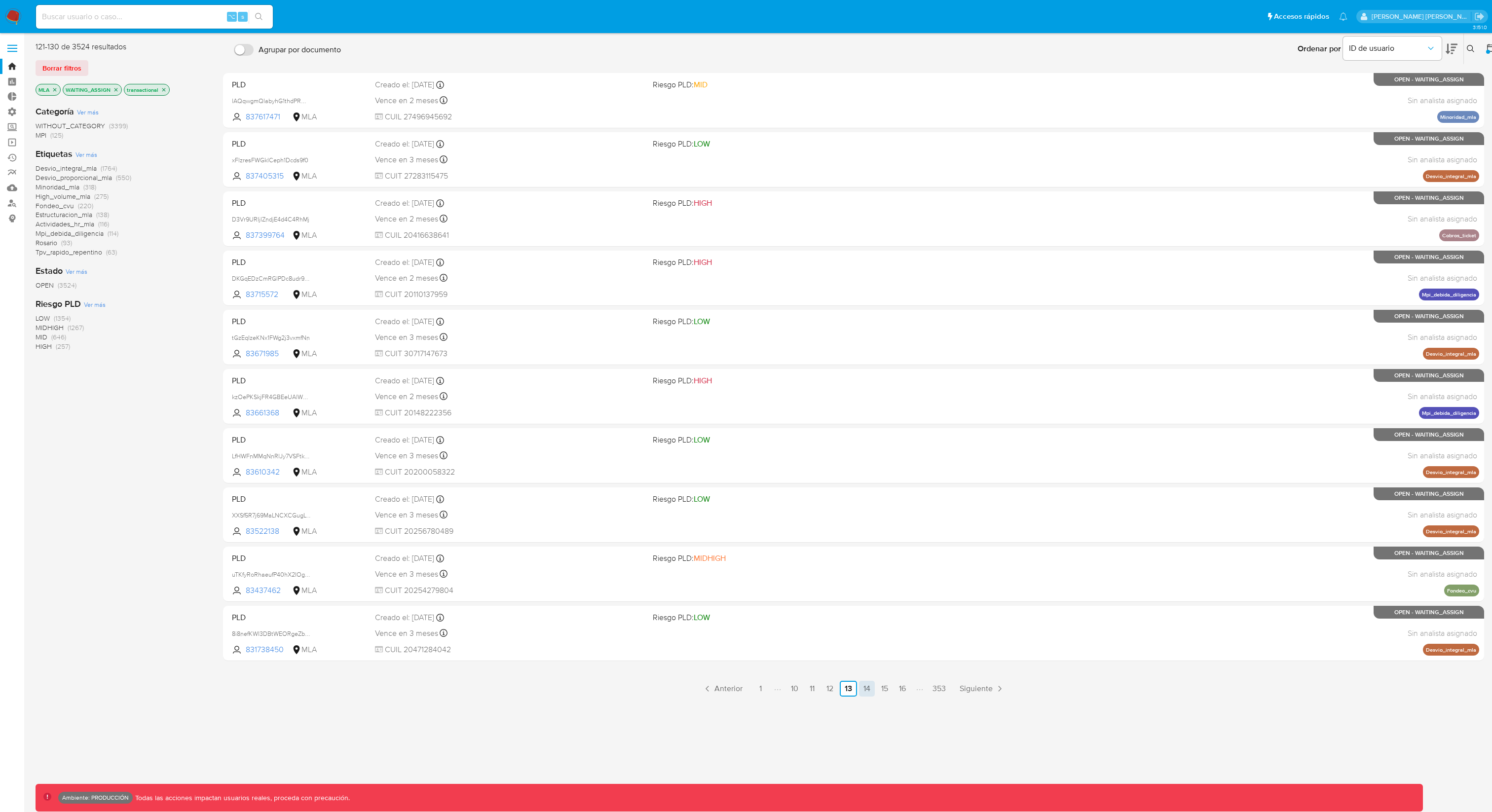
click at [871, 608] on link "14" at bounding box center [867, 689] width 16 height 16
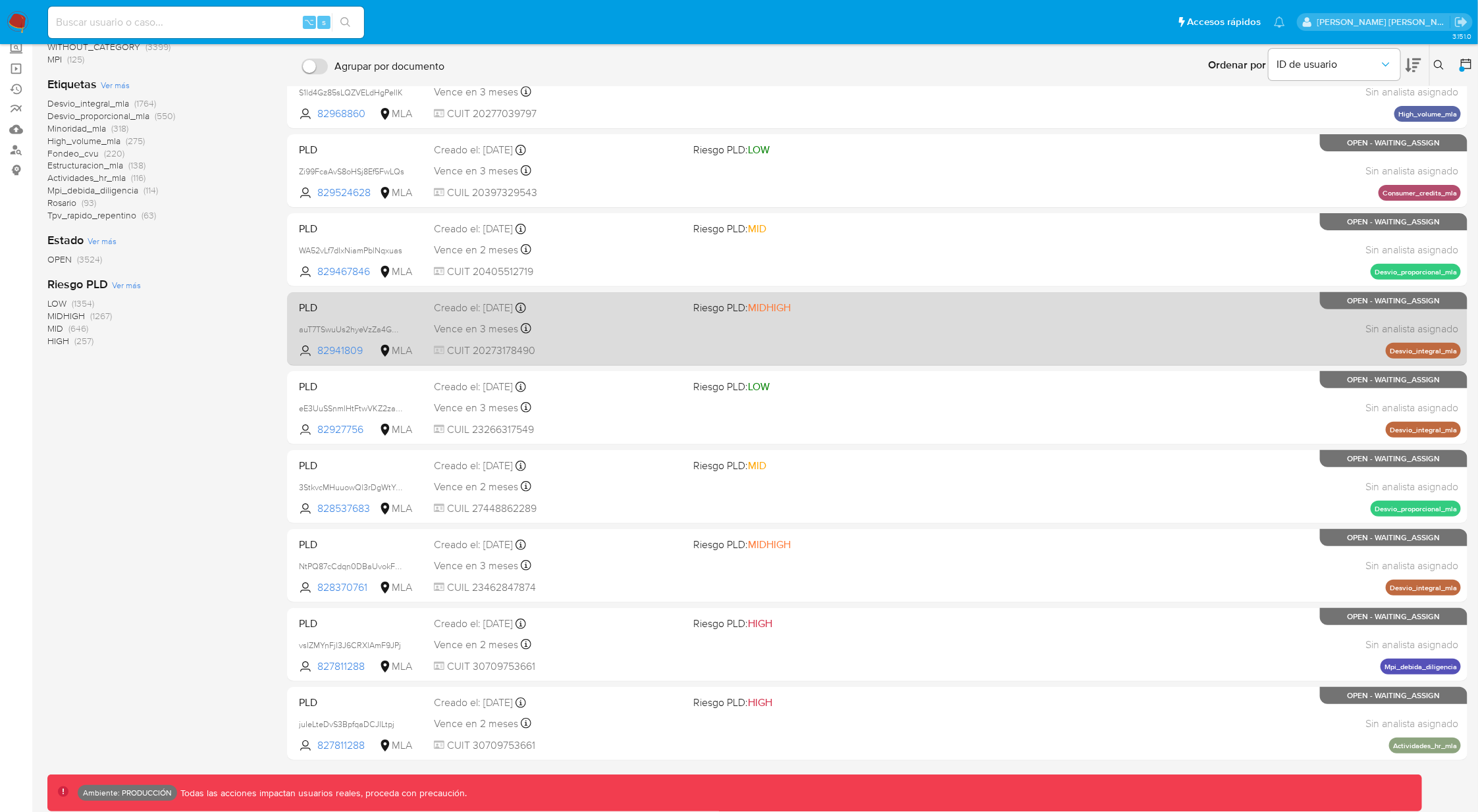
scroll to position [125, 0]
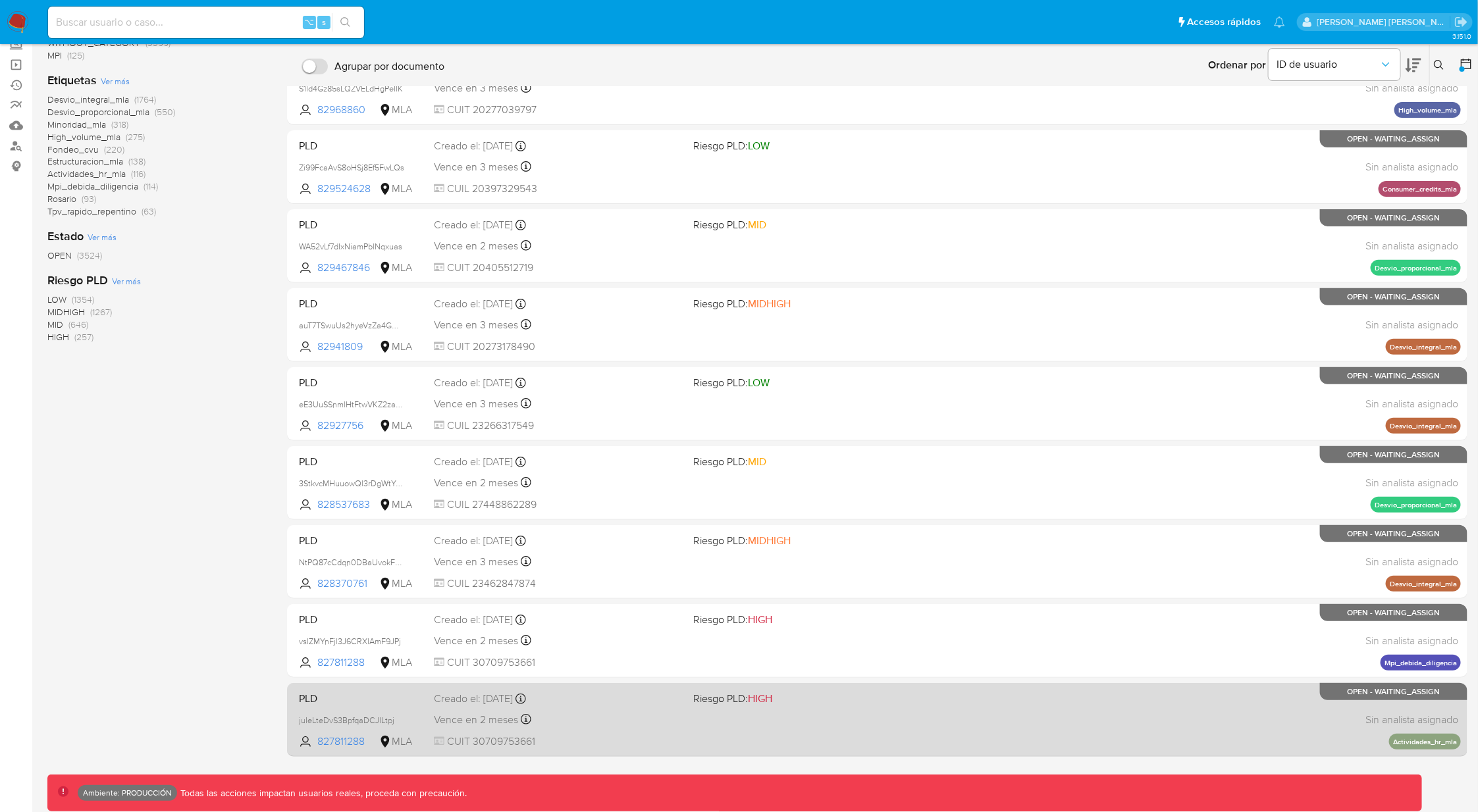
click at [1461, 725] on div "PLD juIeLteDvS3BpfqaDCJILtpj 827811288 MLA Riesgo PLD: HIGH Creado el: 12/08/20…" at bounding box center [878, 719] width 1180 height 74
click at [1185, 723] on div "PLD juIeLteDvS3BpfqaDCJILtpj 827811288 MLA Riesgo PLD: HIGH Creado el: 12/08/20…" at bounding box center [877, 719] width 1167 height 67
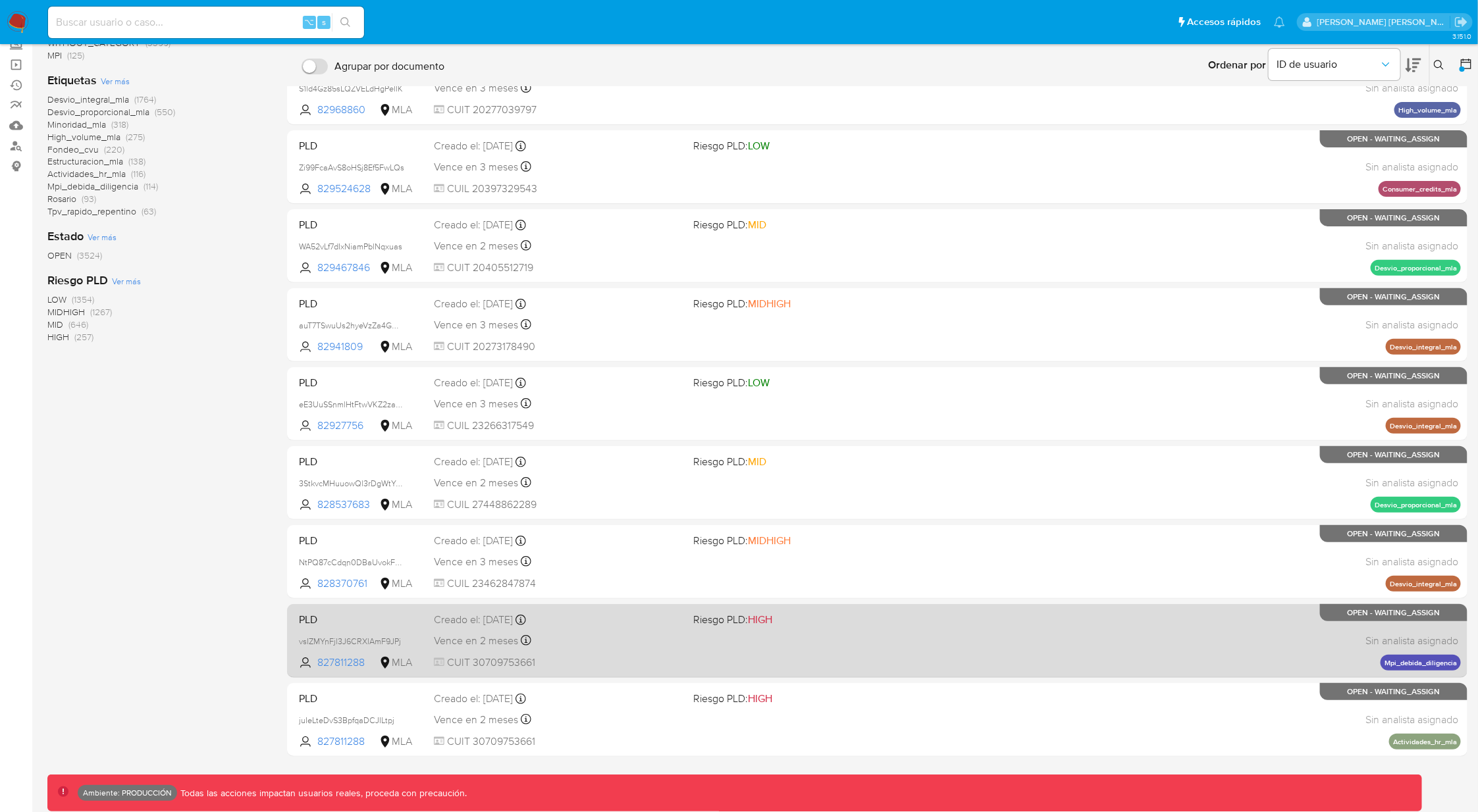
click at [1080, 651] on div "PLD vsIZMYnFjl3J6CRXlAmF9JPj 827811288 MLA Riesgo PLD: HIGH Creado el: 12/08/20…" at bounding box center [877, 641] width 1167 height 67
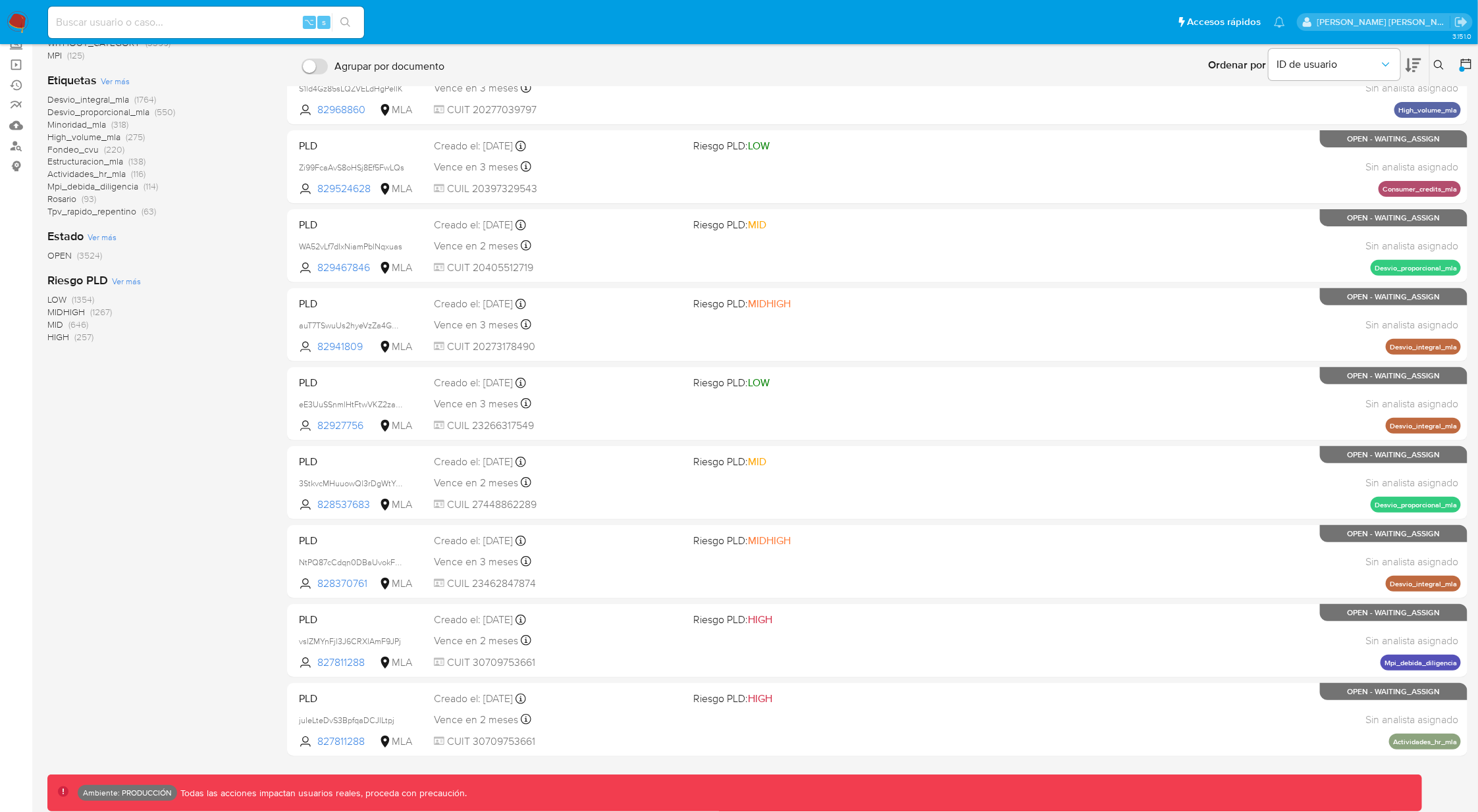
click at [142, 483] on div "131-140 de 3524 resultados Borrar filtros MLA WAITING_ASSIGN transactional Cate…" at bounding box center [156, 367] width 219 height 874
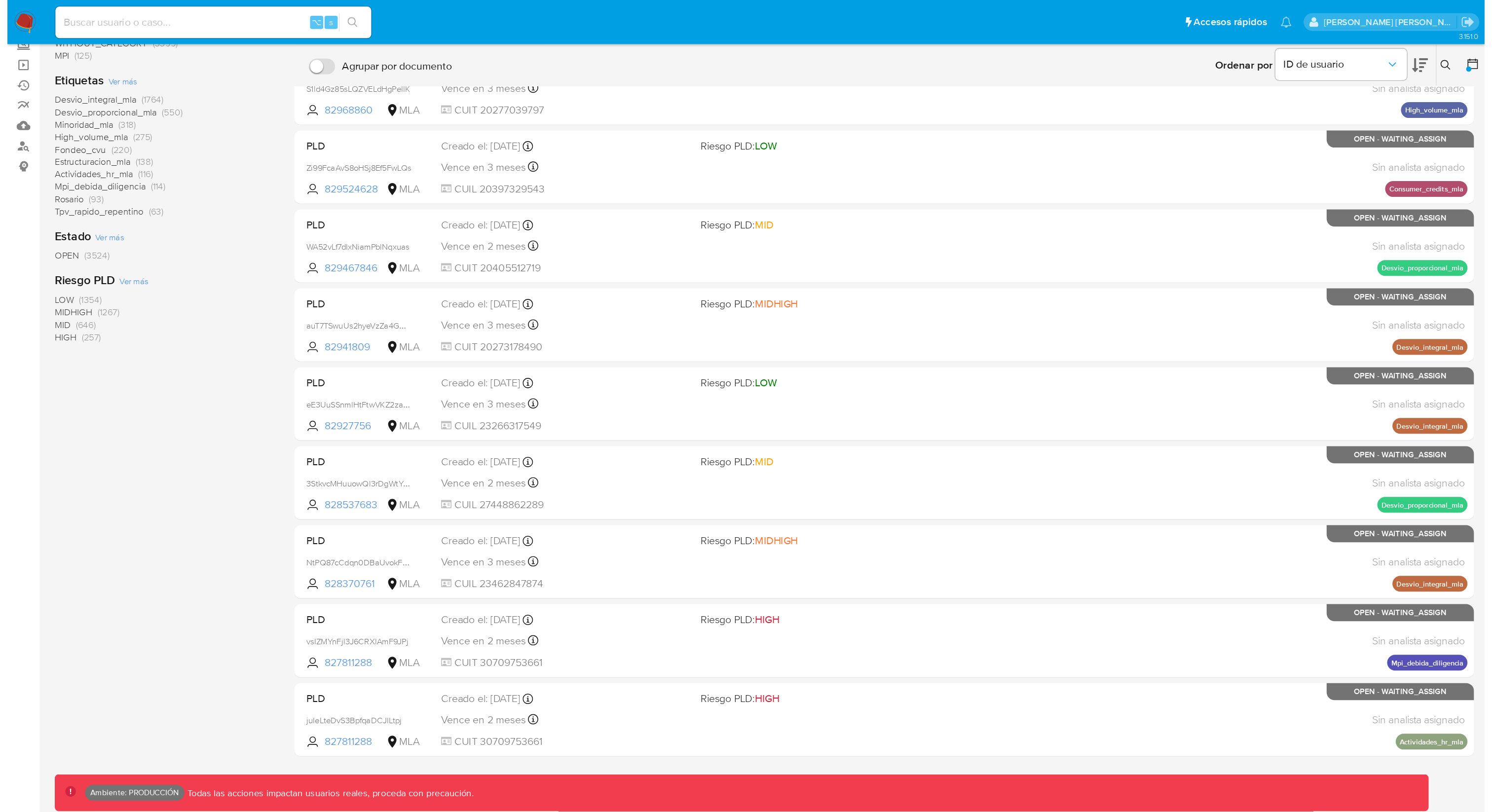
scroll to position [0, 0]
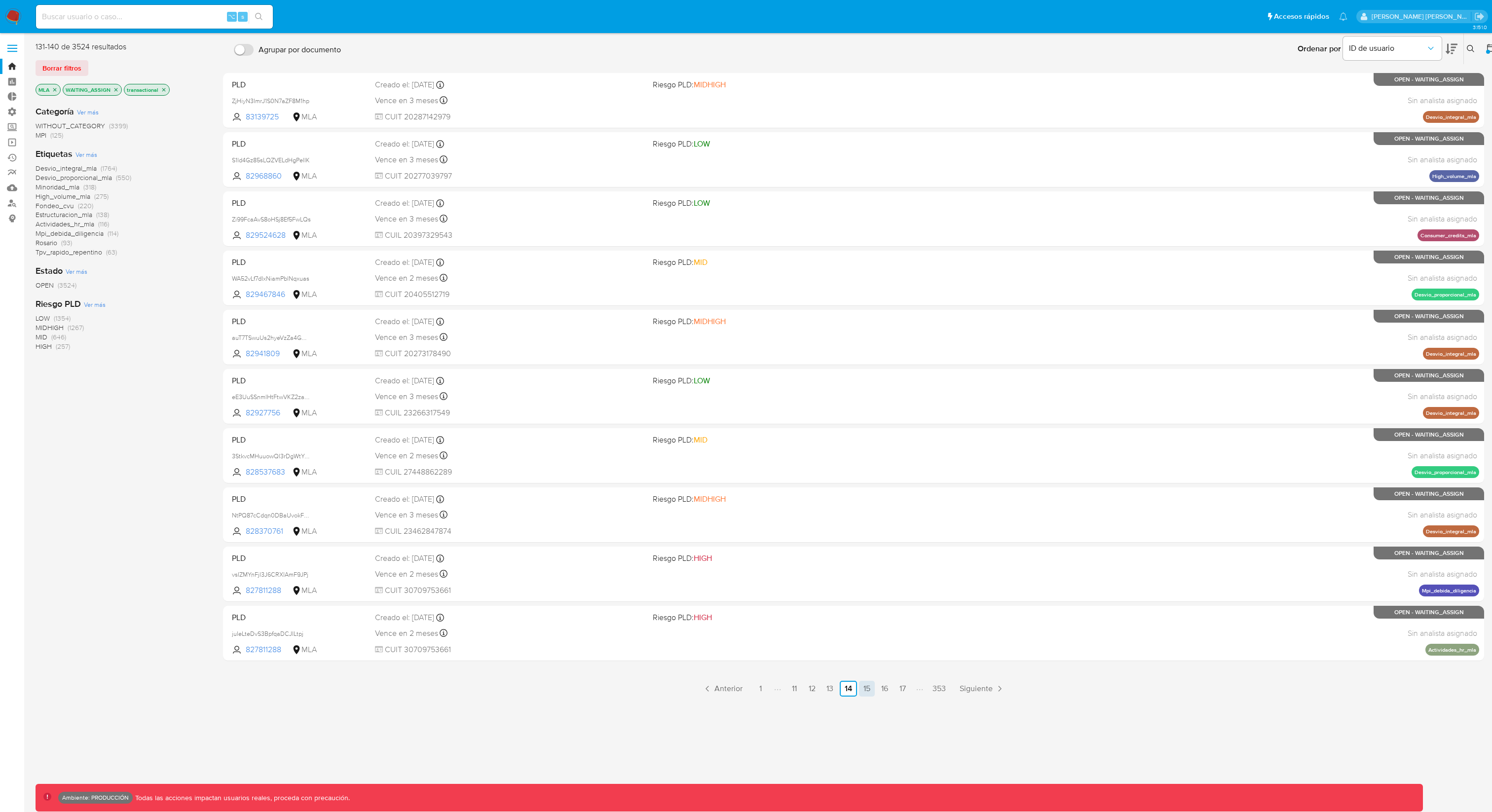
click at [869, 608] on link "15" at bounding box center [867, 689] width 16 height 16
click at [867, 608] on link "16" at bounding box center [868, 689] width 16 height 16
click at [870, 608] on link "17" at bounding box center [868, 689] width 16 height 16
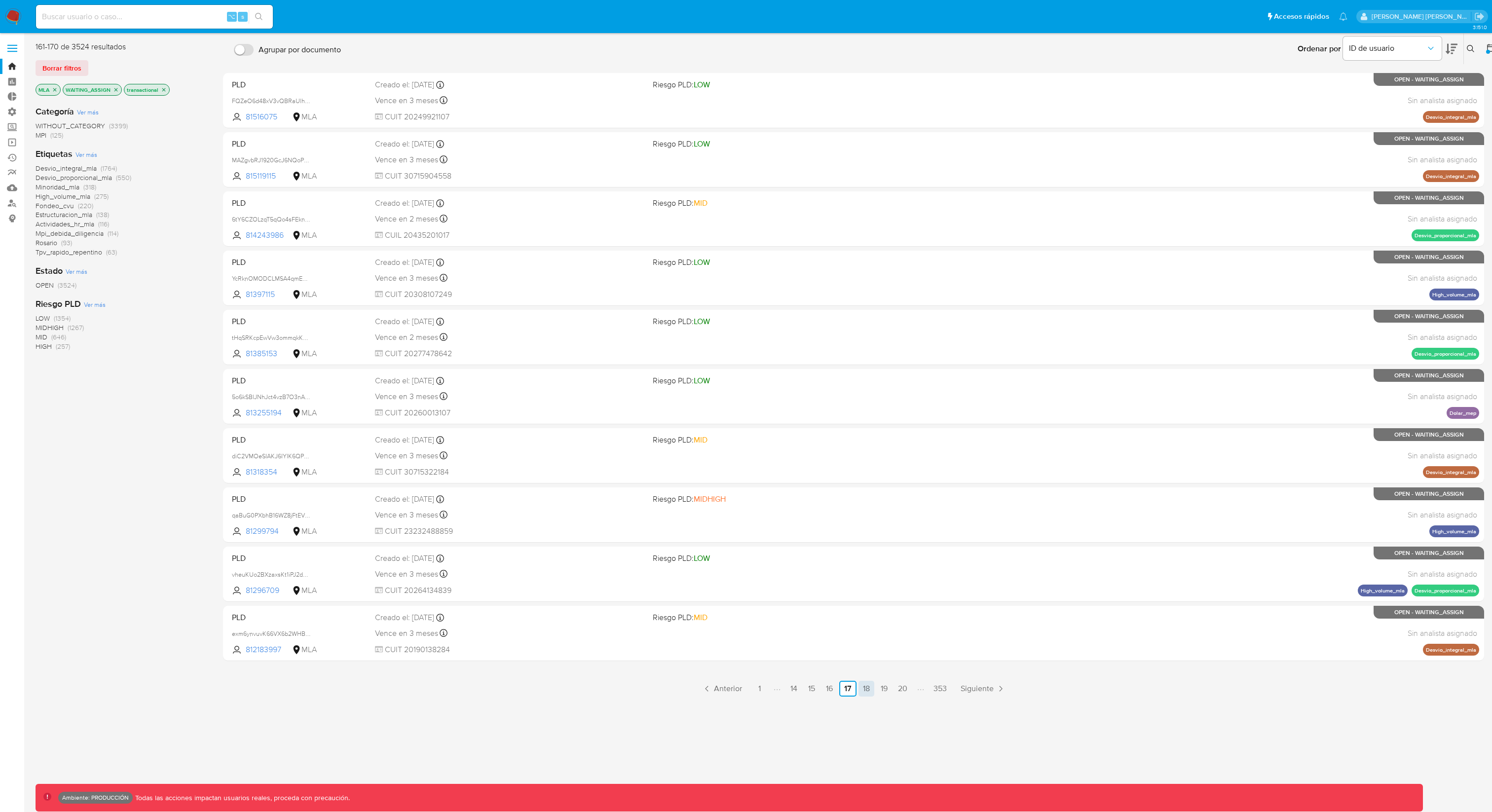
click at [871, 608] on link "18" at bounding box center [866, 689] width 16 height 16
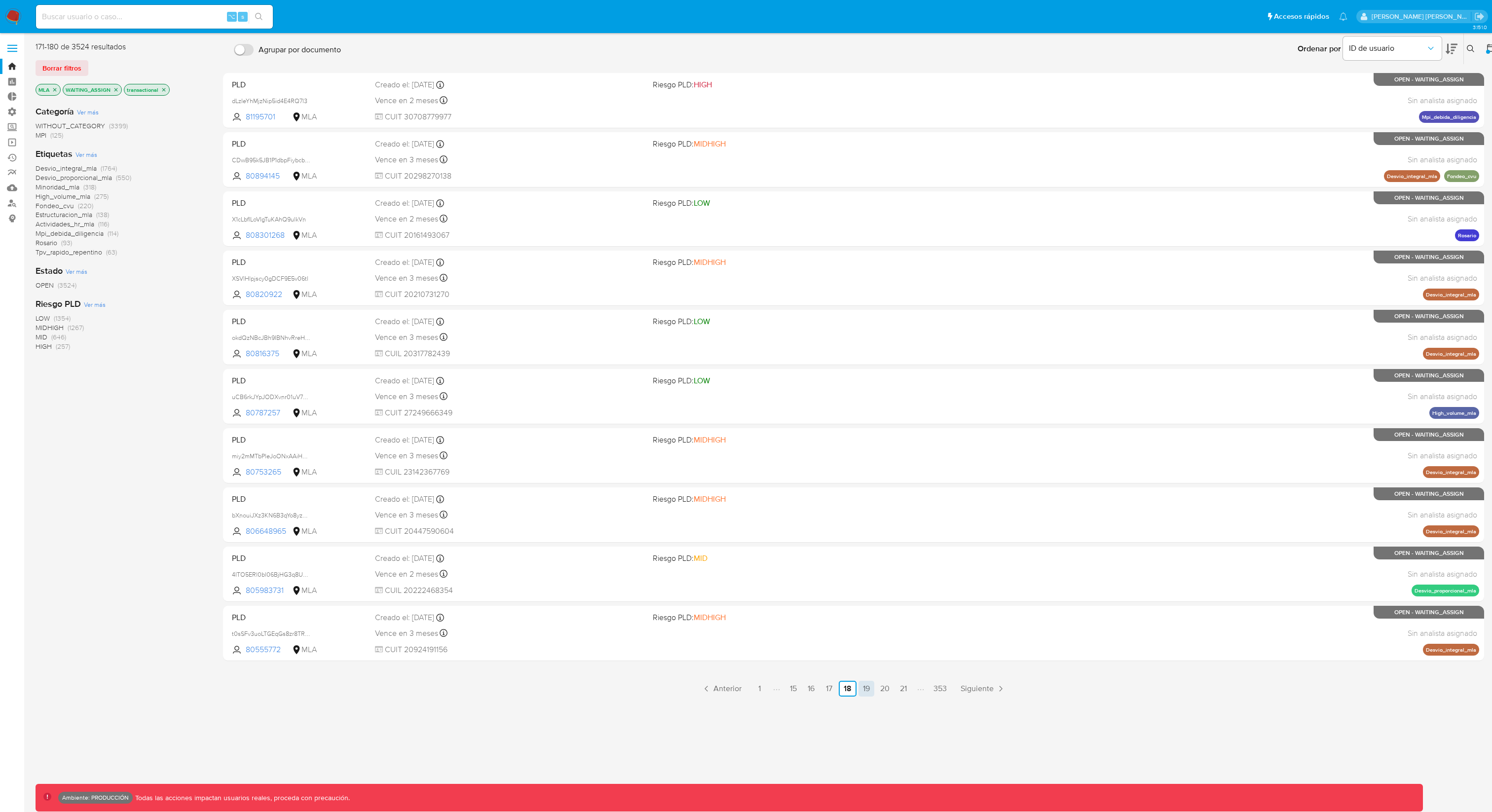
click at [869, 608] on link "19" at bounding box center [866, 689] width 16 height 16
click at [871, 608] on link "20" at bounding box center [866, 689] width 17 height 16
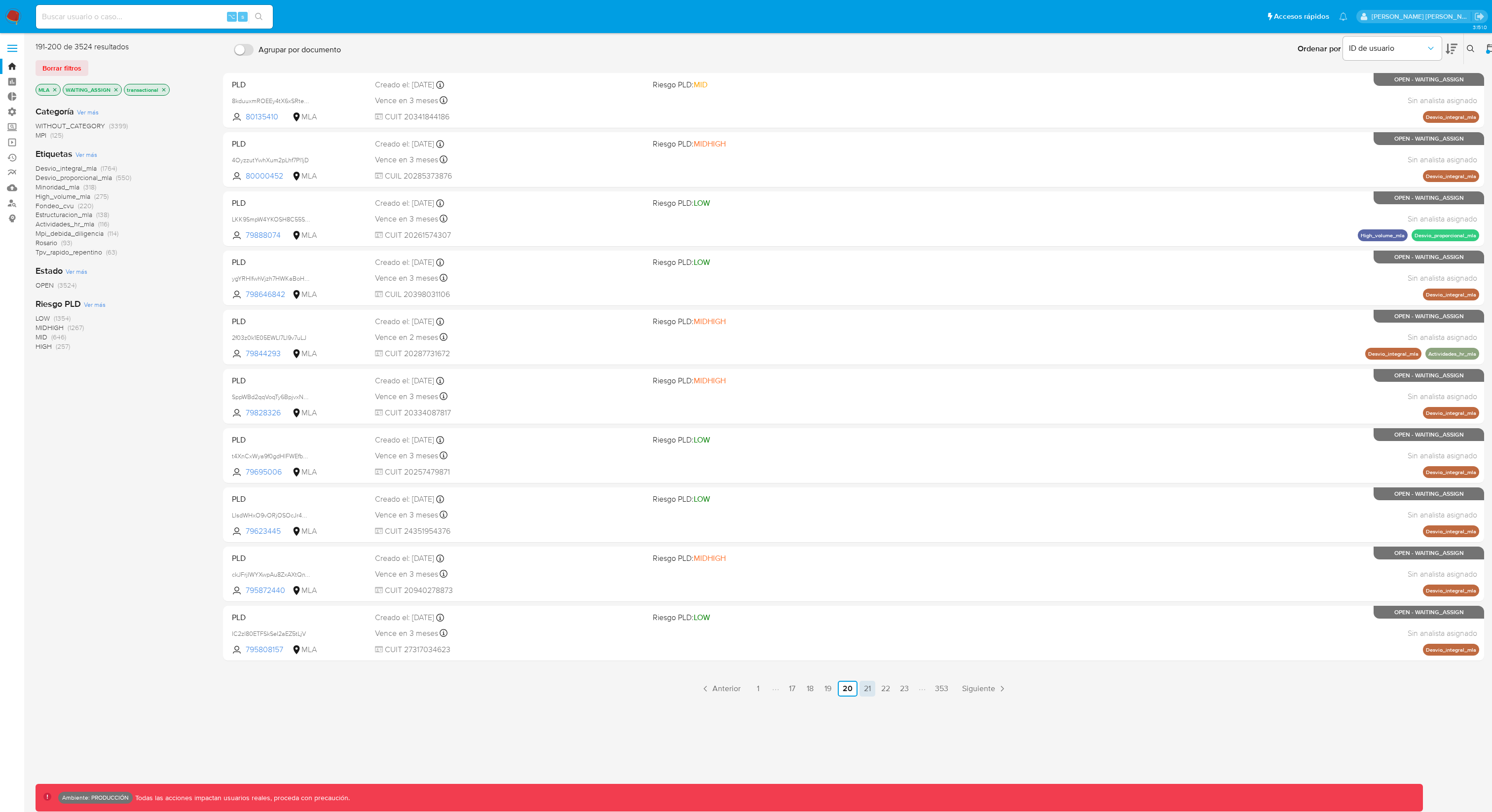
click at [869, 608] on link "21" at bounding box center [868, 689] width 16 height 16
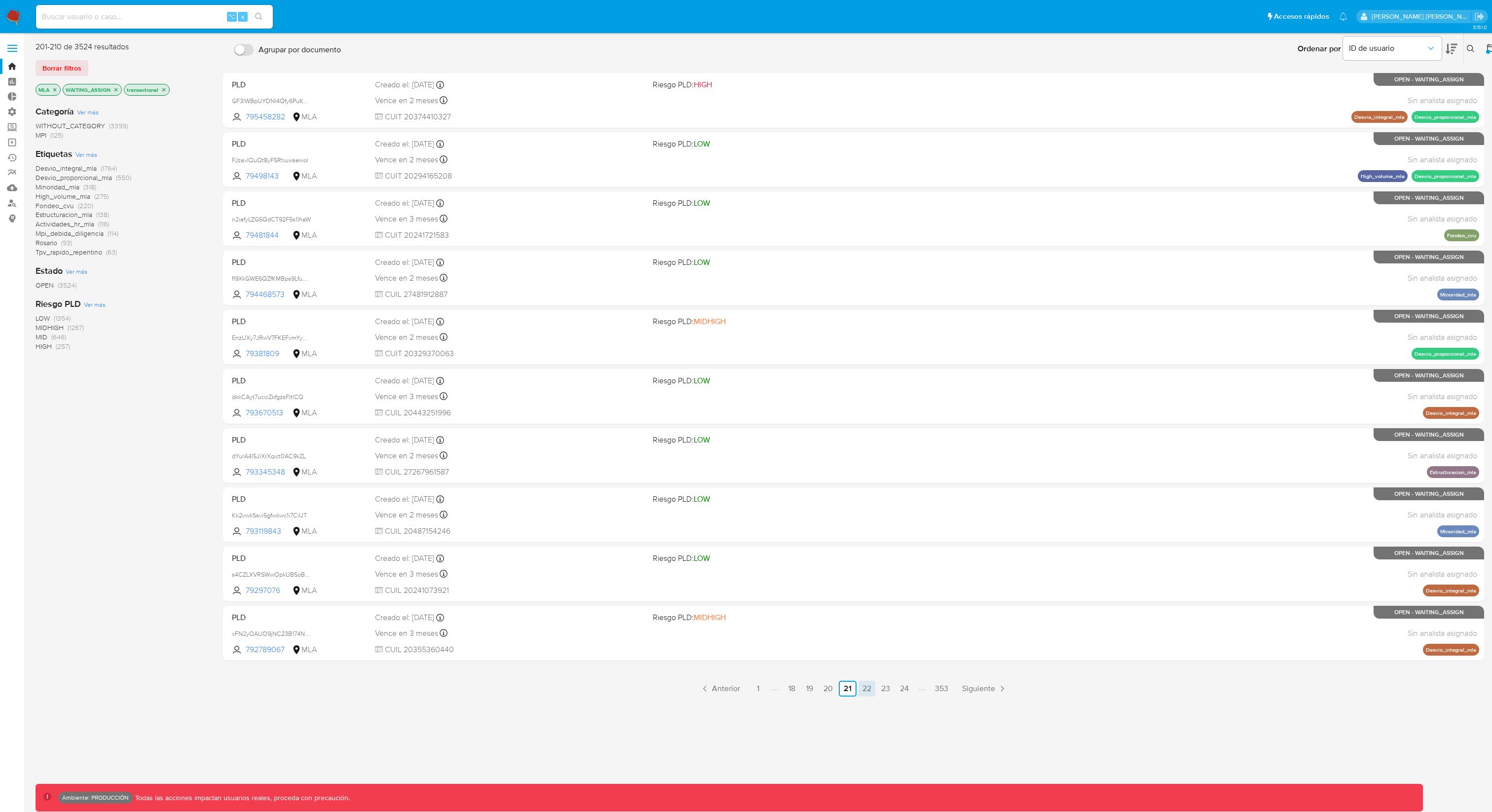
click at [868, 608] on link "22" at bounding box center [867, 689] width 17 height 16
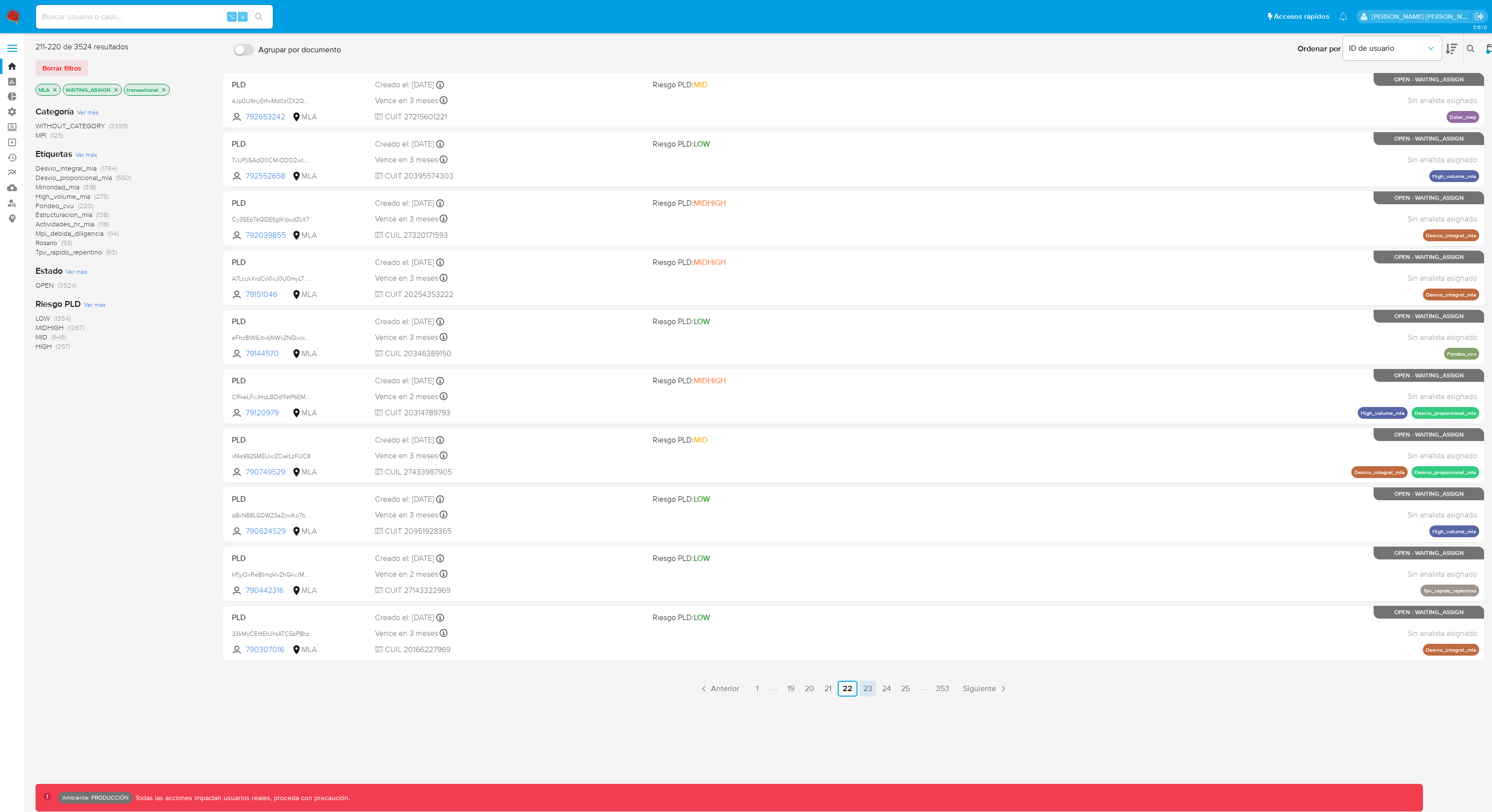
click at [873, 608] on link "23" at bounding box center [868, 689] width 17 height 16
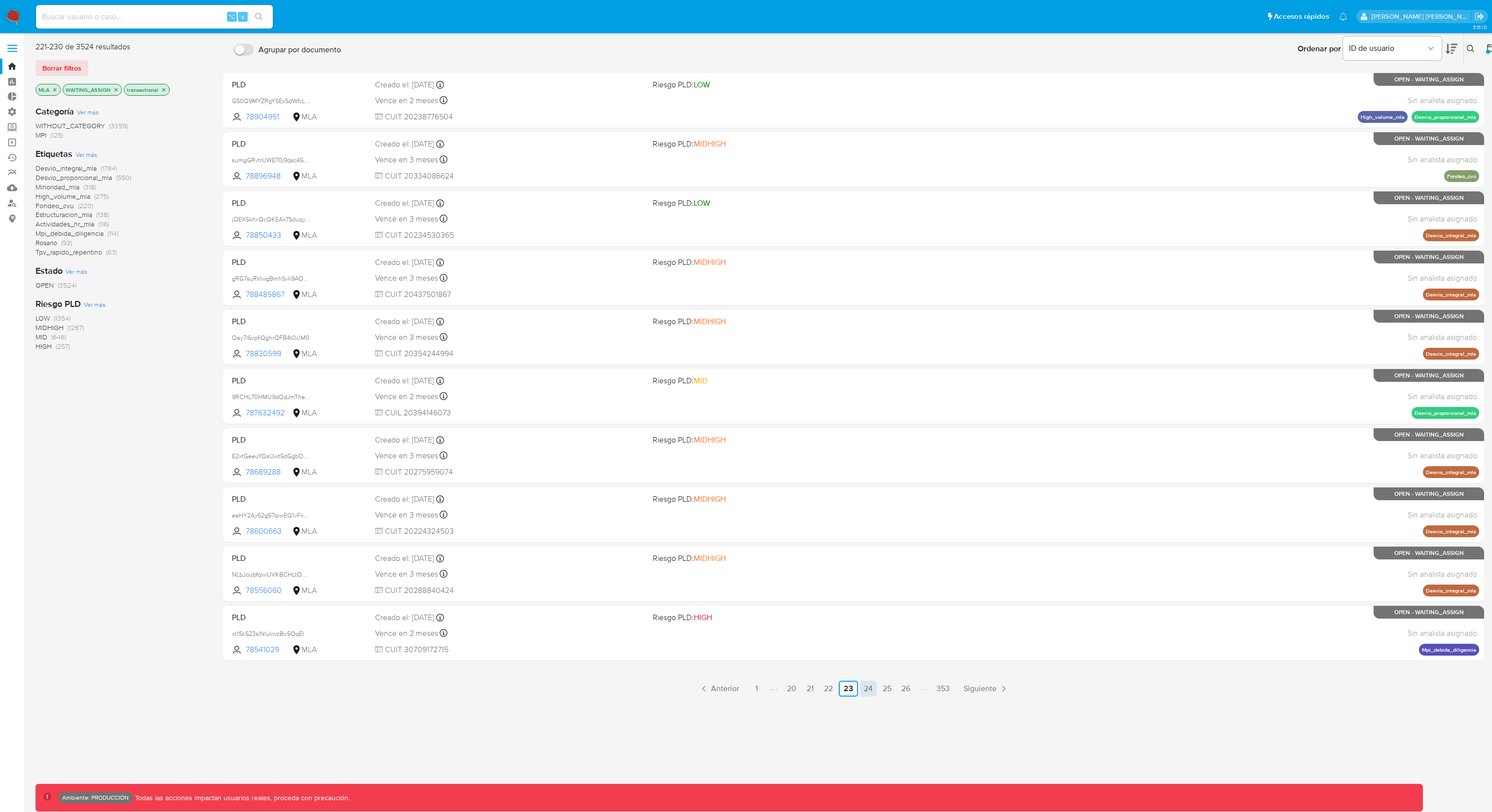
click at [870, 608] on link "24" at bounding box center [868, 689] width 17 height 16
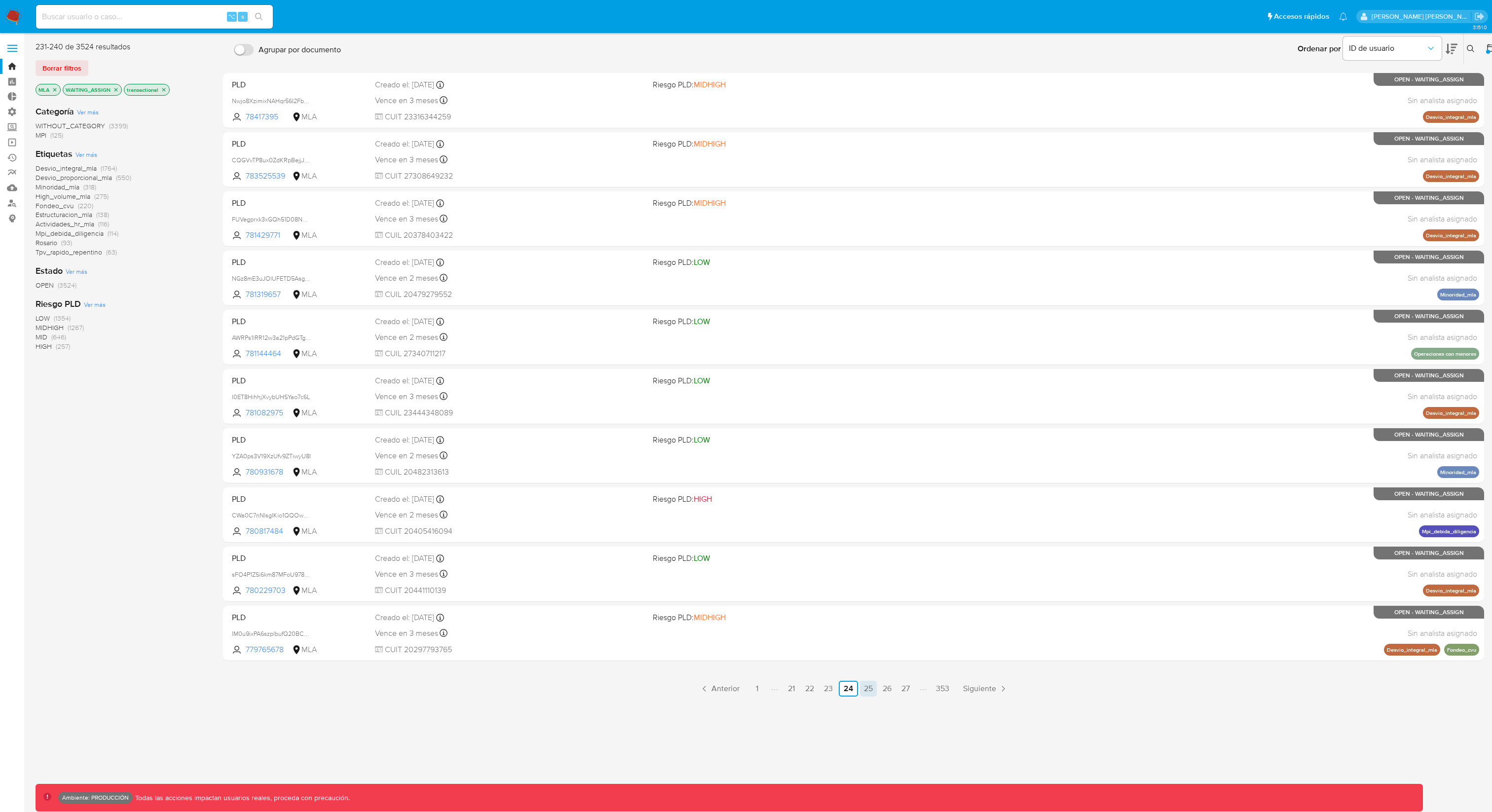
click at [870, 608] on link "25" at bounding box center [868, 689] width 17 height 16
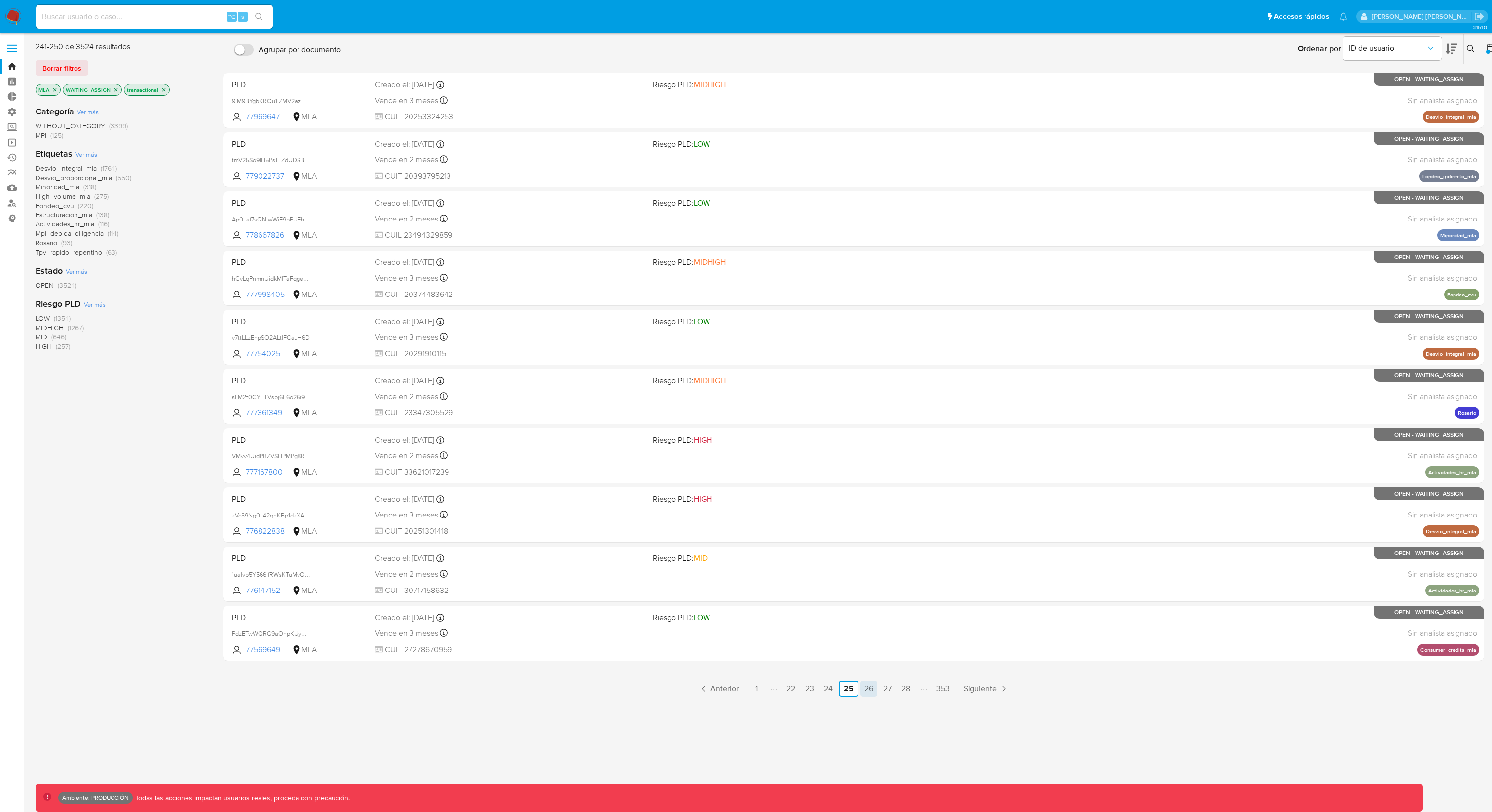
click at [868, 608] on link "26" at bounding box center [869, 689] width 17 height 16
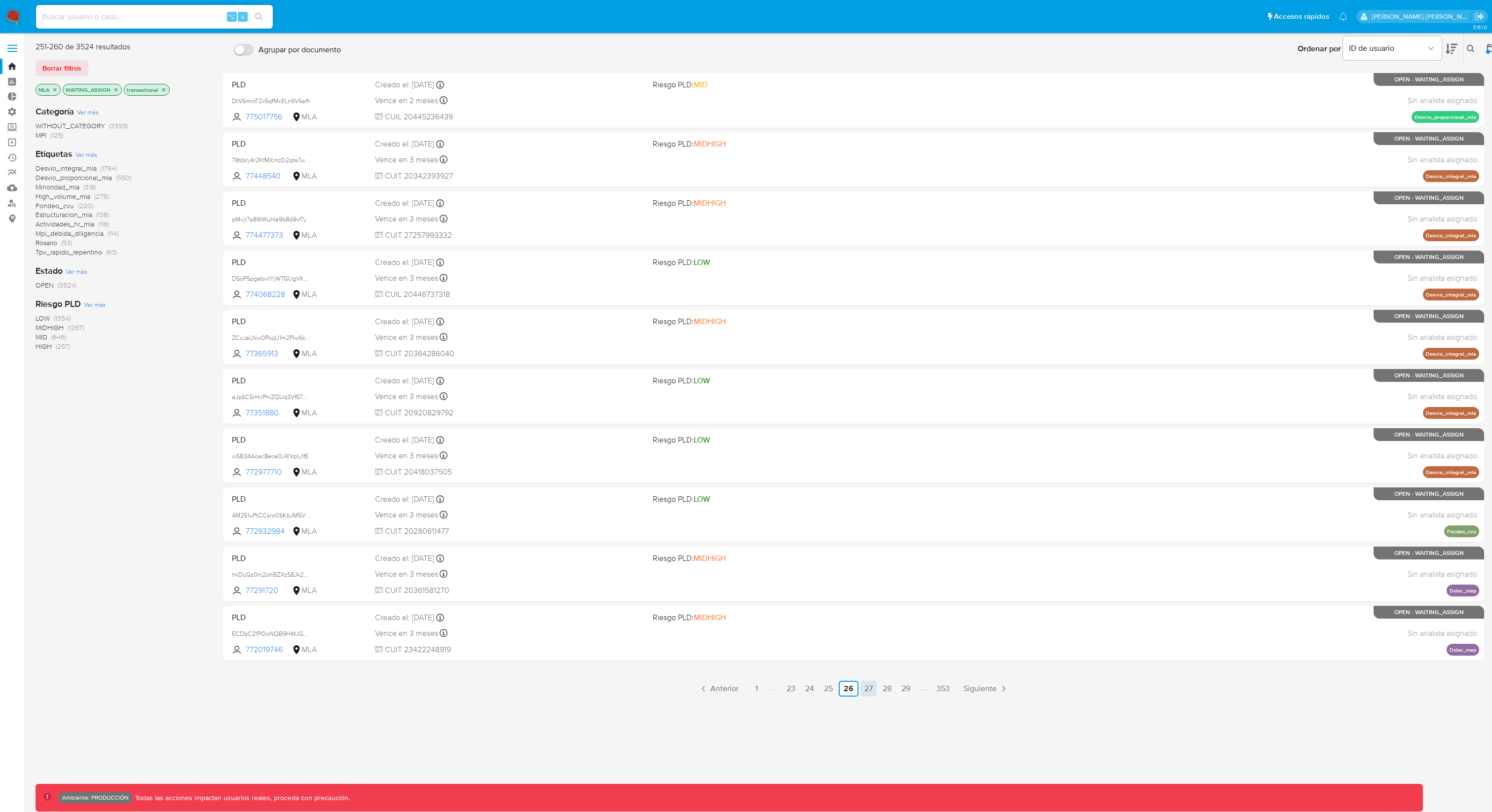
click at [868, 608] on link "27" at bounding box center [868, 689] width 16 height 16
click at [871, 608] on link "28" at bounding box center [868, 689] width 17 height 16
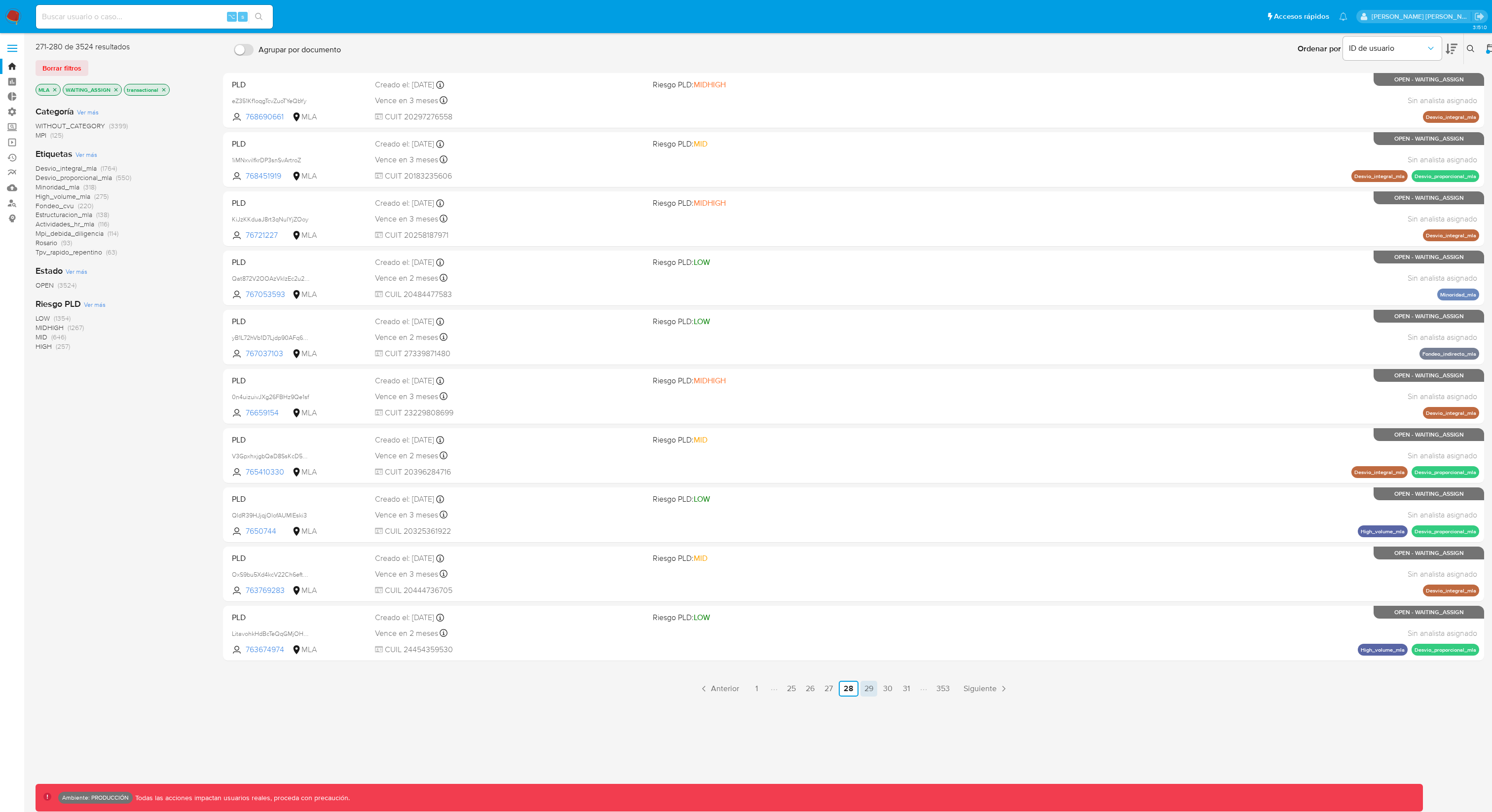
click at [872, 608] on link "29" at bounding box center [869, 689] width 17 height 16
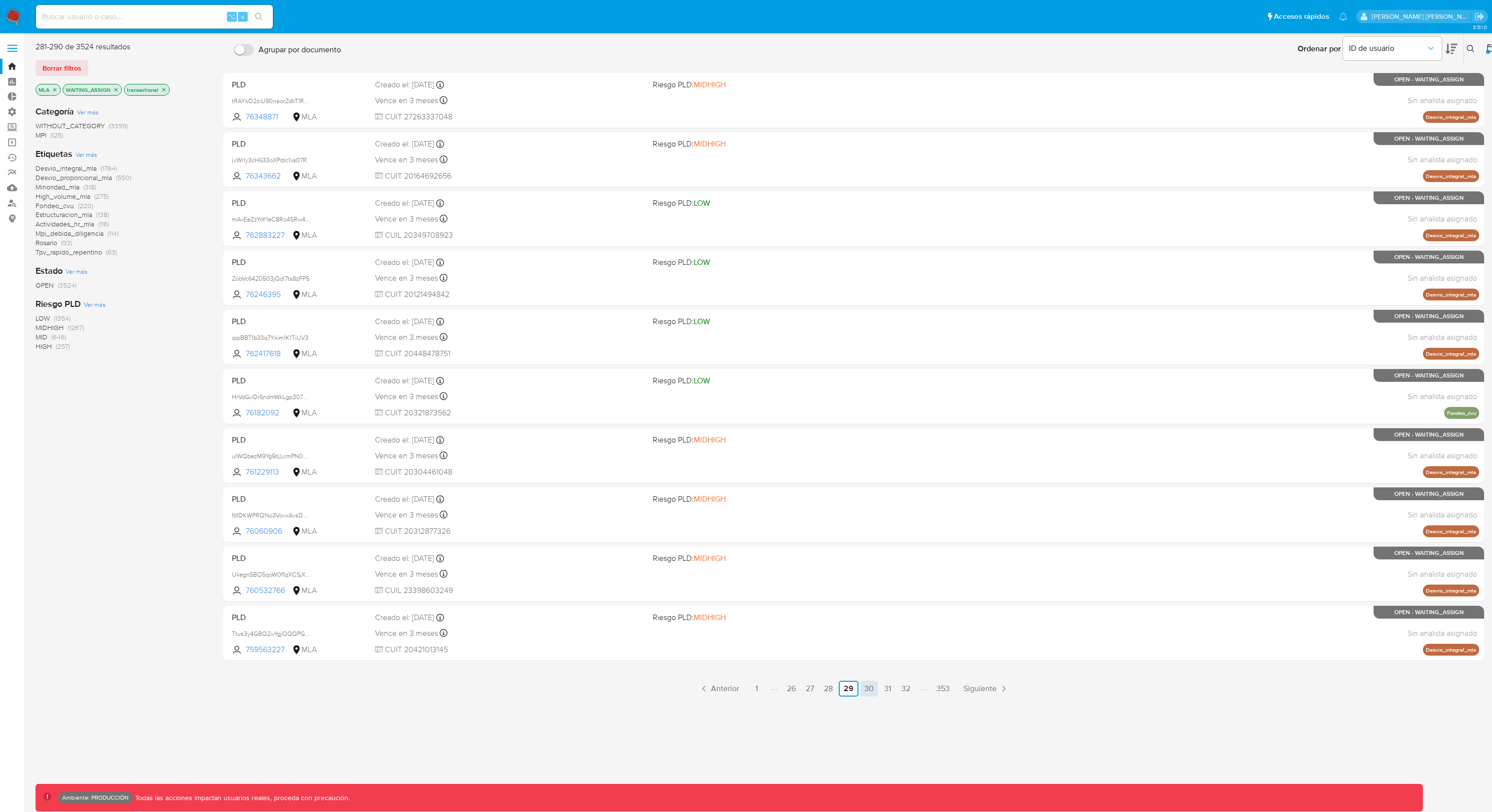
click at [875, 608] on link "30" at bounding box center [869, 689] width 17 height 16
click at [873, 608] on link "31" at bounding box center [868, 689] width 16 height 16
click at [873, 608] on link "32" at bounding box center [868, 689] width 17 height 16
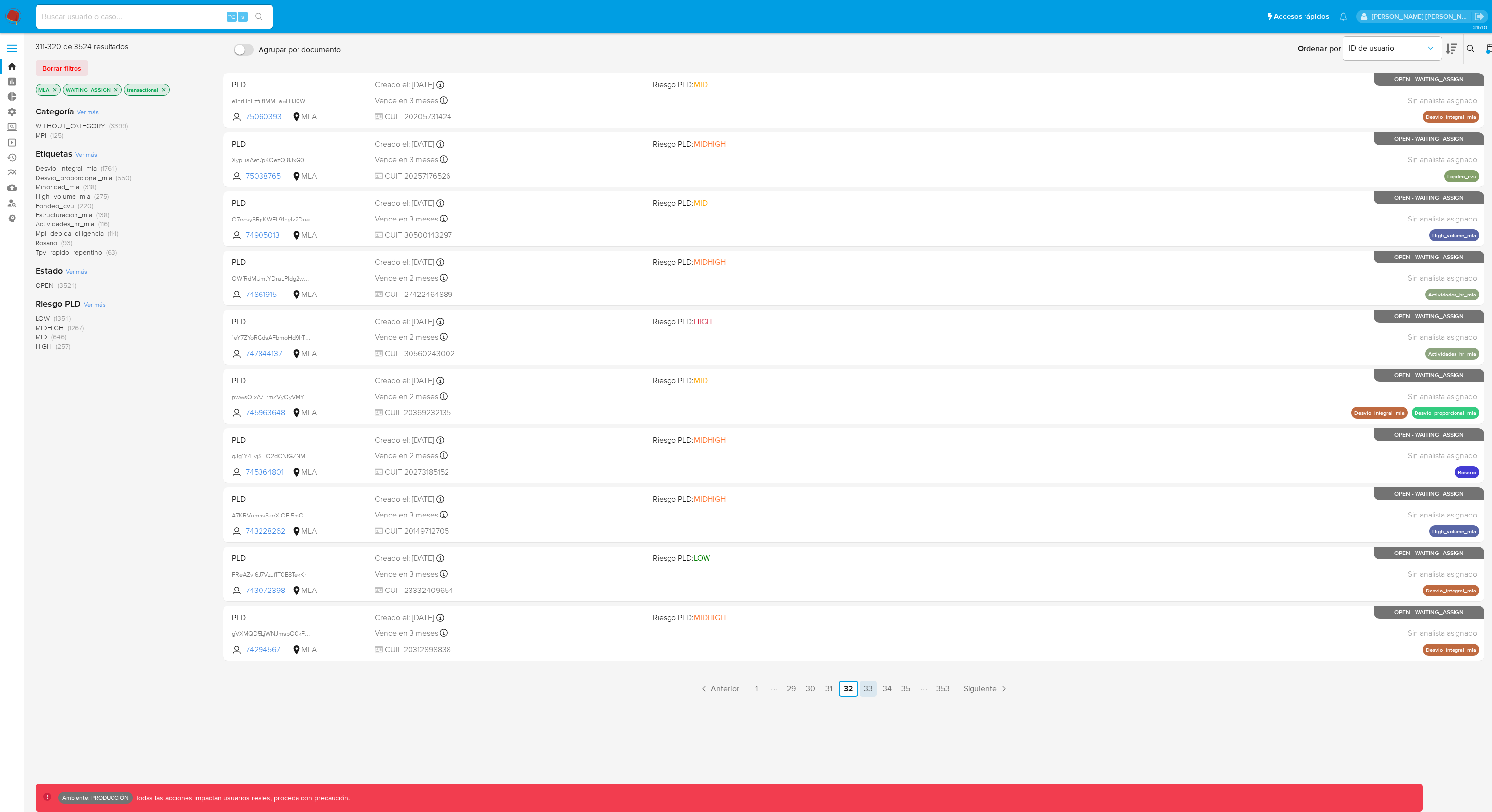
click at [871, 608] on link "33" at bounding box center [868, 689] width 17 height 16
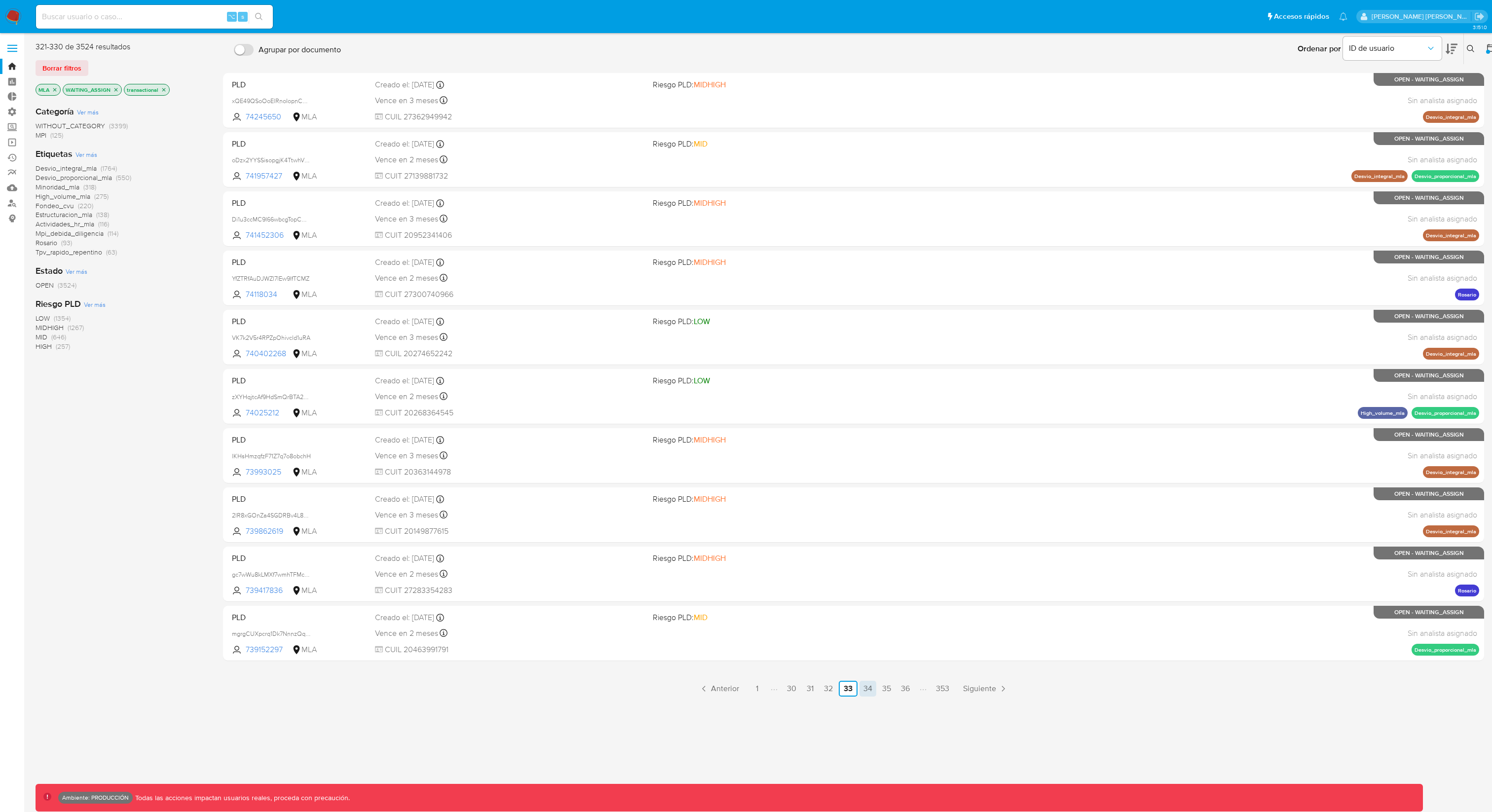
click at [873, 608] on link "34" at bounding box center [868, 689] width 17 height 16
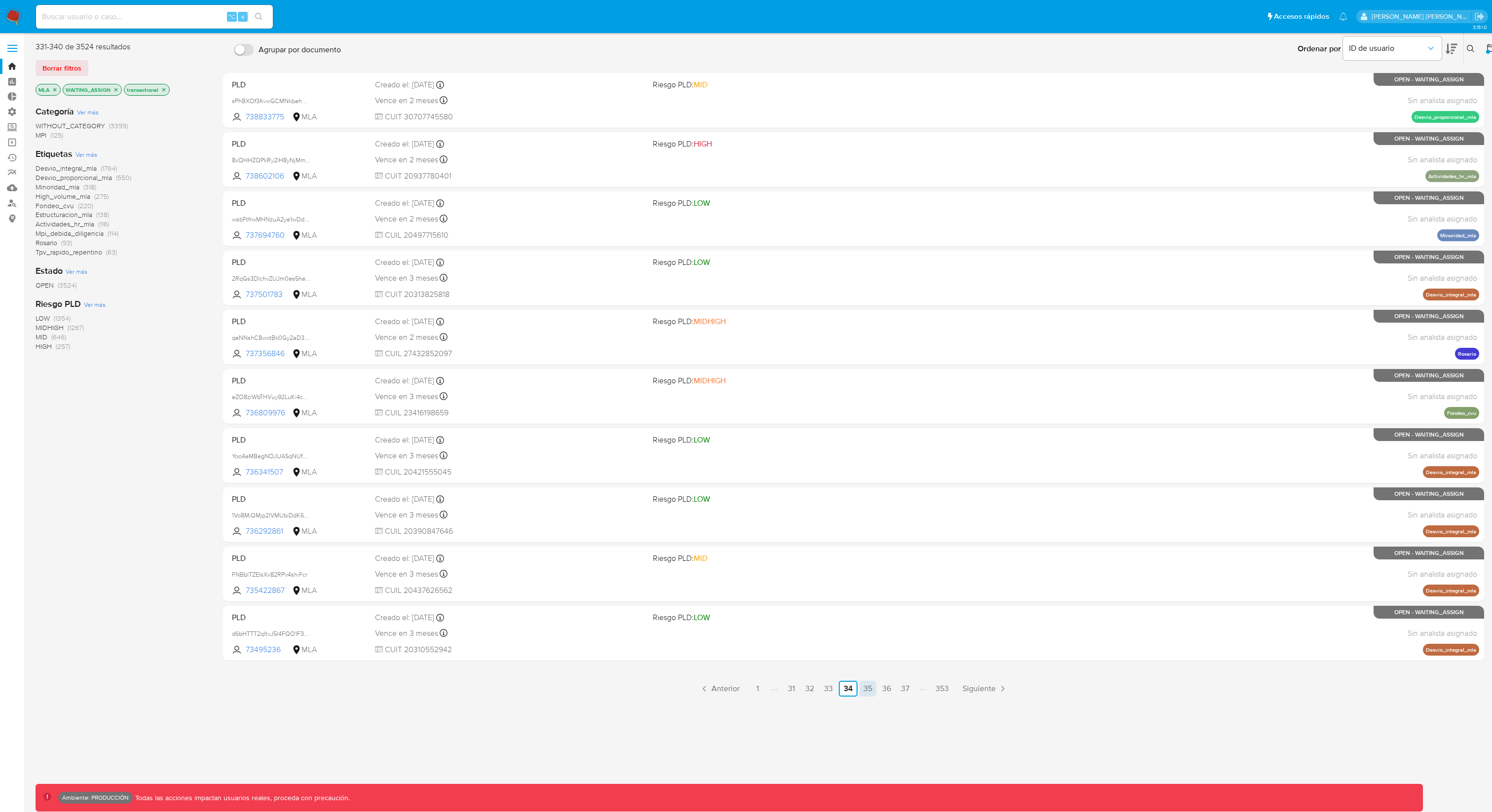
click at [868, 608] on link "35" at bounding box center [868, 689] width 17 height 16
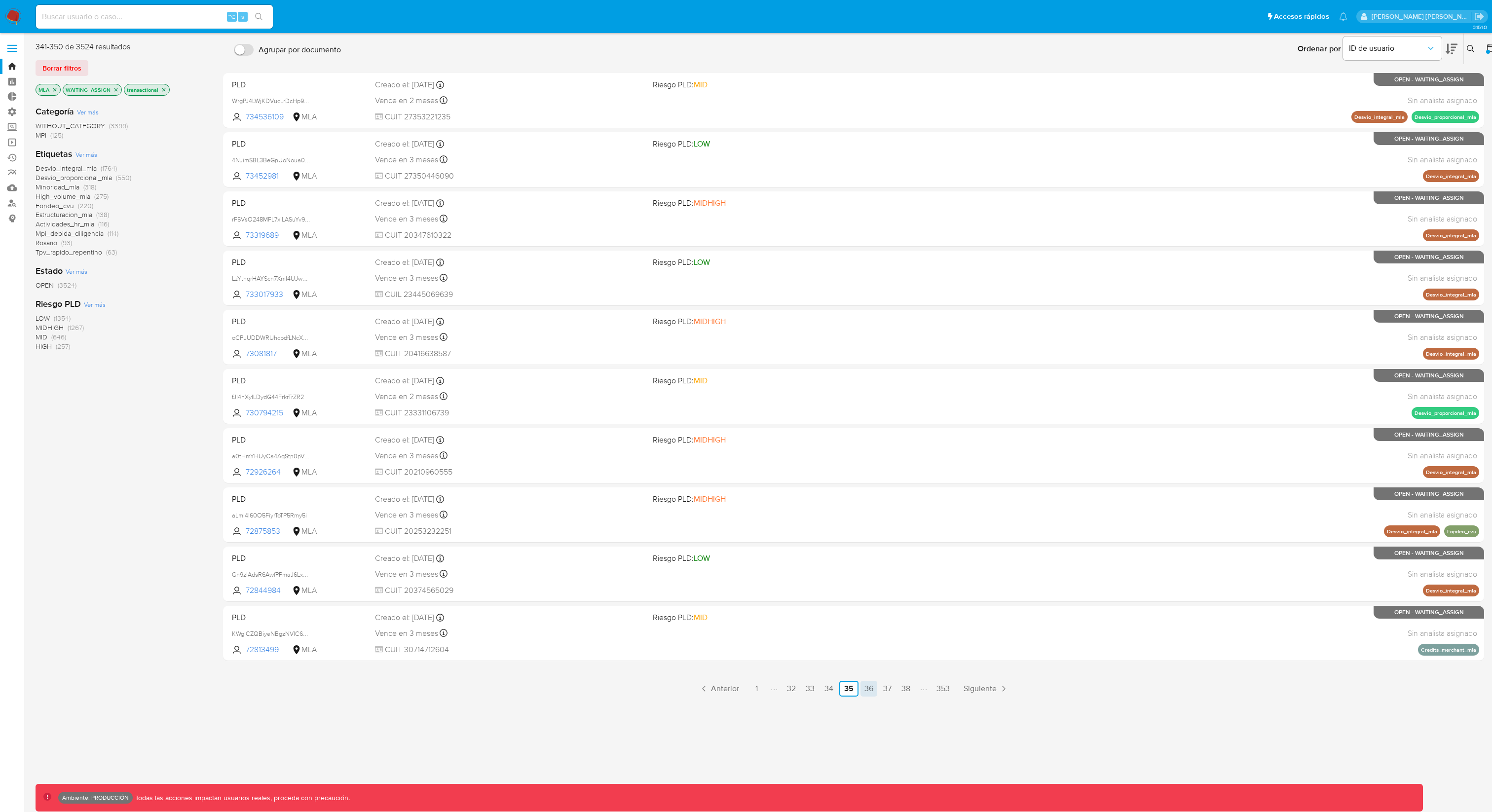
click at [870, 608] on link "36" at bounding box center [869, 689] width 17 height 16
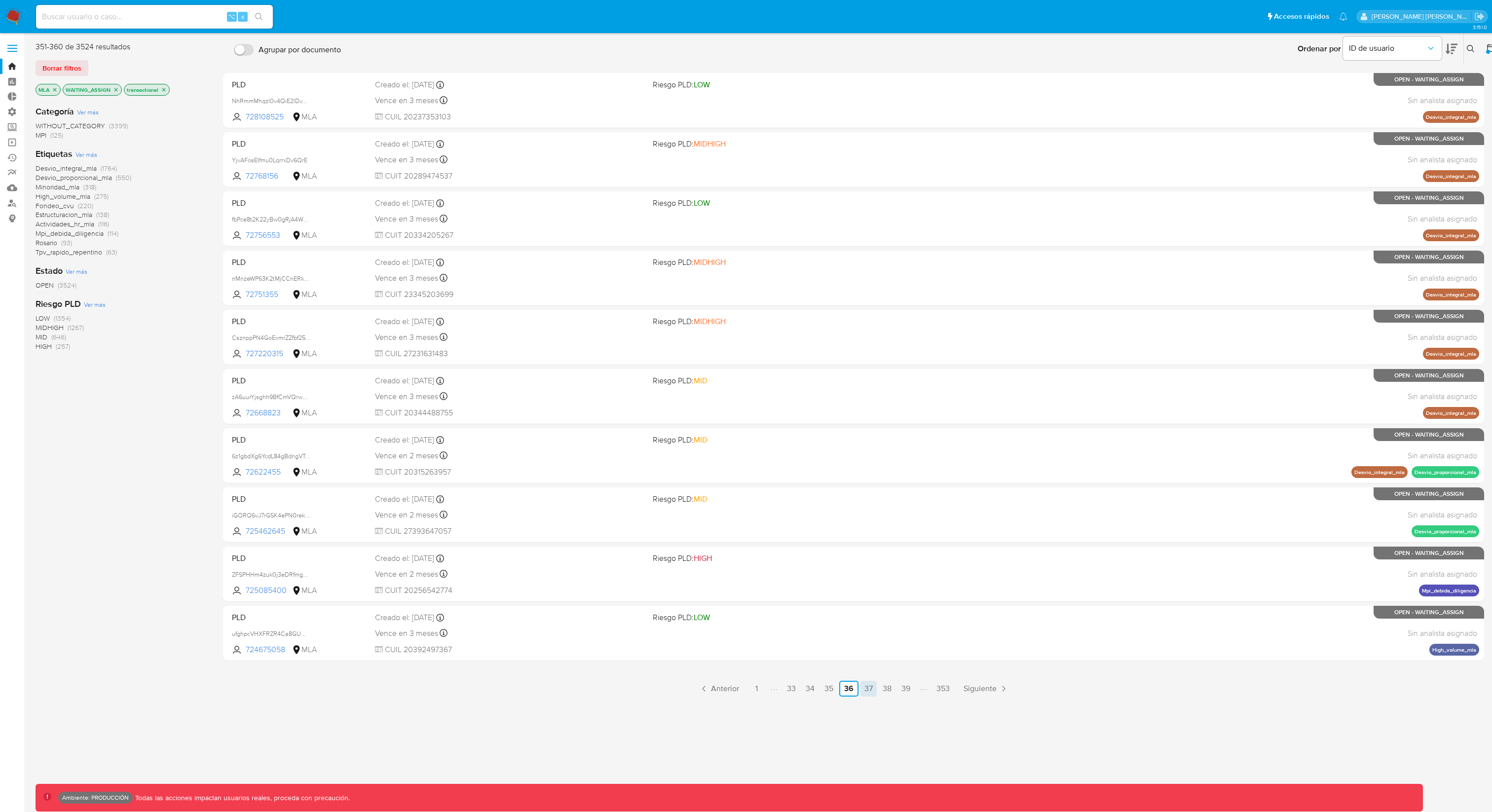
click at [871, 608] on link "37" at bounding box center [868, 689] width 16 height 16
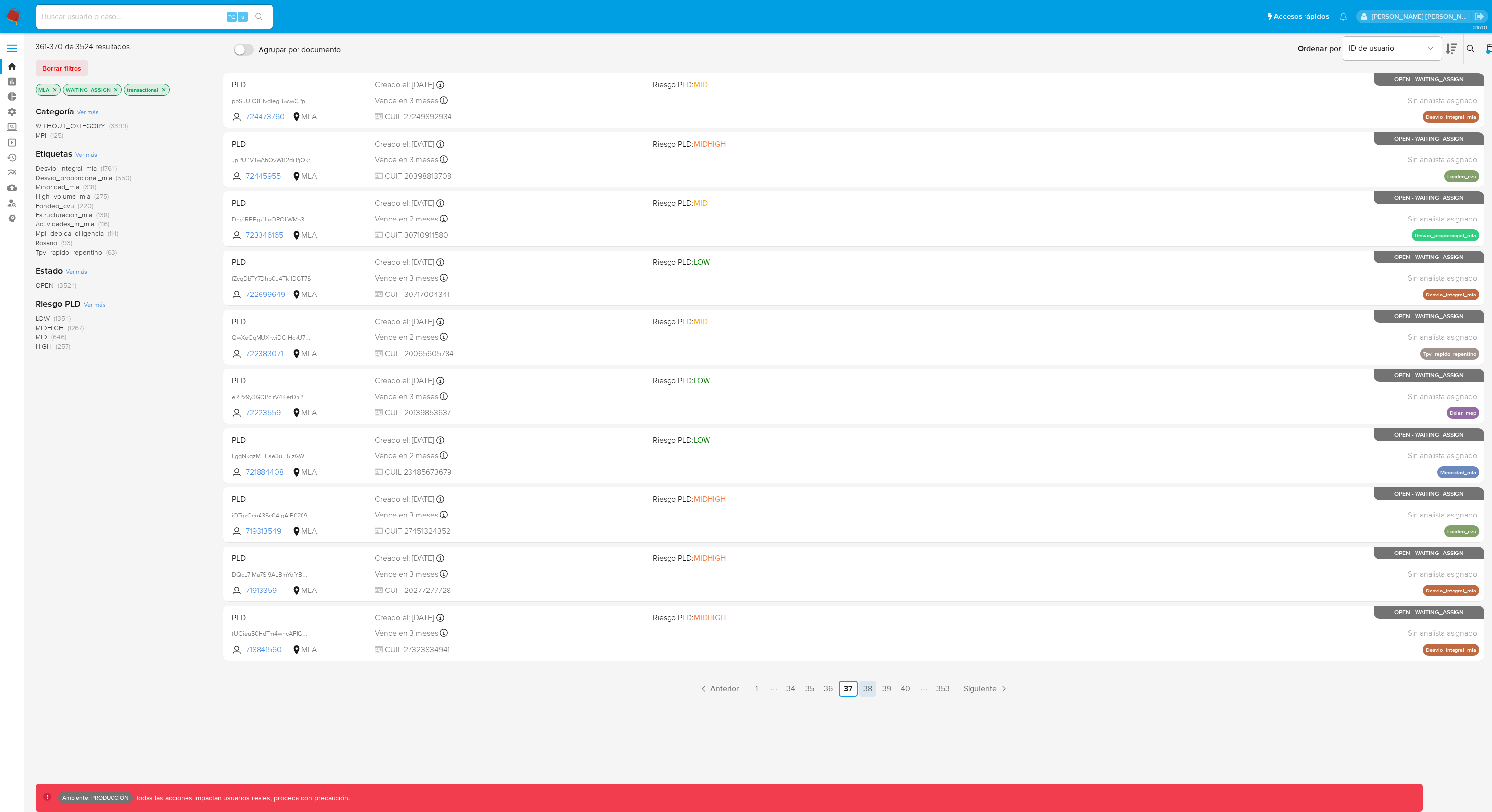
click at [873, 608] on link "38" at bounding box center [868, 689] width 17 height 16
click at [869, 608] on link "39" at bounding box center [868, 689] width 17 height 16
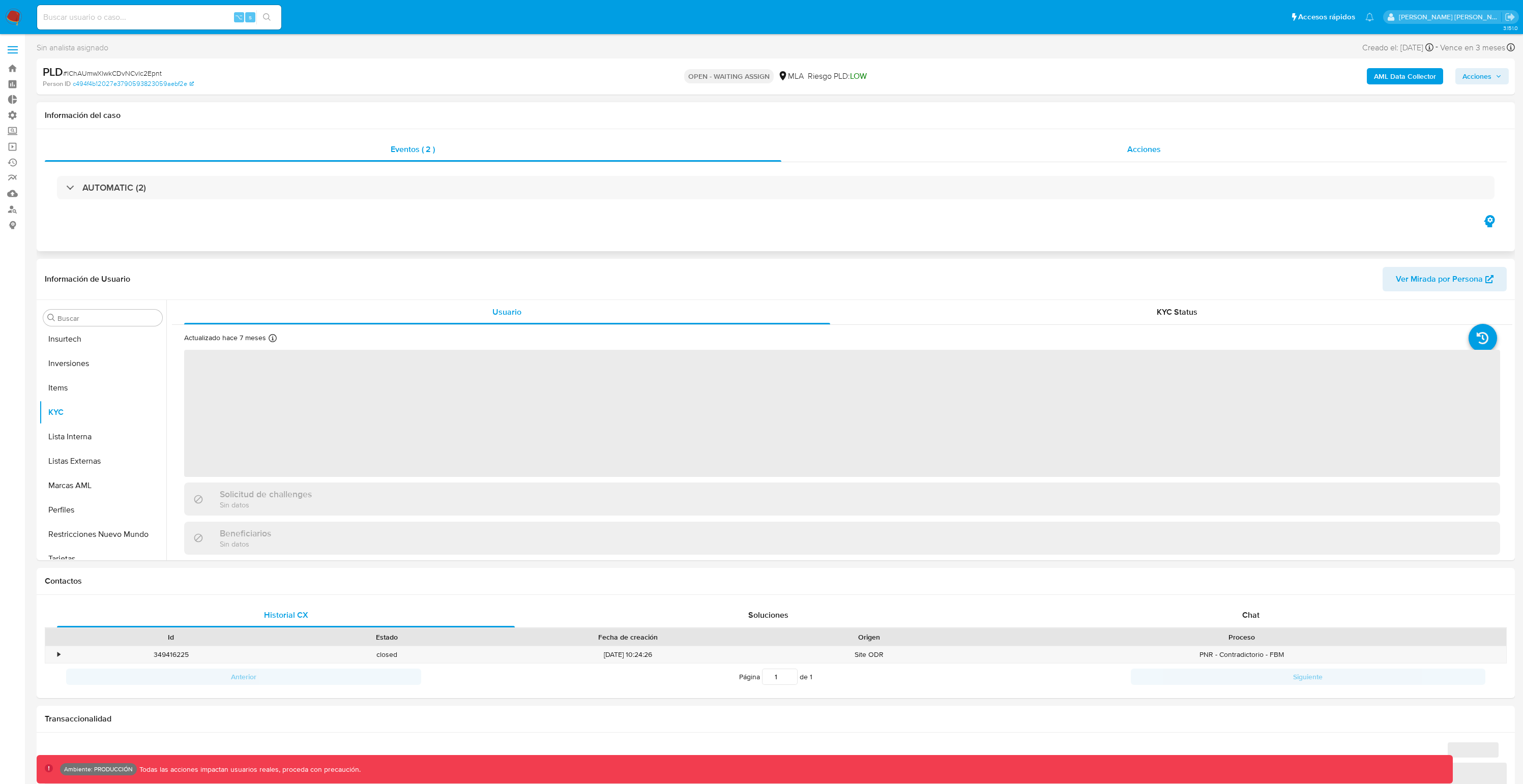
scroll to position [454, 0]
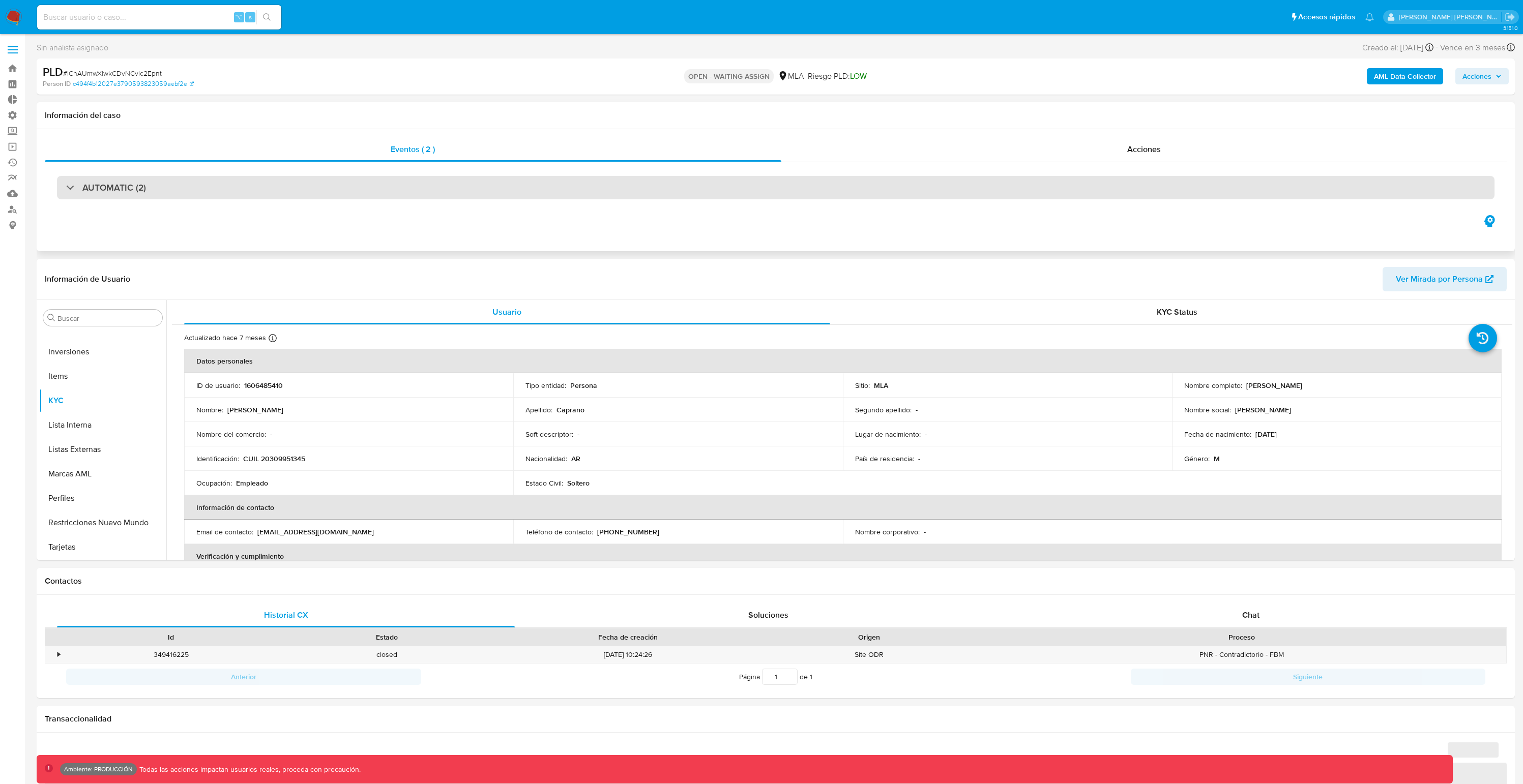
select select "10"
click at [66, 187] on div at bounding box center [66, 187] width 0 height 0
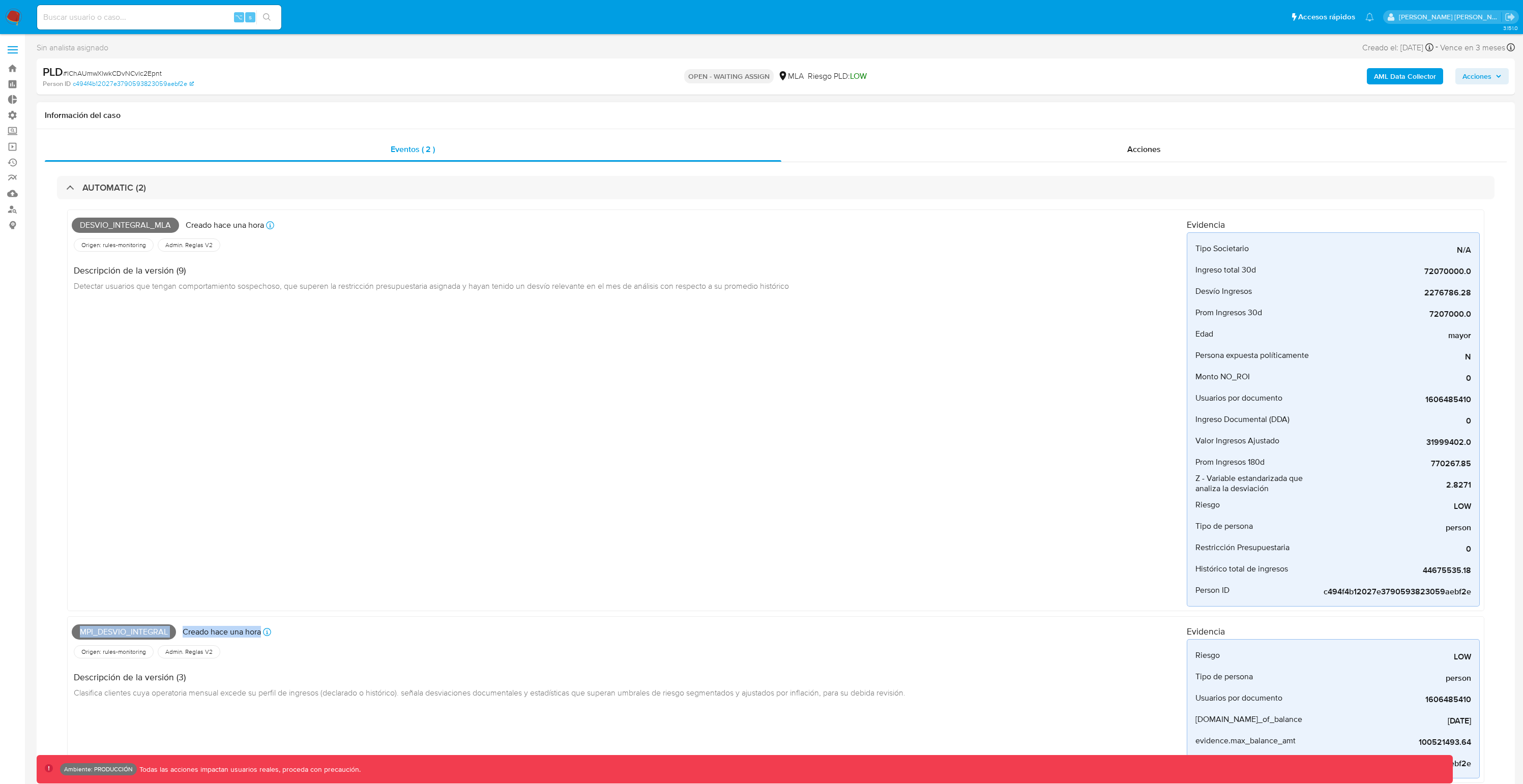
drag, startPoint x: 314, startPoint y: 636, endPoint x: 62, endPoint y: 626, distance: 252.2
click at [62, 626] on div "Desvio_integral_mla Creado hace una hora Creado: 12/08/2025 10:38:59 Origen: ru…" at bounding box center [776, 499] width 1438 height 599
drag, startPoint x: 361, startPoint y: 225, endPoint x: 62, endPoint y: 219, distance: 299.1
click at [62, 219] on div "Desvio_integral_mla Creado hace una hora Creado: 12/08/2025 10:38:59 Origen: ru…" at bounding box center [776, 499] width 1438 height 599
click at [1046, 583] on div "Desvio_integral_mla Creado hace una hora Creado: 12/08/2025 10:38:59 Origen: ru…" at bounding box center [629, 410] width 1115 height 392
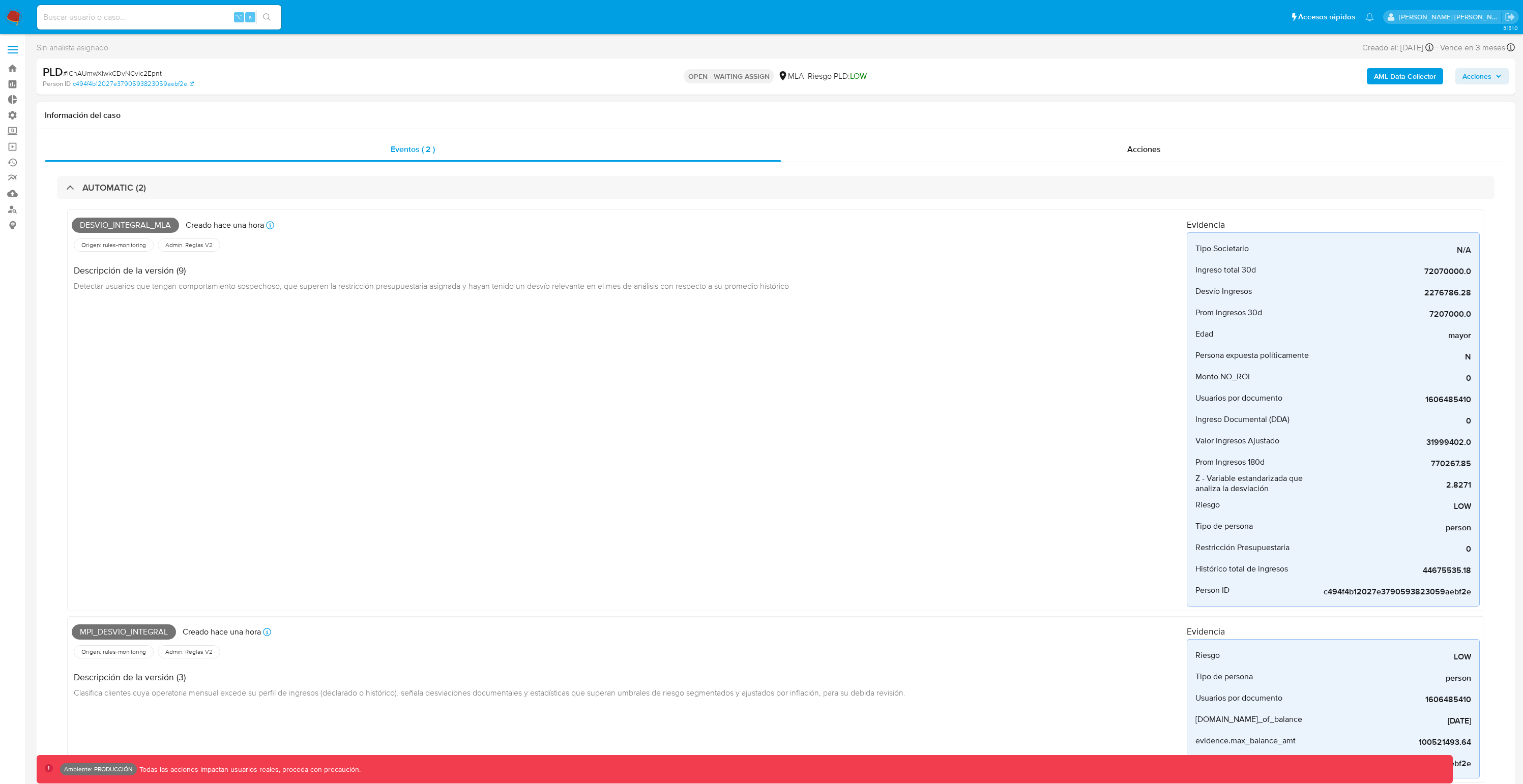
scroll to position [4, 0]
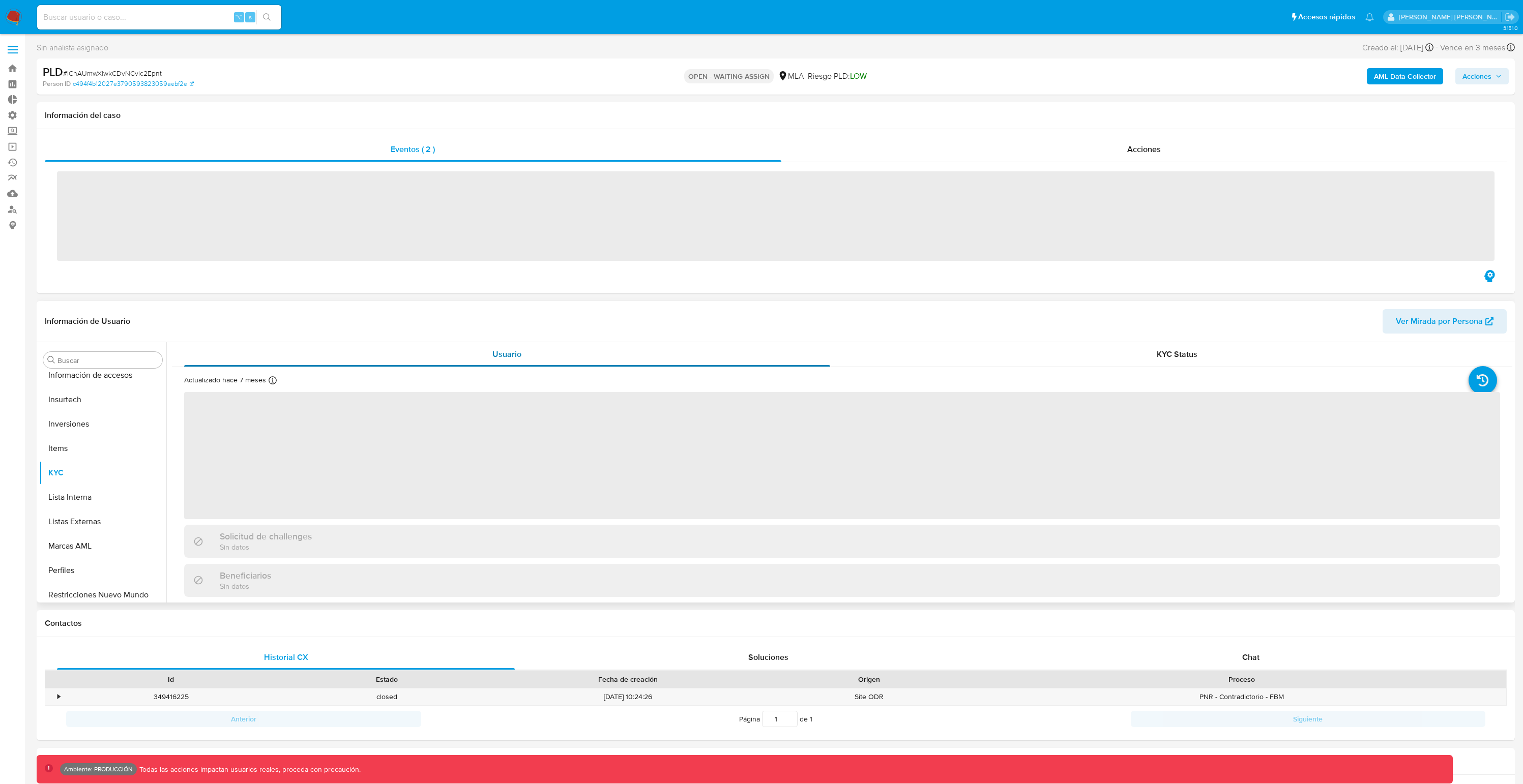
scroll to position [454, 0]
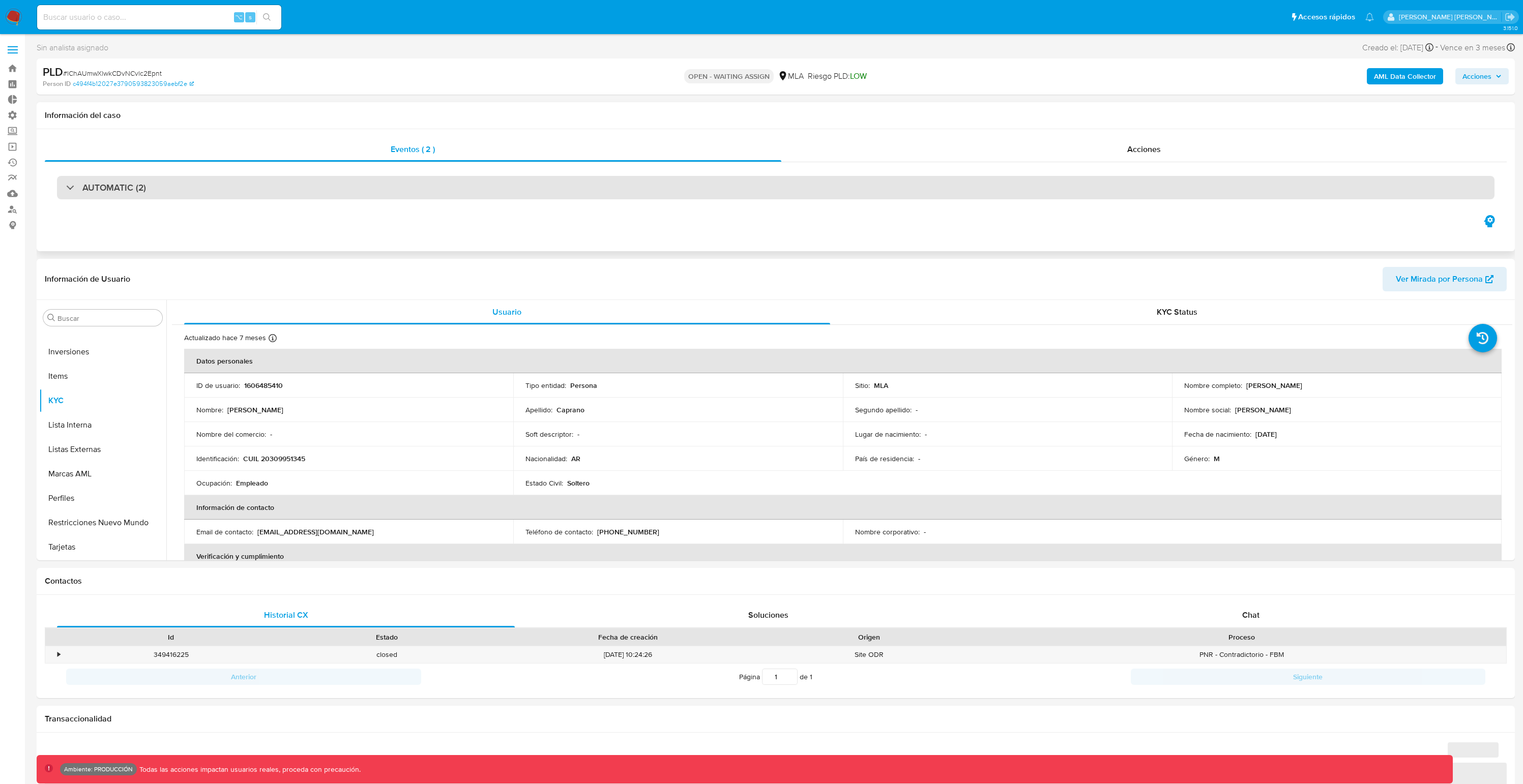
click at [273, 179] on div "AUTOMATIC (2)" at bounding box center [776, 187] width 1438 height 23
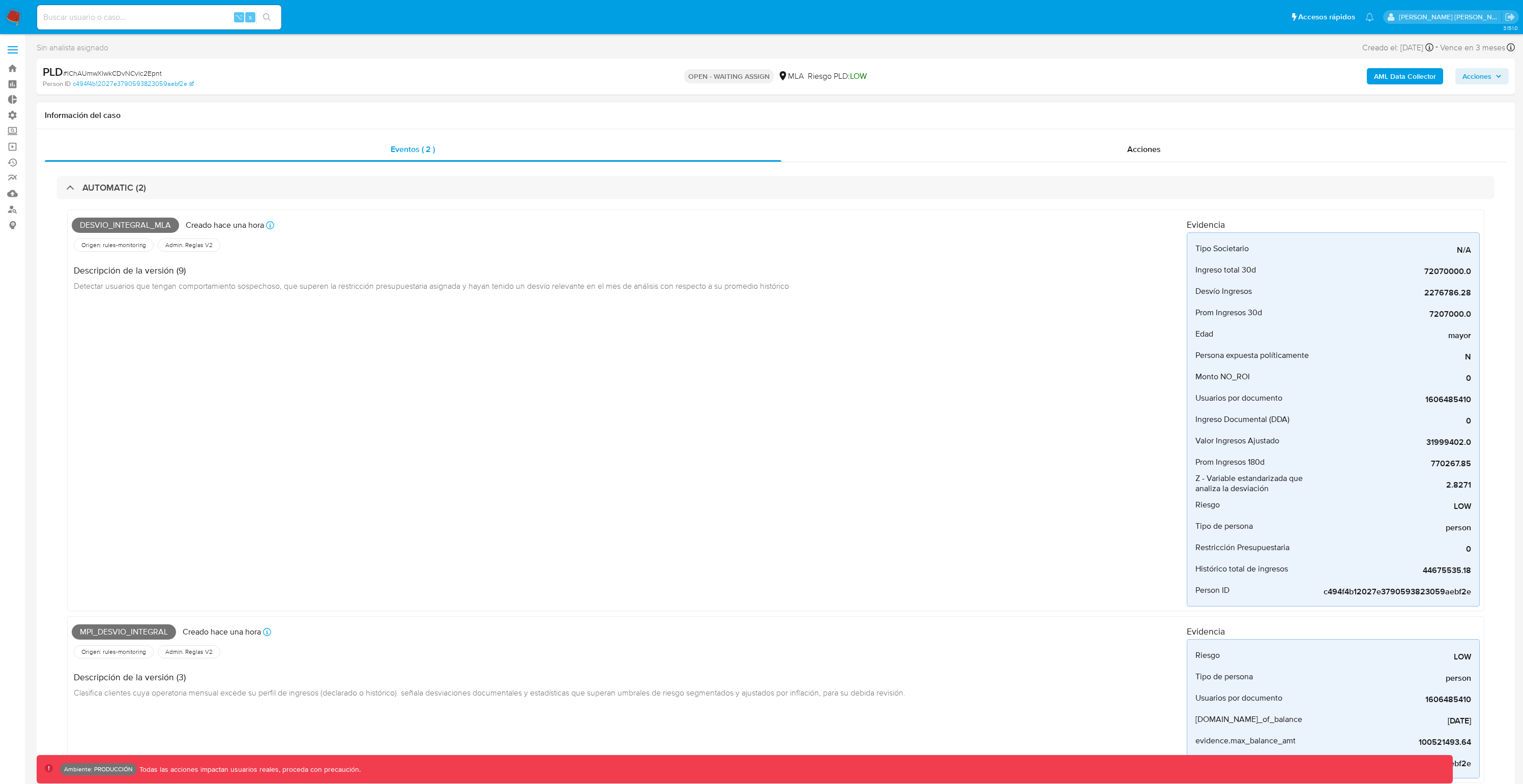
select select "10"
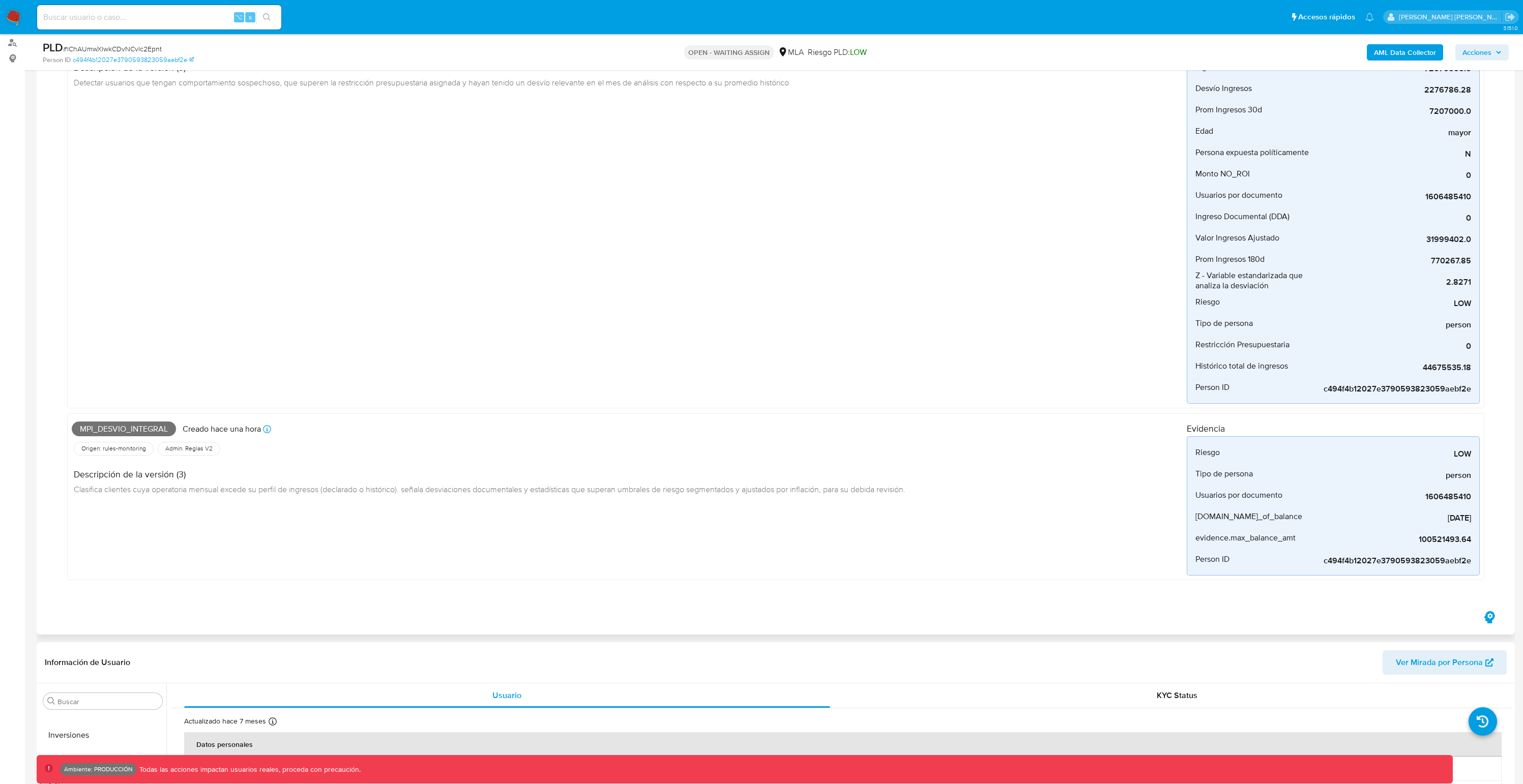
scroll to position [190, 0]
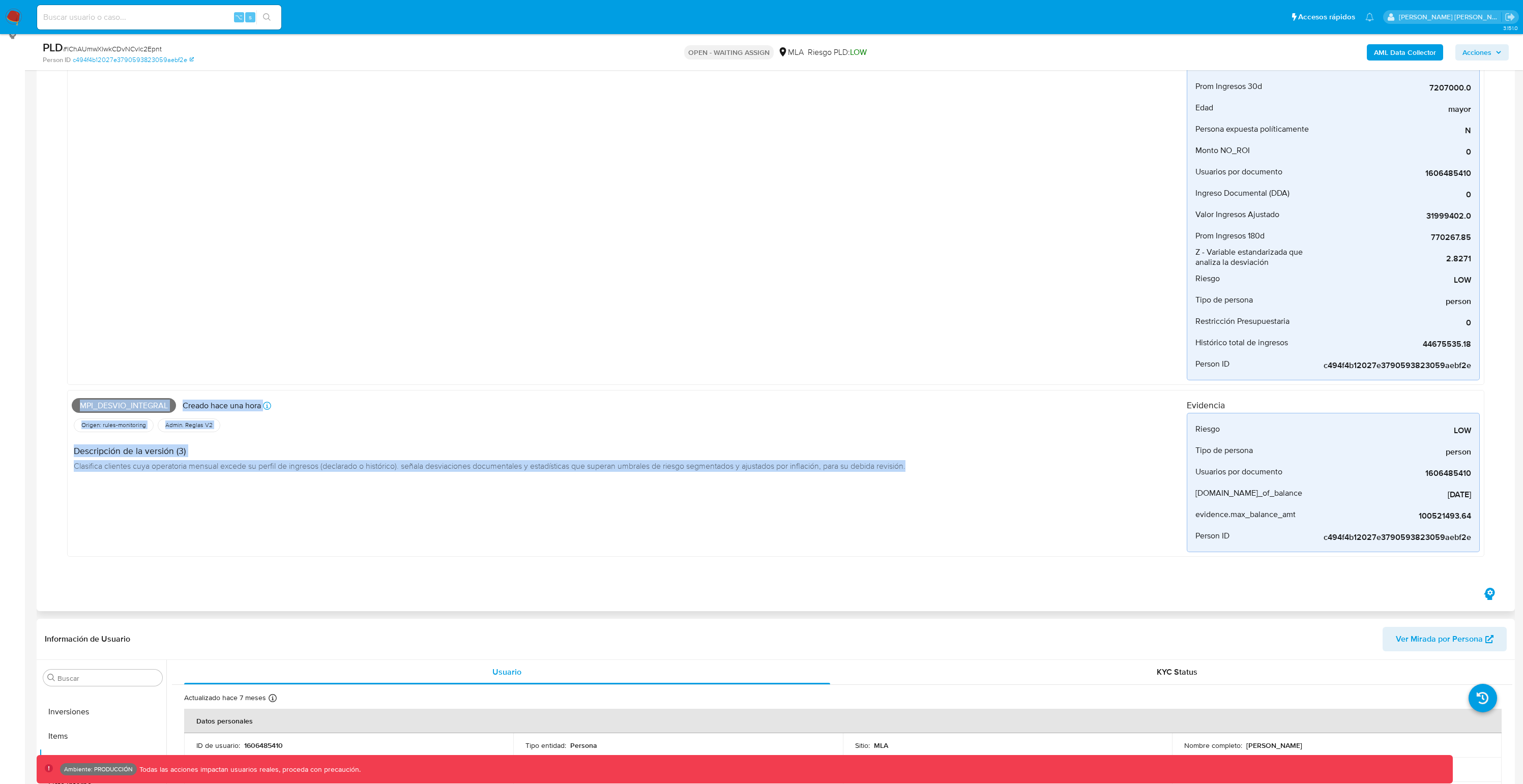
drag, startPoint x: 276, startPoint y: 519, endPoint x: 40, endPoint y: 397, distance: 265.7
click at [40, 397] on div "Eventos ( 2 ) Acciones AUTOMATIC (2) Desvio_integral_mla Creado hace una hora C…" at bounding box center [776, 256] width 1479 height 708
click at [726, 545] on div "Mpi_desvio_integral Creado hace una hora Creado: [DATE] 10:30:00 Origen: rules-…" at bounding box center [629, 473] width 1115 height 158
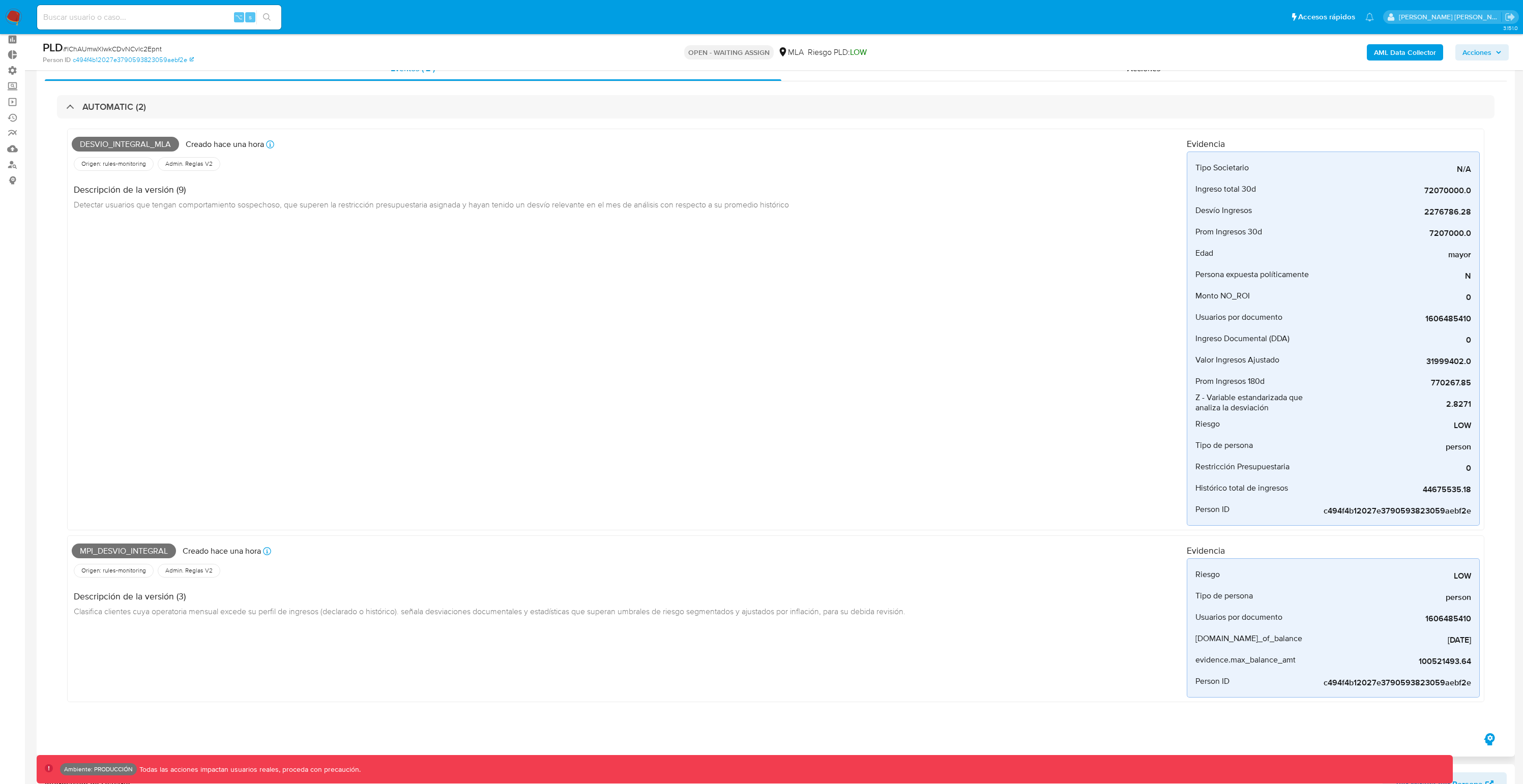
scroll to position [101, 0]
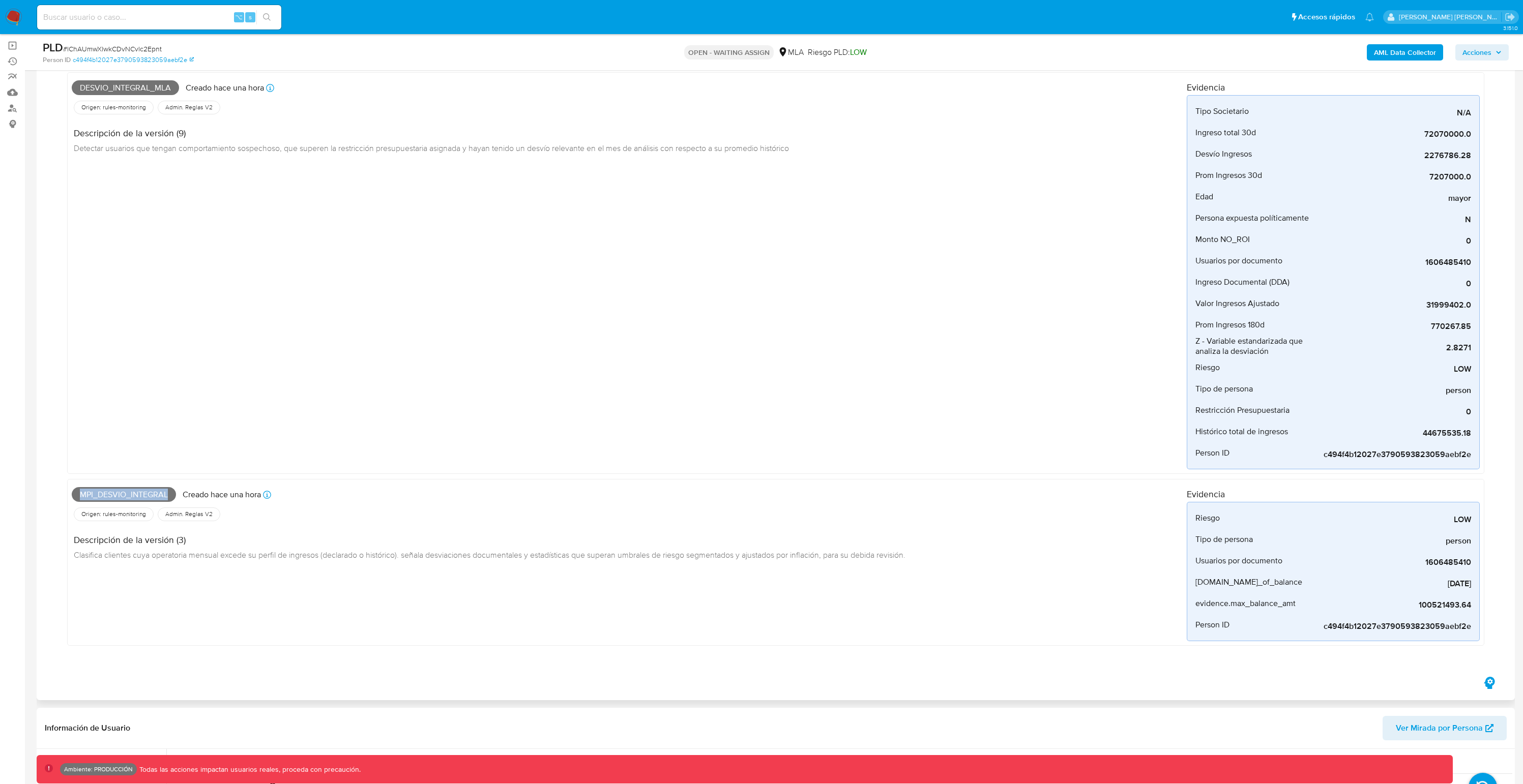
drag, startPoint x: 179, startPoint y: 494, endPoint x: 64, endPoint y: 493, distance: 115.0
click at [64, 493] on div "Desvio_integral_mla Creado hace una hora Creado: [DATE] 10:38:59 Origen: rules-…" at bounding box center [776, 362] width 1438 height 599
drag, startPoint x: 184, startPoint y: 86, endPoint x: 68, endPoint y: 91, distance: 116.1
click at [68, 91] on div "Desvio_integral_mla Creado hace una hora Creado: [DATE] 10:38:59 Origen: rules-…" at bounding box center [776, 273] width 1418 height 402
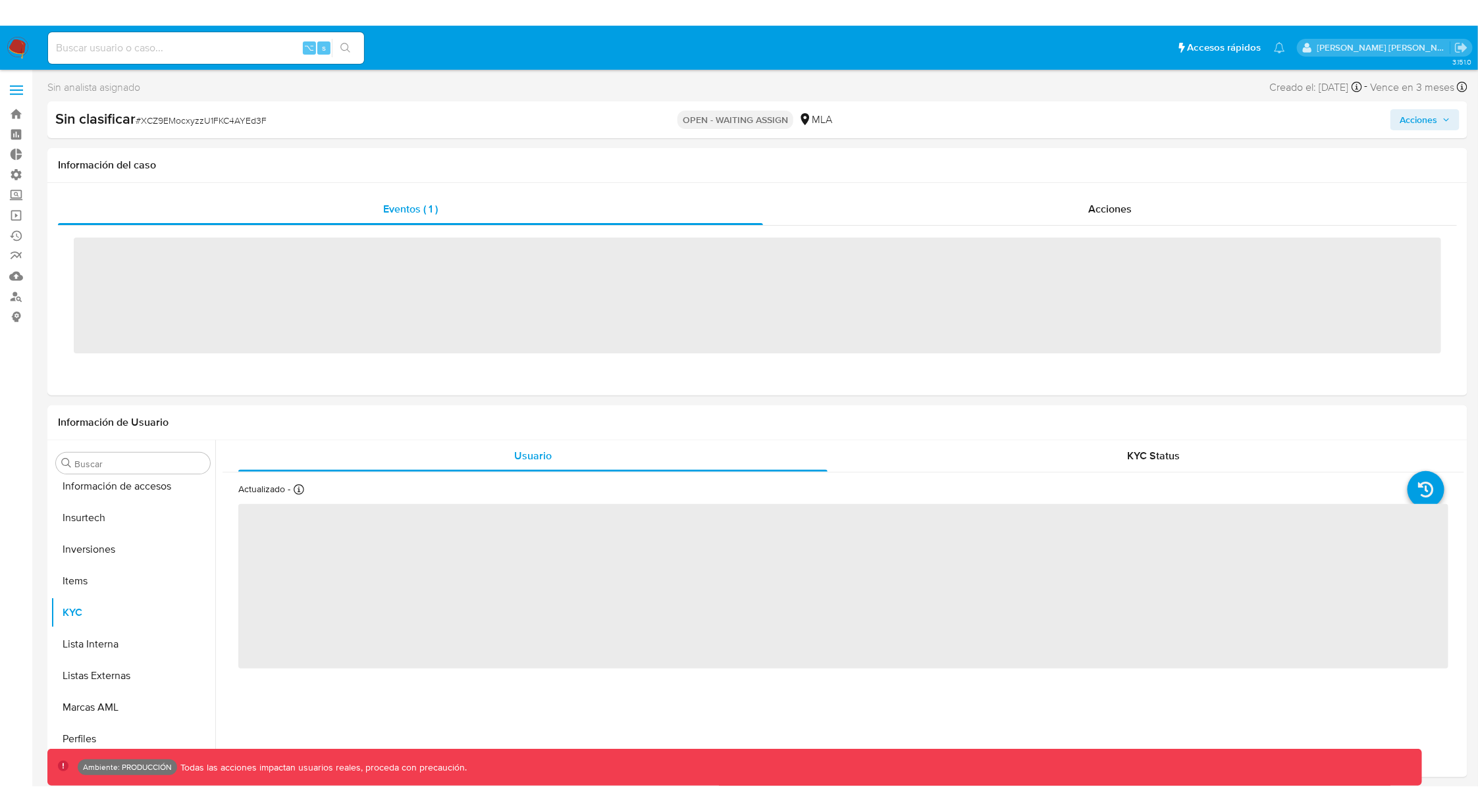
scroll to position [587, 0]
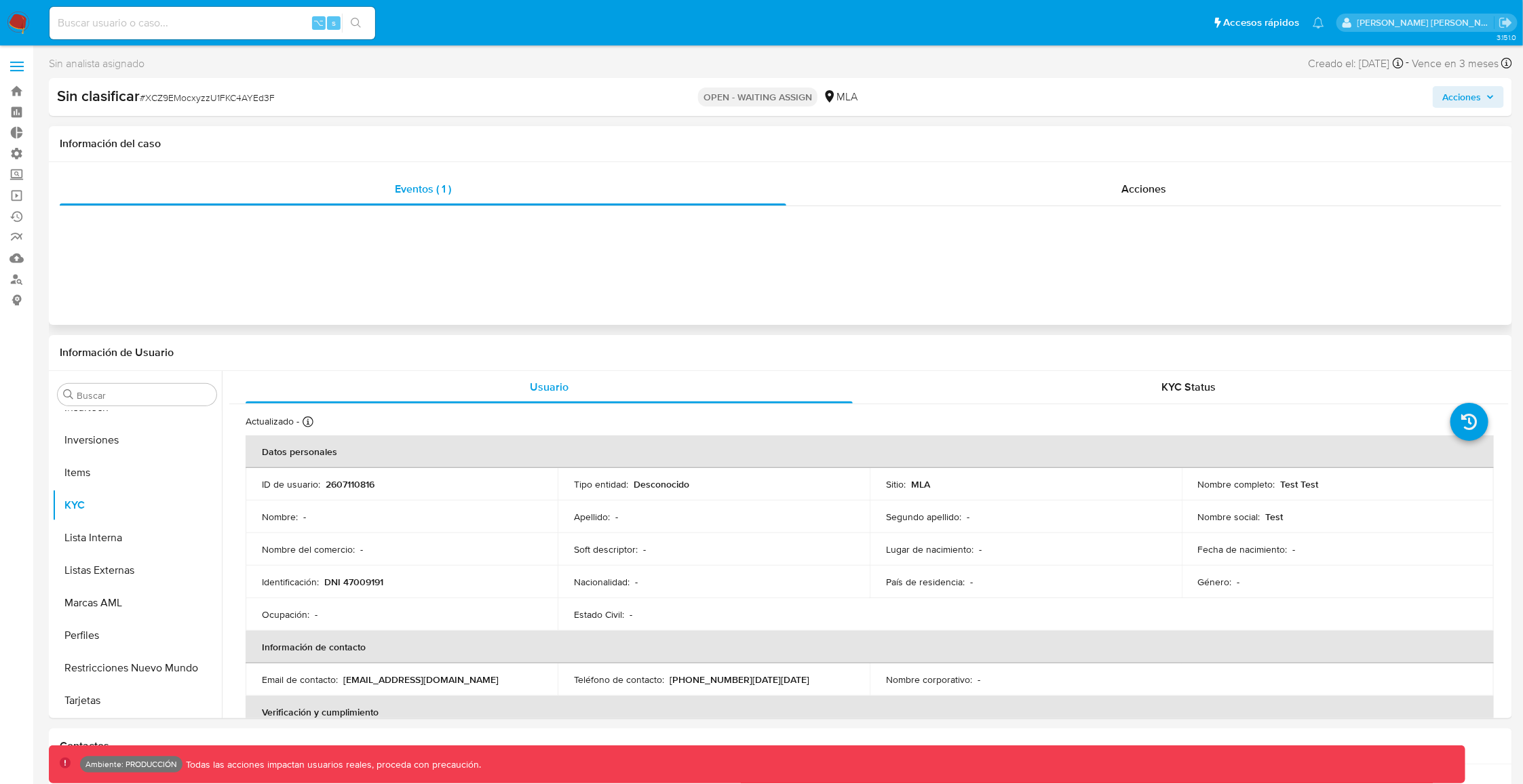
select select "10"
drag, startPoint x: 412, startPoint y: 234, endPoint x: 415, endPoint y: 245, distance: 11.4
click at [415, 245] on div "Eventos ( 1 ) Acciones" at bounding box center [780, 243] width 1463 height 163
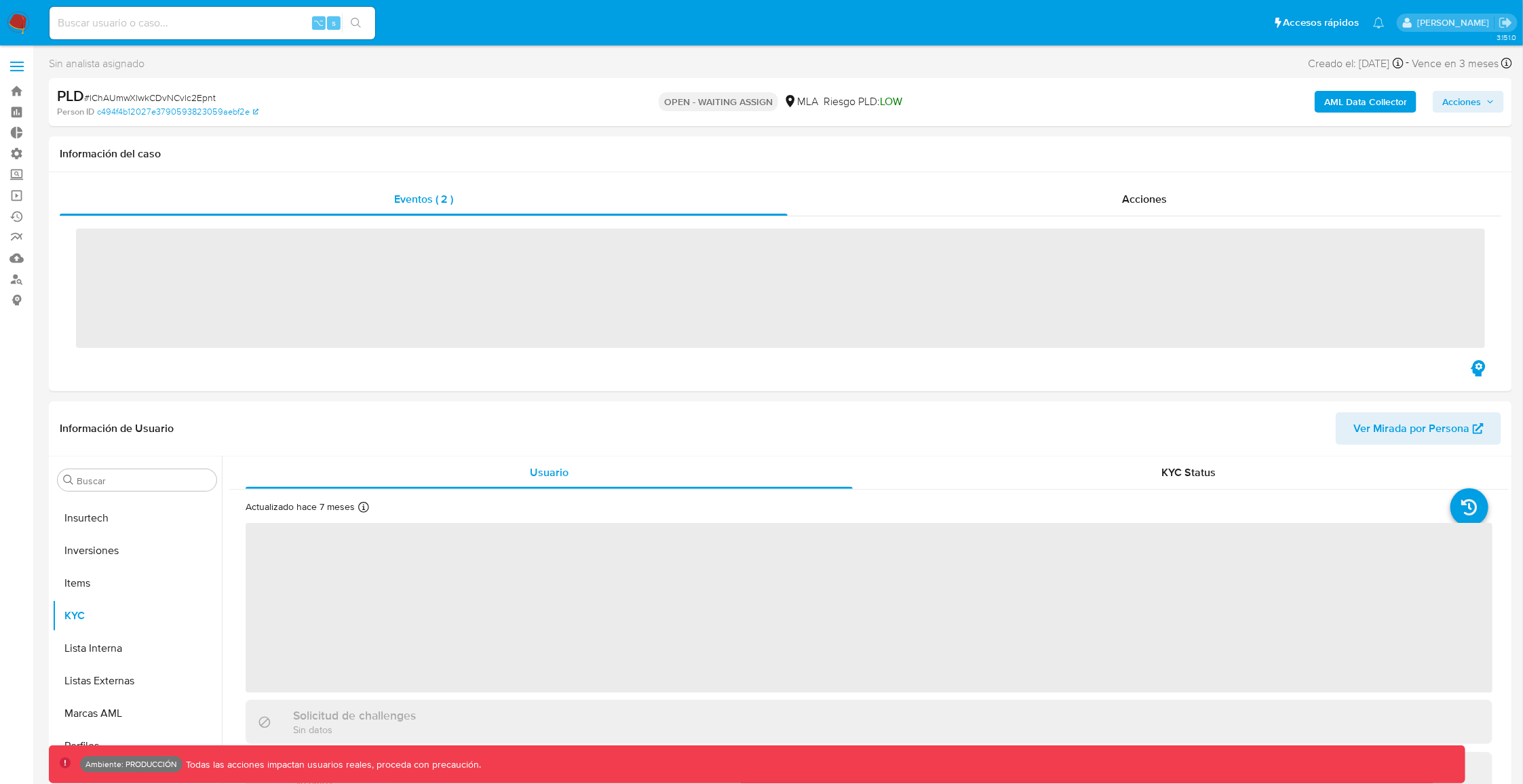
scroll to position [605, 0]
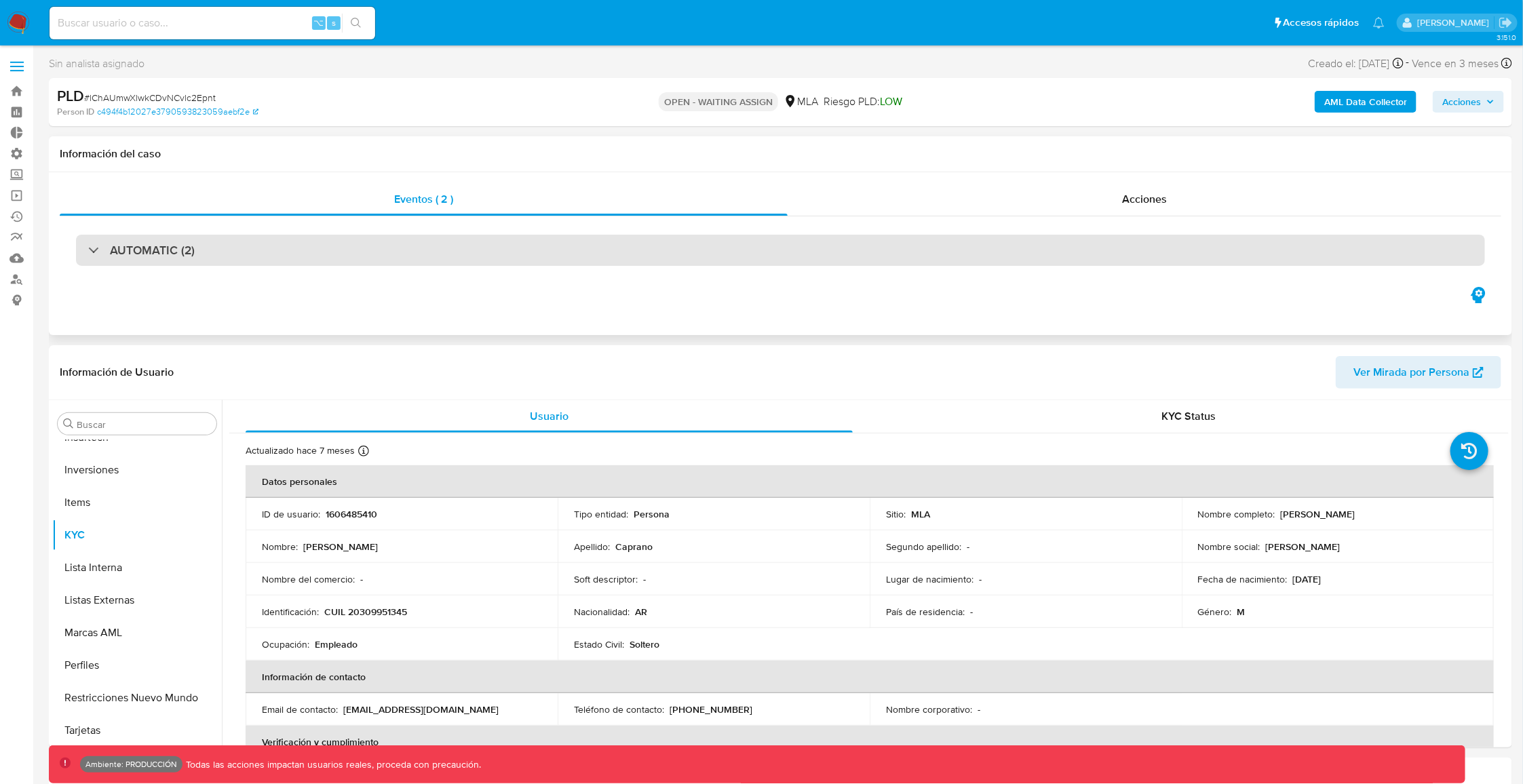
select select "10"
click at [148, 239] on div "AUTOMATIC (2)" at bounding box center [781, 249] width 1409 height 31
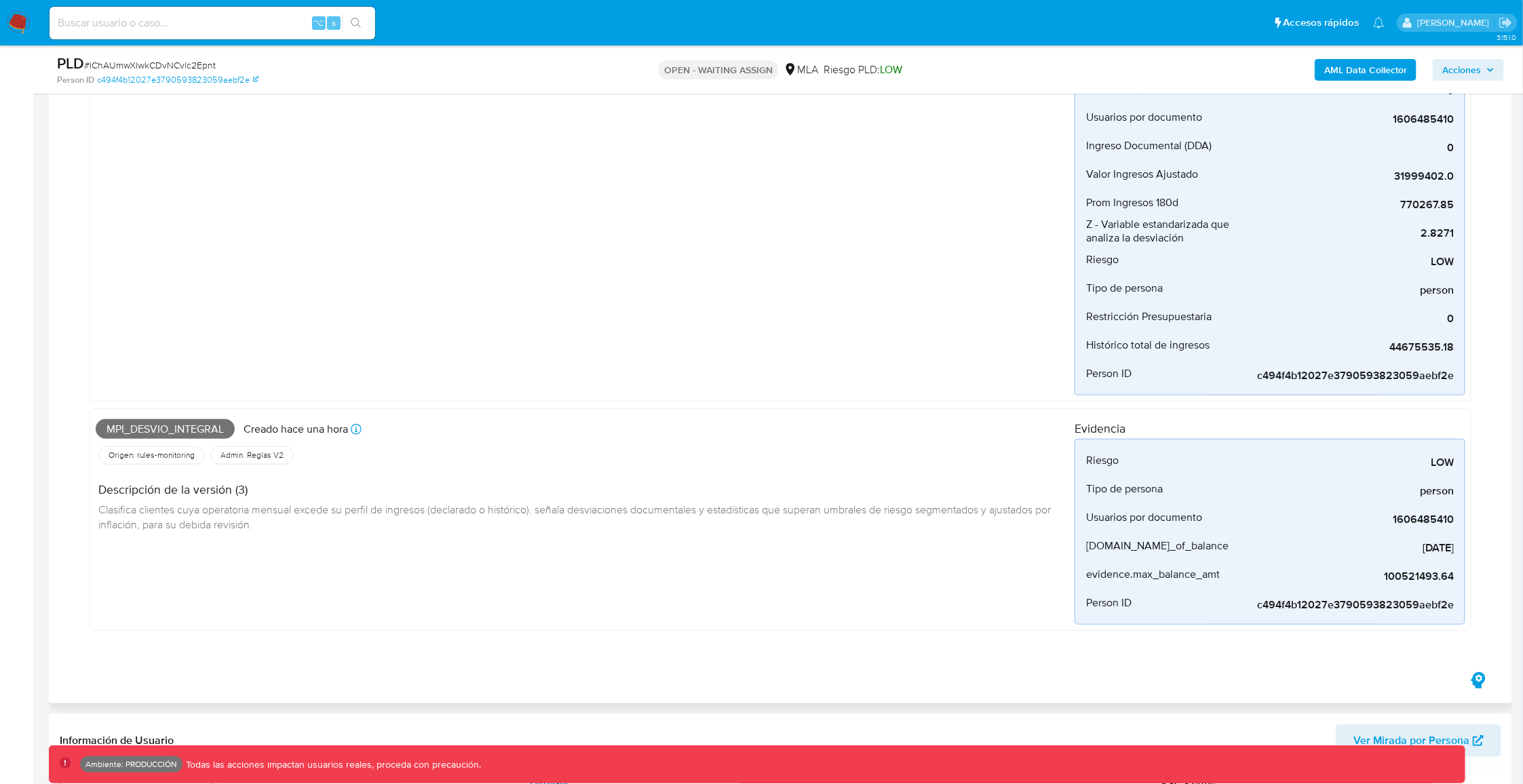
scroll to position [392, 0]
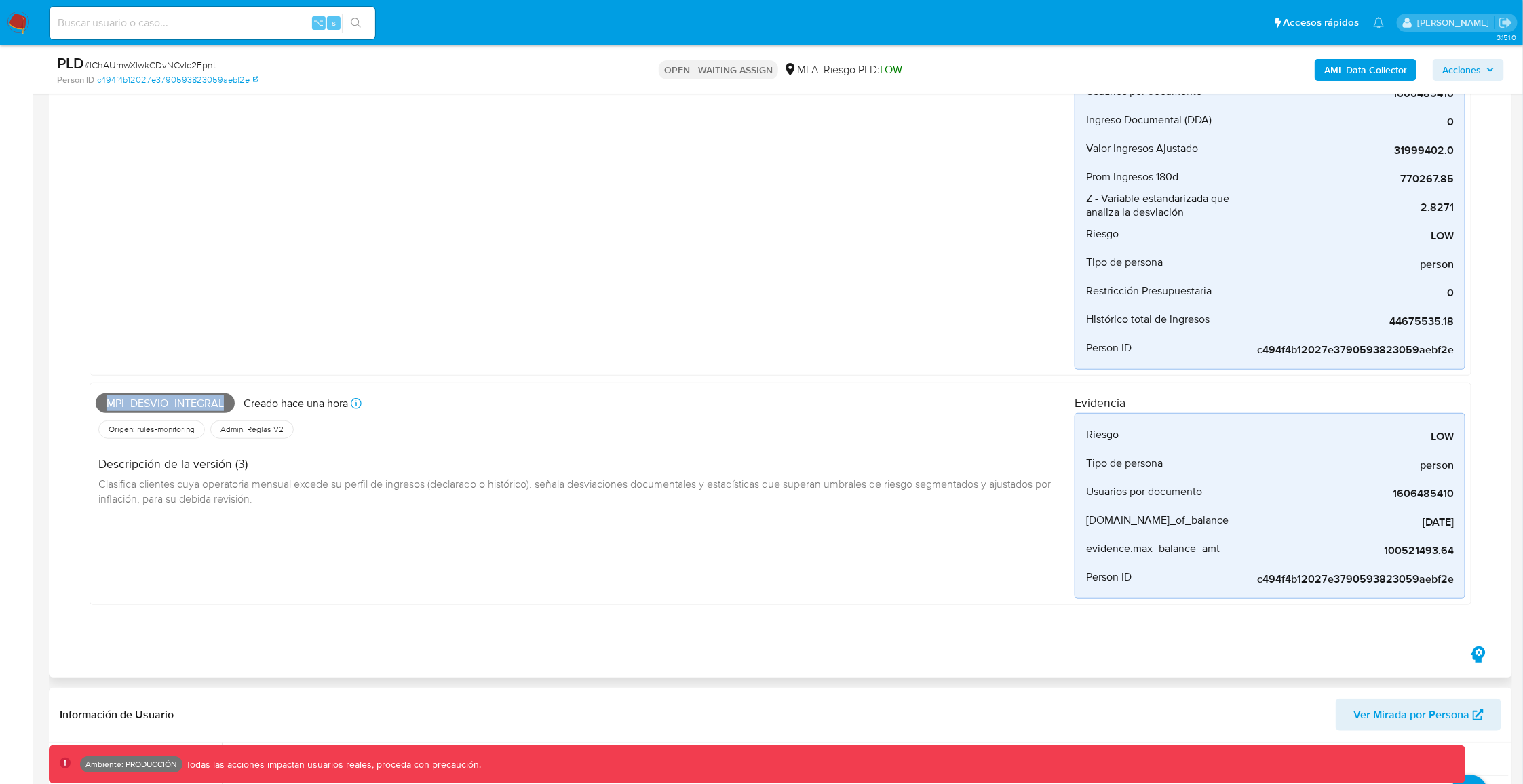
drag, startPoint x: 106, startPoint y: 402, endPoint x: 229, endPoint y: 404, distance: 123.0
click at [229, 404] on span "Mpi_desvio_integral" at bounding box center [164, 403] width 139 height 20
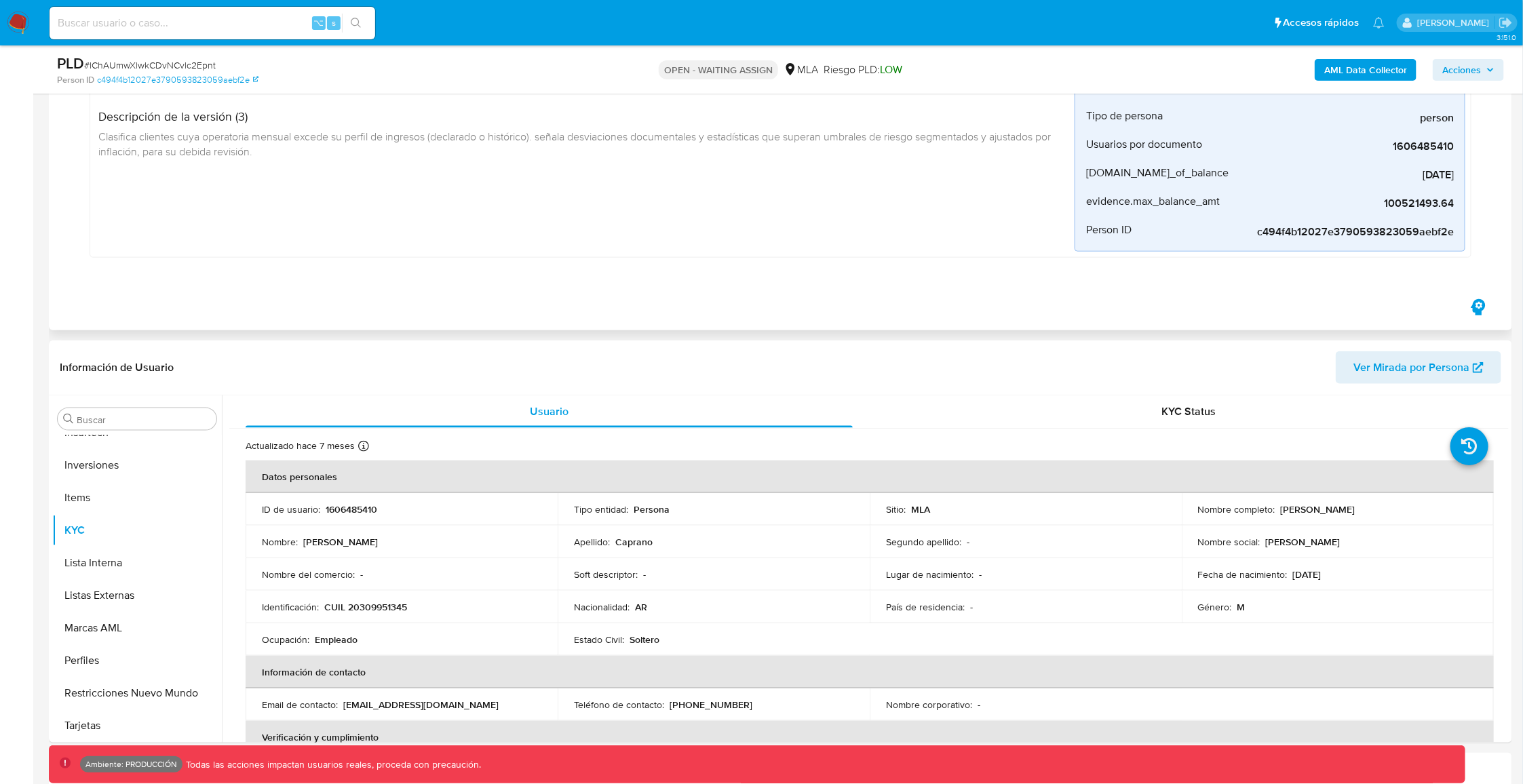
scroll to position [744, 0]
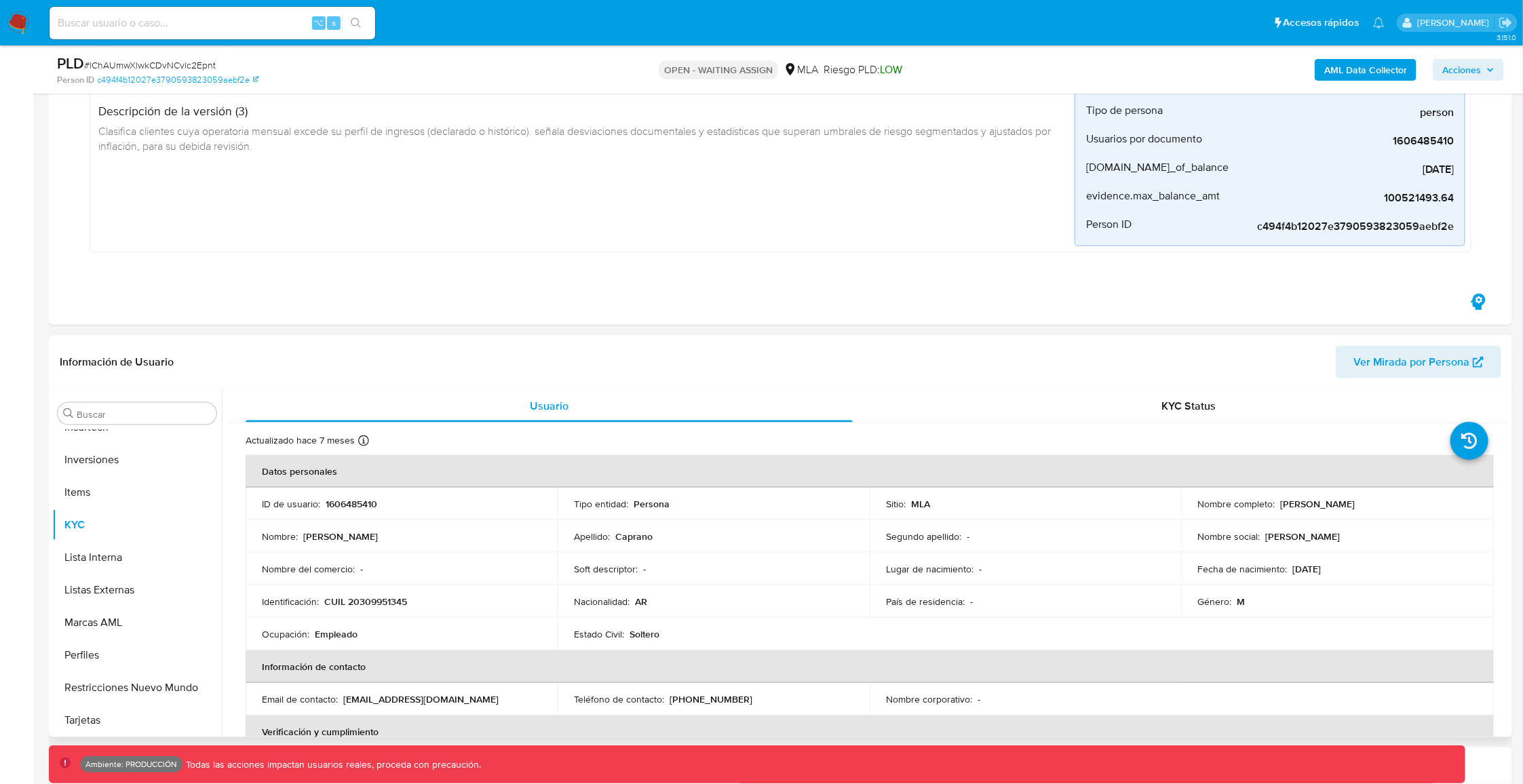
click at [346, 500] on p "1606485410" at bounding box center [351, 504] width 51 height 12
copy p "1606485410"
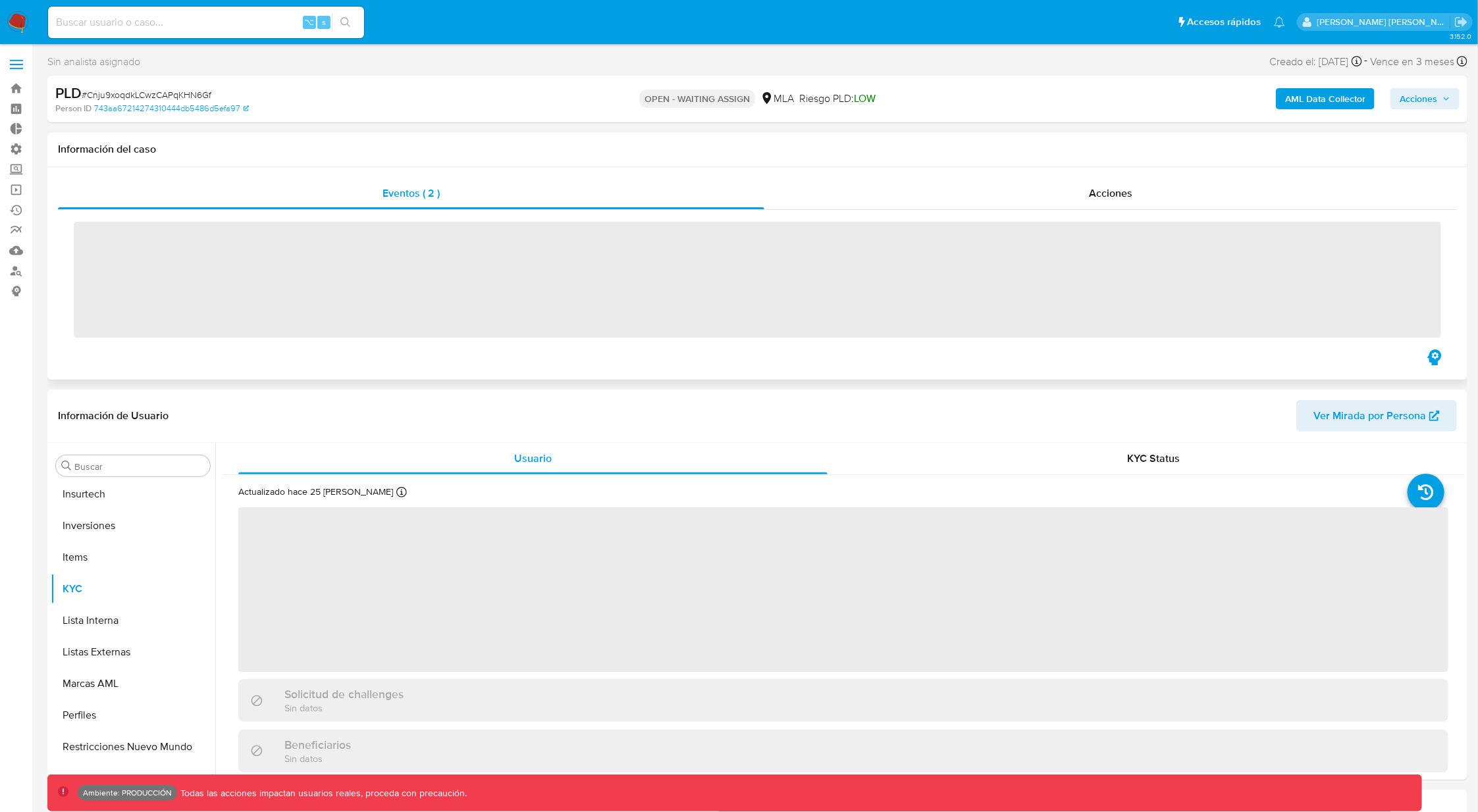
scroll to position [586, 0]
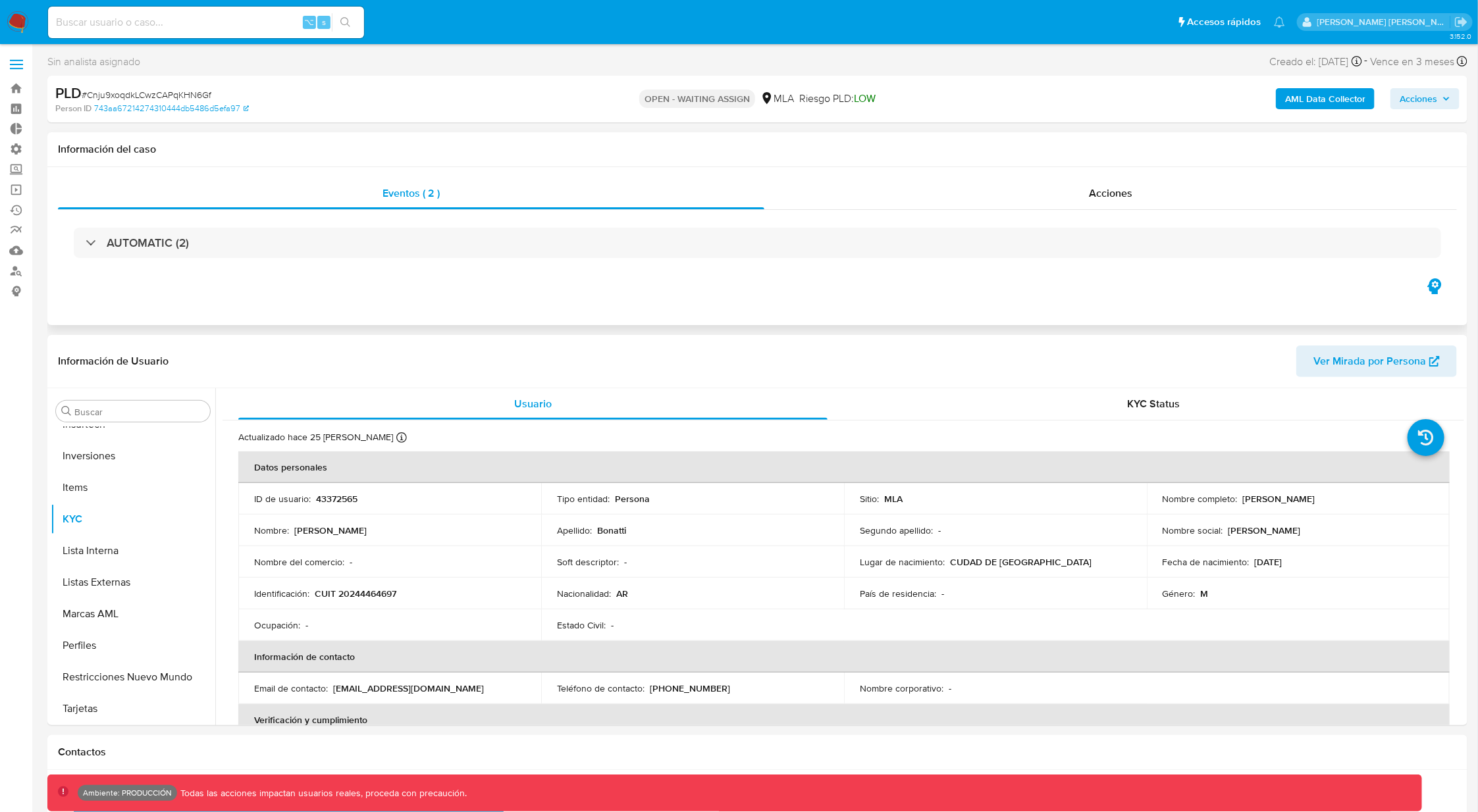
select select "10"
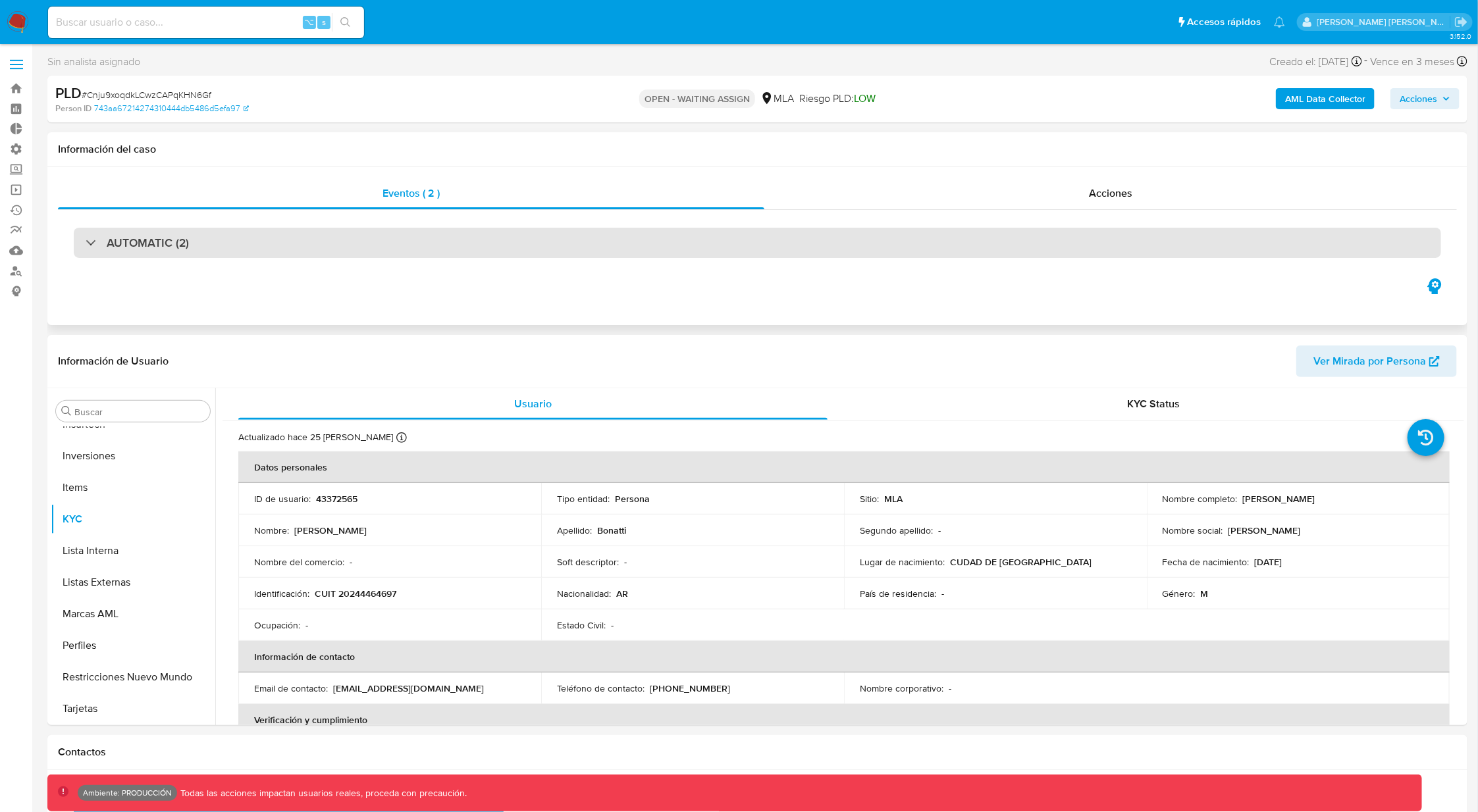
click at [94, 244] on div "AUTOMATIC (2)" at bounding box center [137, 243] width 103 height 15
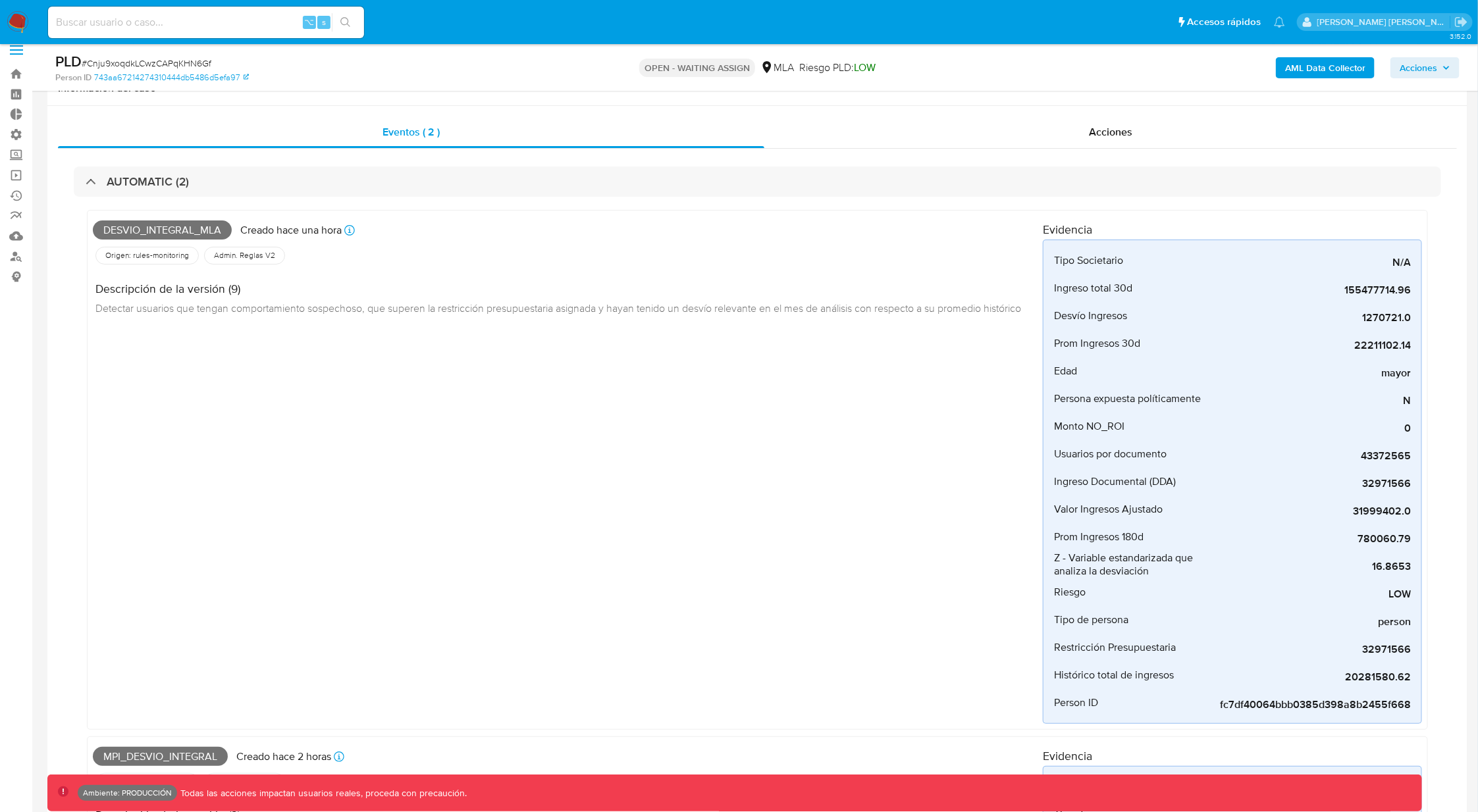
scroll to position [0, 0]
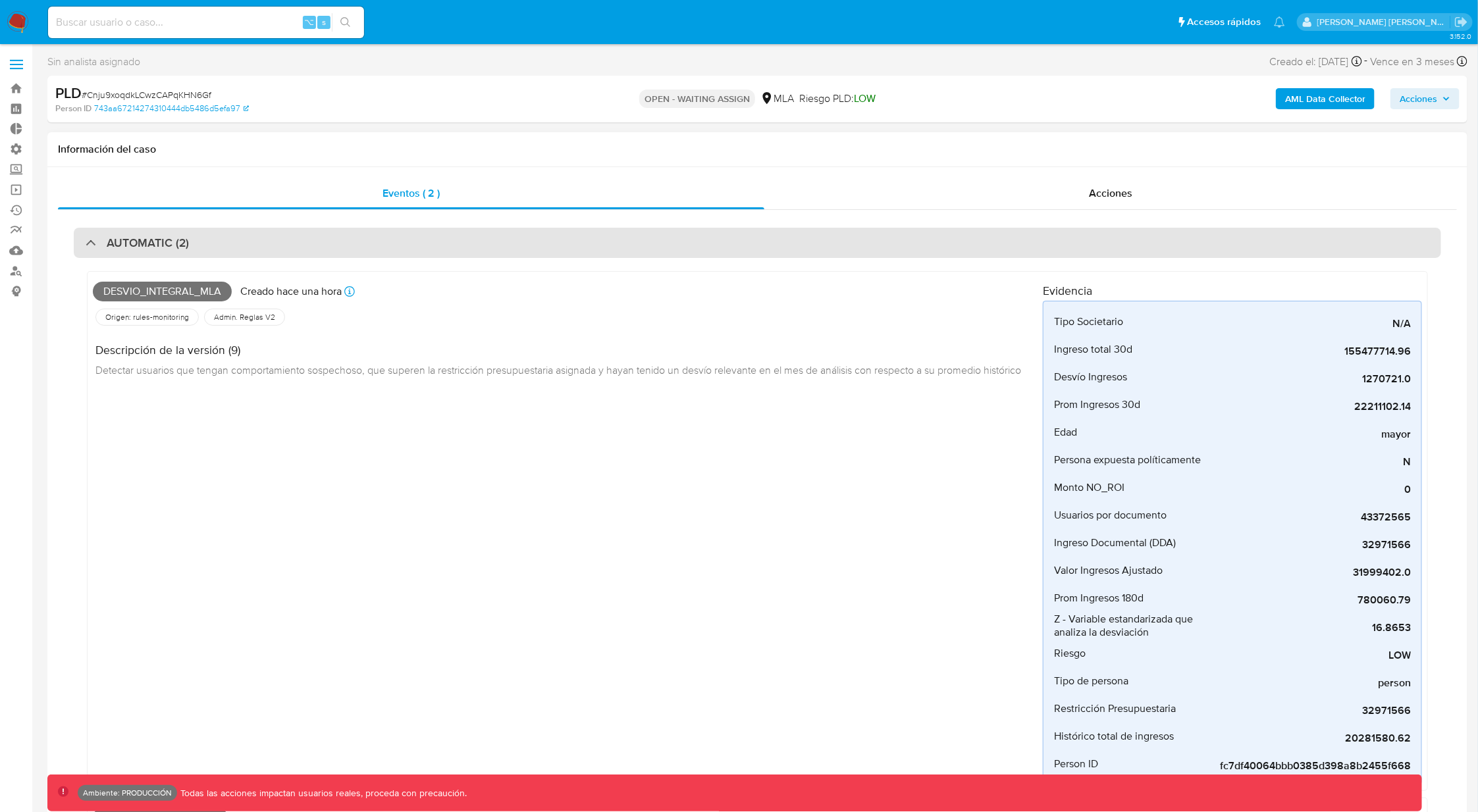
click at [94, 240] on div "AUTOMATIC (2)" at bounding box center [137, 243] width 103 height 15
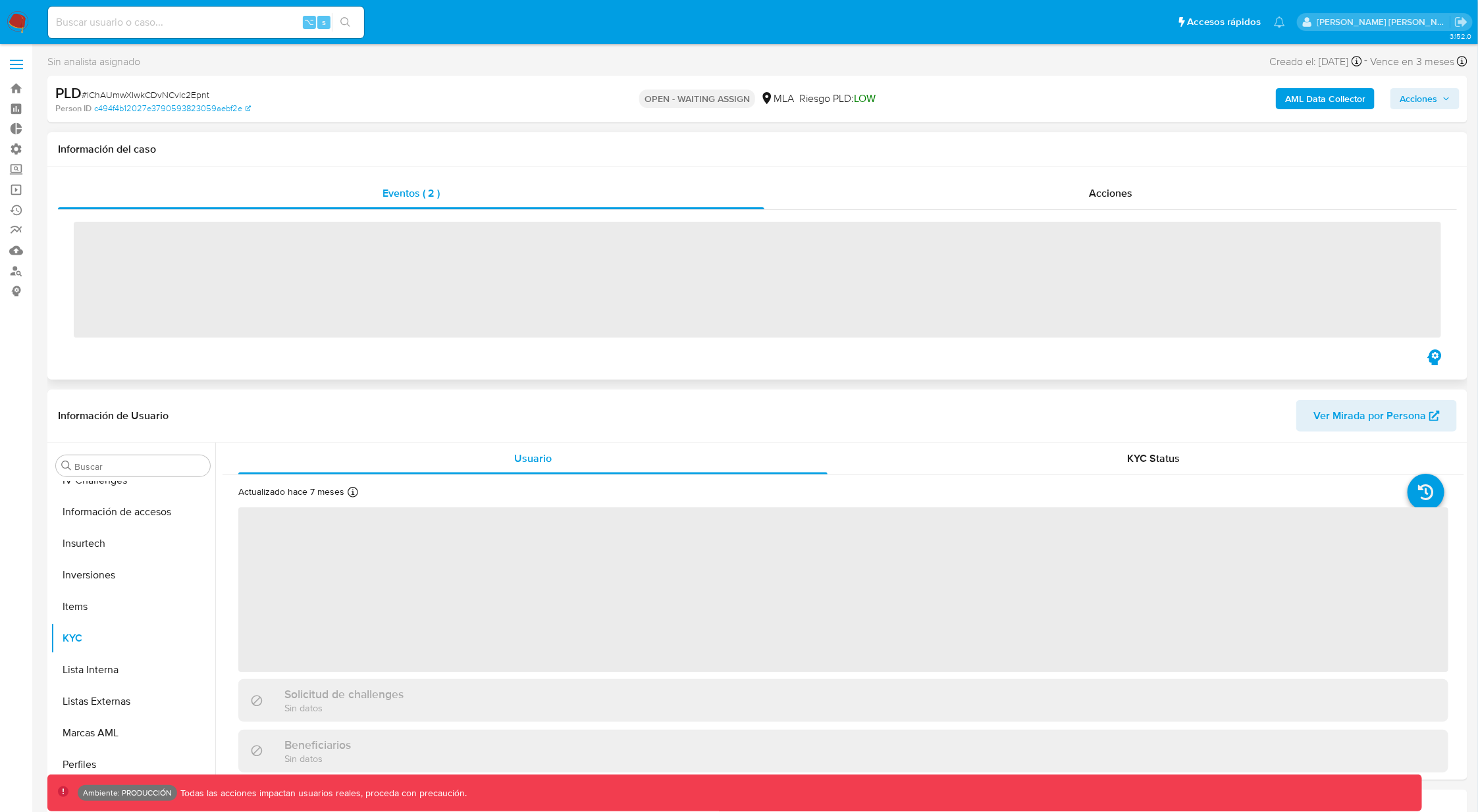
scroll to position [586, 0]
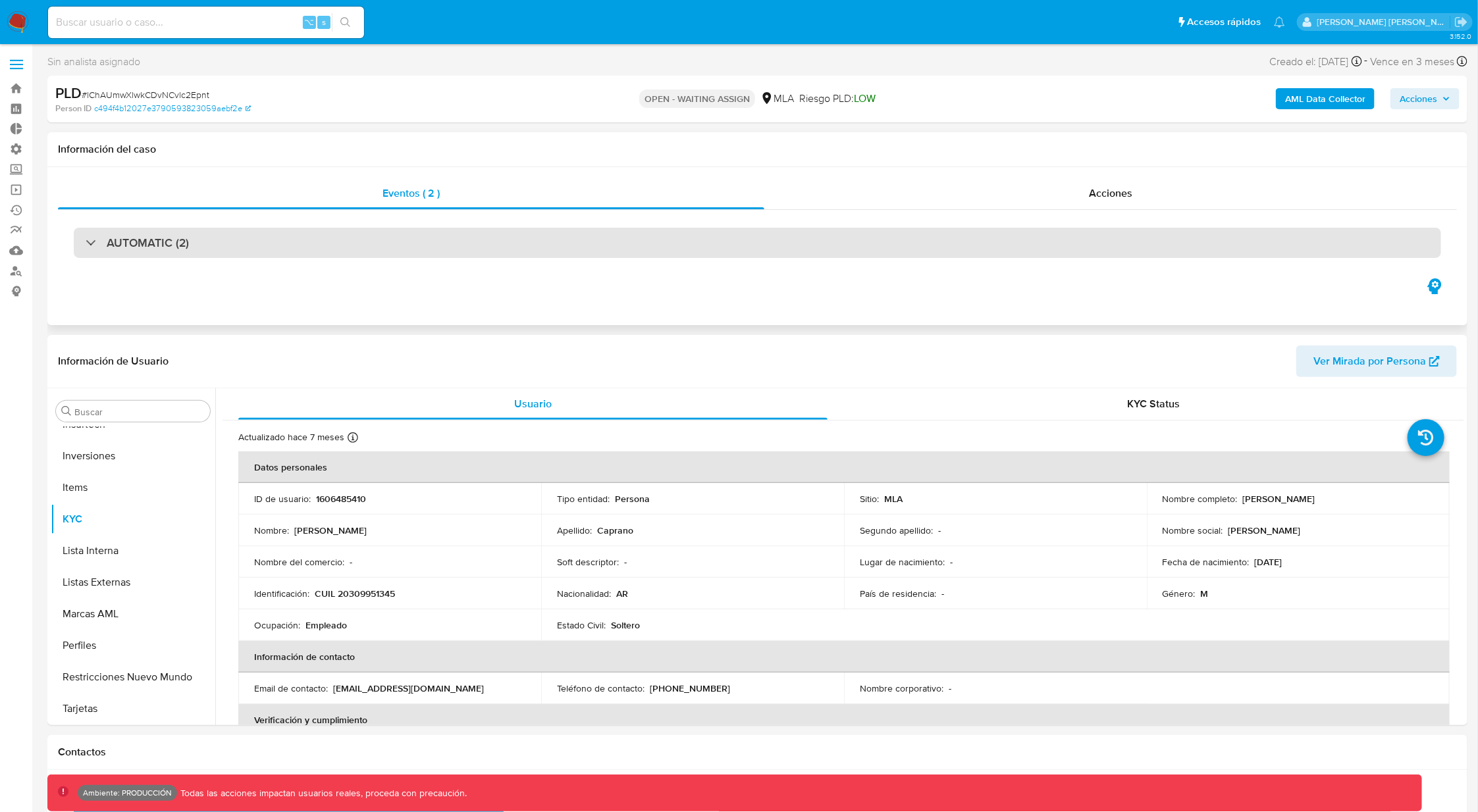
click at [86, 242] on div at bounding box center [86, 242] width 0 height 0
select select "10"
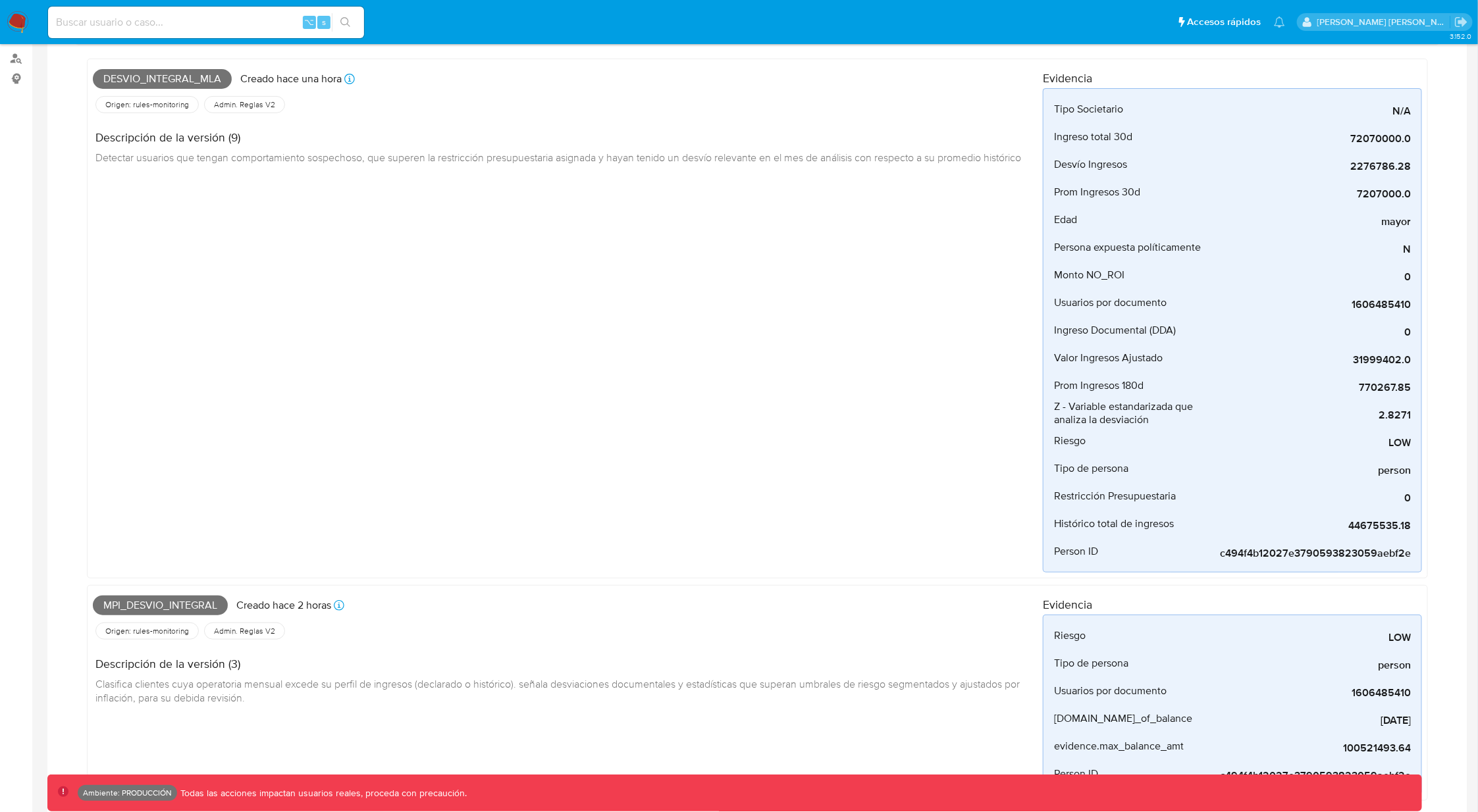
scroll to position [0, 0]
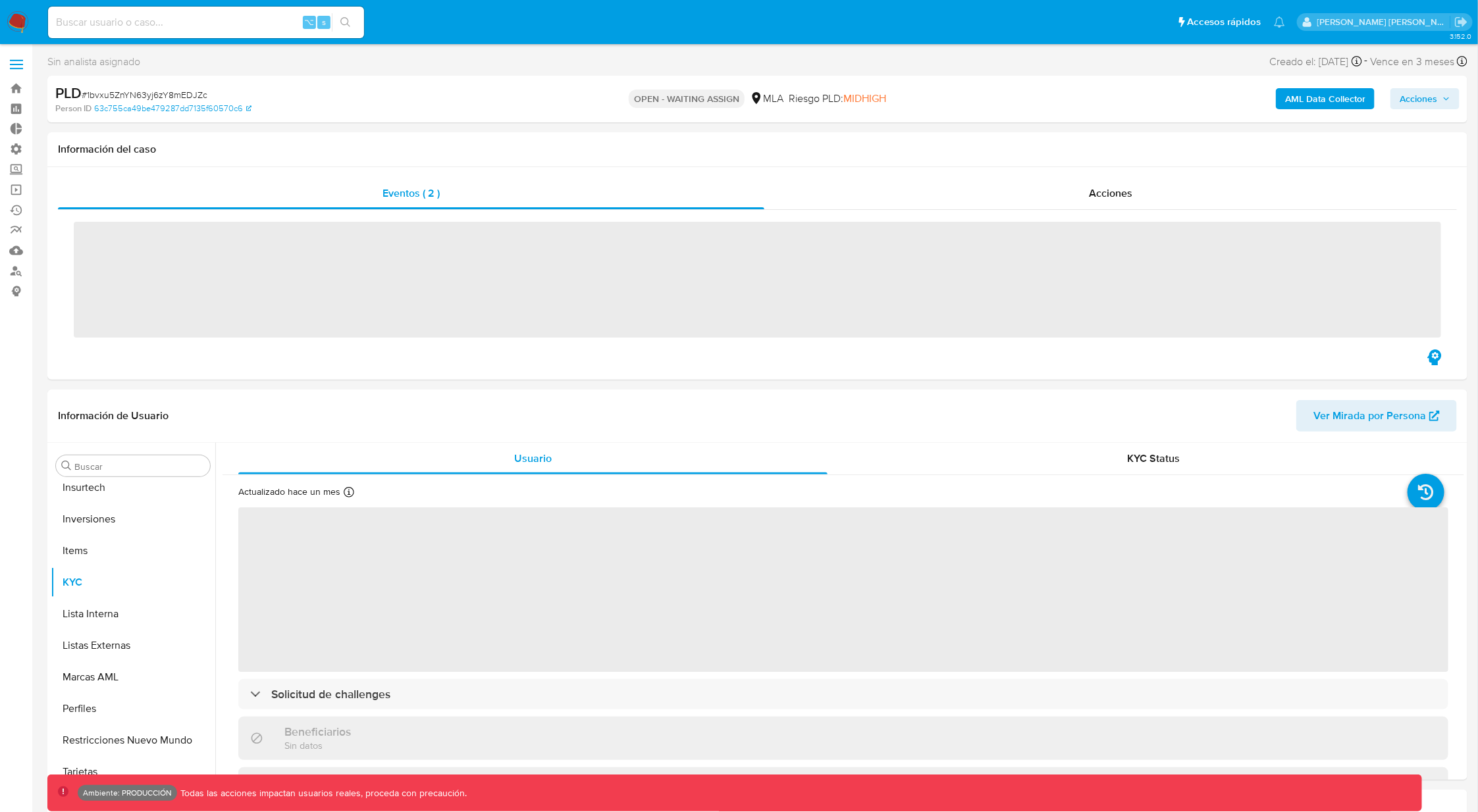
scroll to position [586, 0]
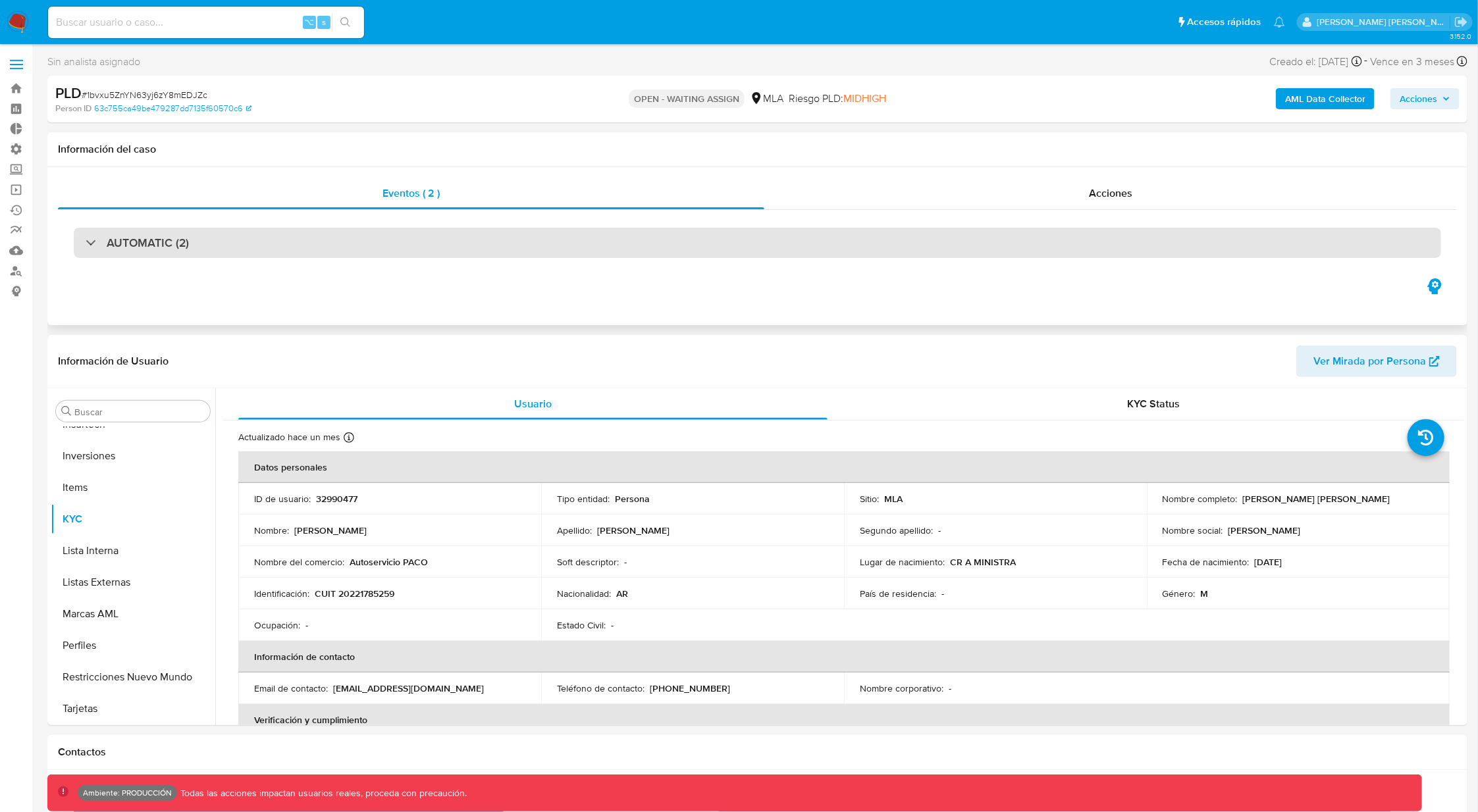
click at [92, 238] on div "AUTOMATIC (2)" at bounding box center [137, 243] width 103 height 15
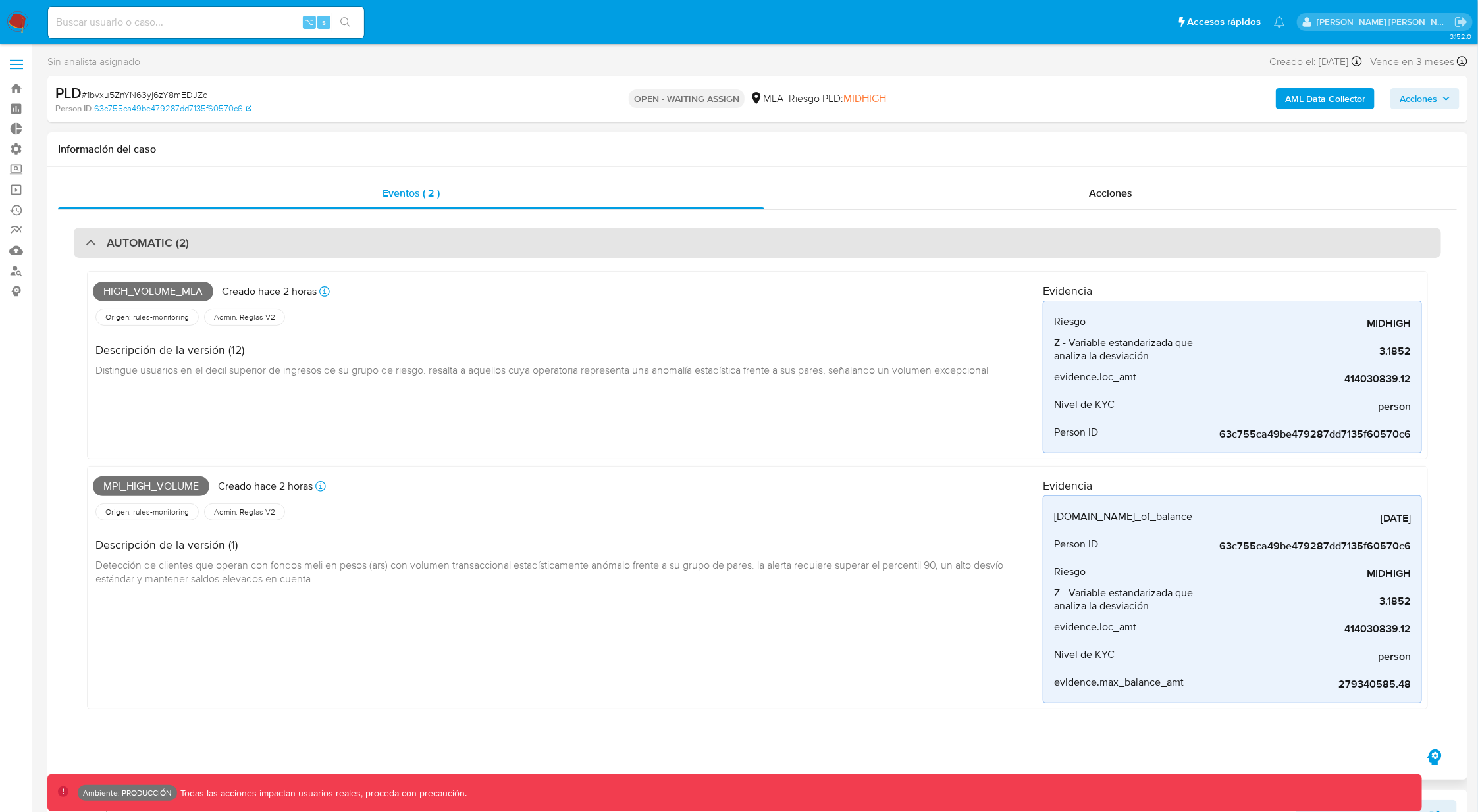
select select "10"
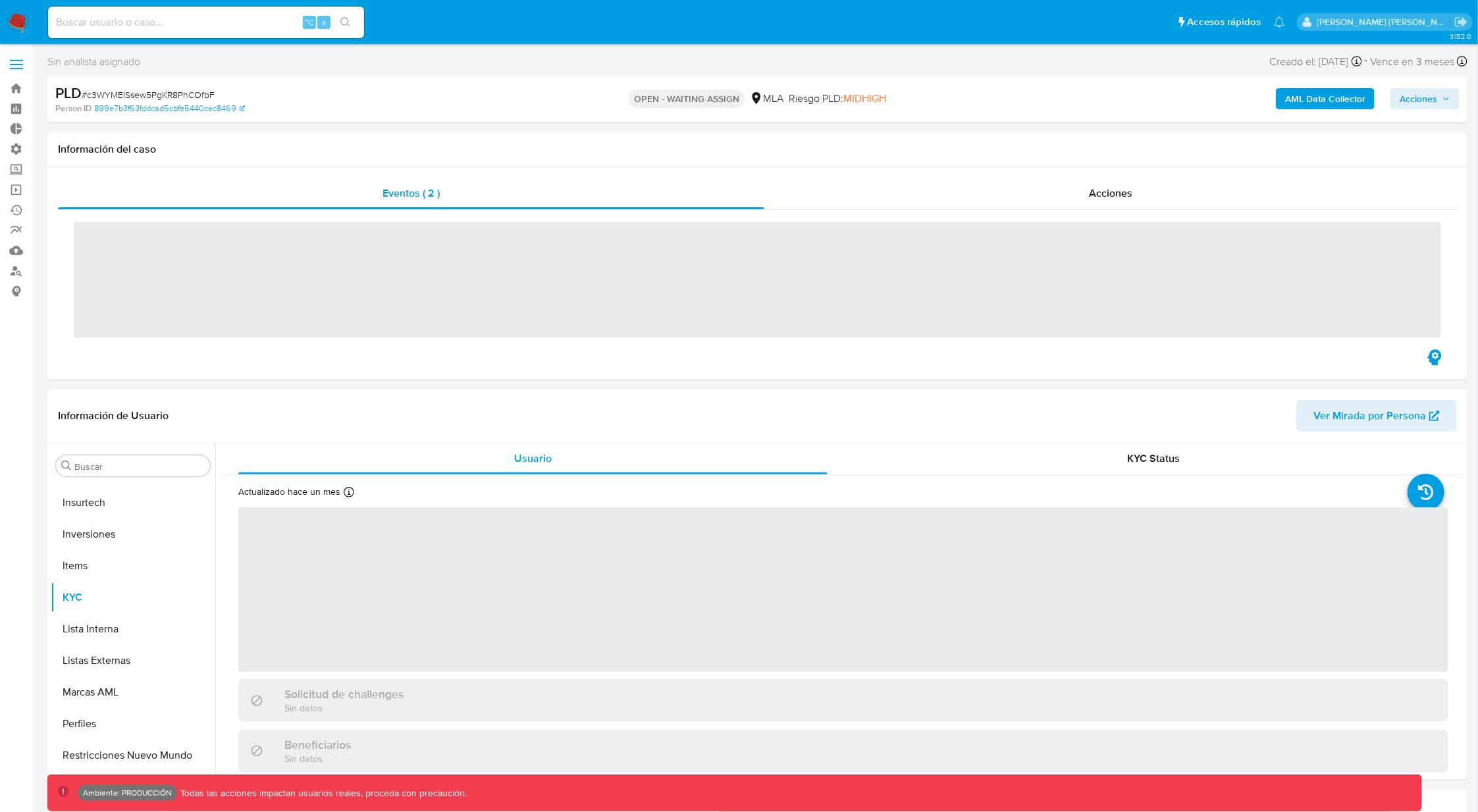
scroll to position [619, 0]
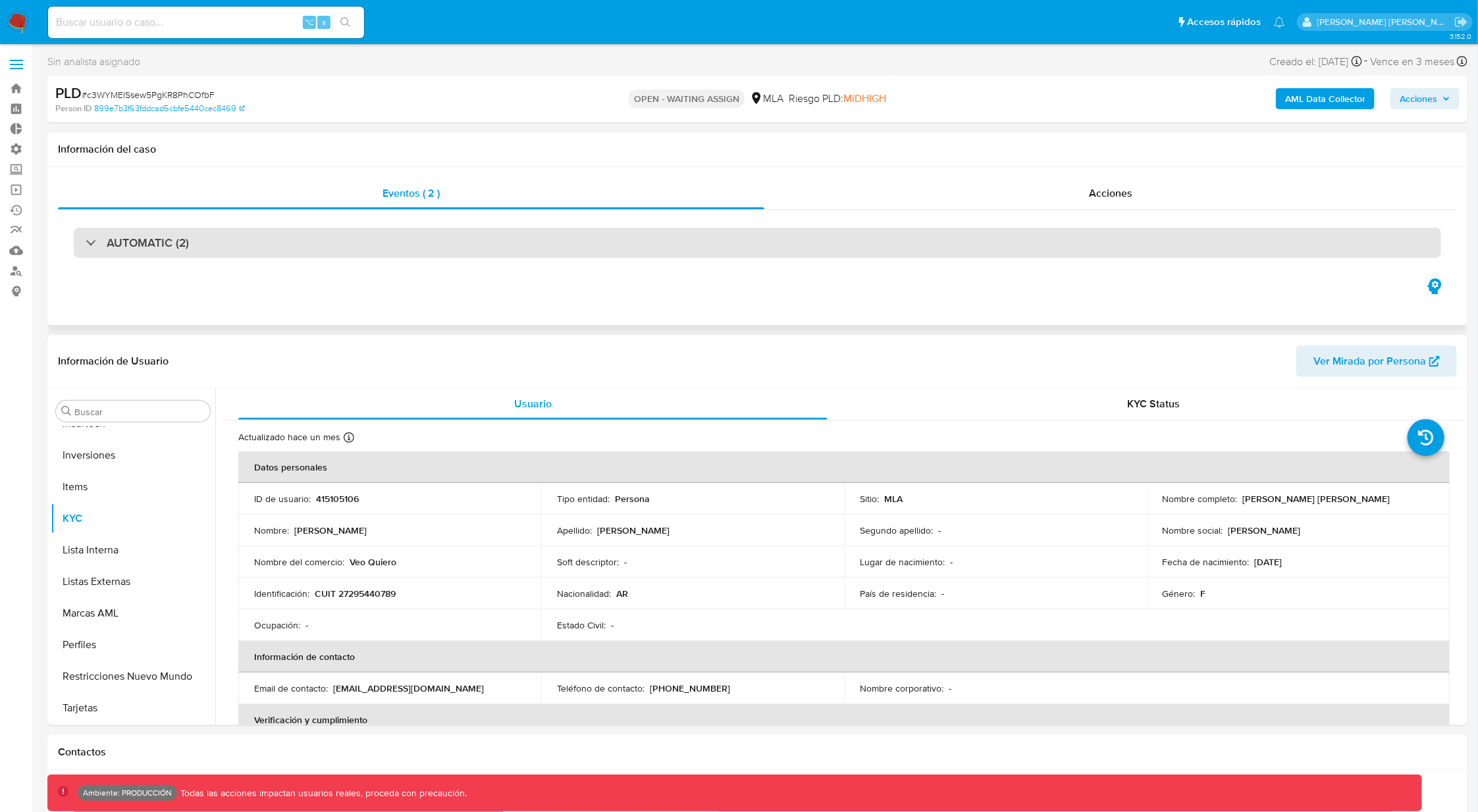
click at [412, 250] on div "AUTOMATIC (2)" at bounding box center [757, 242] width 1367 height 30
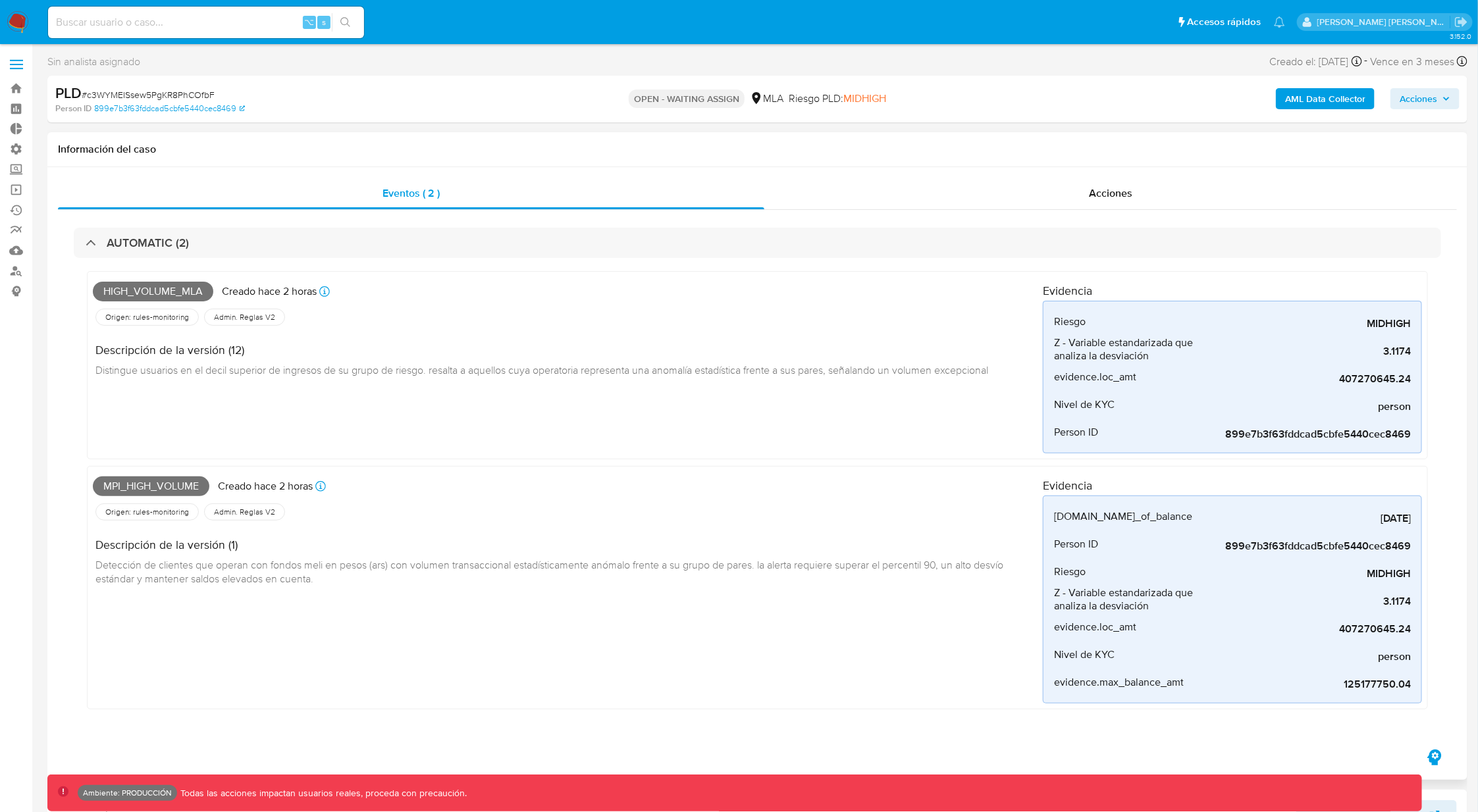
select select "10"
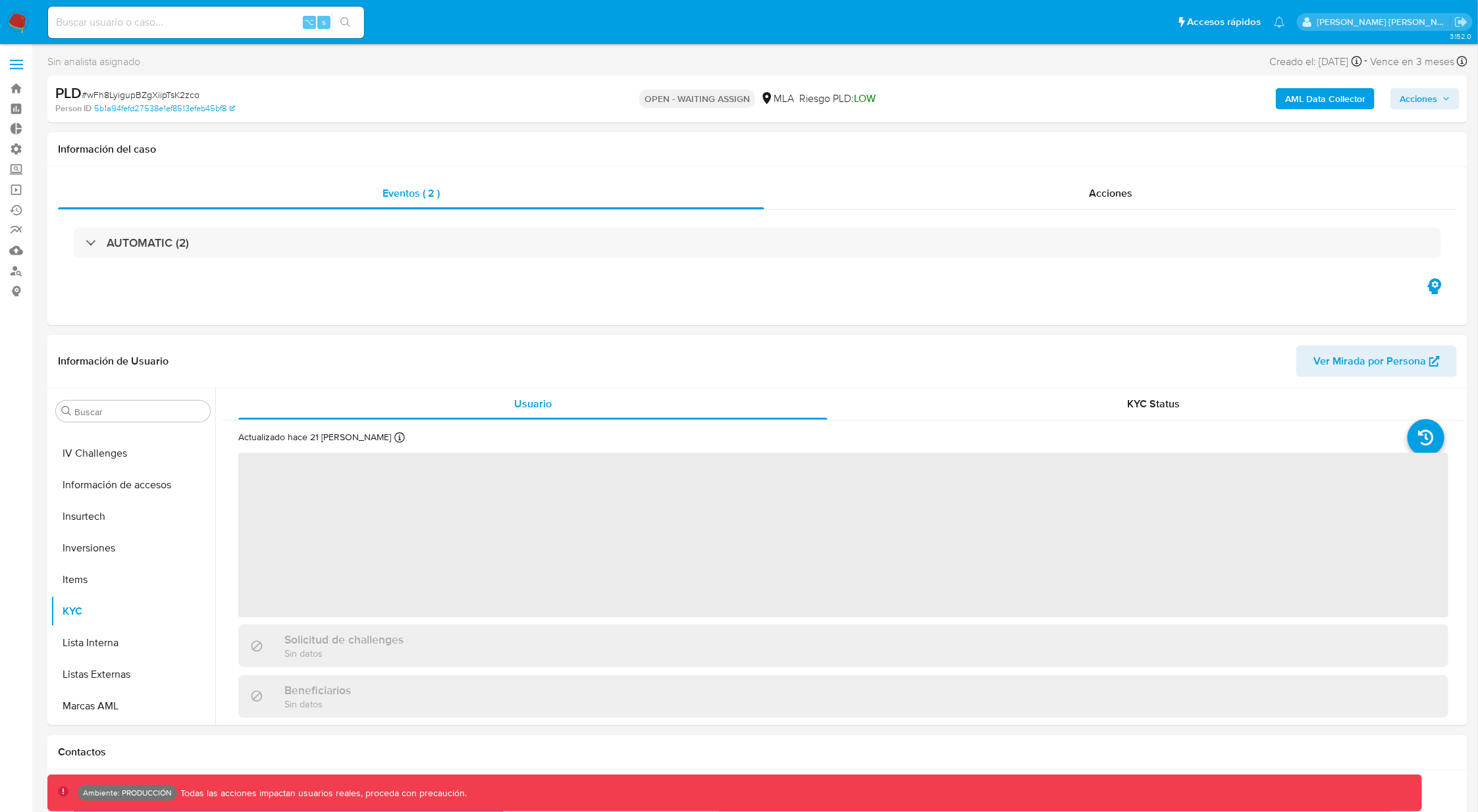
scroll to position [586, 0]
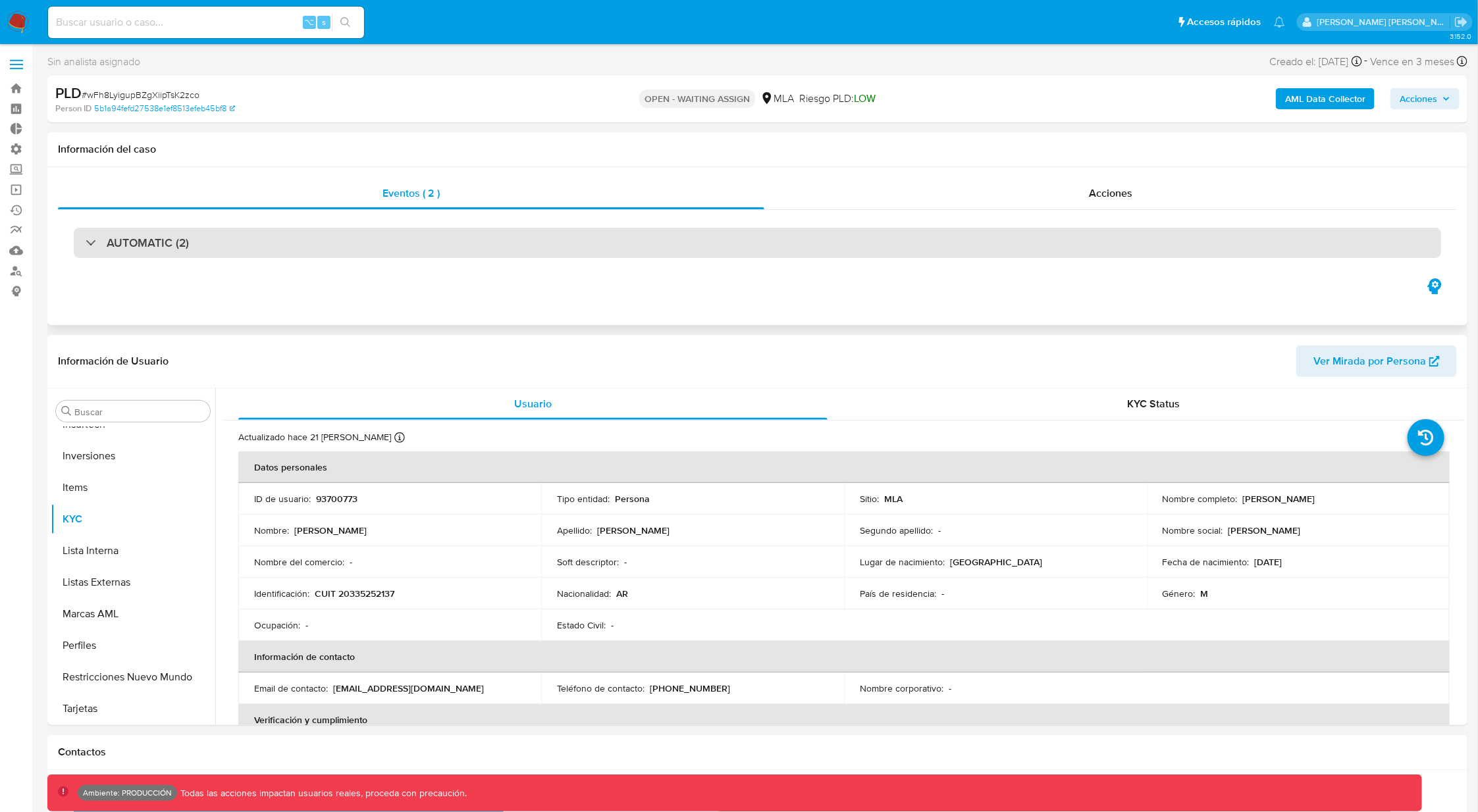
click at [109, 250] on h3 "AUTOMATIC (2)" at bounding box center [148, 243] width 82 height 15
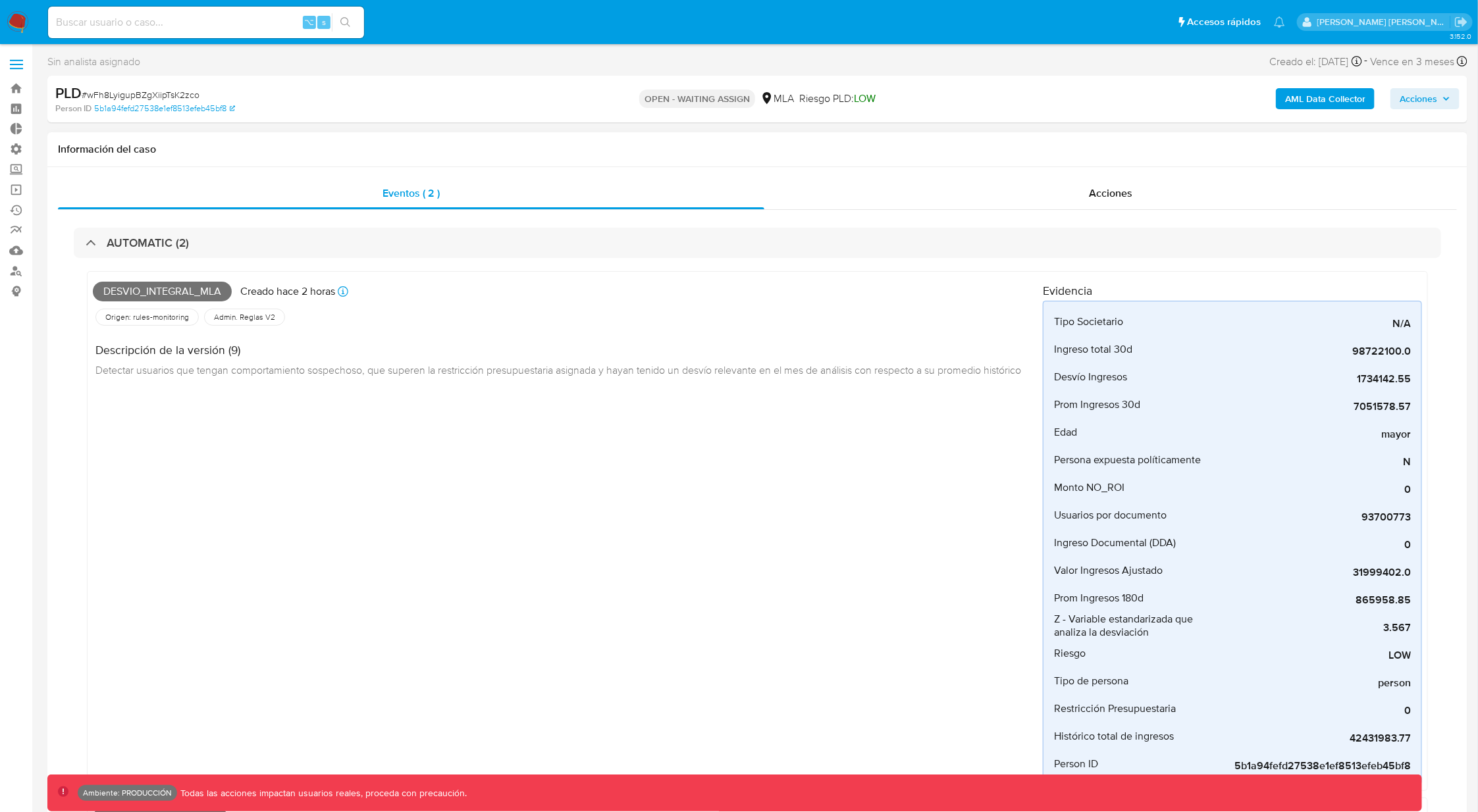
select select "10"
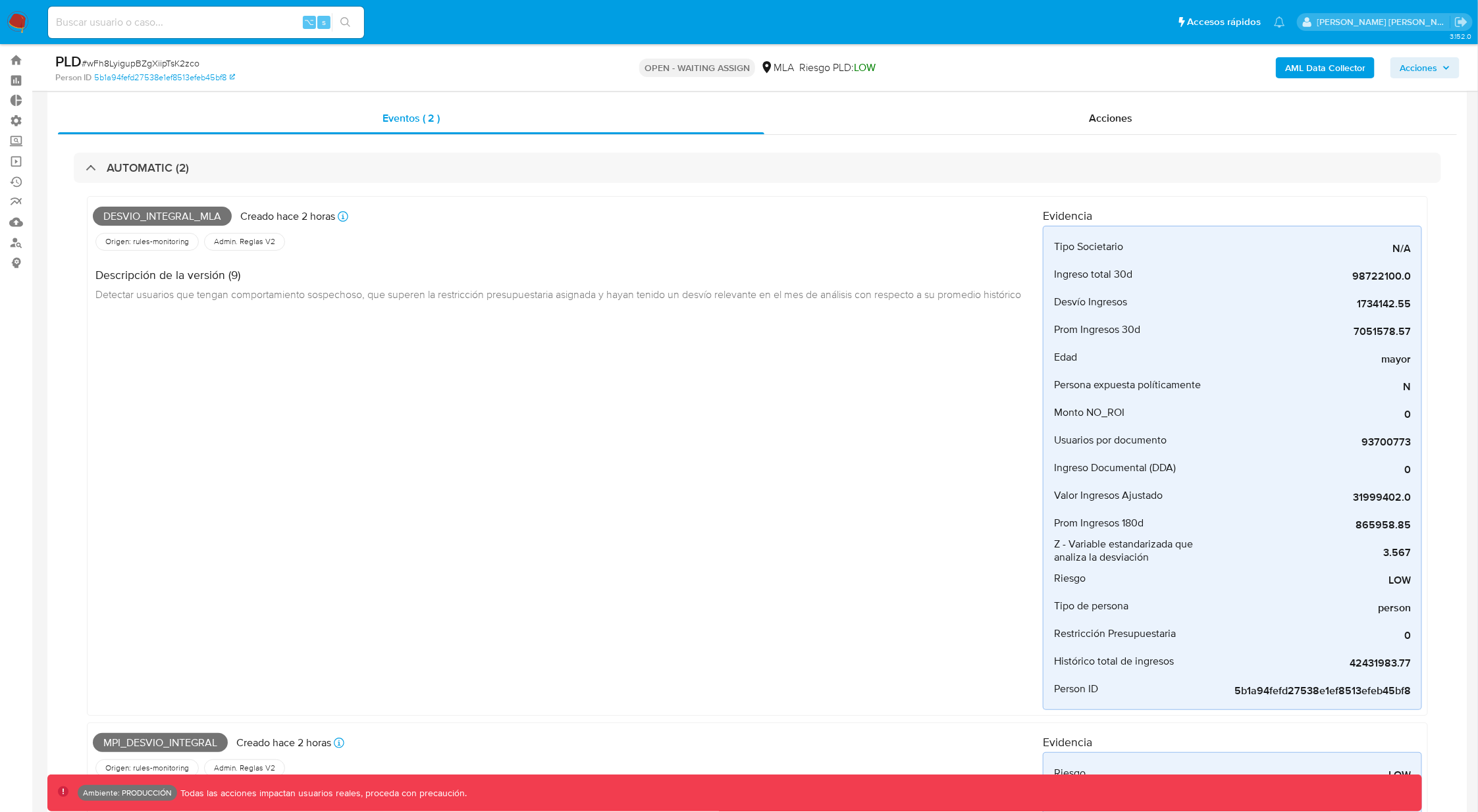
scroll to position [0, 0]
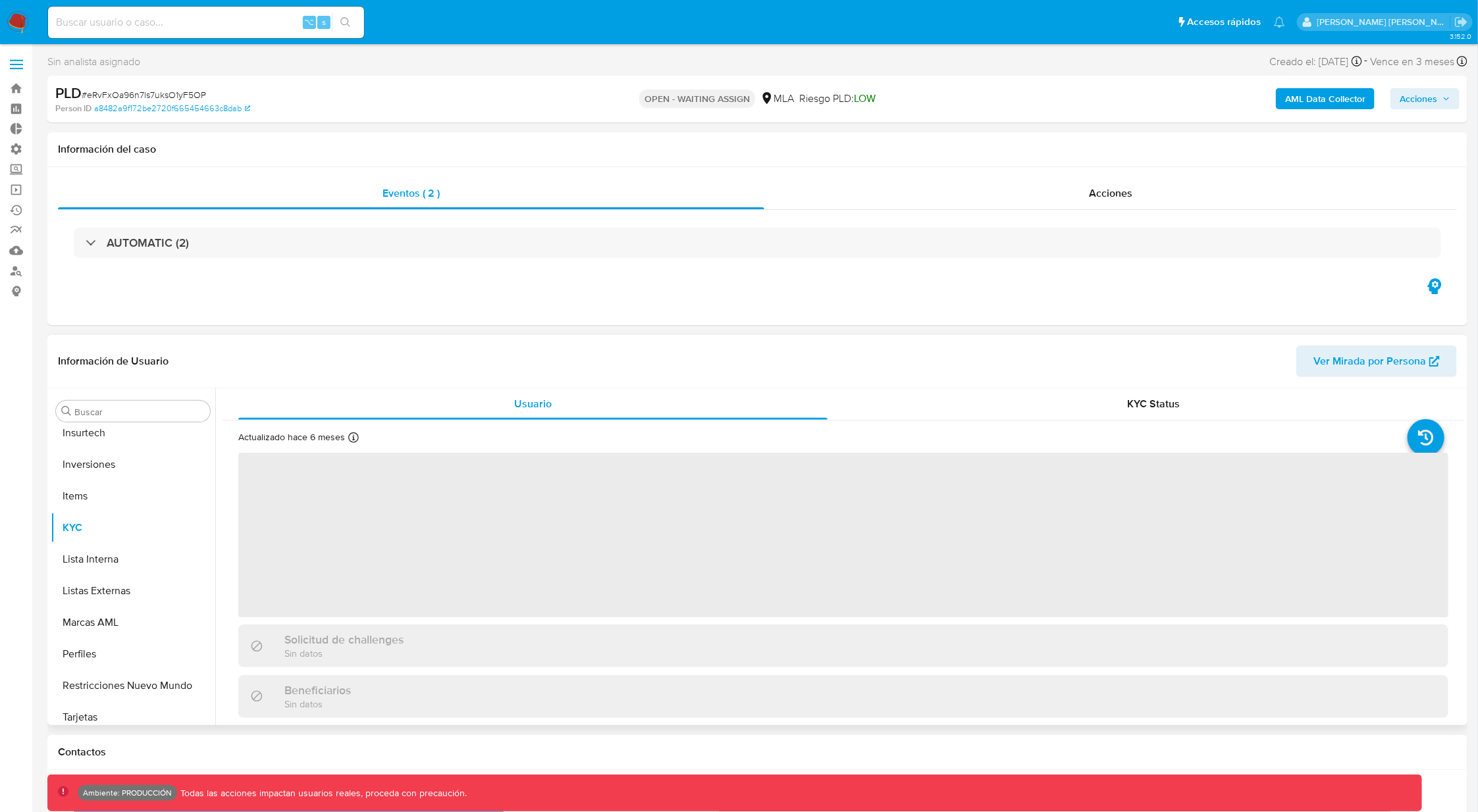
scroll to position [586, 0]
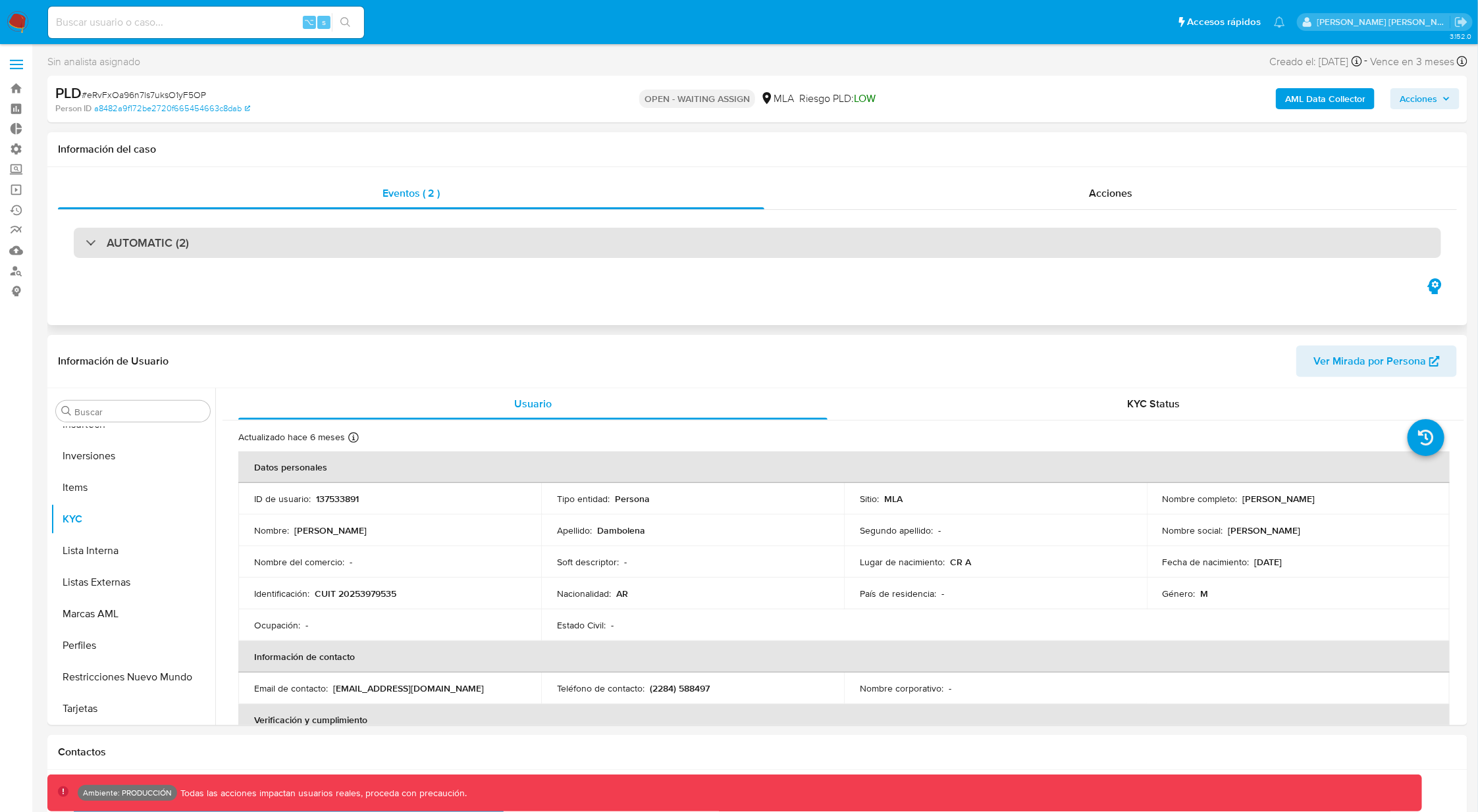
click at [271, 245] on div "AUTOMATIC (2)" at bounding box center [757, 242] width 1367 height 30
select select "10"
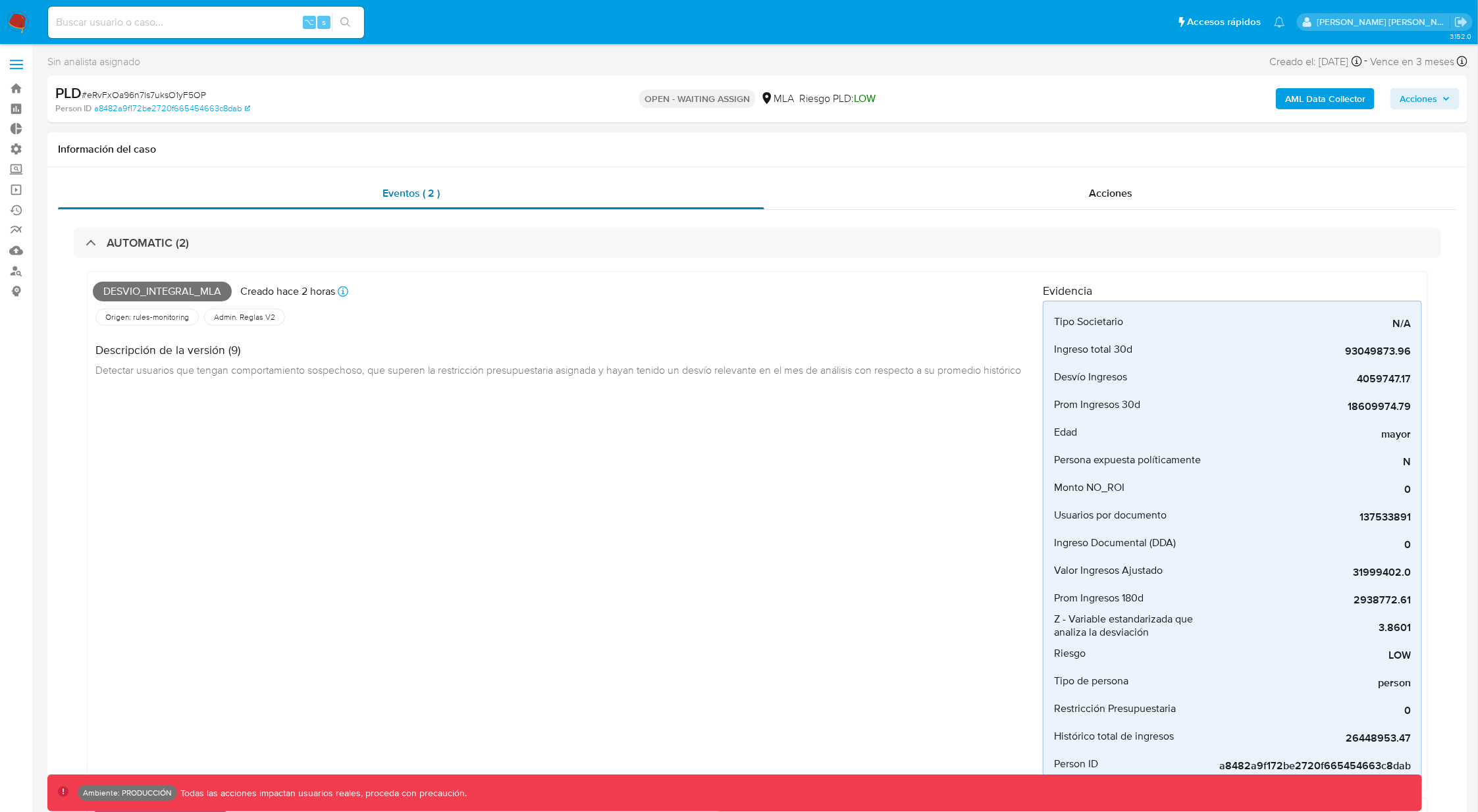
scroll to position [0, 0]
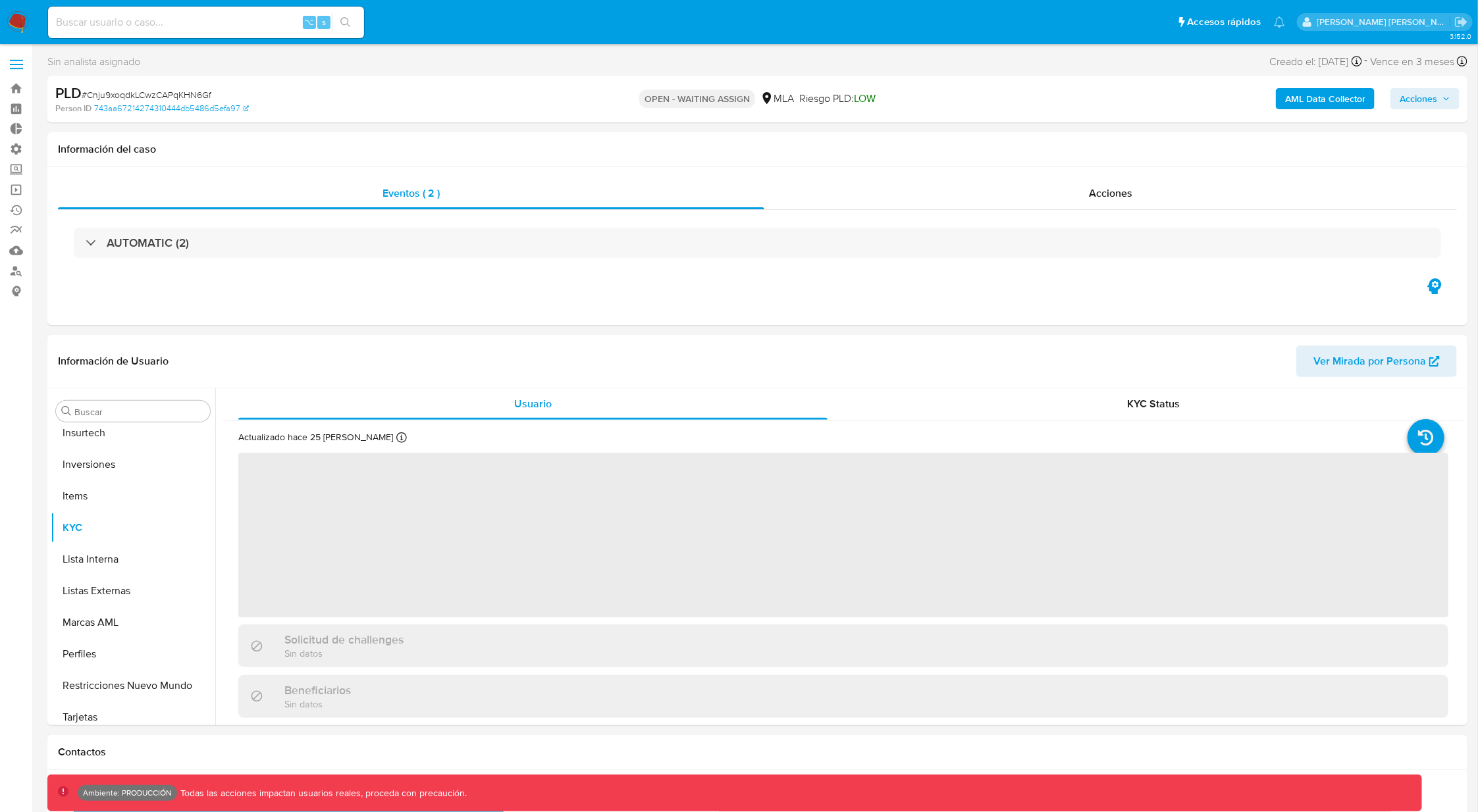
scroll to position [586, 0]
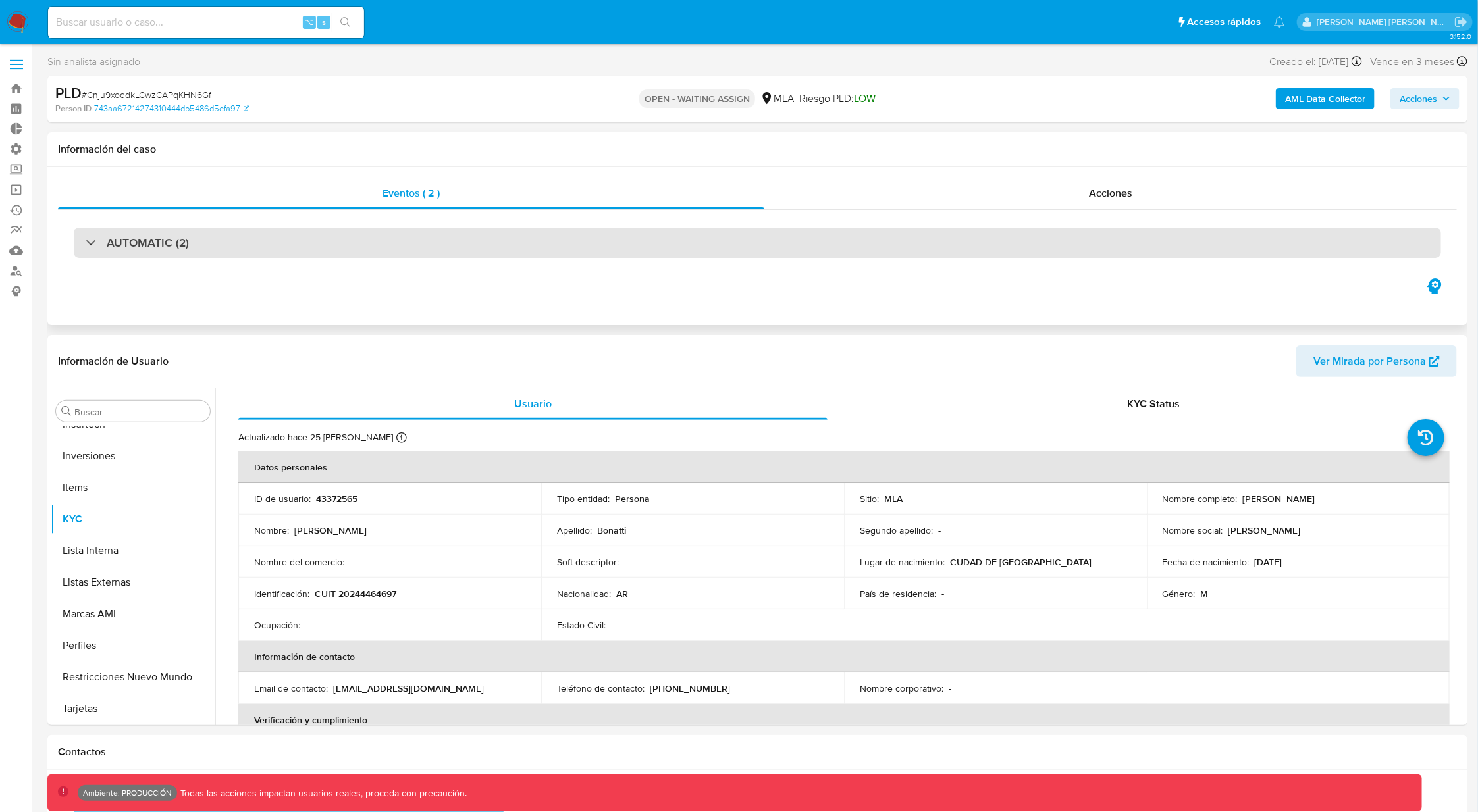
click at [215, 241] on div "AUTOMATIC (2)" at bounding box center [757, 242] width 1367 height 30
select select "10"
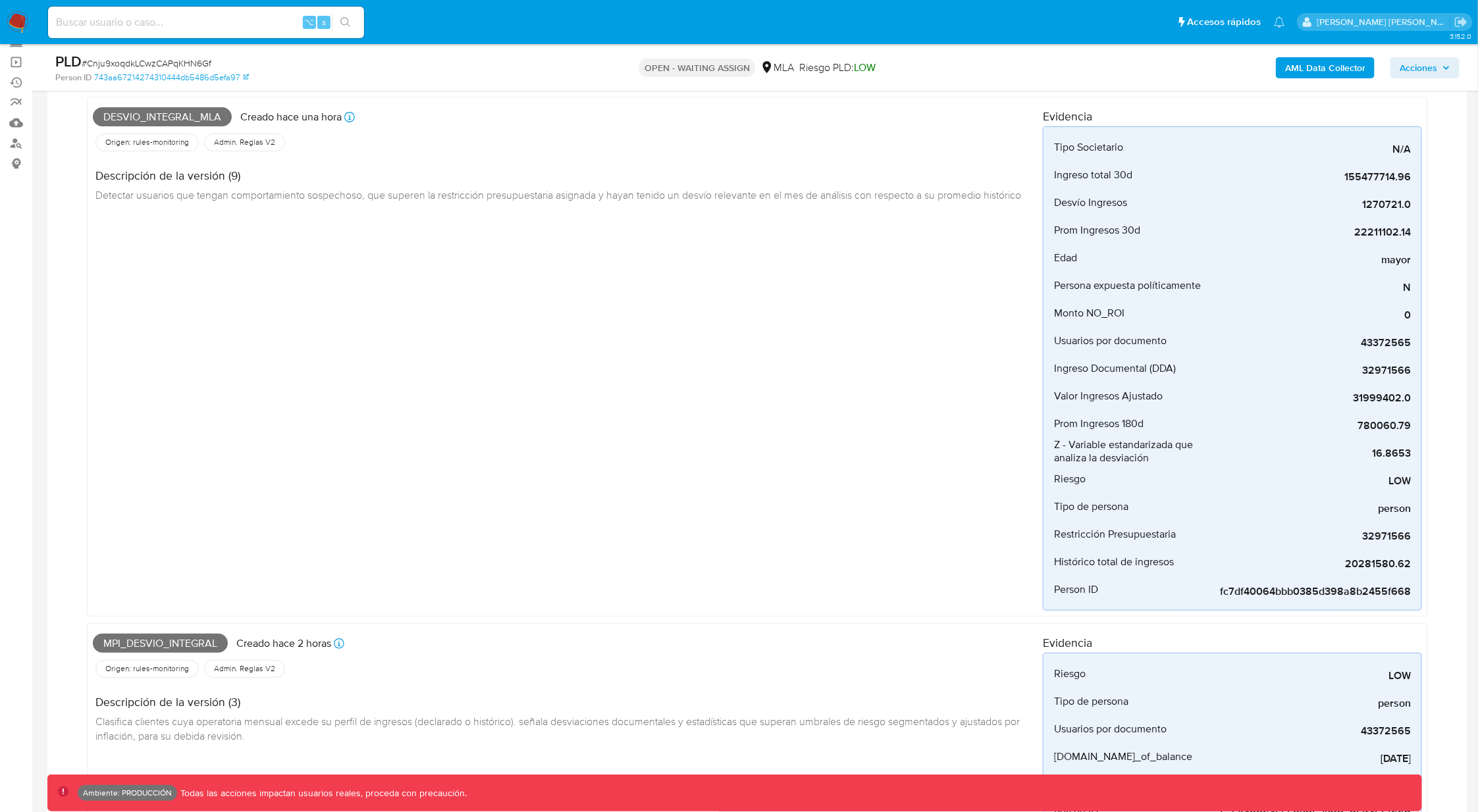
scroll to position [127, 0]
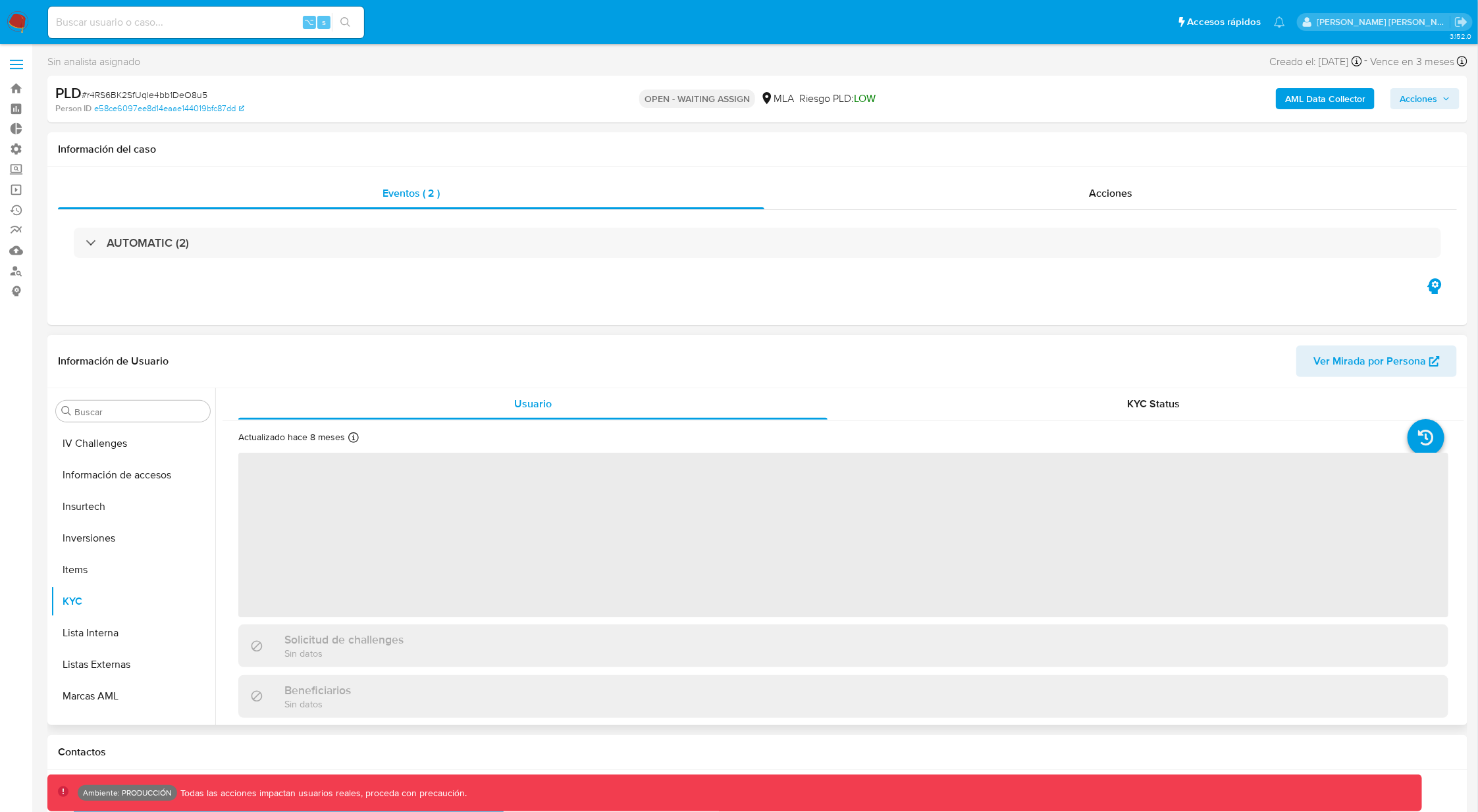
scroll to position [586, 0]
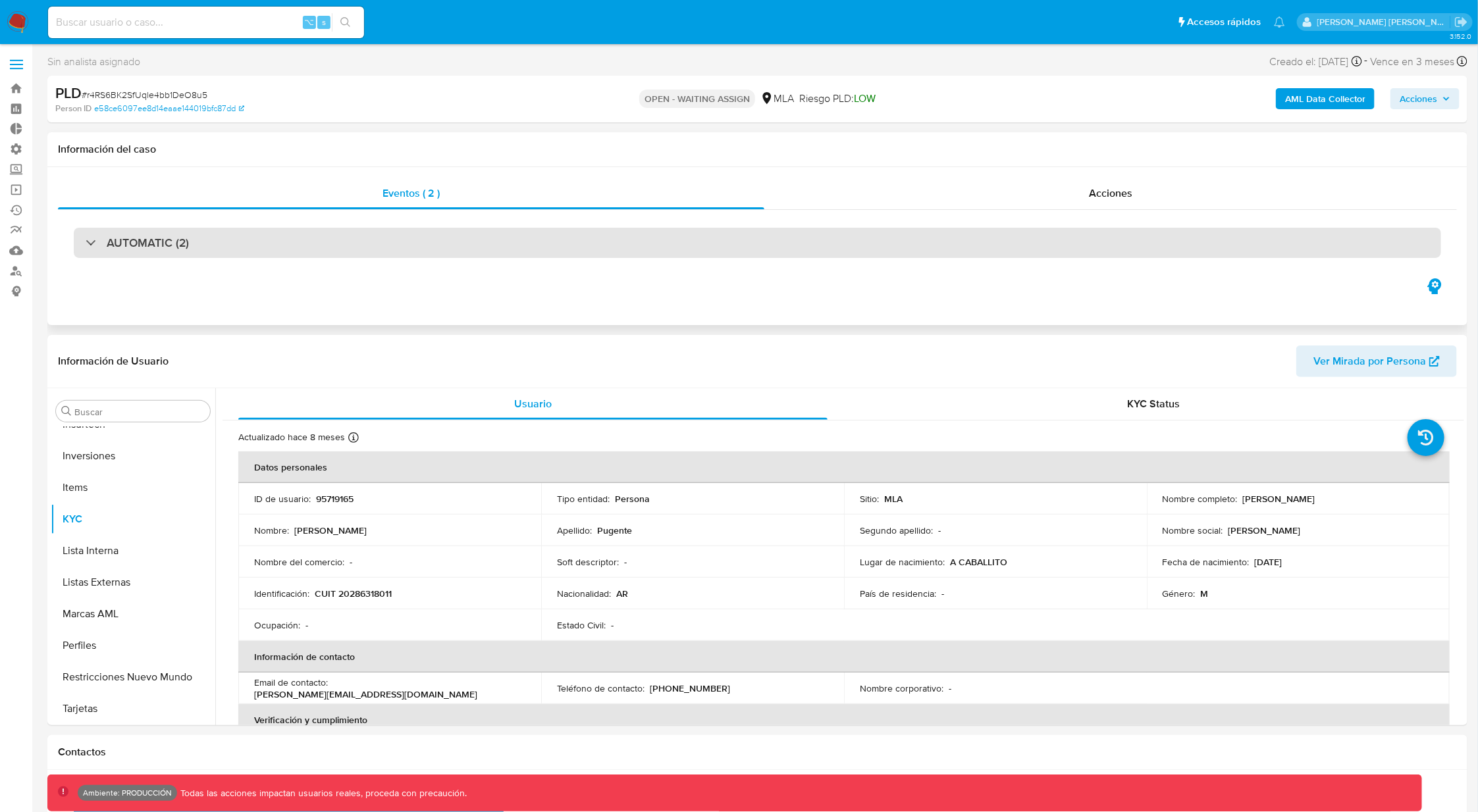
click at [231, 229] on div "AUTOMATIC (2)" at bounding box center [757, 242] width 1367 height 30
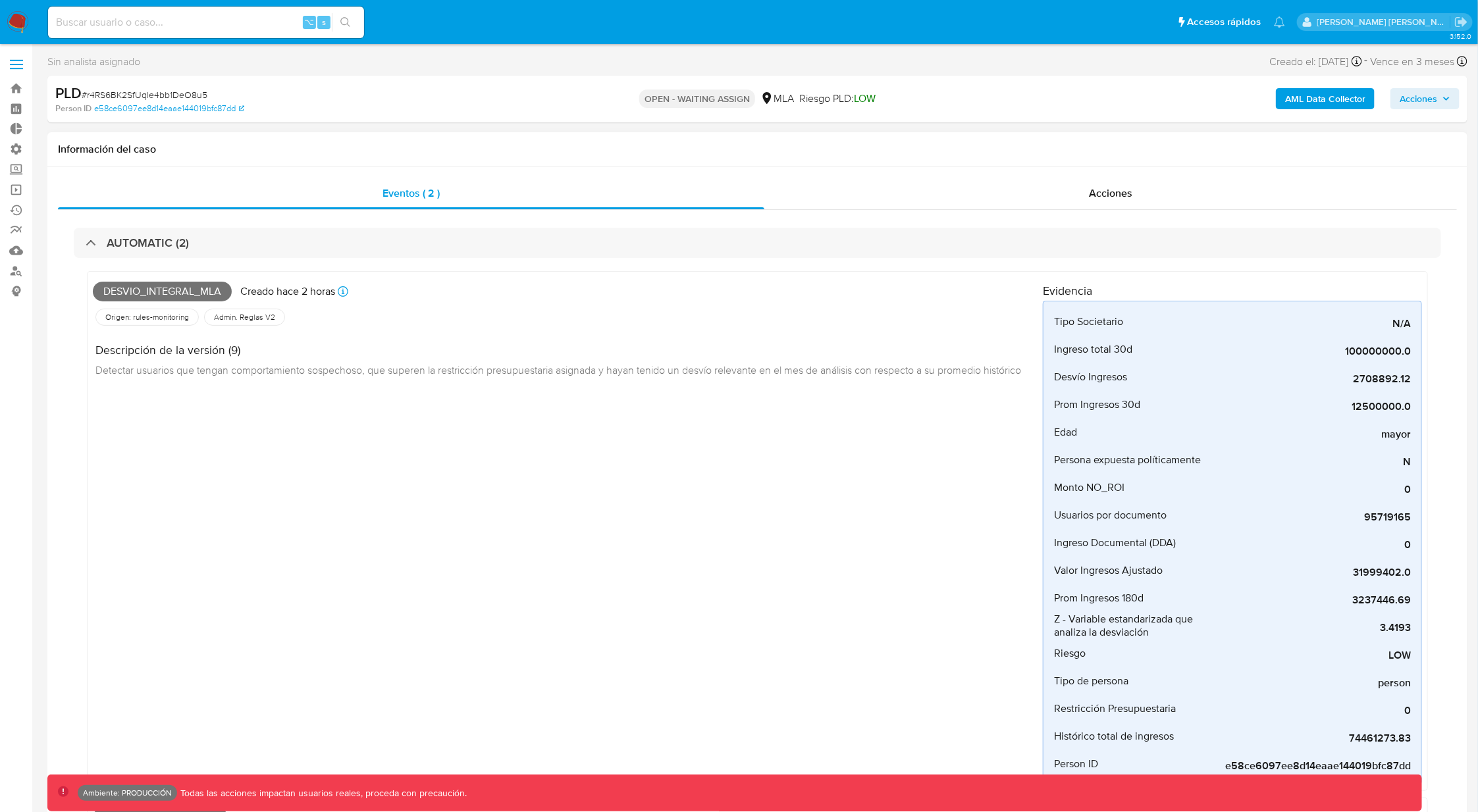
select select "10"
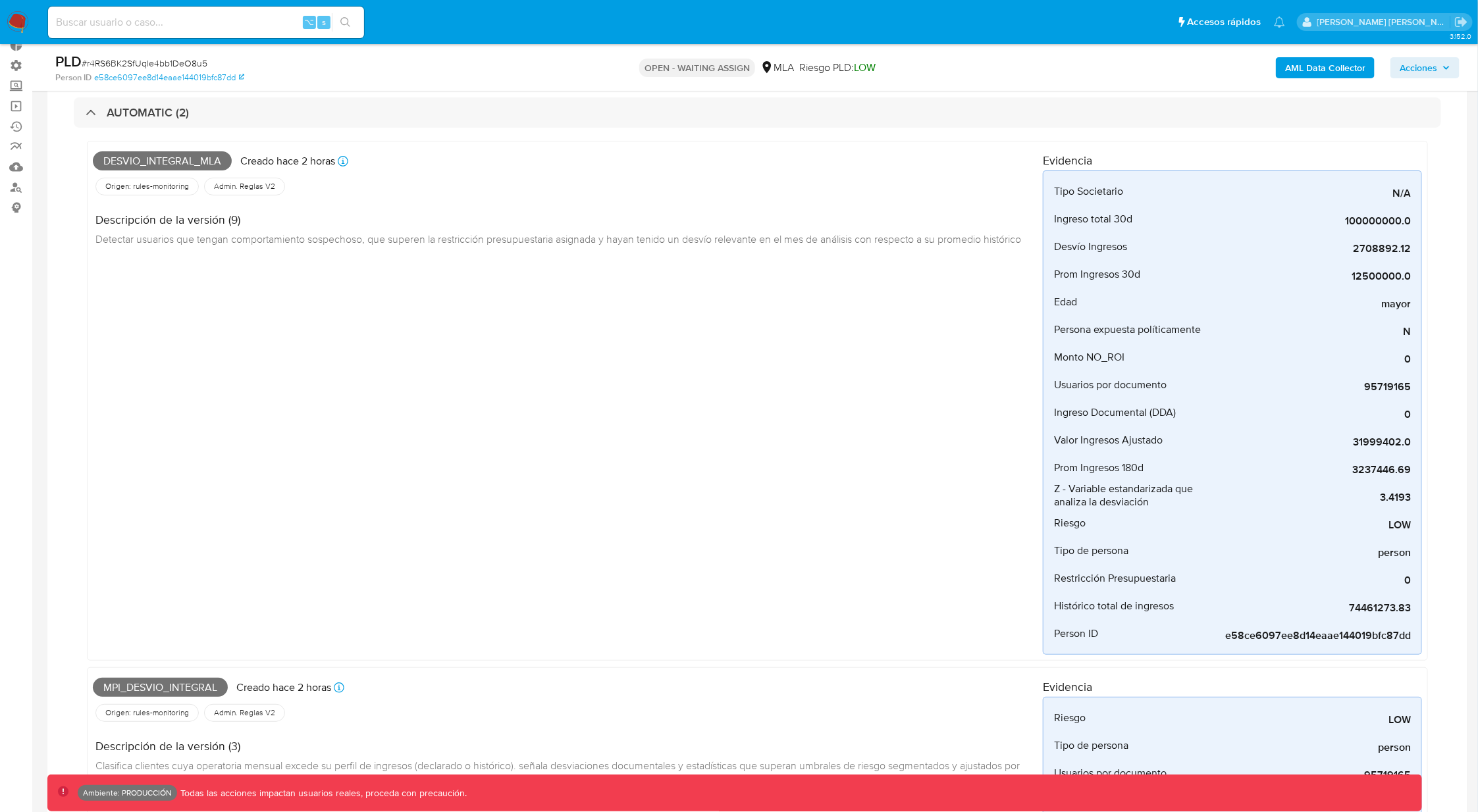
scroll to position [0, 0]
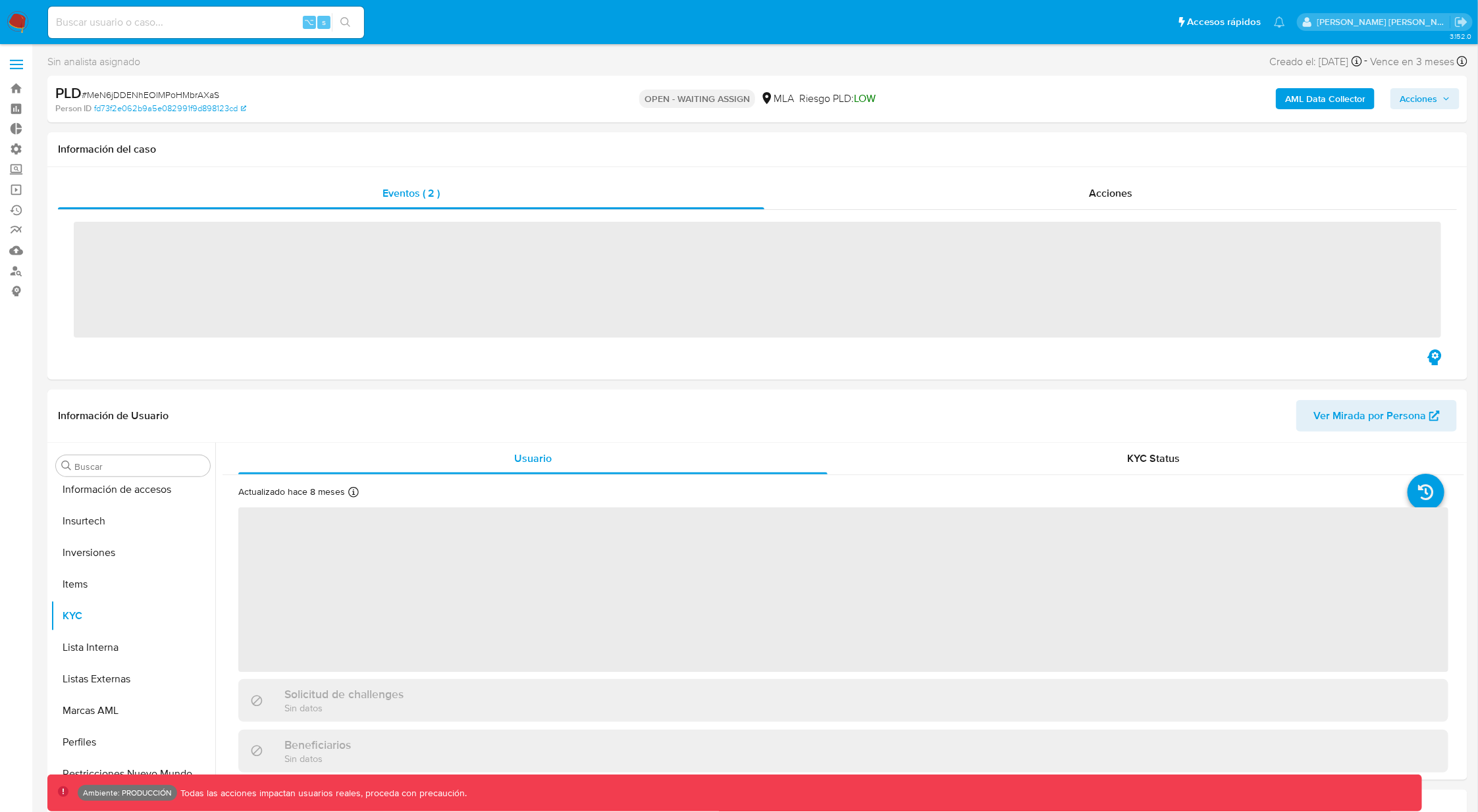
scroll to position [586, 0]
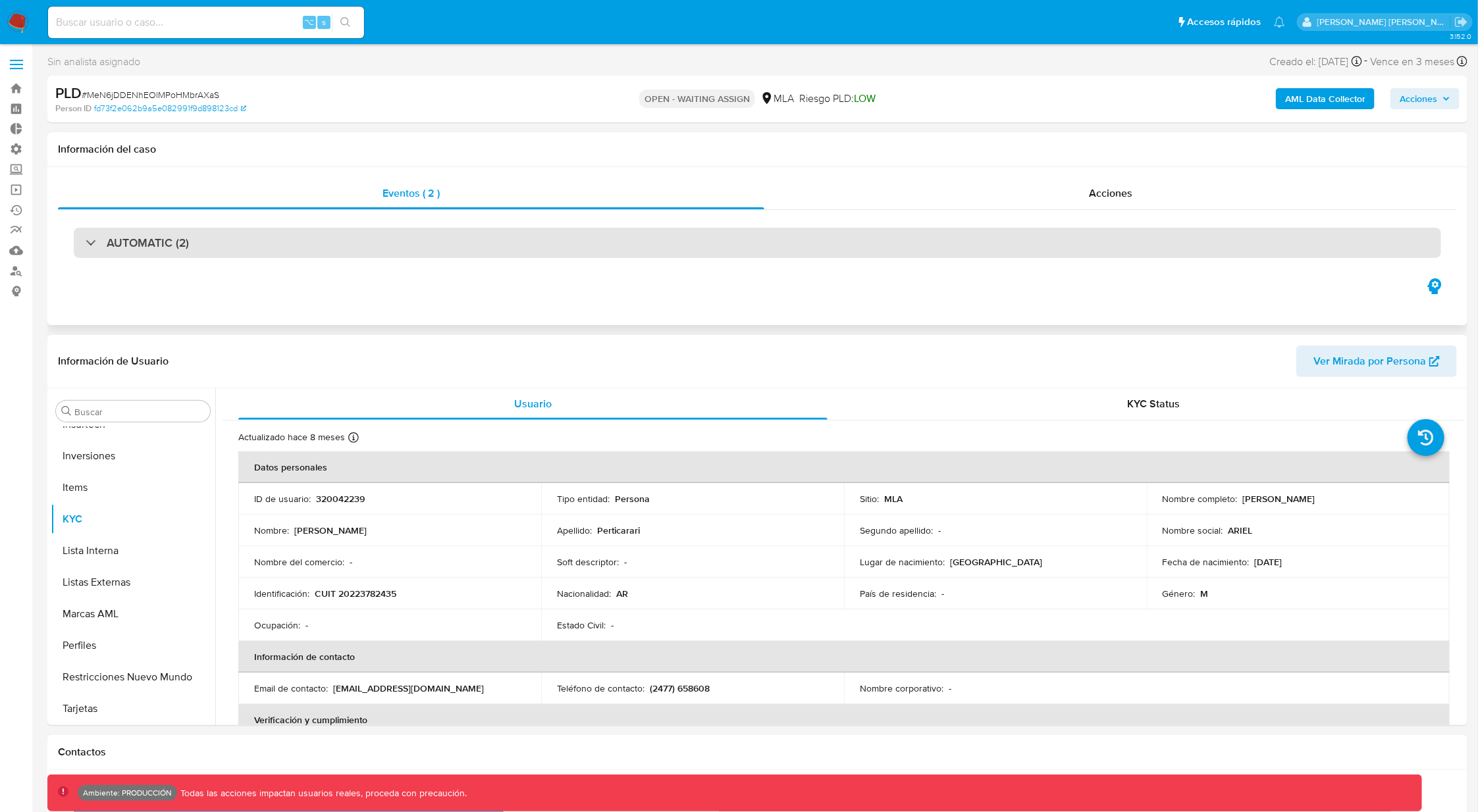
click at [287, 238] on div "AUTOMATIC (2)" at bounding box center [757, 242] width 1367 height 30
select select "10"
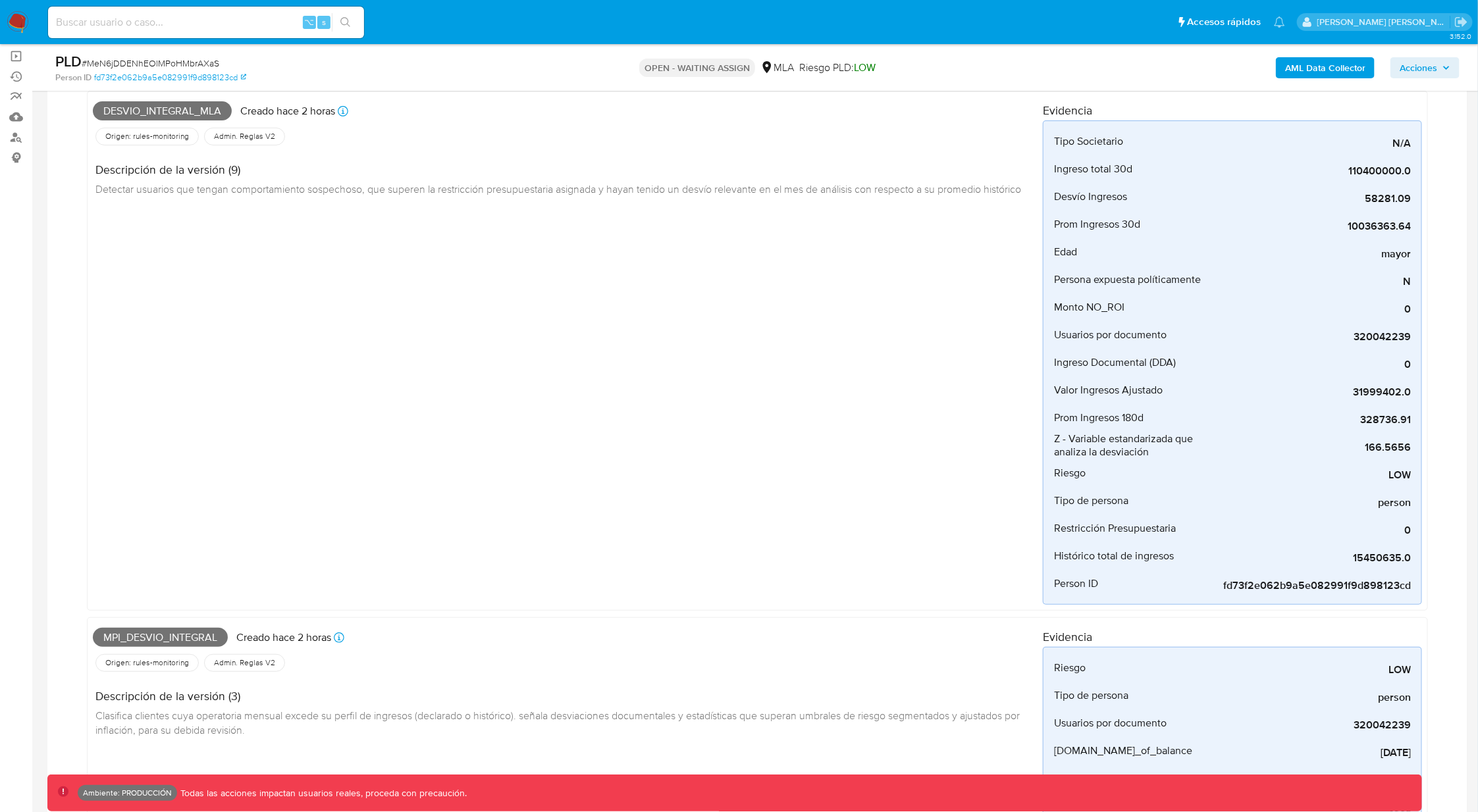
scroll to position [129, 0]
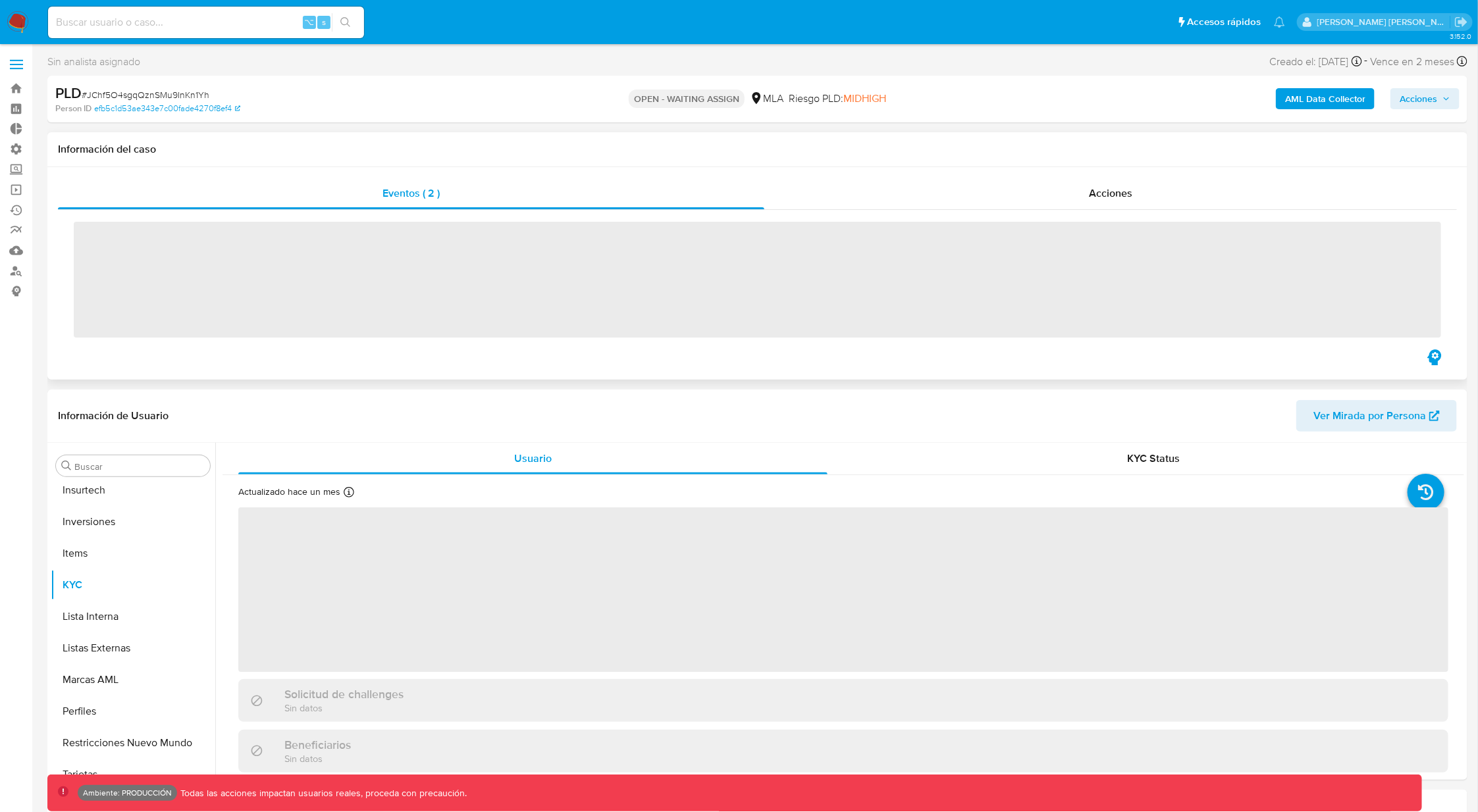
scroll to position [586, 0]
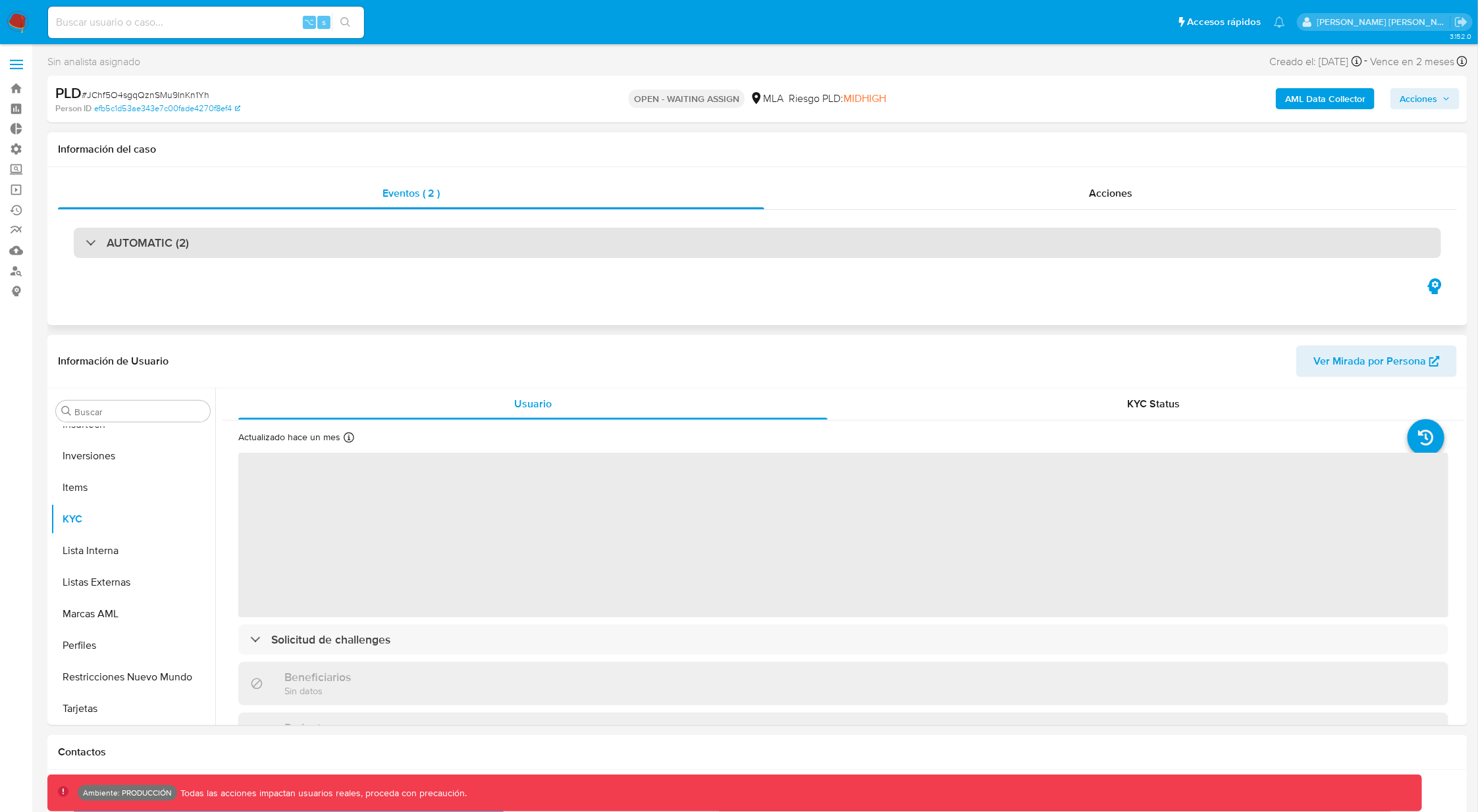
click at [259, 240] on div "AUTOMATIC (2)" at bounding box center [757, 242] width 1367 height 30
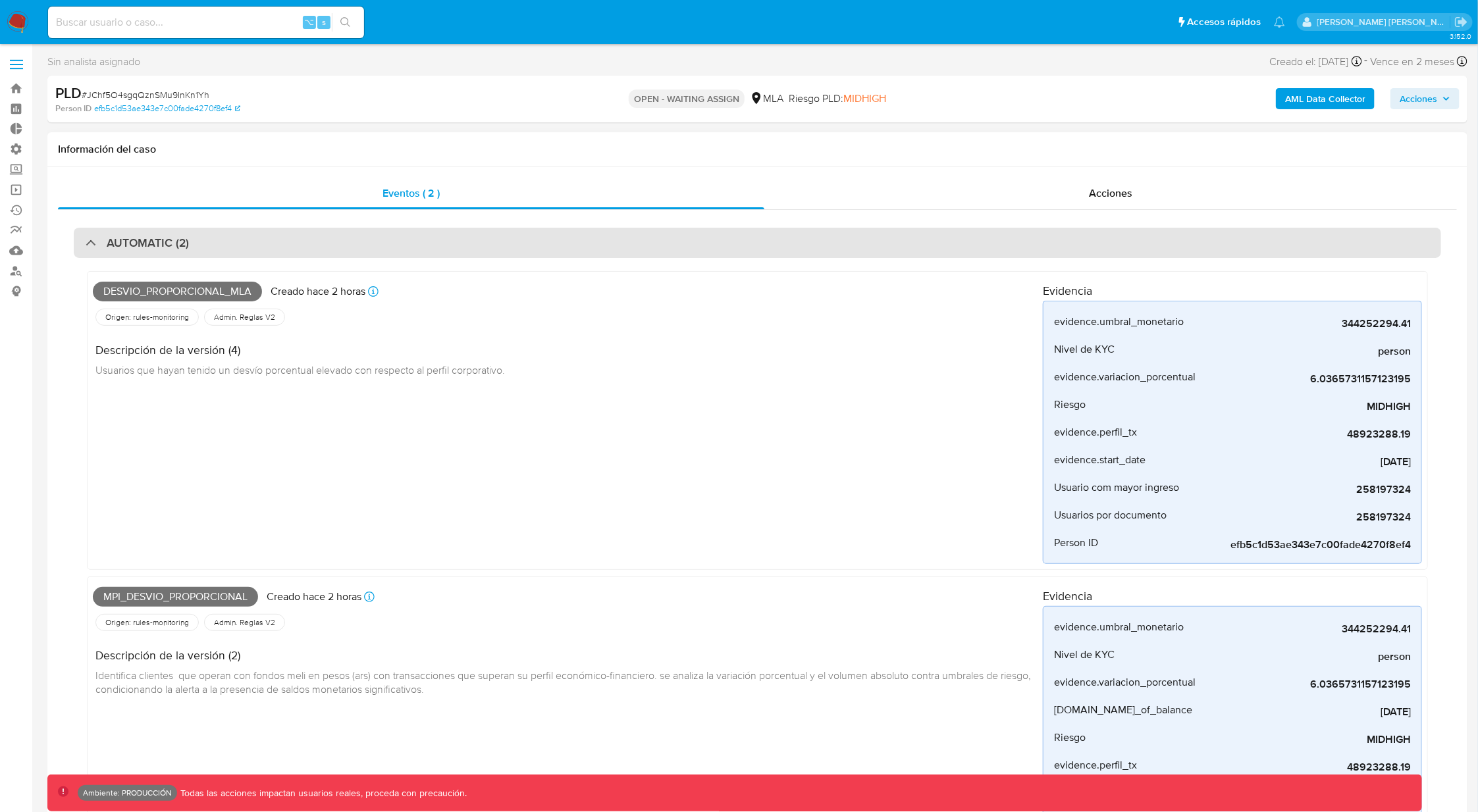
select select "10"
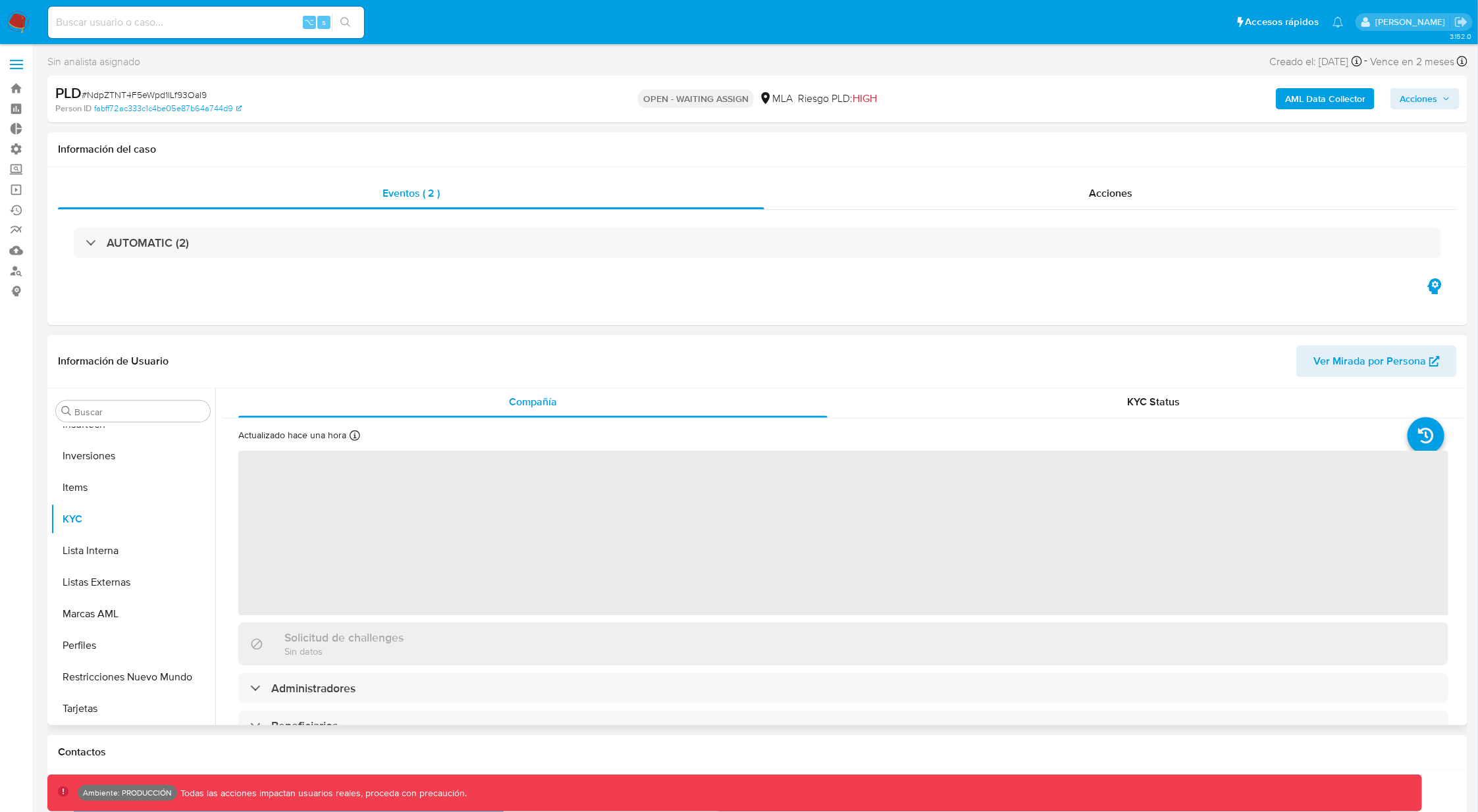
scroll to position [4, 0]
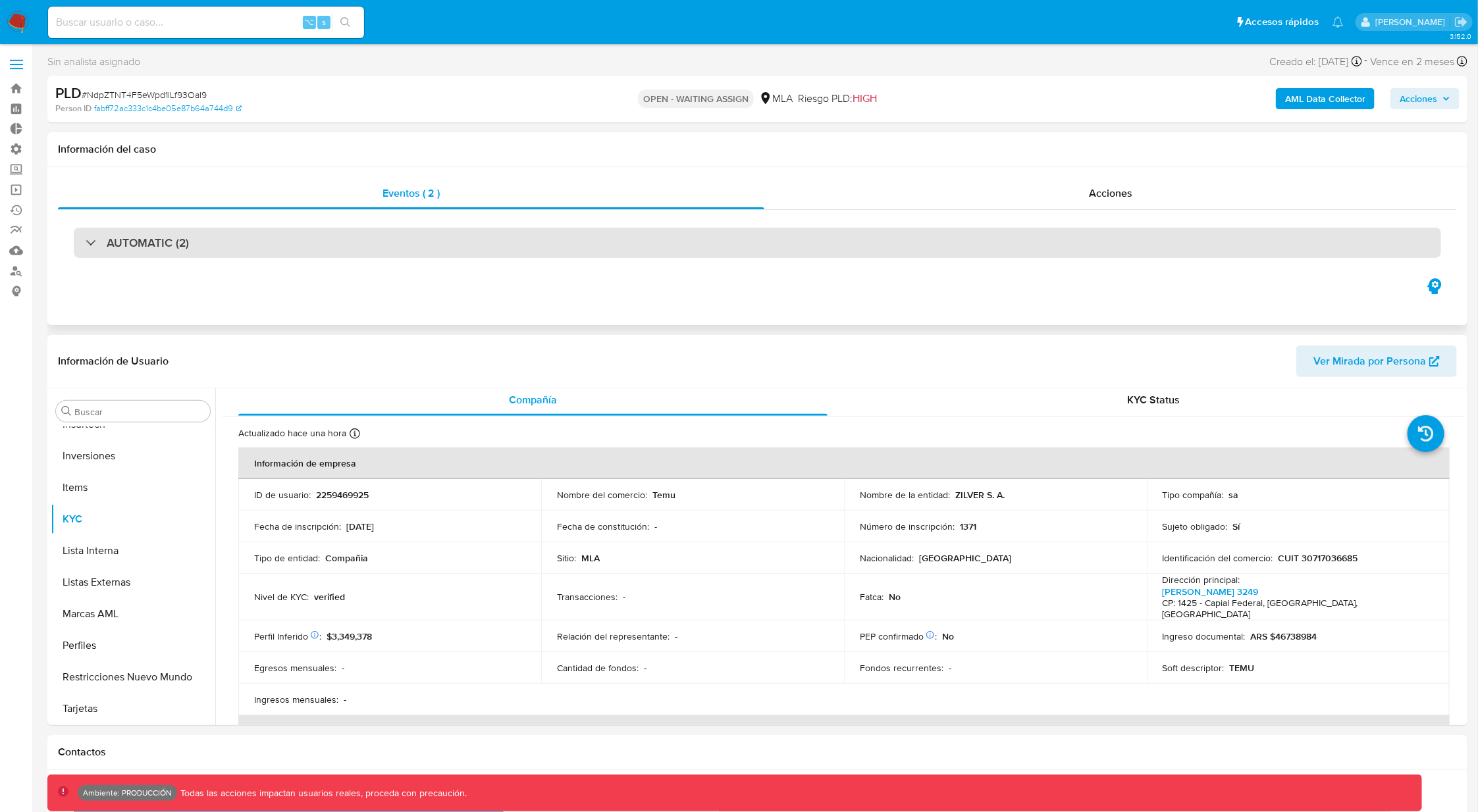
click at [236, 244] on div "AUTOMATIC (2)" at bounding box center [757, 242] width 1367 height 30
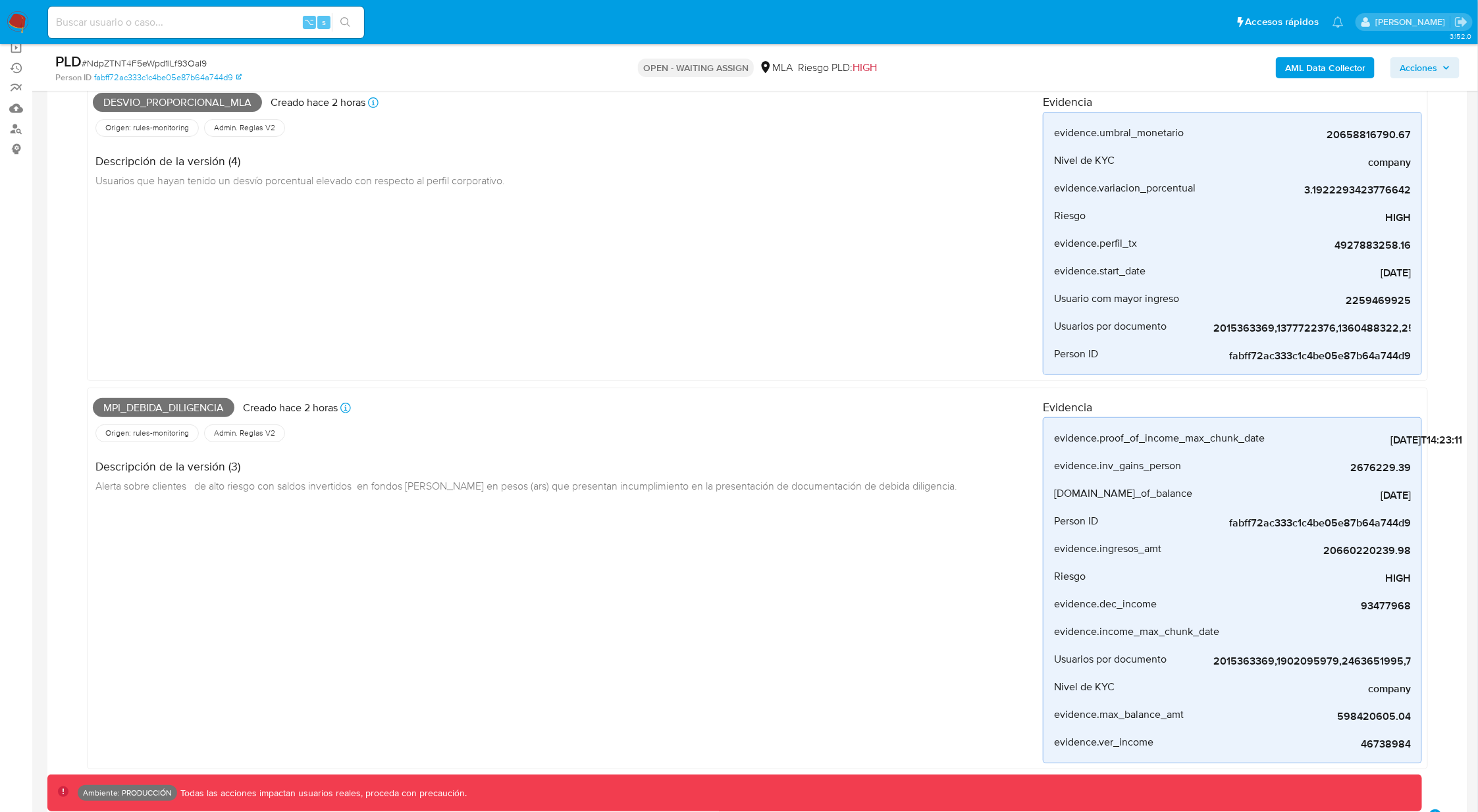
scroll to position [140, 0]
select select "10"
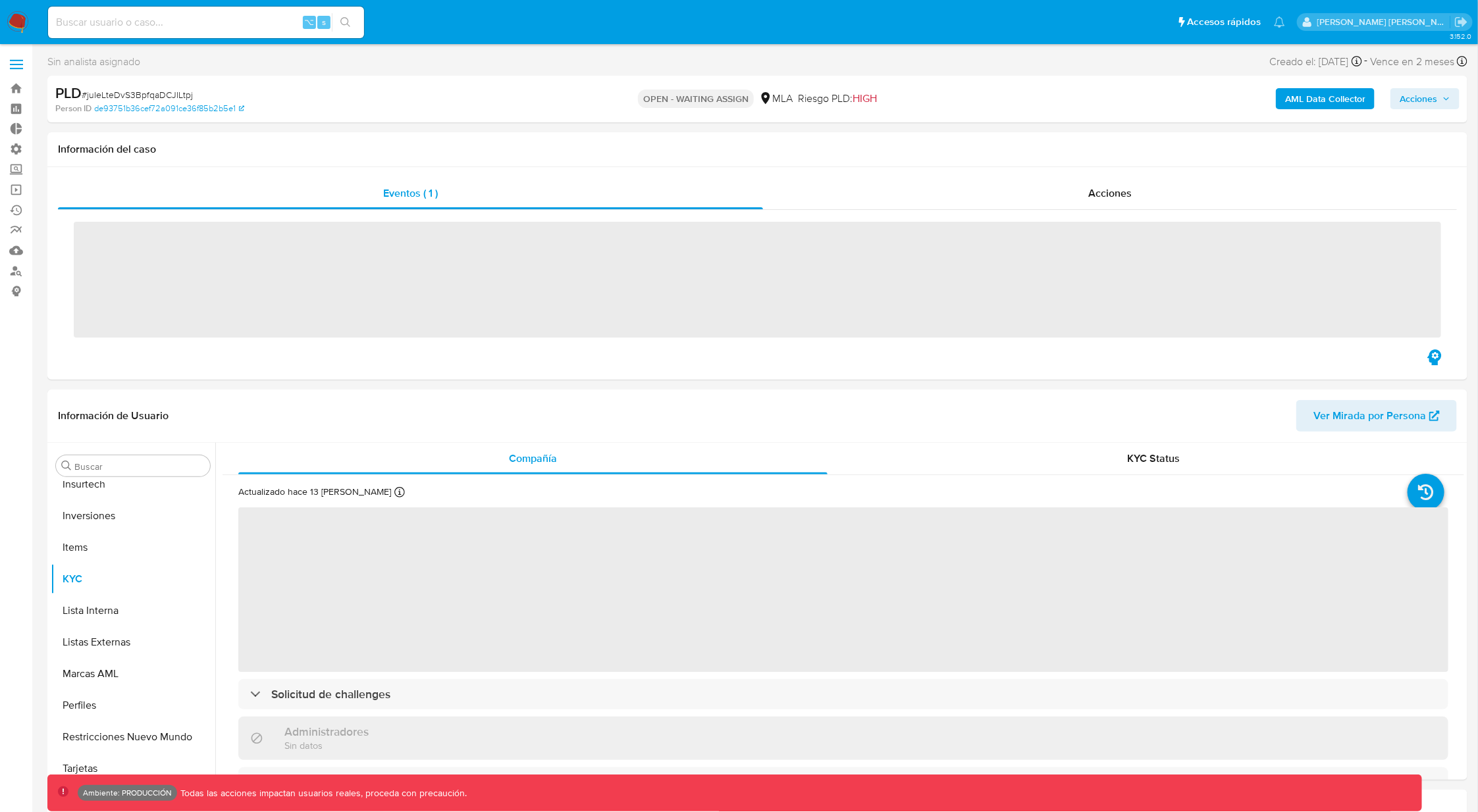
scroll to position [586, 0]
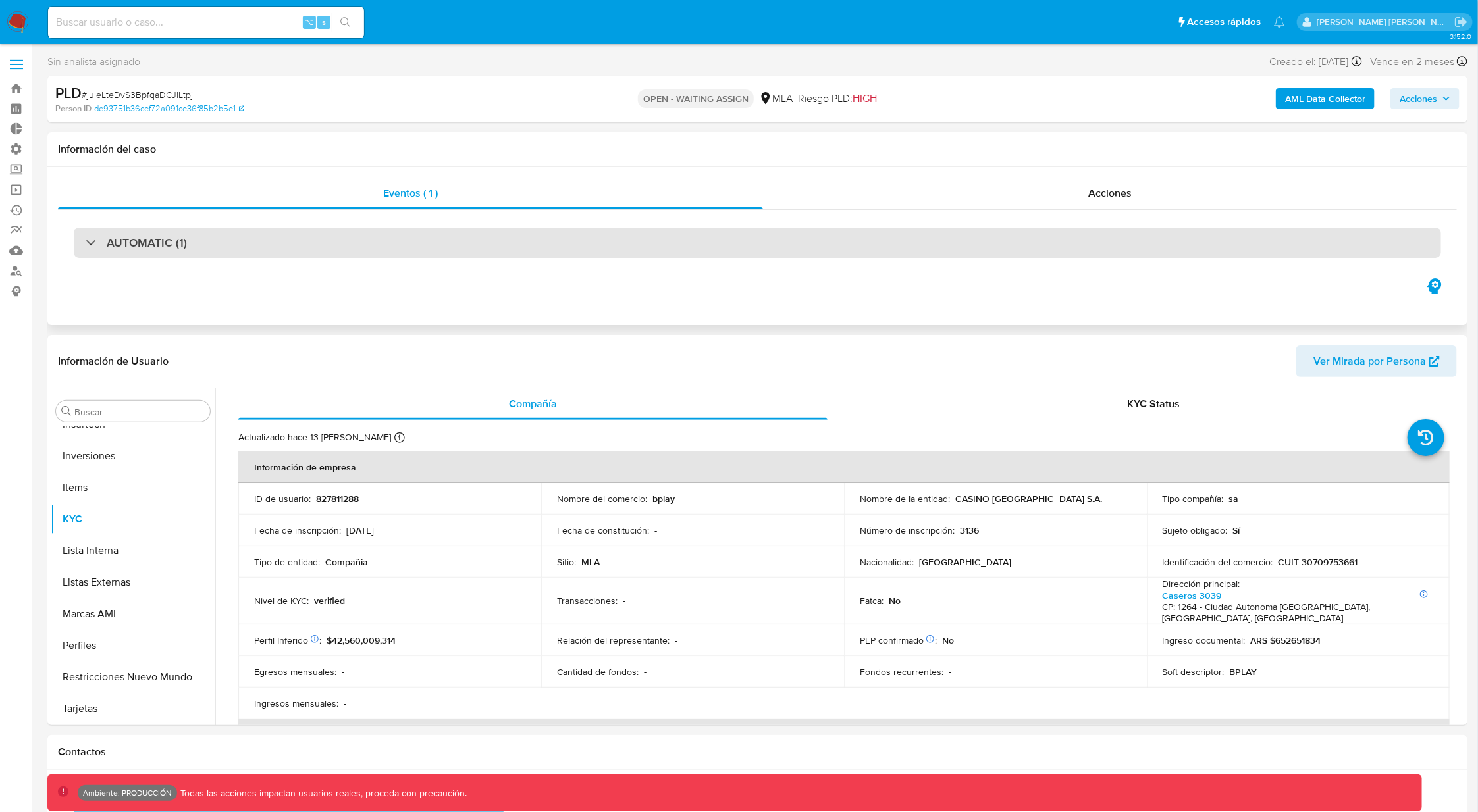
click at [84, 244] on div "AUTOMATIC (1)" at bounding box center [757, 242] width 1367 height 30
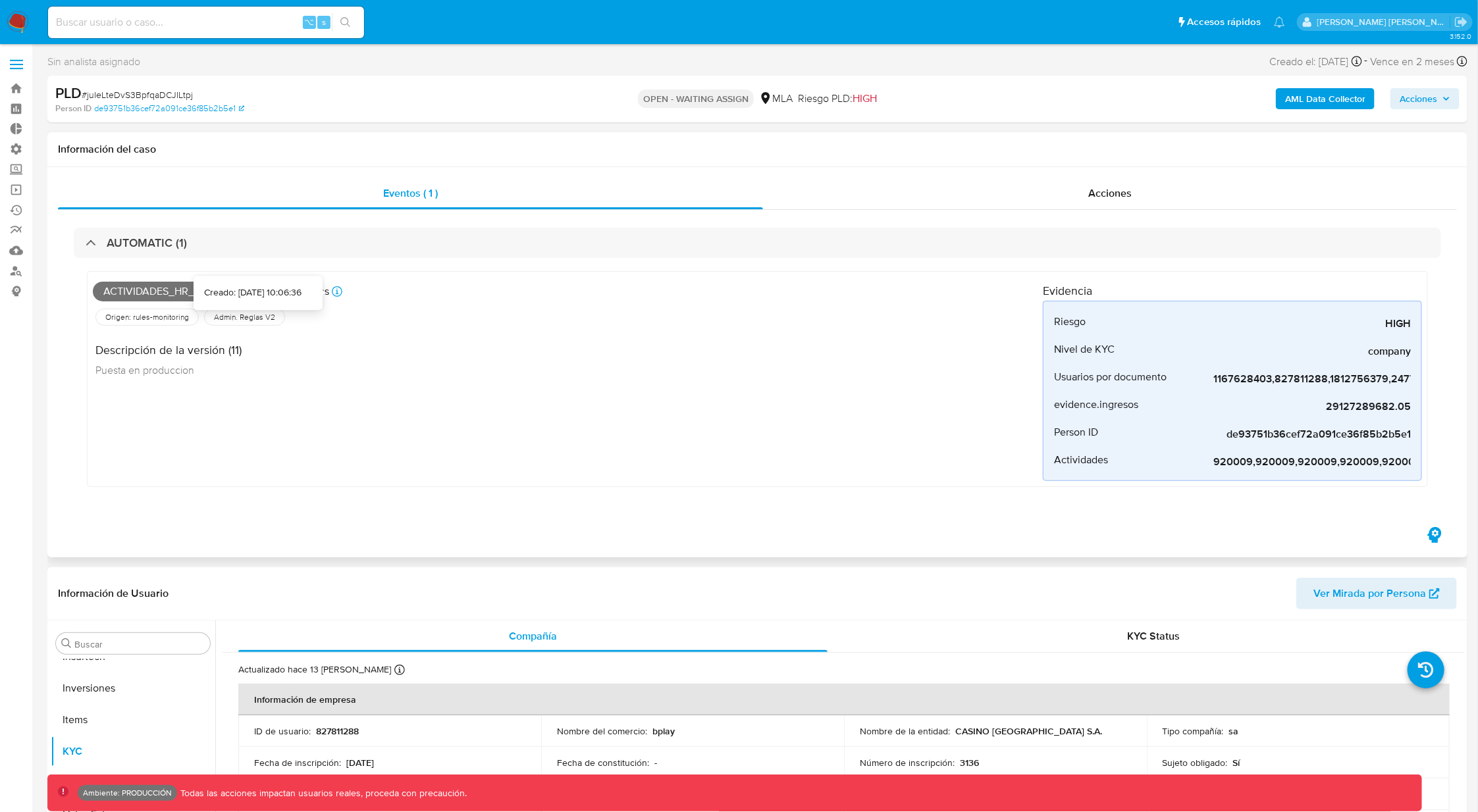
select select "10"
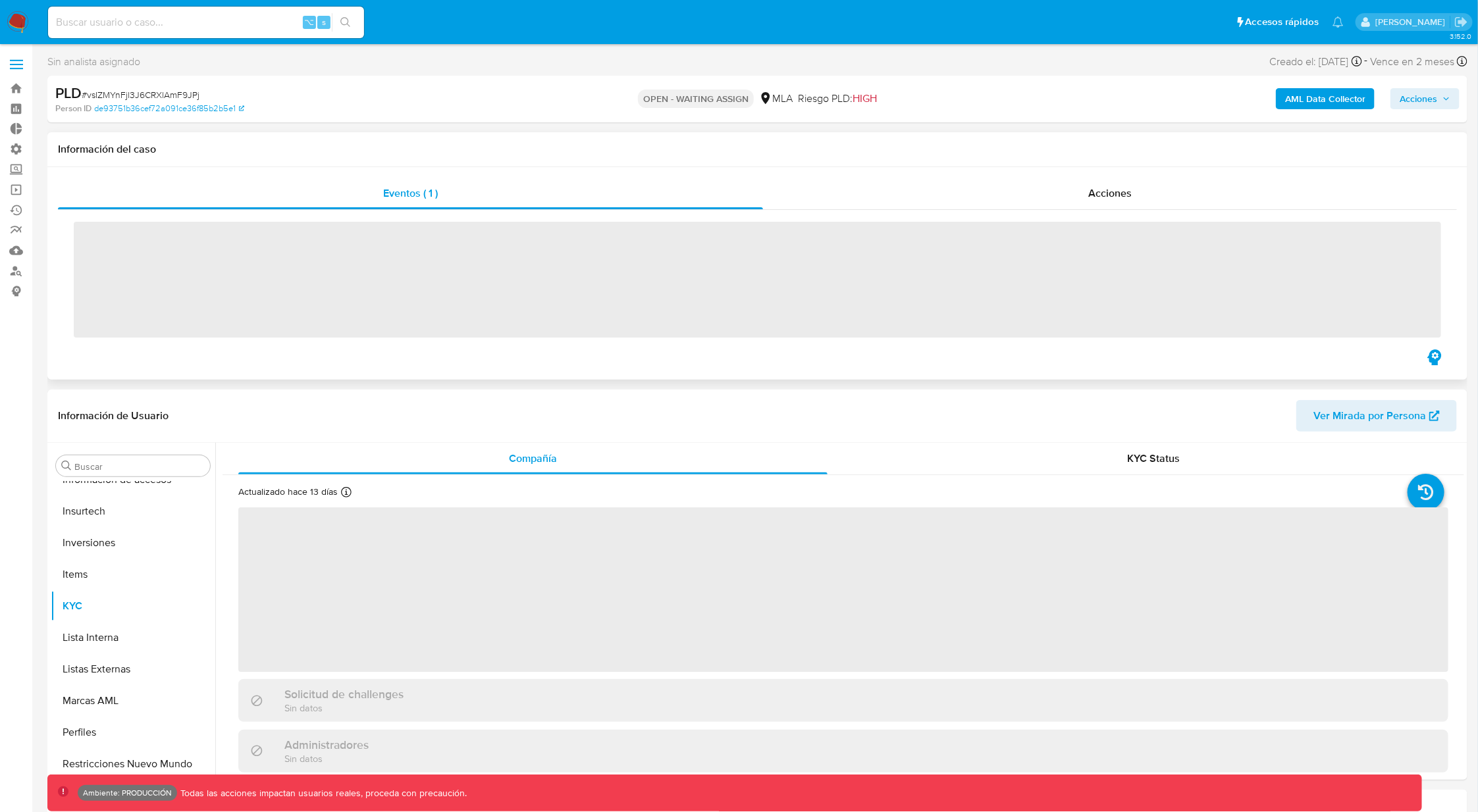
scroll to position [586, 0]
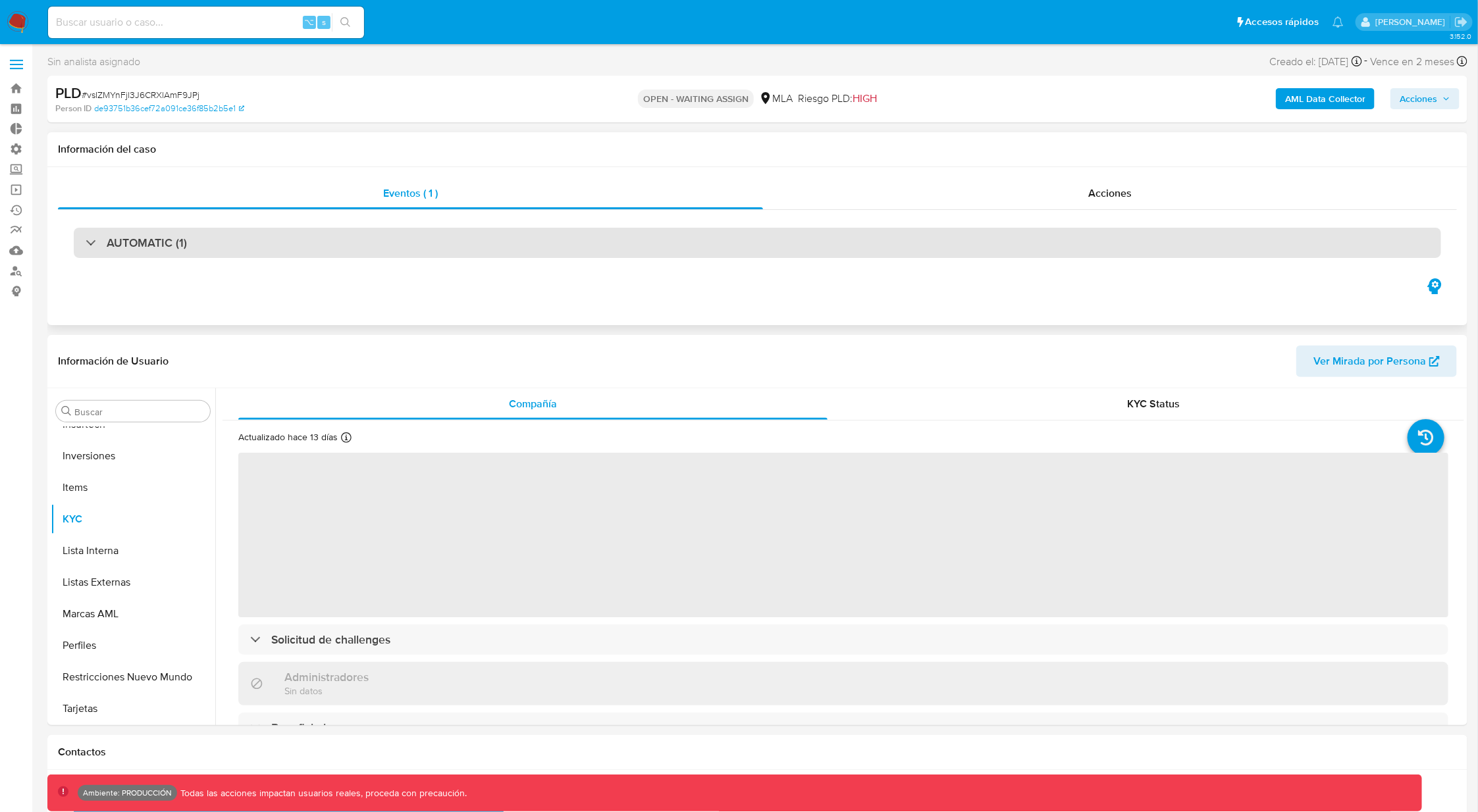
click at [87, 244] on div "AUTOMATIC (1)" at bounding box center [136, 243] width 101 height 15
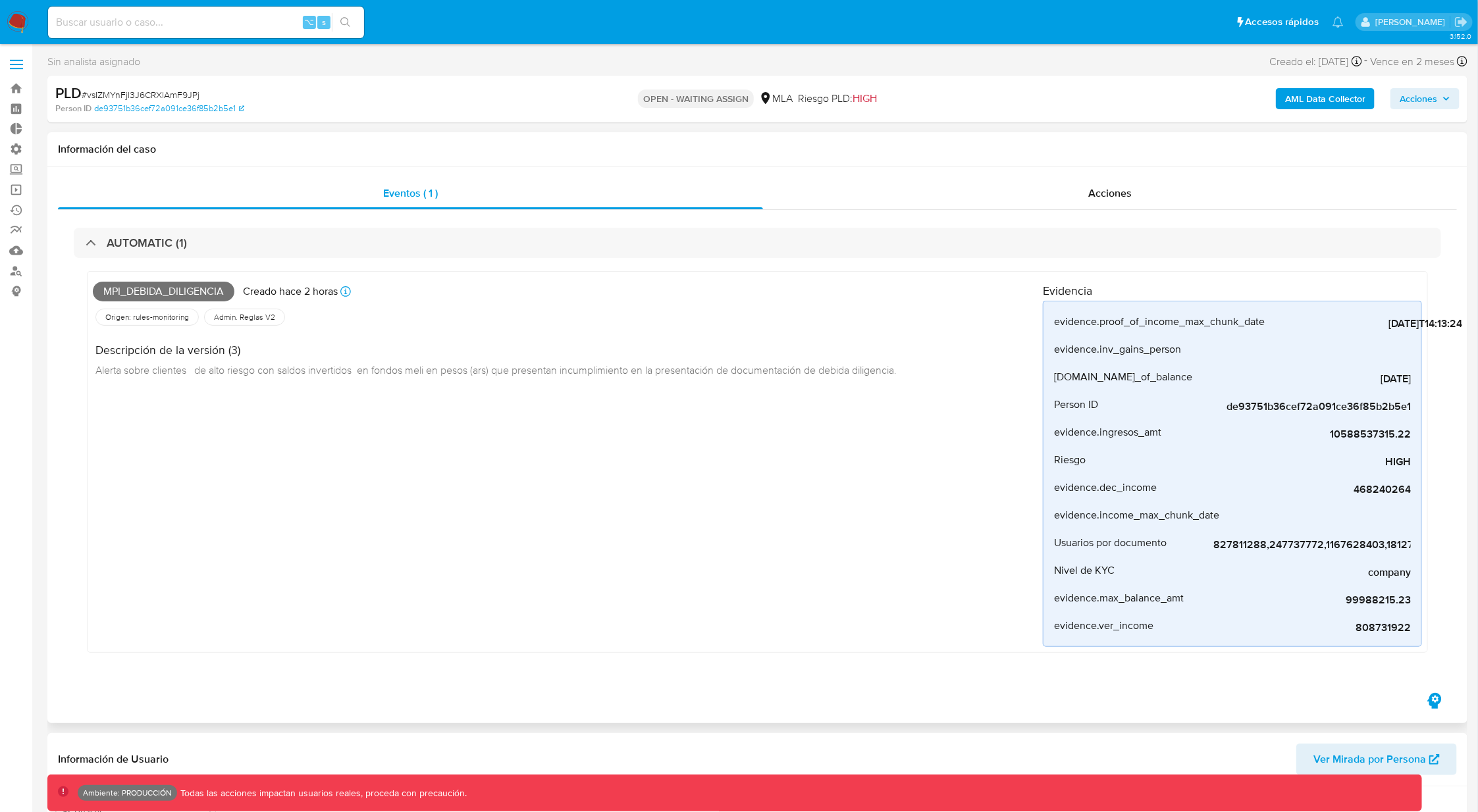
select select "10"
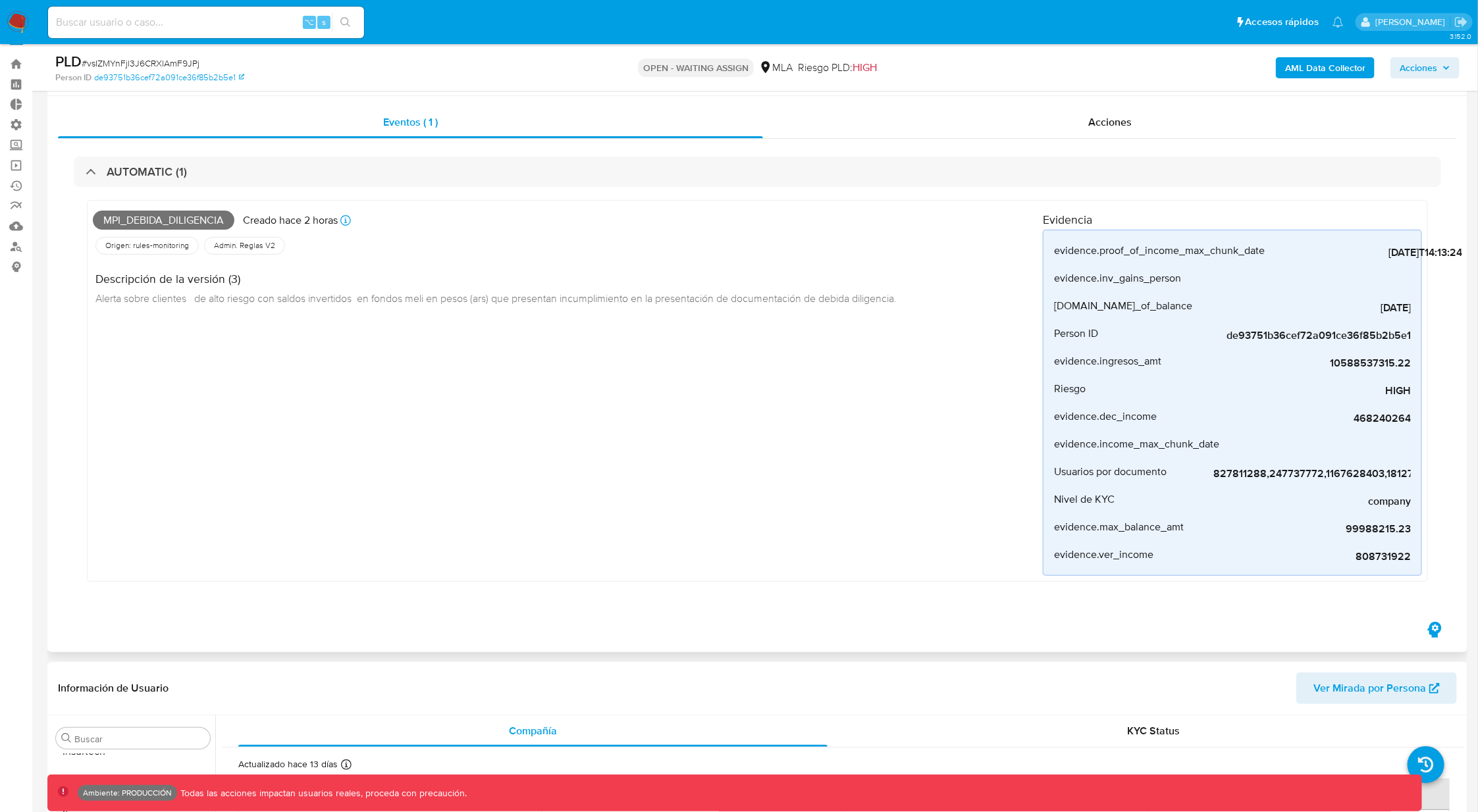
scroll to position [7, 0]
